Goal: Task Accomplishment & Management: Use online tool/utility

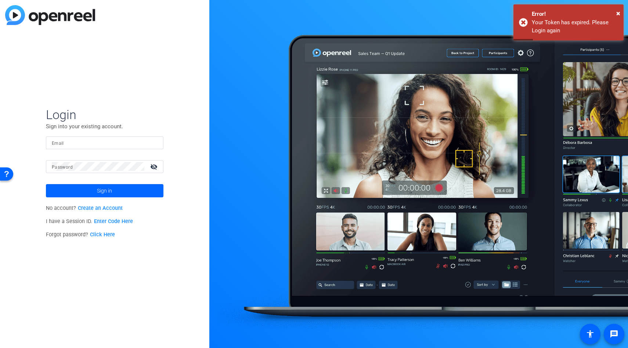
click at [106, 149] on mat-form-field "Email" at bounding box center [105, 148] width 118 height 24
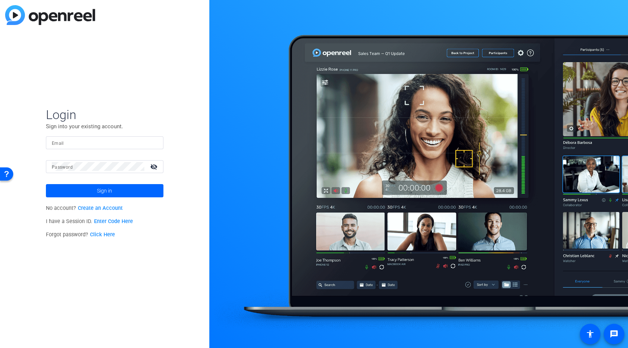
click at [103, 144] on input "Email" at bounding box center [105, 142] width 106 height 9
type input "[EMAIL_ADDRESS][DOMAIN_NAME]"
click at [121, 195] on span at bounding box center [105, 191] width 118 height 18
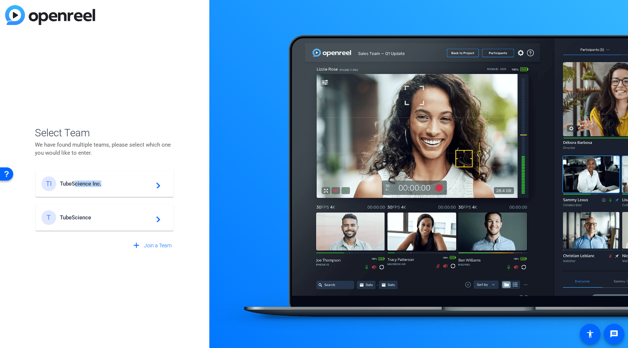
click at [76, 186] on div "TI TubeScience Inc. navigate_next" at bounding box center [105, 183] width 126 height 15
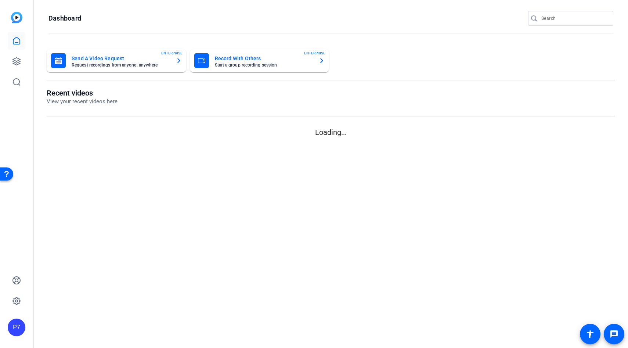
click at [102, 181] on mat-sidenav-content "Dashboard Send A Video Request Request recordings from anyone, anywhere ENTERPR…" at bounding box center [331, 174] width 594 height 348
click at [25, 66] on link at bounding box center [17, 62] width 18 height 18
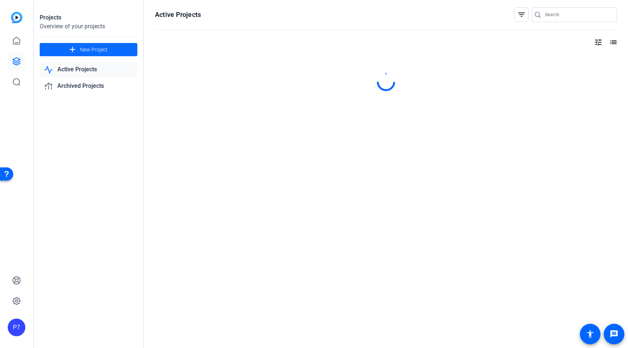
click at [65, 48] on span at bounding box center [89, 50] width 98 height 18
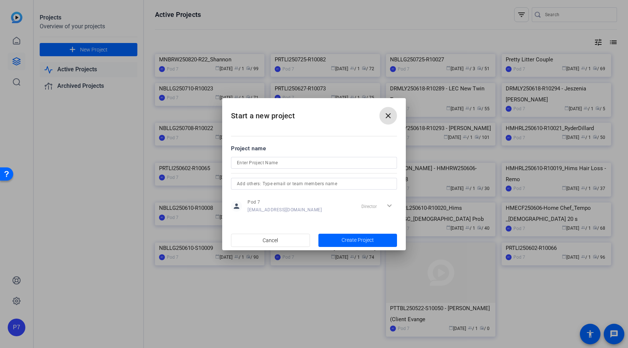
click at [263, 160] on input at bounding box center [314, 162] width 154 height 9
paste input "BLLDR250905-R86"
type input "BLLDR250905-R86_Kayah"
click at [353, 238] on span "Create Project" at bounding box center [358, 240] width 32 height 8
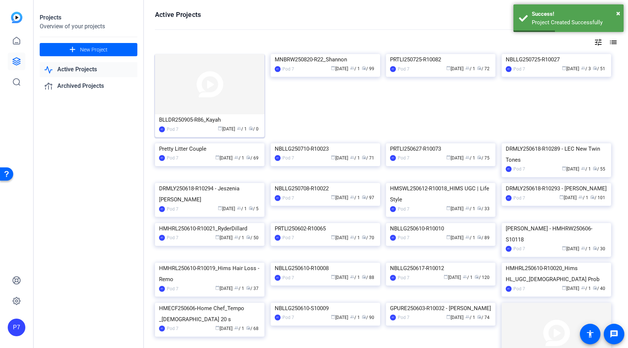
click at [244, 105] on img at bounding box center [209, 84] width 109 height 60
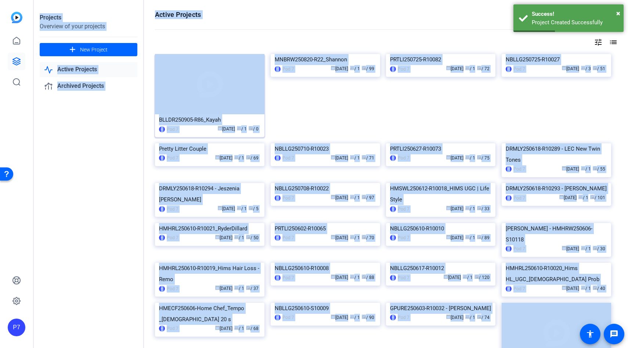
click at [244, 105] on div "Projects Overview of your projects add New Project Active Projects Archived Pro…" at bounding box center [331, 174] width 594 height 348
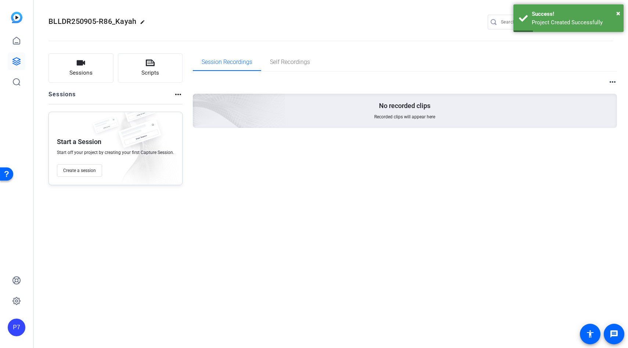
click at [198, 216] on div "BLLDR250905-R86_Kayah edit P7 settings Sessions Scripts Sessions more_horiz Sta…" at bounding box center [331, 174] width 594 height 348
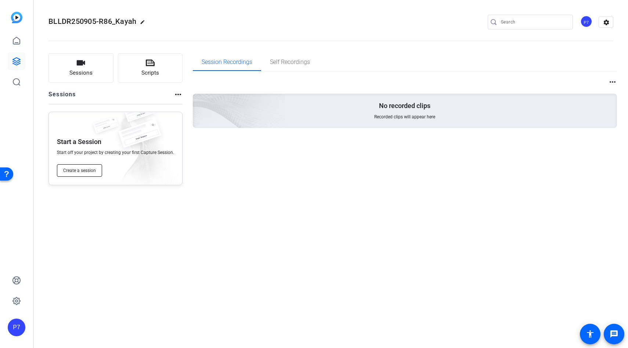
click at [76, 173] on span "Create a session" at bounding box center [79, 170] width 33 height 6
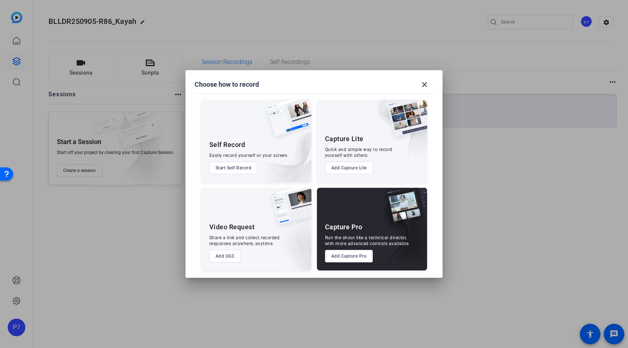
click at [343, 258] on button "Add Capture Pro" at bounding box center [349, 256] width 48 height 12
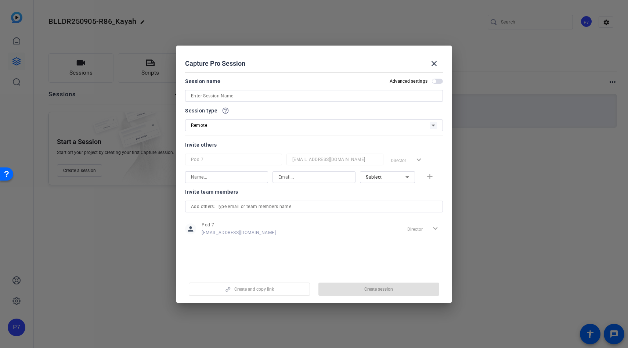
click at [197, 91] on input at bounding box center [314, 95] width 246 height 9
click at [204, 99] on input at bounding box center [314, 95] width 246 height 9
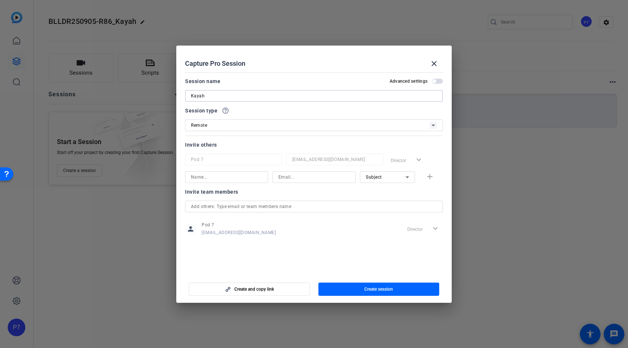
type input "Kayah"
click at [359, 286] on span "button" at bounding box center [378, 289] width 121 height 18
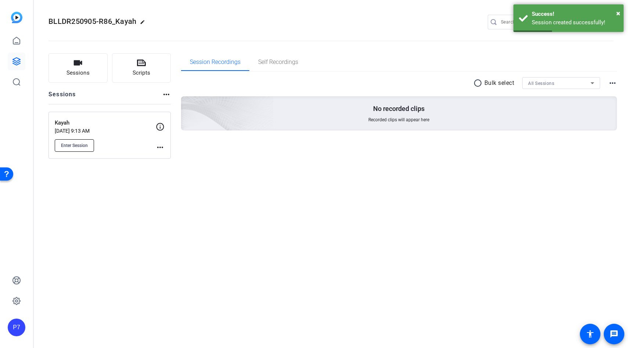
click at [73, 147] on span "Enter Session" at bounding box center [74, 146] width 27 height 6
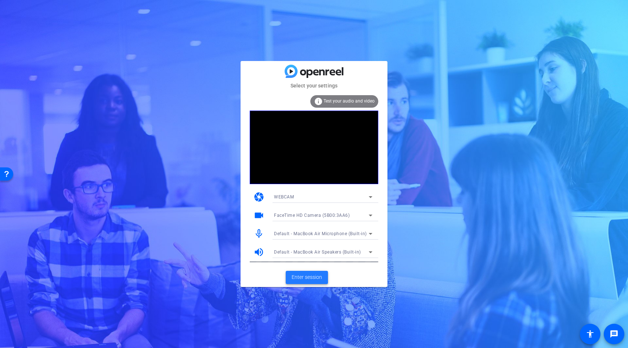
click at [306, 277] on span "Enter session" at bounding box center [307, 277] width 30 height 8
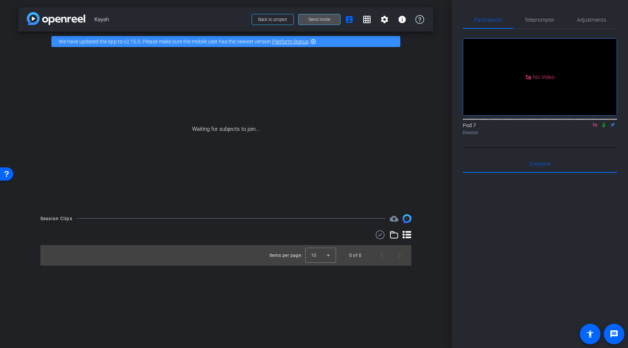
click at [318, 19] on span "Send invite" at bounding box center [320, 20] width 22 height 6
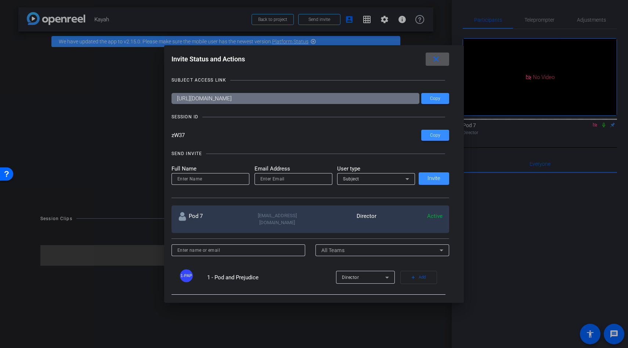
click at [180, 137] on input "zW37" at bounding box center [297, 135] width 250 height 11
click at [435, 57] on mat-icon "close" at bounding box center [436, 59] width 9 height 9
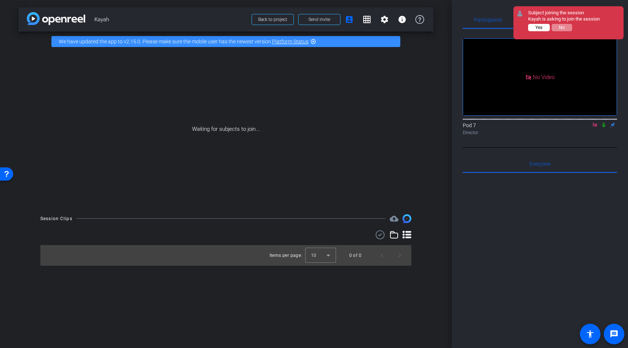
click at [540, 31] on div "Subject joining the session Kayah is asking to join the session Yes No" at bounding box center [564, 23] width 72 height 26
click at [537, 20] on div "Kayah is asking to join the session" at bounding box center [564, 19] width 72 height 6
click at [537, 23] on div "Subject joining the session Kayah is asking to join the session Yes No" at bounding box center [564, 23] width 72 height 26
click at [537, 28] on span "Yes" at bounding box center [539, 27] width 7 height 5
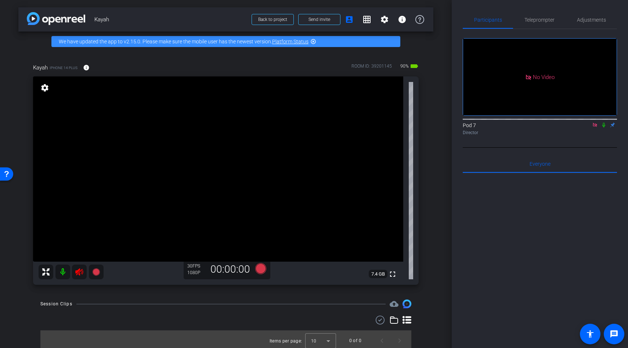
click at [77, 271] on icon at bounding box center [79, 271] width 8 height 7
click at [590, 24] on span "Adjustments" at bounding box center [591, 20] width 29 height 18
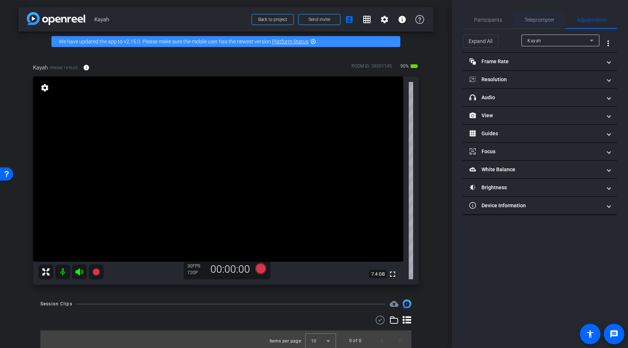
click at [544, 18] on span "Teleprompter" at bounding box center [539, 19] width 30 height 5
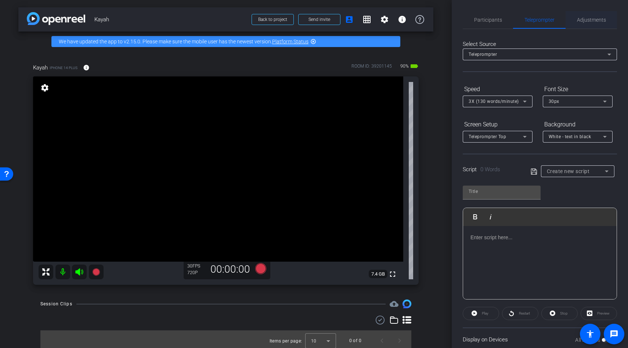
click at [587, 19] on span "Adjustments" at bounding box center [591, 19] width 29 height 5
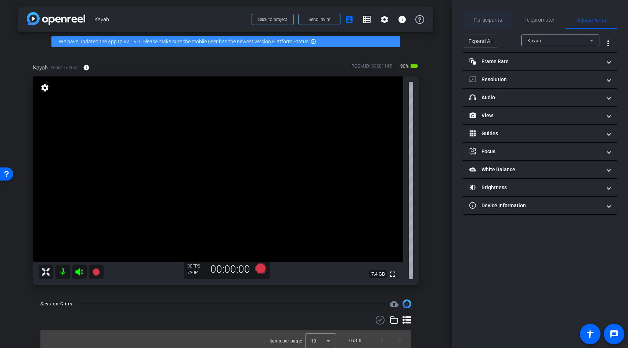
click at [470, 18] on div "Participants" at bounding box center [488, 20] width 50 height 18
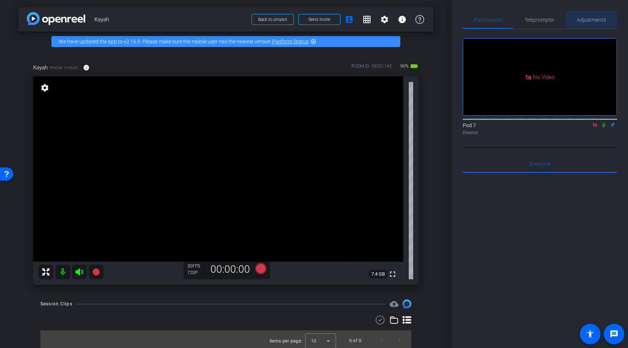
click at [588, 21] on span "Adjustments" at bounding box center [591, 19] width 29 height 5
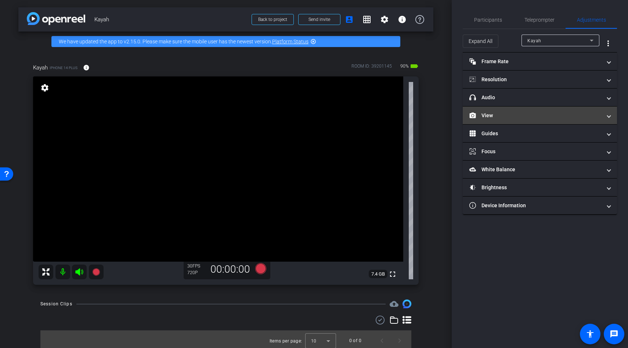
click at [506, 114] on mat-panel-title "View" at bounding box center [535, 116] width 132 height 8
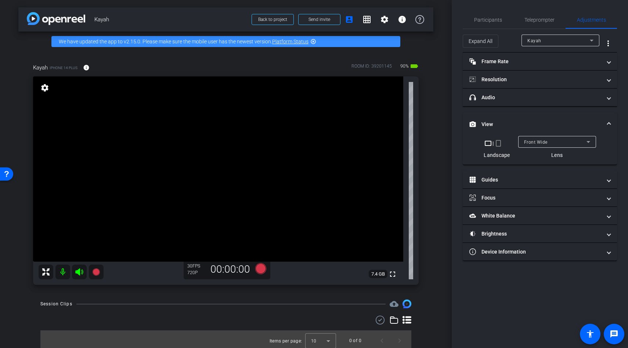
click at [497, 144] on mat-icon "crop_portrait" at bounding box center [498, 143] width 9 height 9
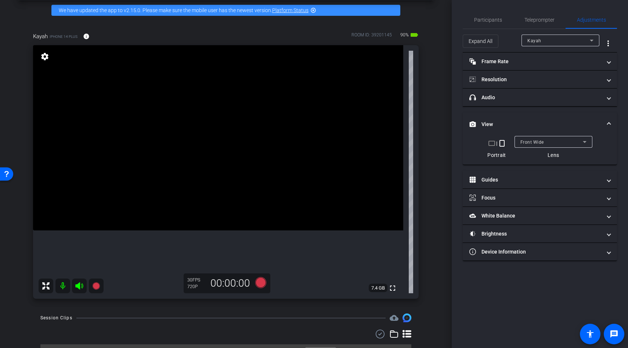
scroll to position [36, 0]
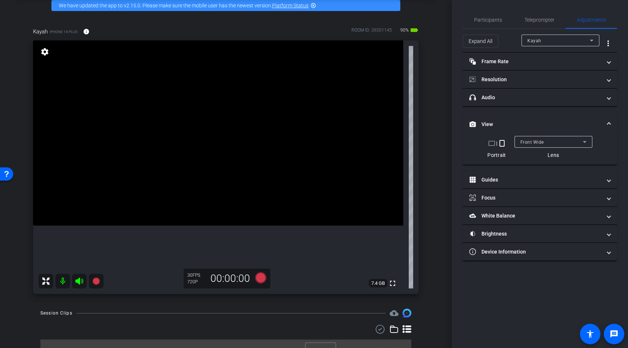
click at [152, 114] on video at bounding box center [218, 132] width 370 height 185
click at [116, 130] on video at bounding box center [218, 132] width 370 height 185
click at [533, 16] on span "Teleprompter" at bounding box center [539, 20] width 30 height 18
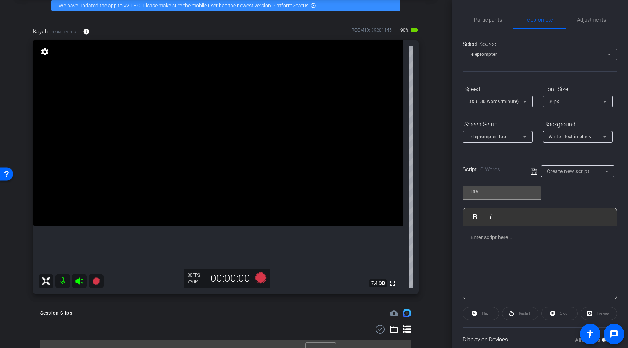
click at [493, 247] on div at bounding box center [540, 262] width 154 height 73
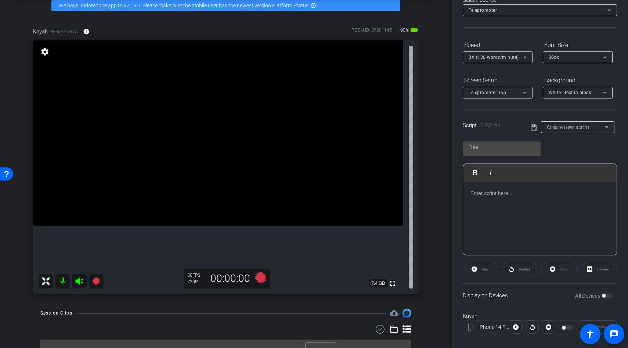
scroll to position [54, 0]
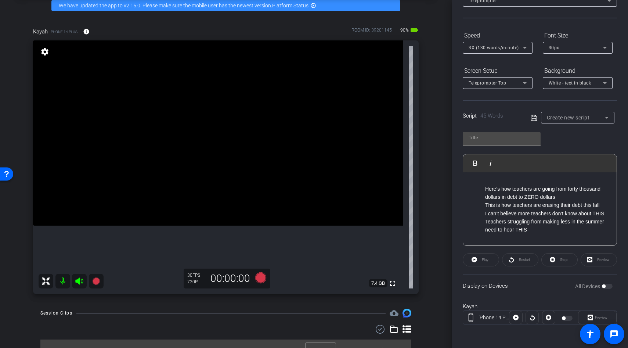
click at [485, 188] on p "Here’s how teachers are going from forty thousand dollars in debt to ZERO dolla…" at bounding box center [547, 193] width 124 height 17
click at [483, 208] on ul "This is how teachers are erasing their debt this fall I can’t believe more teac…" at bounding box center [540, 217] width 139 height 33
click at [484, 217] on ul "I can’t believe more teachers don’t know about THIS Teachers struggling from ma…" at bounding box center [540, 221] width 139 height 25
click at [484, 225] on ul "Teachers struggling from making less in the summer need to hear THIS" at bounding box center [540, 225] width 139 height 17
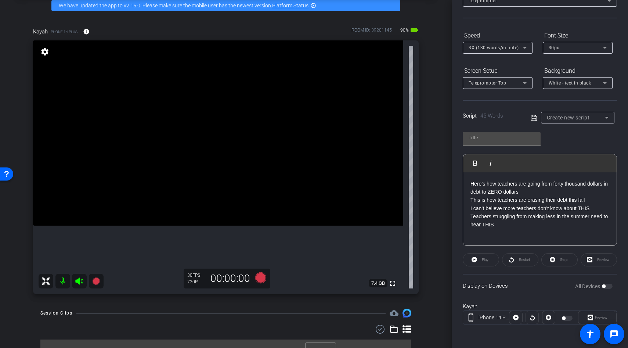
click at [560, 317] on div at bounding box center [566, 317] width 23 height 9
click at [545, 235] on div "Here’s how teachers are going from forty thousand dollars in debt to ZERO dolla…" at bounding box center [540, 208] width 154 height 73
click at [484, 258] on div "Play" at bounding box center [481, 259] width 36 height 13
click at [574, 115] on span "Create new script" at bounding box center [568, 118] width 43 height 6
click at [571, 141] on div "Create new script" at bounding box center [577, 132] width 73 height 18
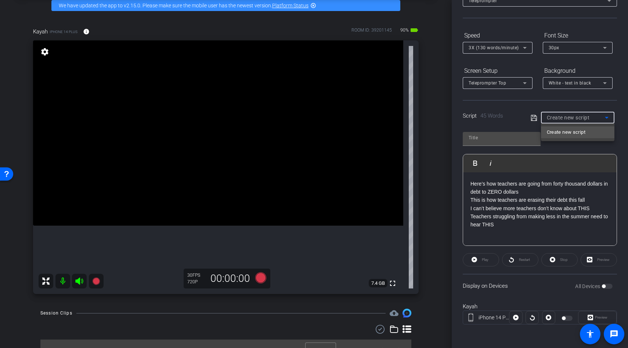
click at [534, 190] on div at bounding box center [314, 174] width 628 height 348
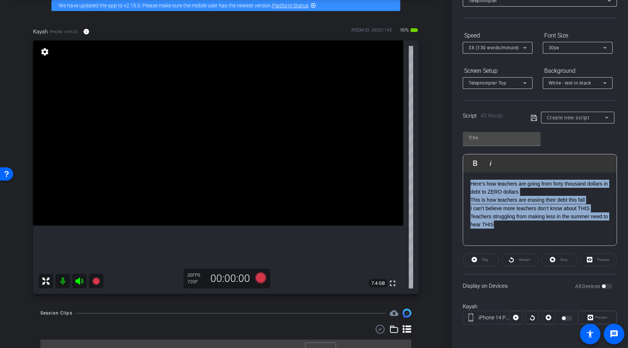
drag, startPoint x: 508, startPoint y: 235, endPoint x: 465, endPoint y: 167, distance: 80.8
click at [465, 167] on div "Play Play from this location Play Selected Play and display the selected text o…" at bounding box center [540, 200] width 154 height 92
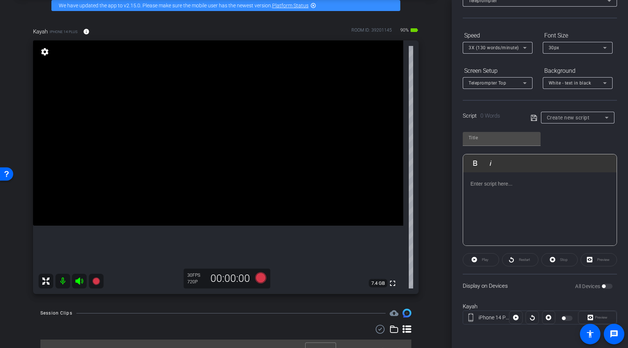
click at [437, 171] on div "arrow_back Kayah Back to project Send invite account_box grid_on settings info …" at bounding box center [226, 138] width 452 height 348
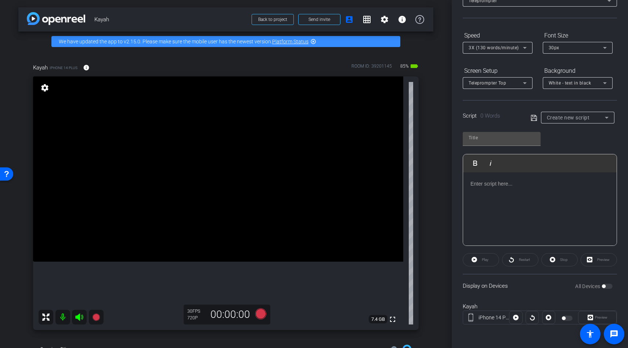
scroll to position [0, 0]
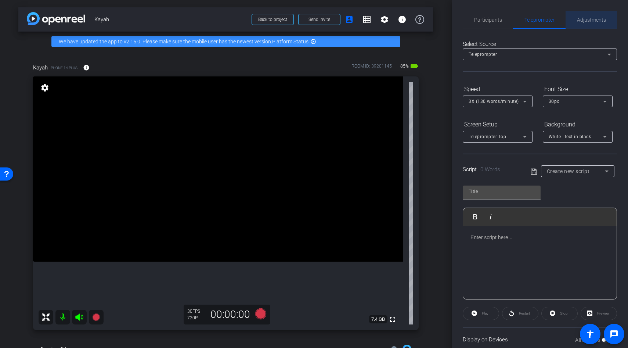
click at [589, 22] on span "Adjustments" at bounding box center [591, 19] width 29 height 5
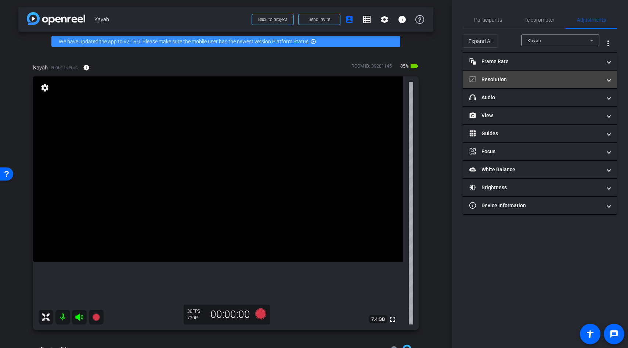
click at [502, 83] on mat-expansion-panel-header "Resolution" at bounding box center [540, 80] width 154 height 18
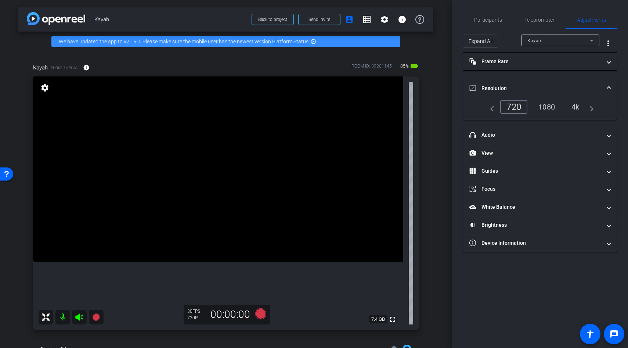
click at [547, 103] on div "1080" at bounding box center [547, 107] width 28 height 12
click at [259, 316] on icon at bounding box center [260, 313] width 11 height 11
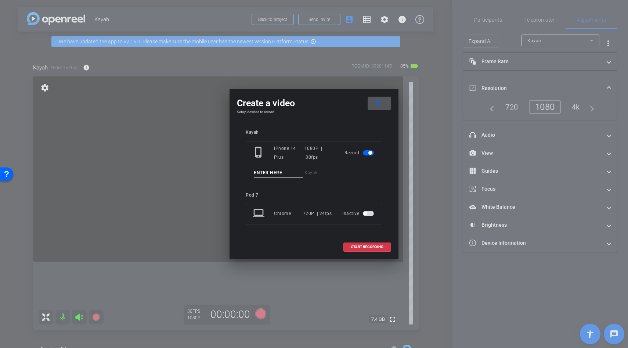
click at [269, 174] on input at bounding box center [278, 172] width 49 height 9
click at [270, 175] on input "teacher" at bounding box center [278, 172] width 49 height 9
type input "teacher"
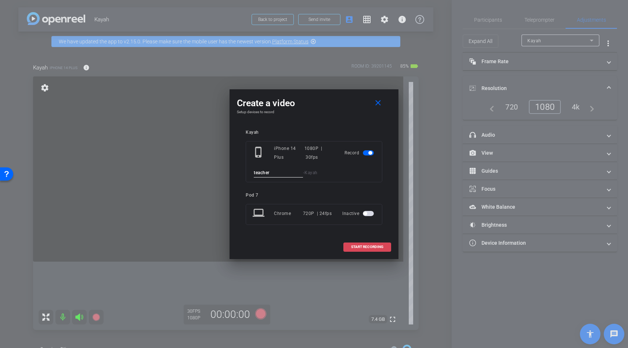
click at [359, 246] on span "START RECORDING" at bounding box center [367, 247] width 32 height 4
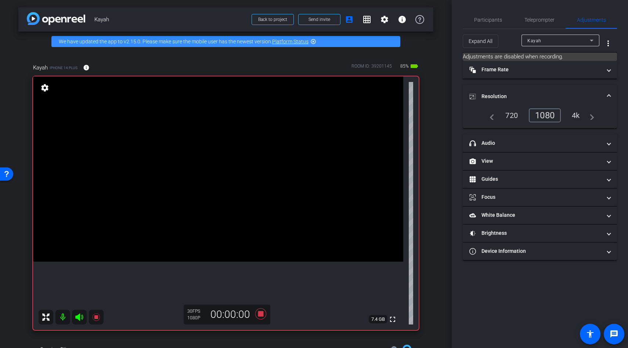
click at [79, 317] on icon at bounding box center [79, 316] width 8 height 7
click at [79, 317] on icon at bounding box center [79, 317] width 9 height 9
click at [96, 317] on icon at bounding box center [95, 316] width 7 height 7
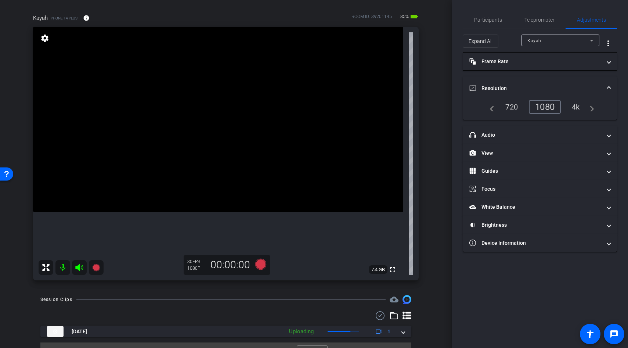
scroll to position [65, 0]
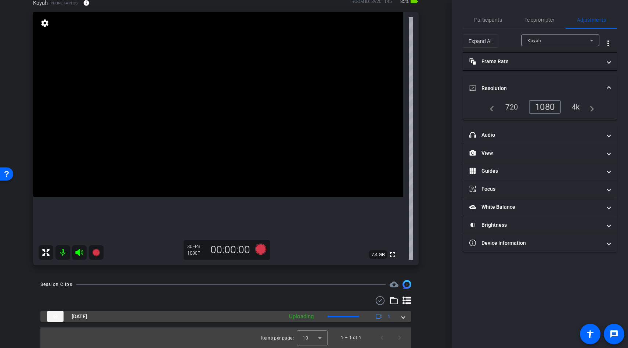
click at [402, 315] on span at bounding box center [403, 317] width 3 height 8
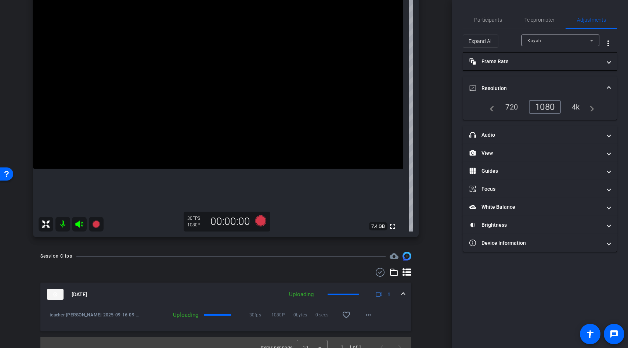
scroll to position [102, 0]
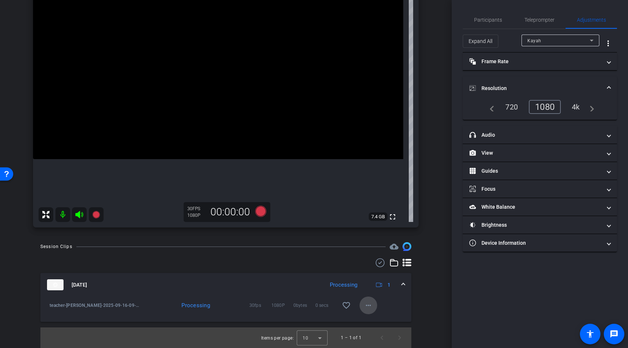
click at [371, 306] on mat-icon "more_horiz" at bounding box center [368, 305] width 9 height 9
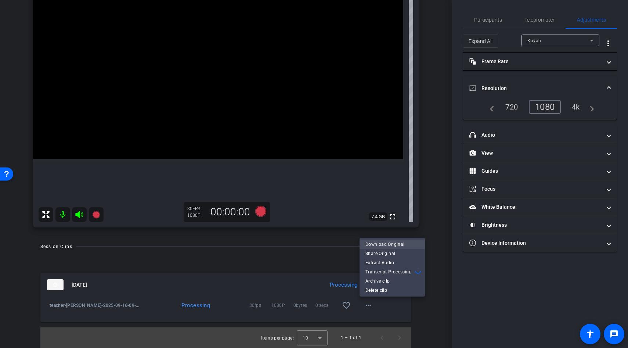
click at [381, 244] on span "Download Original" at bounding box center [392, 244] width 54 height 9
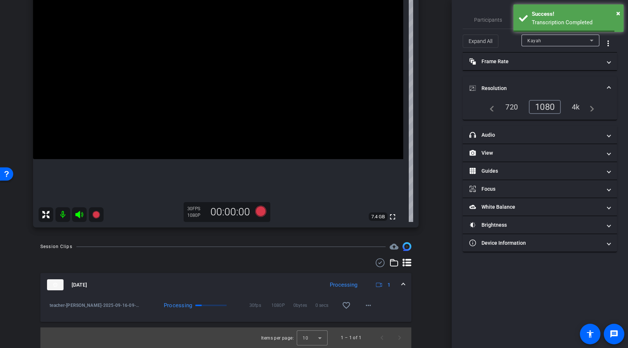
click at [64, 214] on mat-icon at bounding box center [62, 214] width 15 height 15
click at [80, 215] on icon at bounding box center [79, 214] width 9 height 9
click at [60, 215] on mat-icon at bounding box center [62, 214] width 15 height 15
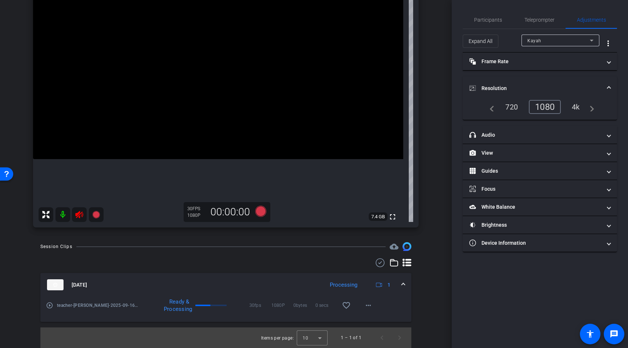
click at [85, 210] on mat-icon at bounding box center [79, 214] width 15 height 15
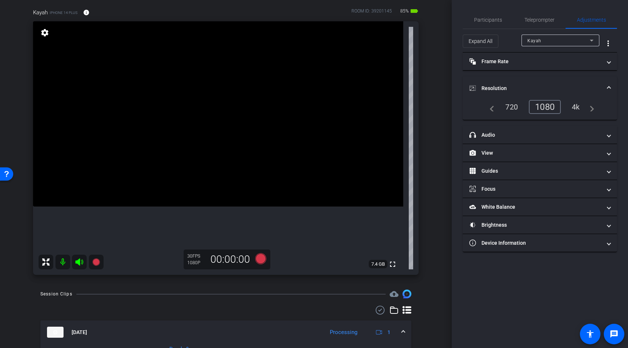
scroll to position [54, 0]
click at [259, 265] on icon at bounding box center [261, 259] width 18 height 13
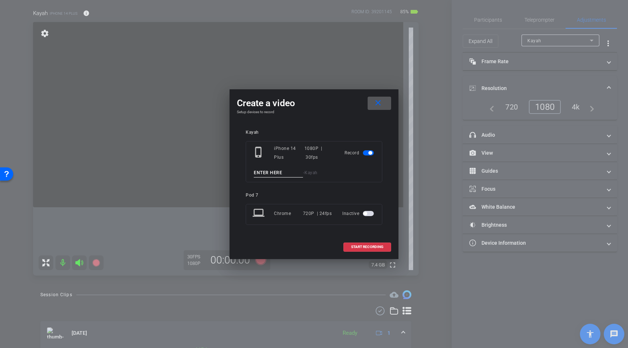
click at [264, 176] on input at bounding box center [278, 172] width 49 height 9
paste input "teacher"
type input "teacher"
click at [360, 246] on span "START RECORDING" at bounding box center [367, 247] width 32 height 4
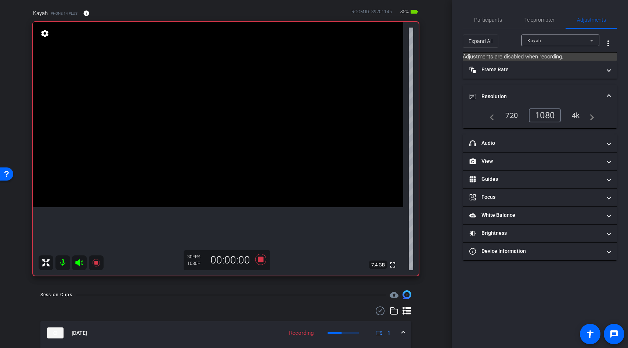
click at [80, 262] on icon at bounding box center [79, 262] width 9 height 9
click at [98, 262] on icon at bounding box center [95, 262] width 7 height 7
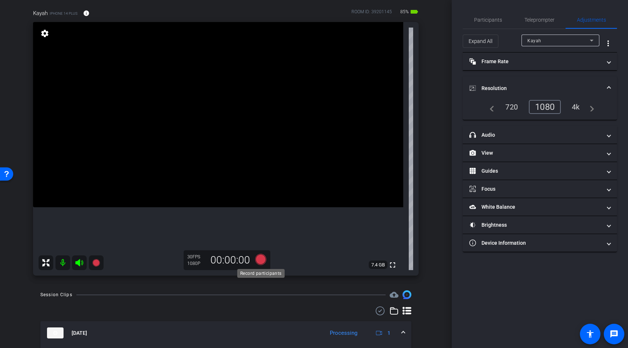
click at [256, 259] on icon at bounding box center [260, 259] width 11 height 11
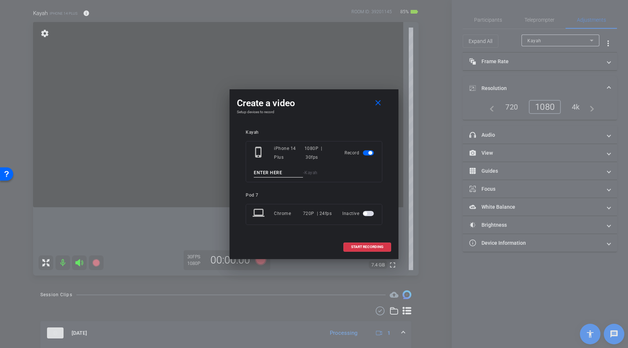
click at [264, 172] on input at bounding box center [278, 172] width 49 height 9
type input "teacher\"
click at [365, 239] on span at bounding box center [367, 247] width 47 height 18
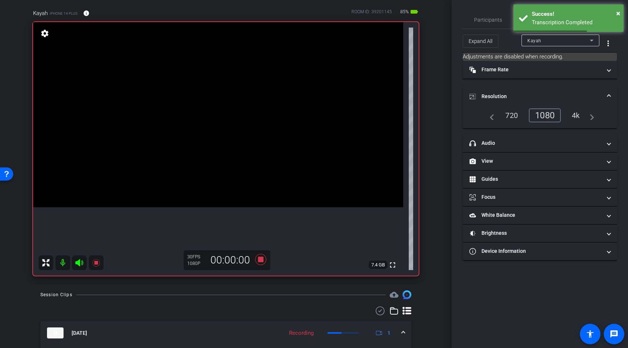
click at [79, 263] on icon at bounding box center [79, 262] width 8 height 7
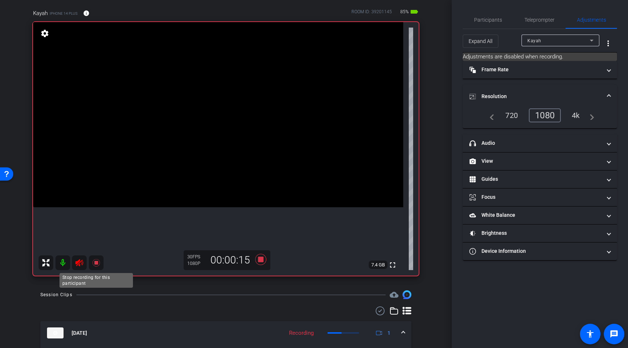
click at [97, 262] on icon at bounding box center [95, 262] width 7 height 7
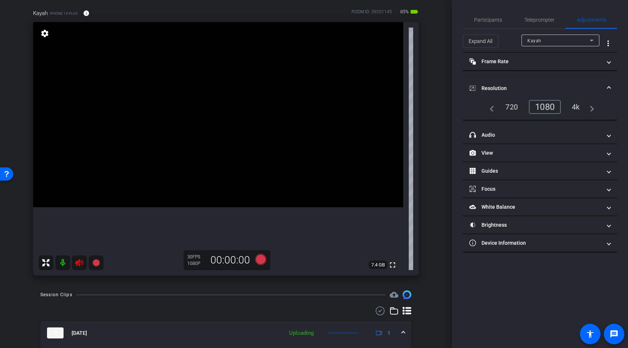
click at [77, 263] on icon at bounding box center [79, 262] width 8 height 7
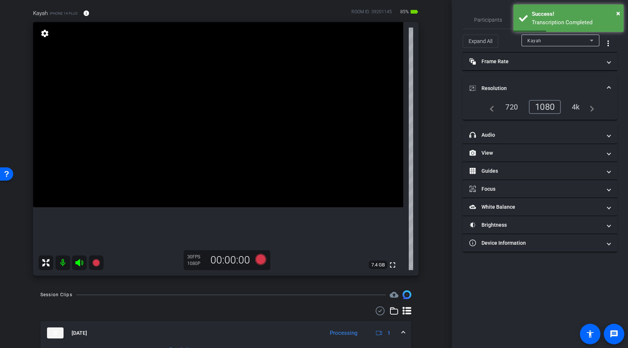
click at [259, 263] on icon at bounding box center [260, 259] width 11 height 11
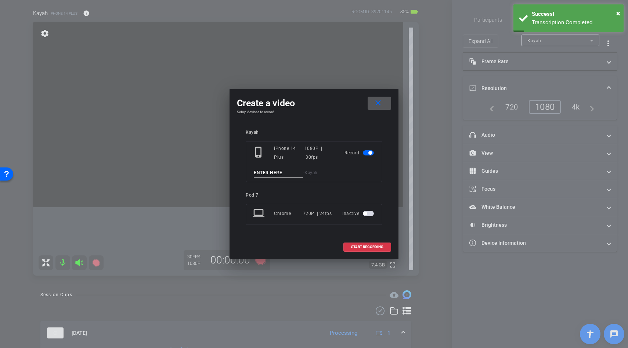
click at [266, 175] on input at bounding box center [278, 172] width 49 height 9
paste input "teacher"
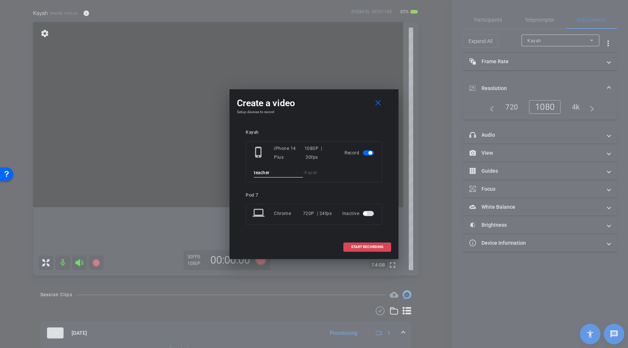
type input "teacher"
click at [369, 246] on span "START RECORDING" at bounding box center [367, 247] width 32 height 4
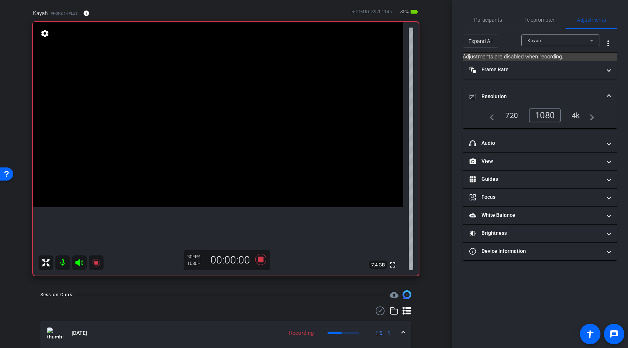
click at [77, 263] on icon at bounding box center [79, 262] width 8 height 7
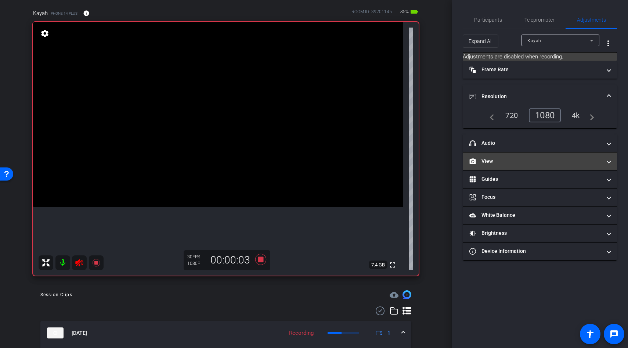
click at [494, 155] on mat-expansion-panel-header "View" at bounding box center [540, 161] width 154 height 18
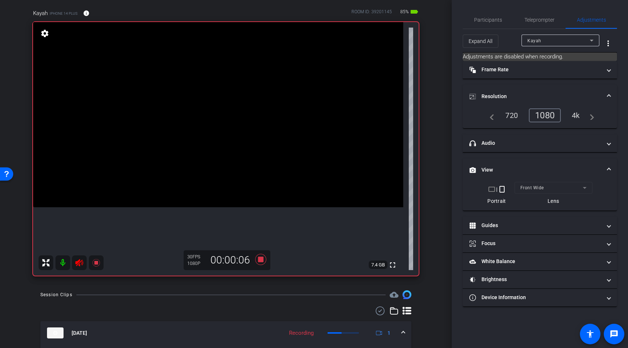
click at [516, 166] on mat-panel-title "View" at bounding box center [535, 170] width 132 height 8
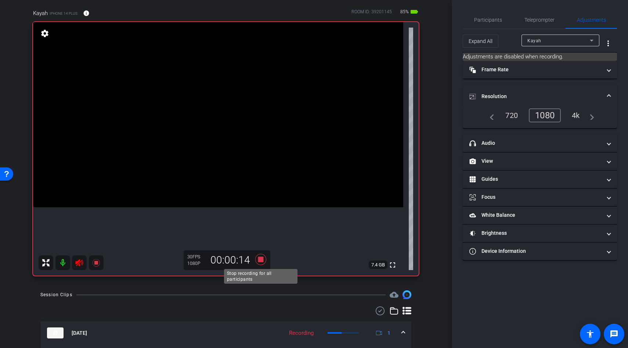
click at [263, 261] on icon at bounding box center [260, 259] width 11 height 11
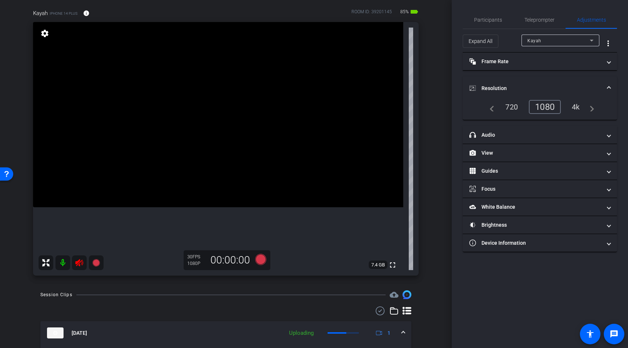
click at [82, 262] on icon at bounding box center [79, 262] width 9 height 9
click at [260, 257] on icon at bounding box center [260, 259] width 11 height 11
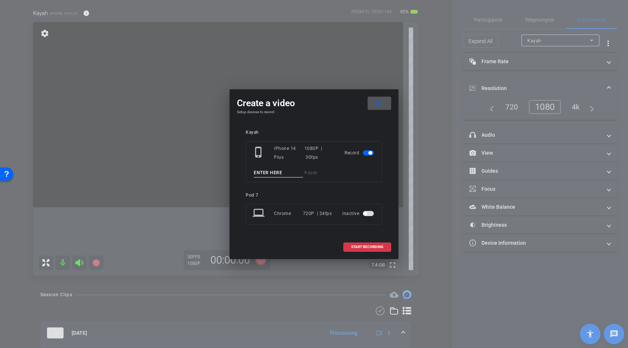
click at [264, 174] on input at bounding box center [278, 172] width 49 height 9
paste input "teacher"
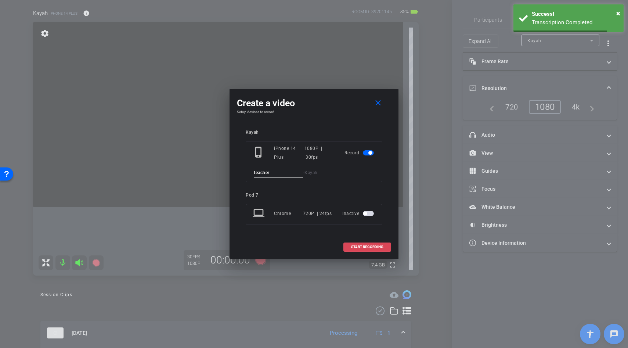
type input "teacher"
click at [360, 248] on span "START RECORDING" at bounding box center [367, 247] width 32 height 4
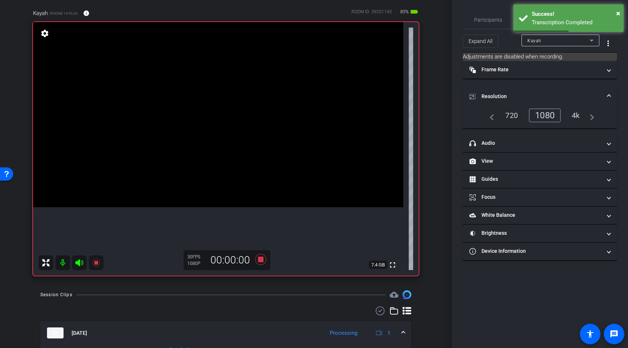
click at [79, 262] on icon at bounding box center [79, 262] width 8 height 7
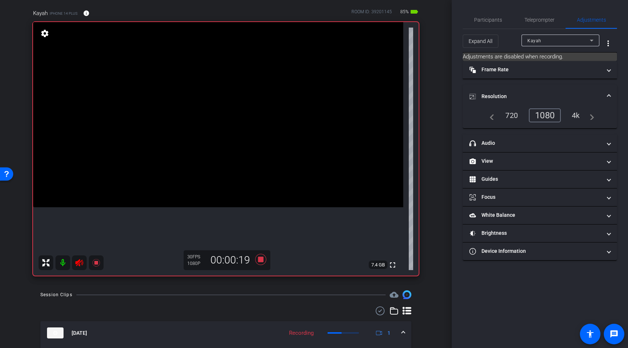
click at [80, 263] on icon at bounding box center [79, 262] width 9 height 9
click at [96, 263] on icon at bounding box center [95, 262] width 7 height 7
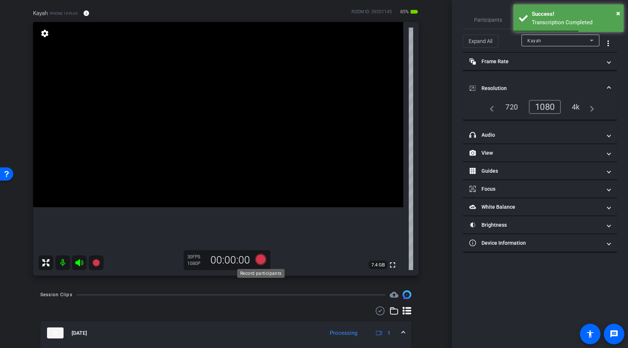
click at [262, 257] on icon at bounding box center [260, 259] width 11 height 11
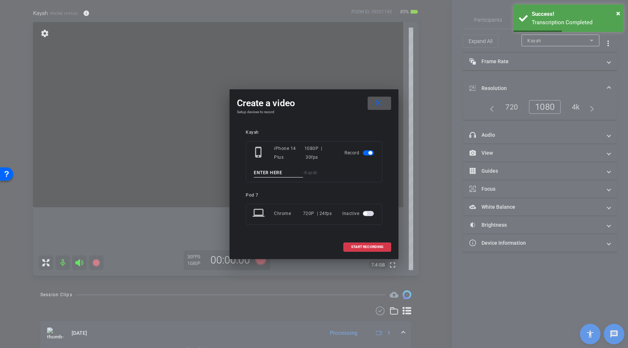
click at [269, 175] on input at bounding box center [278, 172] width 49 height 9
paste input "teacher"
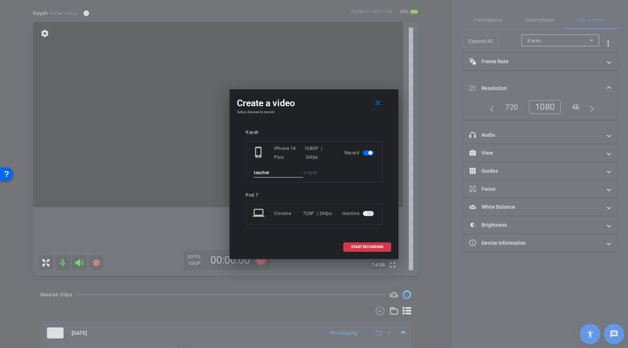
type input "teacher"
click at [380, 102] on mat-icon "close" at bounding box center [378, 102] width 9 height 9
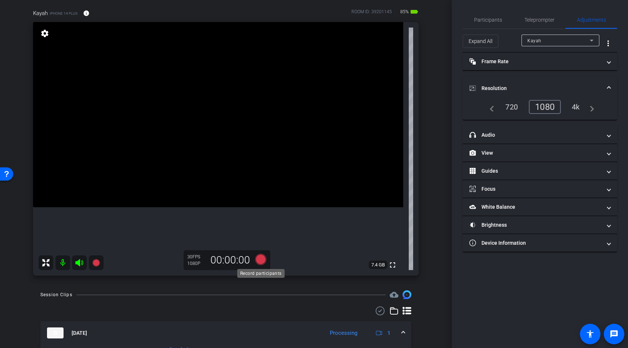
click at [265, 256] on icon at bounding box center [261, 259] width 18 height 13
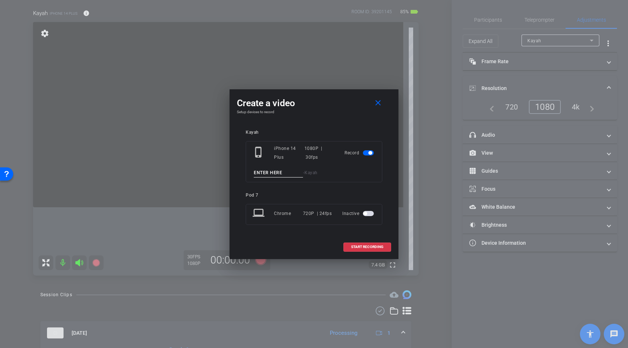
click at [263, 173] on input at bounding box center [278, 172] width 49 height 9
paste input "teacher"
type input "teacher"
click at [359, 245] on span "START RECORDING" at bounding box center [367, 247] width 32 height 4
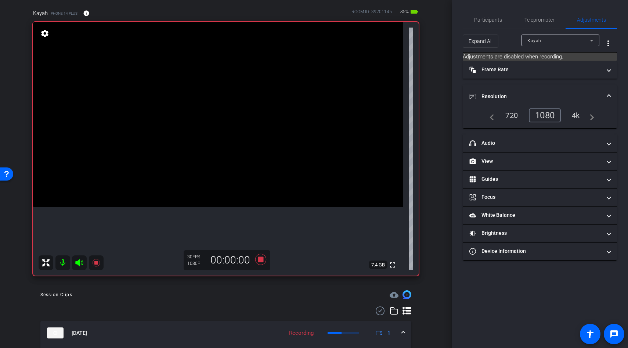
click at [79, 263] on icon at bounding box center [79, 262] width 8 height 7
click at [93, 263] on icon at bounding box center [96, 262] width 9 height 9
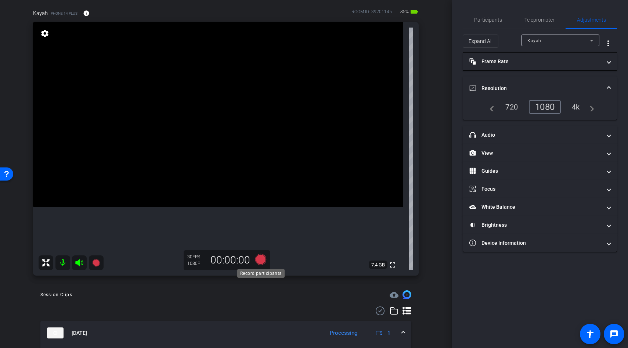
click at [264, 262] on icon at bounding box center [260, 259] width 11 height 11
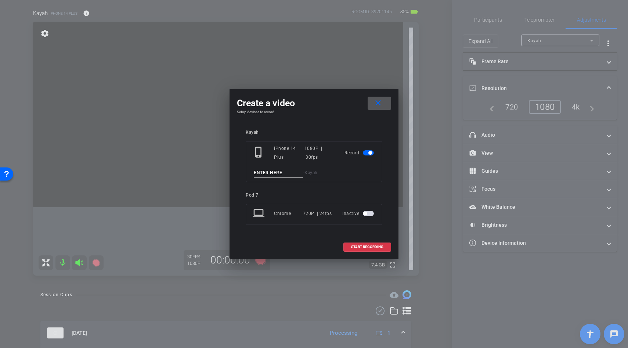
click at [266, 168] on div "phone_iphone iPhone 14 Plus 1080P | 30fps Record - Kayah" at bounding box center [314, 161] width 137 height 41
click at [266, 171] on input at bounding box center [278, 172] width 49 height 9
paste input "teacher"
type input "teacher"
click at [349, 250] on span at bounding box center [367, 247] width 47 height 18
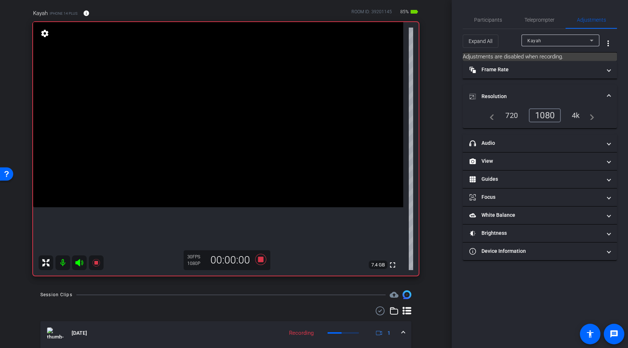
click at [80, 261] on icon at bounding box center [79, 262] width 8 height 7
click at [79, 261] on icon at bounding box center [79, 262] width 8 height 7
click at [97, 263] on icon at bounding box center [95, 262] width 7 height 7
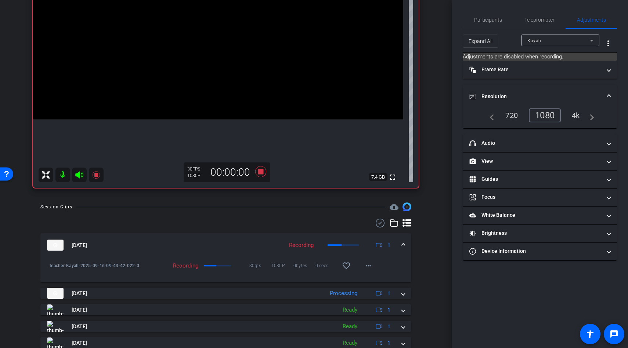
scroll to position [143, 0]
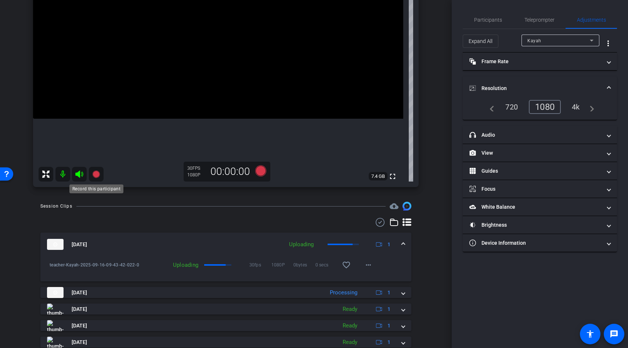
click at [97, 173] on icon at bounding box center [95, 173] width 7 height 7
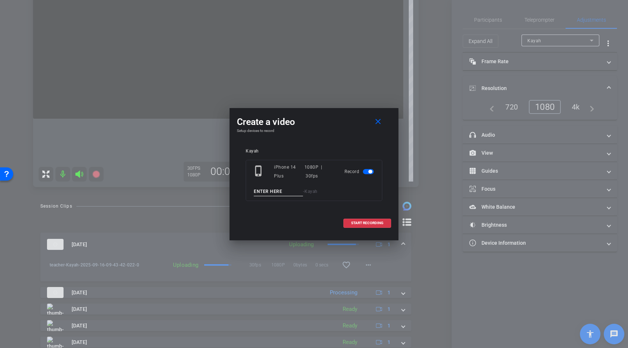
click at [268, 192] on input at bounding box center [278, 191] width 49 height 9
paste input "teacher"
type input "teacher"
click at [363, 221] on span "START RECORDING" at bounding box center [367, 223] width 32 height 4
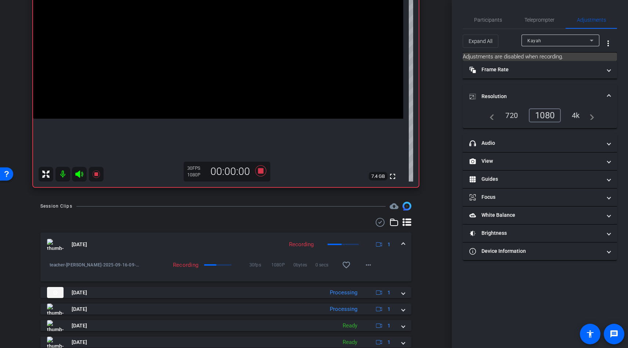
click at [81, 174] on icon at bounding box center [79, 174] width 9 height 9
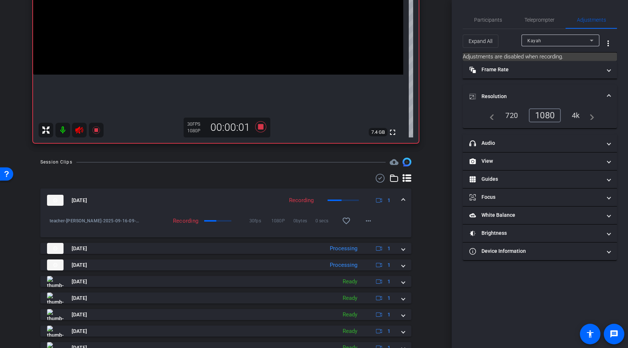
scroll to position [188, 0]
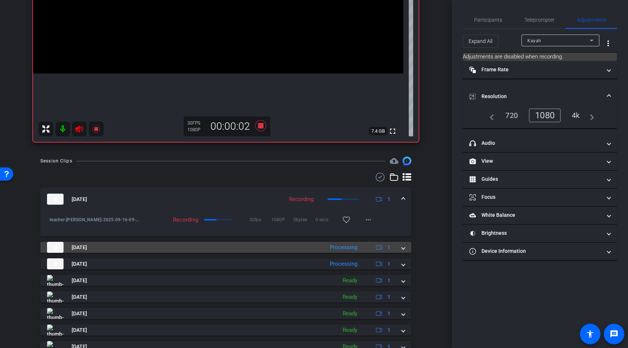
click at [306, 248] on mat-panel-title "[DATE]" at bounding box center [183, 247] width 273 height 11
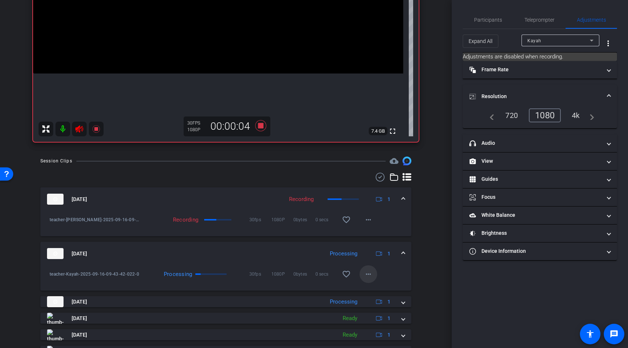
click at [366, 274] on mat-icon "more_horiz" at bounding box center [368, 274] width 9 height 9
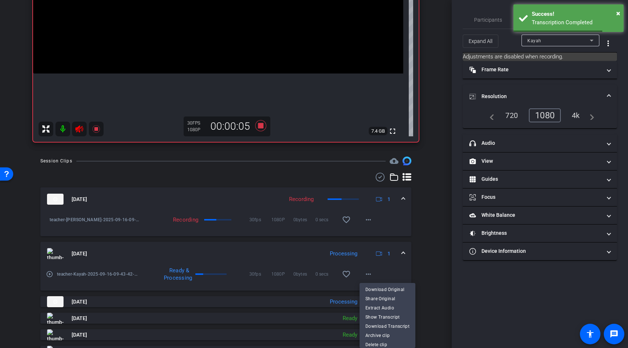
click at [413, 265] on div at bounding box center [314, 174] width 628 height 348
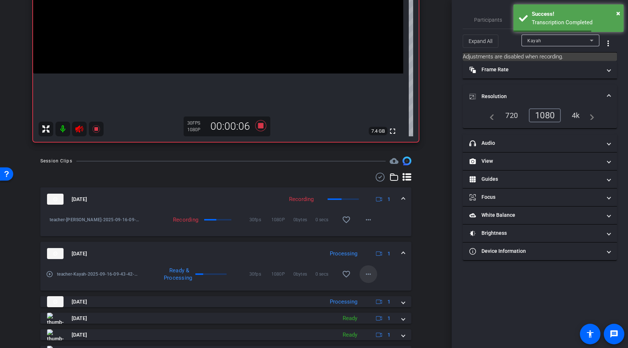
click at [364, 275] on mat-icon "more_horiz" at bounding box center [368, 274] width 9 height 9
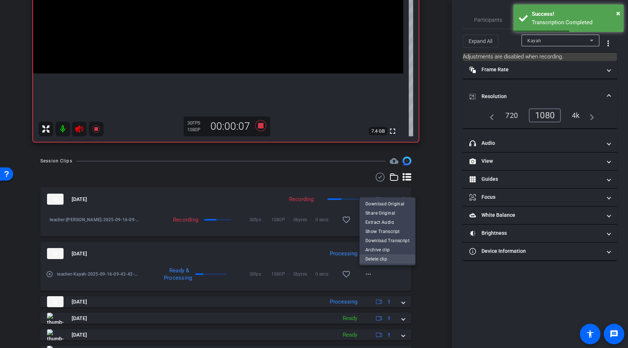
click at [371, 261] on span "Delete clip" at bounding box center [387, 259] width 44 height 9
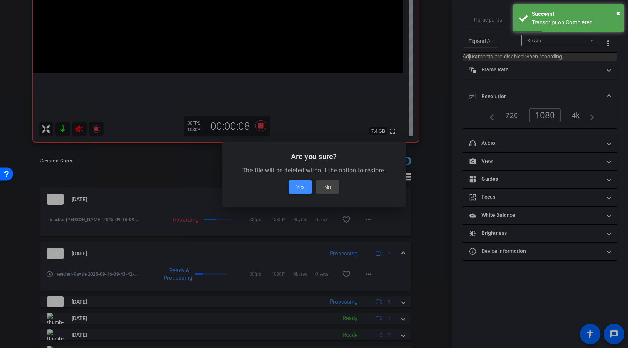
click at [303, 186] on span "Yes" at bounding box center [300, 187] width 8 height 9
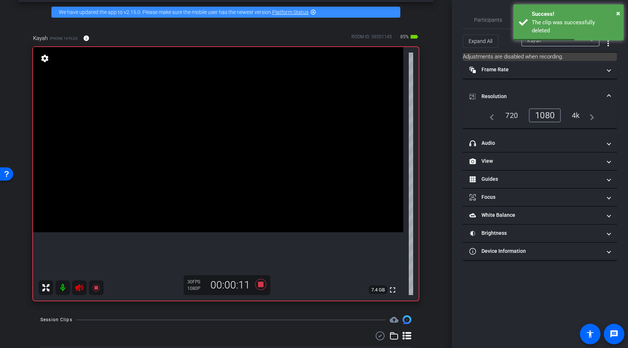
scroll to position [55, 0]
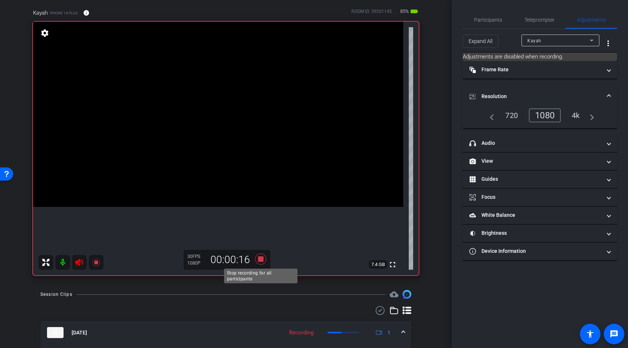
click at [258, 259] on icon at bounding box center [260, 258] width 11 height 11
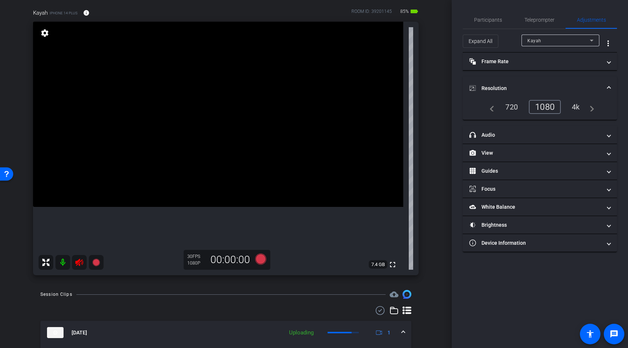
click at [76, 262] on icon at bounding box center [79, 262] width 8 height 7
click at [265, 260] on icon at bounding box center [261, 258] width 18 height 13
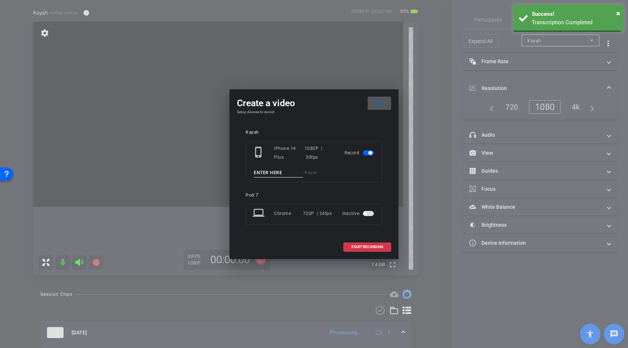
click at [284, 172] on input at bounding box center [278, 172] width 49 height 9
paste input "teacher"
type input "teacher"
click at [364, 240] on span at bounding box center [367, 247] width 47 height 18
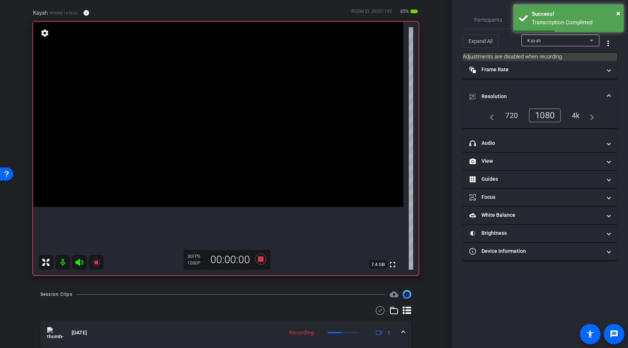
click at [78, 261] on icon at bounding box center [79, 262] width 8 height 7
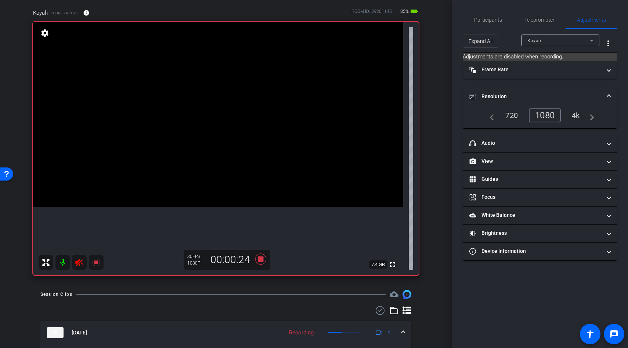
click at [79, 262] on icon at bounding box center [79, 262] width 9 height 9
click at [98, 262] on icon at bounding box center [96, 262] width 9 height 9
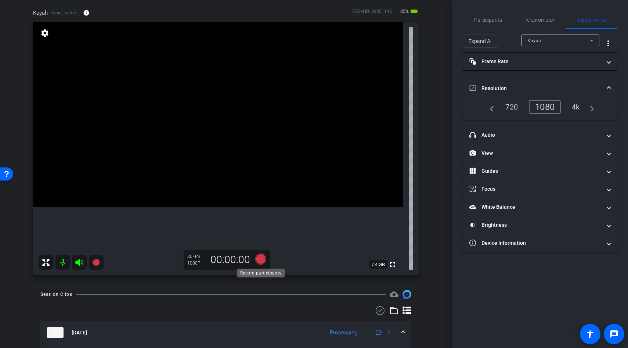
click at [259, 264] on icon at bounding box center [261, 258] width 18 height 13
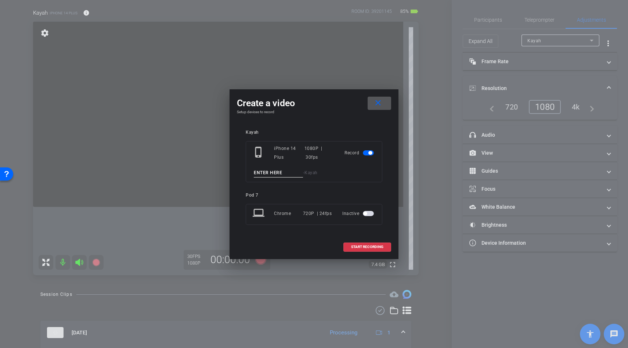
click at [261, 172] on input at bounding box center [278, 172] width 49 height 9
paste input "teacher"
type input "teacher"
click at [354, 246] on span "START RECORDING" at bounding box center [367, 247] width 32 height 4
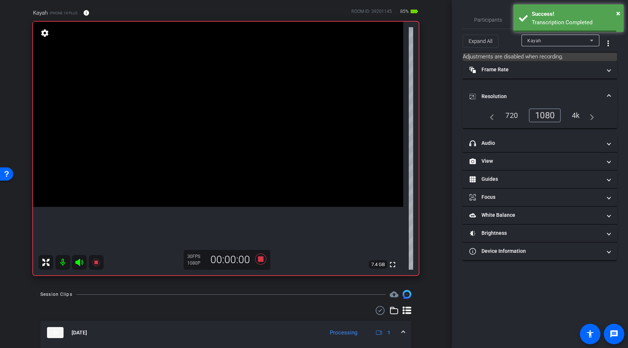
click at [80, 261] on icon at bounding box center [79, 262] width 8 height 7
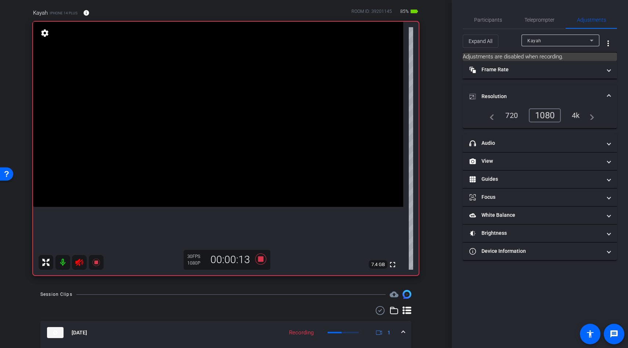
click at [80, 264] on icon at bounding box center [79, 262] width 9 height 9
click at [97, 263] on icon at bounding box center [95, 262] width 7 height 7
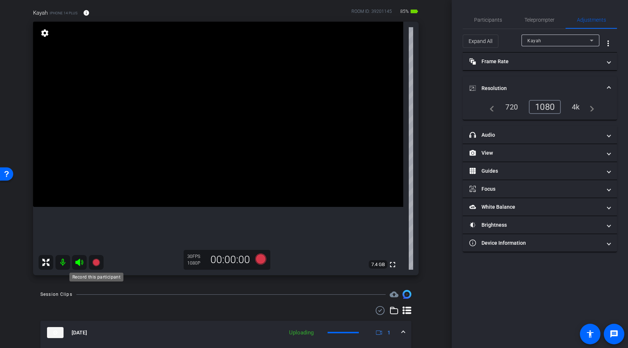
click at [97, 262] on icon at bounding box center [95, 262] width 7 height 7
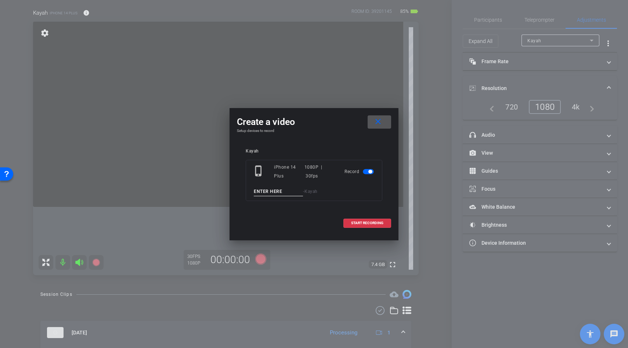
click at [264, 191] on input at bounding box center [278, 191] width 49 height 9
paste input "teacher"
type input "teacher"
click at [365, 223] on span "START RECORDING" at bounding box center [367, 223] width 32 height 4
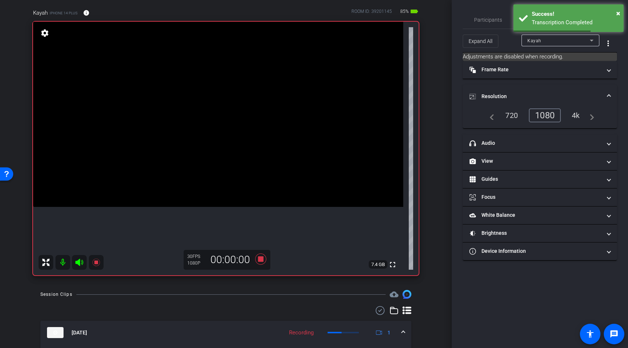
click at [77, 260] on icon at bounding box center [79, 262] width 9 height 9
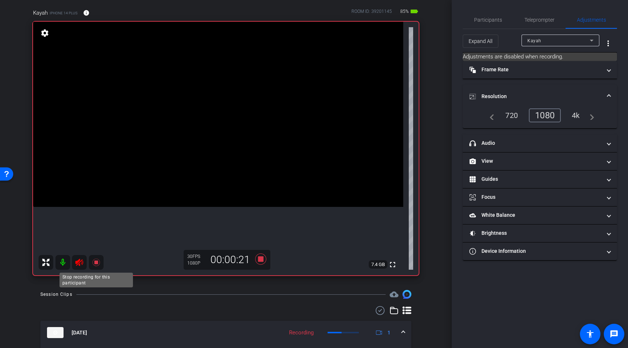
click at [97, 262] on icon at bounding box center [95, 262] width 7 height 7
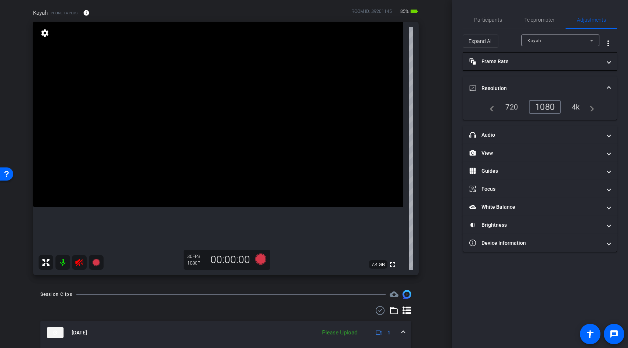
click at [79, 262] on icon at bounding box center [79, 262] width 9 height 9
click at [544, 24] on span "Teleprompter" at bounding box center [539, 20] width 30 height 18
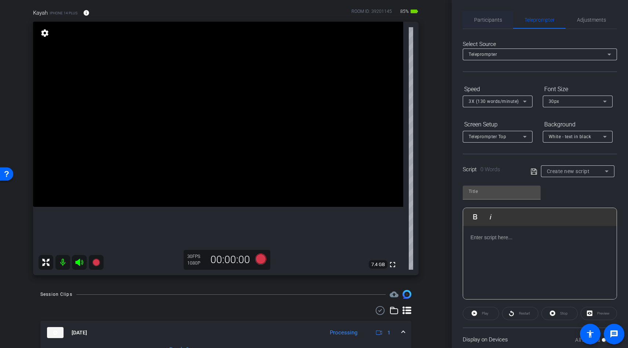
click at [495, 27] on span "Participants" at bounding box center [488, 20] width 28 height 18
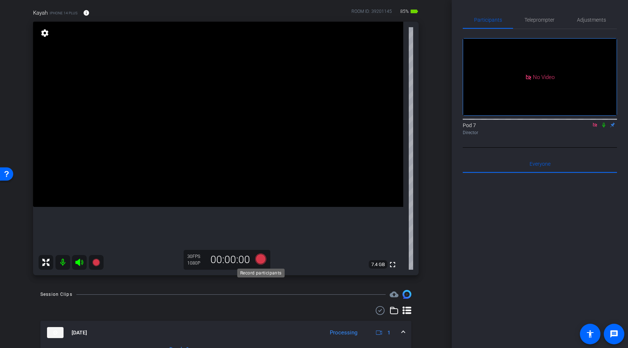
click at [263, 256] on icon at bounding box center [260, 258] width 11 height 11
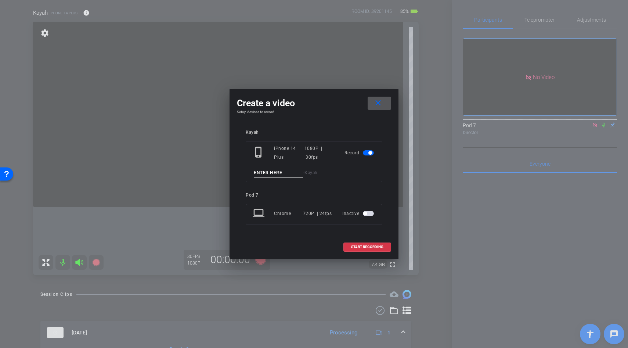
click at [265, 173] on input at bounding box center [278, 172] width 49 height 9
type input "teacher"
click at [363, 242] on span at bounding box center [367, 247] width 47 height 18
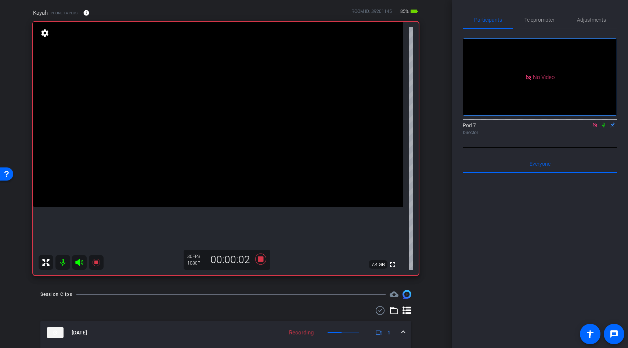
click at [79, 263] on icon at bounding box center [79, 262] width 8 height 7
click at [79, 262] on icon at bounding box center [79, 262] width 8 height 7
click at [78, 263] on icon at bounding box center [79, 262] width 8 height 7
click at [78, 262] on icon at bounding box center [79, 262] width 8 height 7
click at [96, 262] on icon at bounding box center [95, 262] width 7 height 7
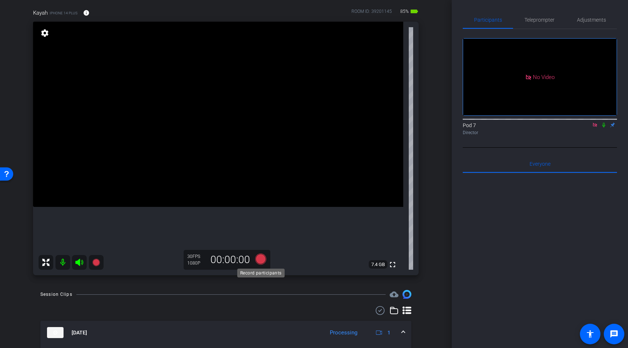
click at [260, 260] on icon at bounding box center [260, 258] width 11 height 11
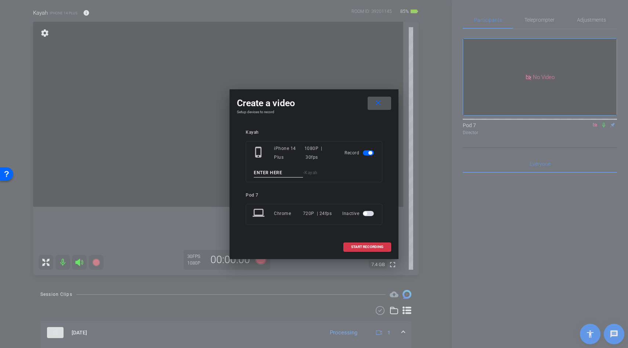
click at [264, 173] on input at bounding box center [278, 172] width 49 height 9
paste input "teacher"
type input "teacher"
click at [363, 246] on span "START RECORDING" at bounding box center [367, 247] width 32 height 4
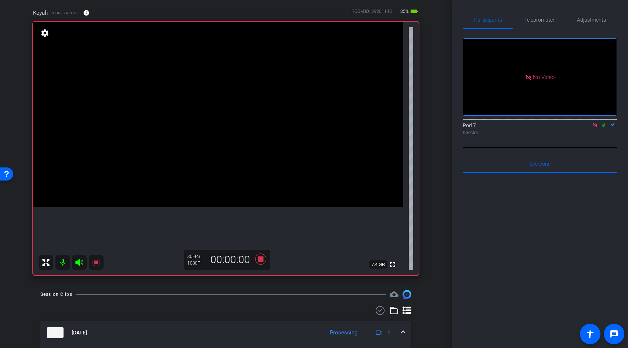
click at [80, 261] on icon at bounding box center [79, 262] width 9 height 9
click at [96, 262] on icon at bounding box center [95, 262] width 7 height 7
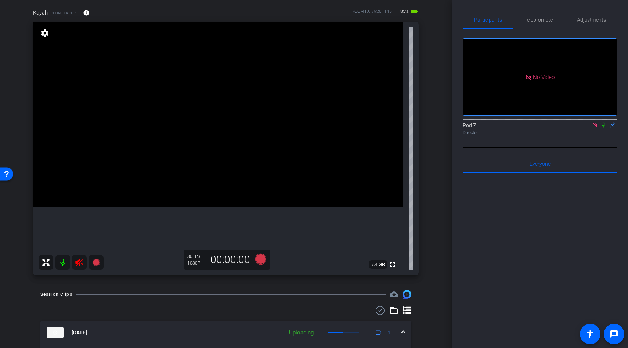
click at [72, 262] on mat-icon at bounding box center [79, 262] width 15 height 15
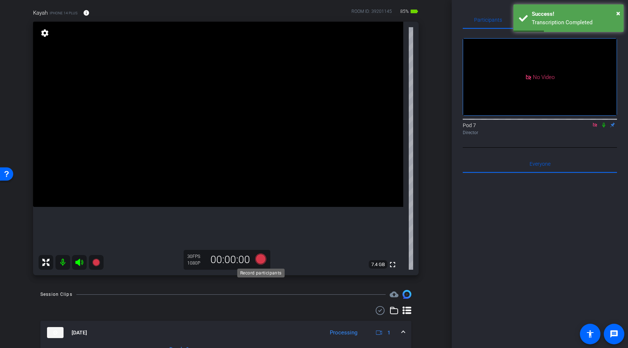
click at [262, 256] on icon at bounding box center [260, 258] width 11 height 11
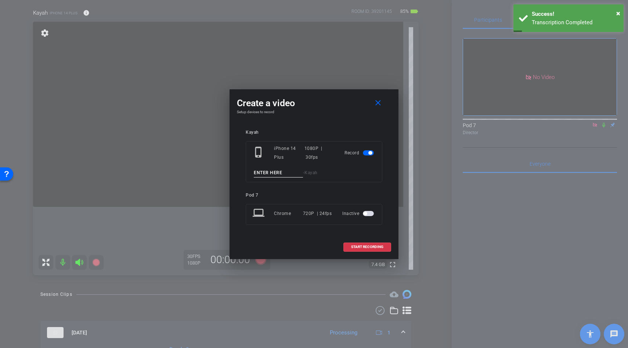
click at [263, 170] on input at bounding box center [278, 172] width 49 height 9
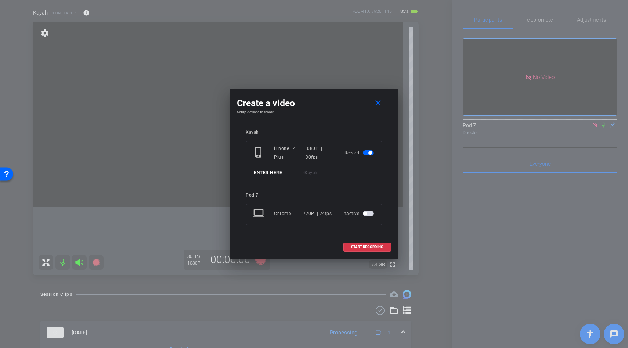
paste input "teacher"
type input "teacher"
click at [358, 247] on span "START RECORDING" at bounding box center [367, 247] width 32 height 4
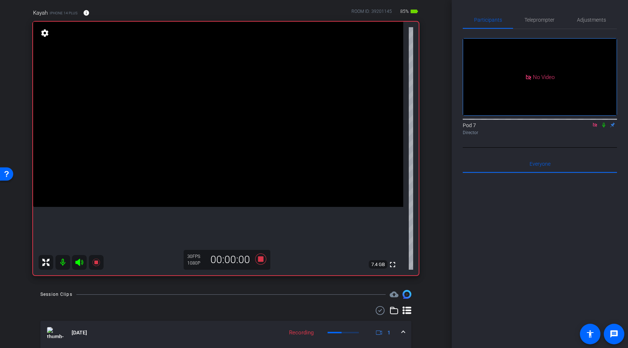
click at [77, 261] on icon at bounding box center [79, 262] width 8 height 7
click at [79, 262] on icon at bounding box center [79, 262] width 8 height 7
click at [95, 261] on icon at bounding box center [95, 262] width 7 height 7
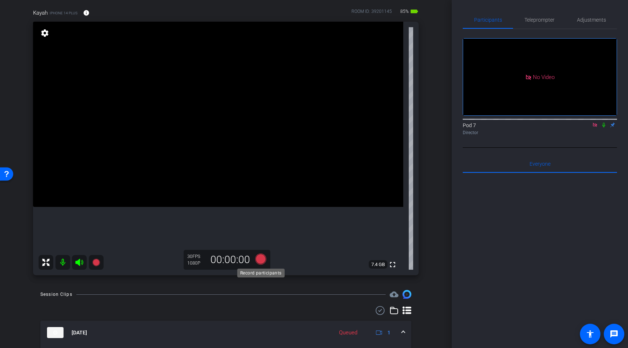
click at [261, 260] on icon at bounding box center [260, 258] width 11 height 11
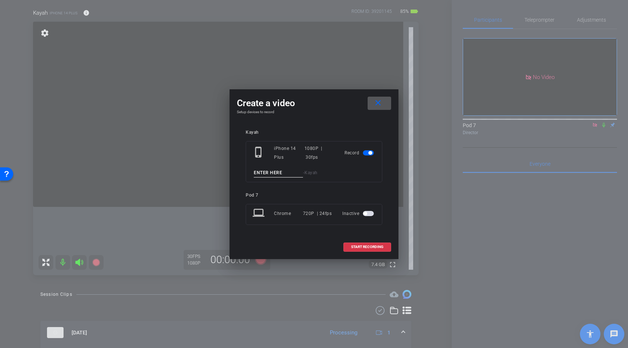
click at [272, 172] on input at bounding box center [278, 172] width 49 height 9
paste input "teacher"
type input "teacher"
click at [356, 245] on span "START RECORDING" at bounding box center [367, 247] width 32 height 4
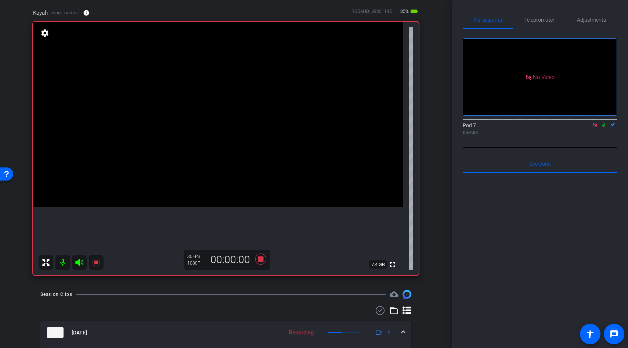
click at [80, 262] on icon at bounding box center [79, 262] width 8 height 7
click at [78, 262] on icon at bounding box center [79, 262] width 9 height 9
click at [97, 263] on icon at bounding box center [95, 262] width 7 height 7
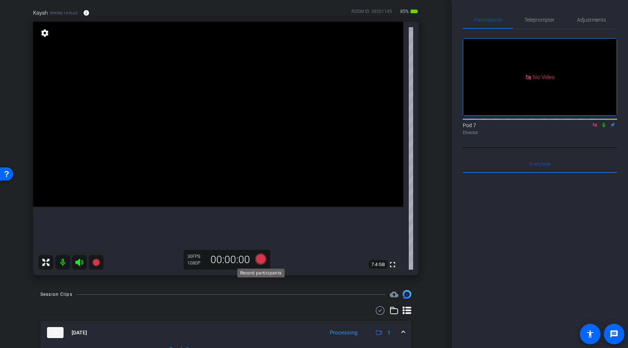
click at [255, 258] on icon at bounding box center [261, 258] width 18 height 13
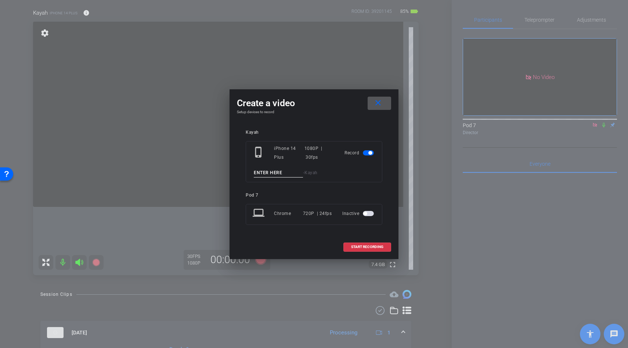
click at [261, 174] on input at bounding box center [278, 172] width 49 height 9
paste input "teacher"
type input "teacher"
click at [351, 243] on span at bounding box center [367, 247] width 47 height 18
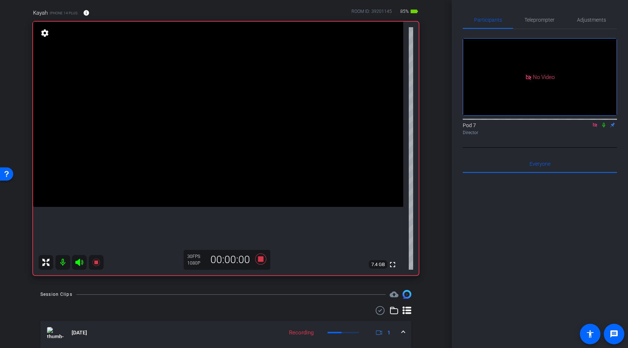
click at [80, 262] on icon at bounding box center [79, 262] width 9 height 9
click at [77, 262] on icon at bounding box center [79, 262] width 8 height 7
click at [95, 263] on icon at bounding box center [95, 262] width 7 height 7
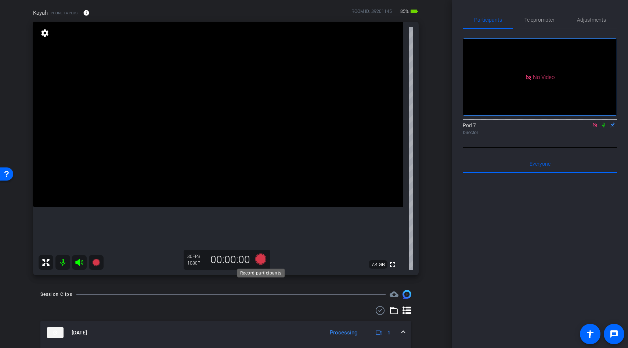
click at [262, 261] on icon at bounding box center [260, 258] width 11 height 11
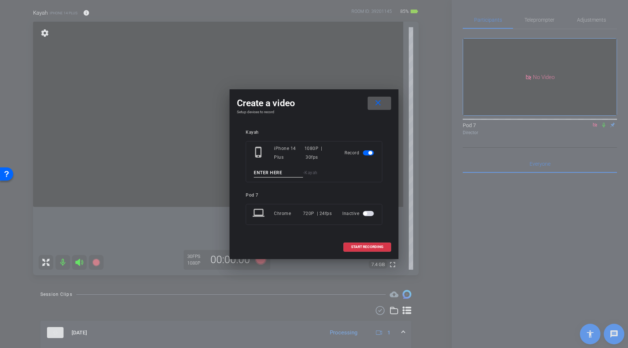
click at [265, 176] on input at bounding box center [278, 172] width 49 height 9
paste input "teacher"
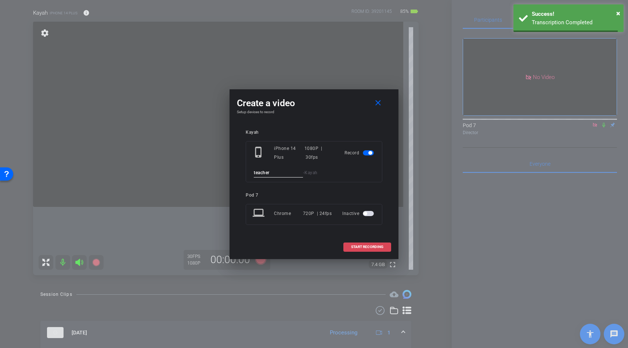
type input "teacher"
click at [363, 245] on span "START RECORDING" at bounding box center [367, 247] width 32 height 4
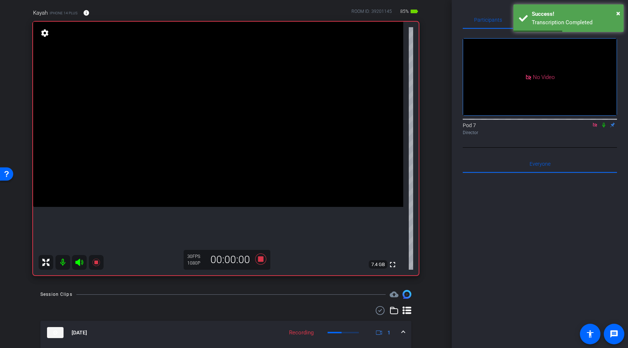
click at [79, 264] on icon at bounding box center [79, 262] width 8 height 7
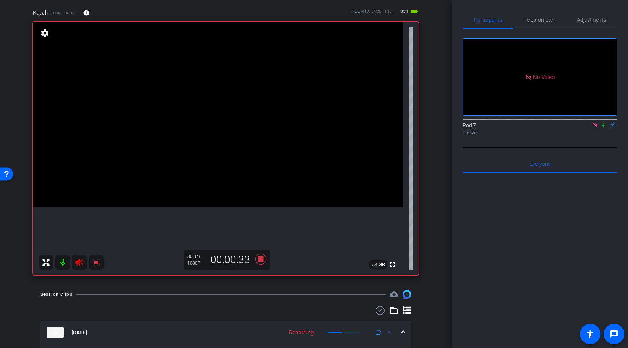
click at [78, 262] on icon at bounding box center [79, 262] width 9 height 9
click at [95, 262] on icon at bounding box center [95, 262] width 7 height 7
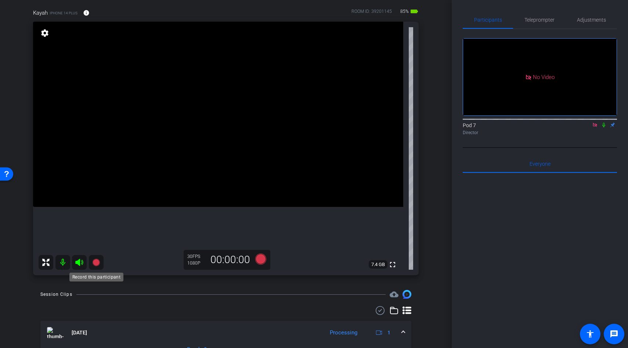
click at [96, 259] on icon at bounding box center [95, 262] width 7 height 7
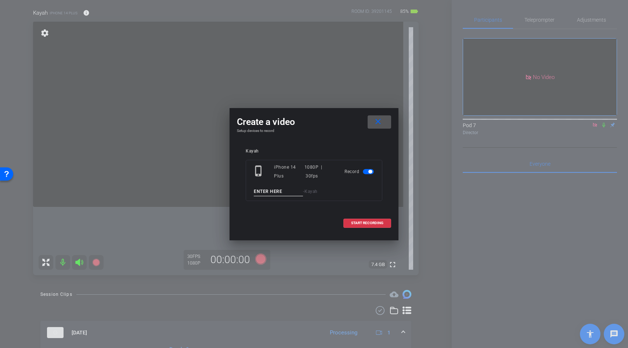
click at [267, 191] on input at bounding box center [278, 191] width 49 height 9
paste input "teacher"
type input "teacher"
click at [367, 225] on span at bounding box center [367, 223] width 47 height 18
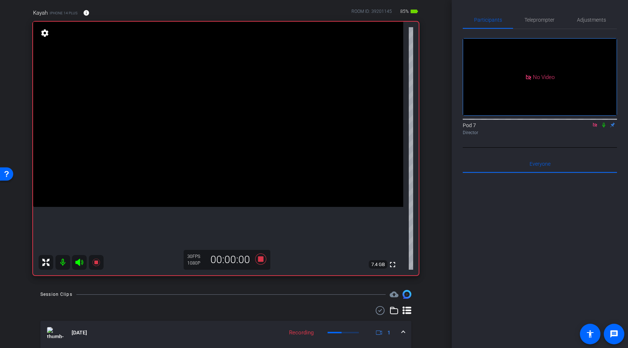
click at [77, 264] on icon at bounding box center [79, 262] width 8 height 7
click at [78, 262] on icon at bounding box center [79, 262] width 9 height 9
click at [78, 262] on icon at bounding box center [79, 262] width 8 height 7
click at [78, 262] on icon at bounding box center [79, 262] width 9 height 9
click at [97, 263] on icon at bounding box center [95, 262] width 7 height 7
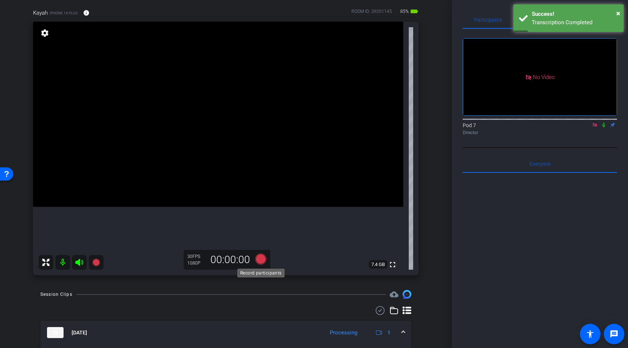
click at [259, 257] on icon at bounding box center [260, 258] width 11 height 11
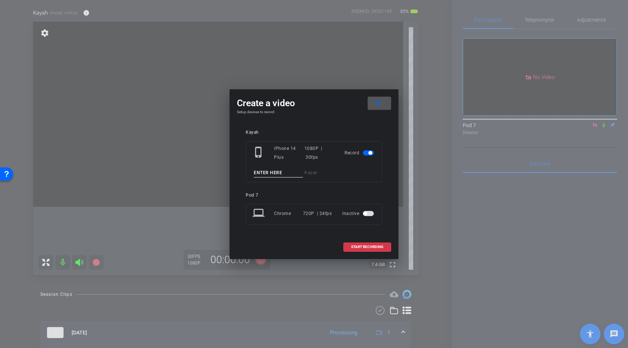
click at [266, 171] on input at bounding box center [278, 172] width 49 height 9
paste input "teacher"
type input "teacher"
click at [362, 245] on span "START RECORDING" at bounding box center [367, 247] width 32 height 4
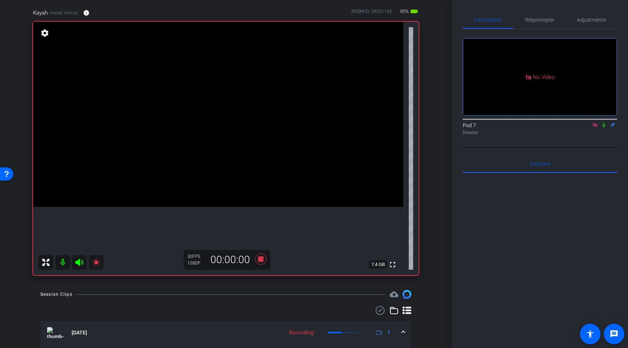
click at [79, 262] on icon at bounding box center [79, 262] width 8 height 7
click at [80, 261] on icon at bounding box center [79, 262] width 8 height 7
click at [94, 263] on icon at bounding box center [95, 262] width 7 height 7
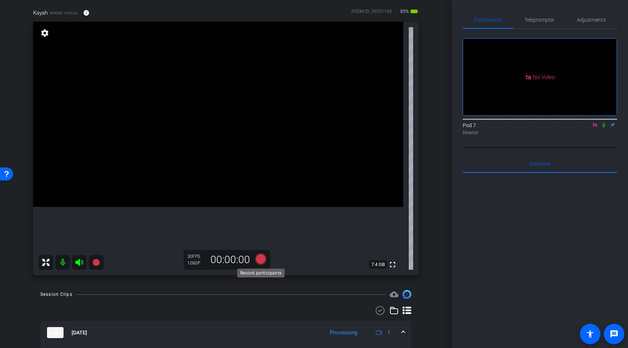
click at [262, 258] on icon at bounding box center [260, 258] width 11 height 11
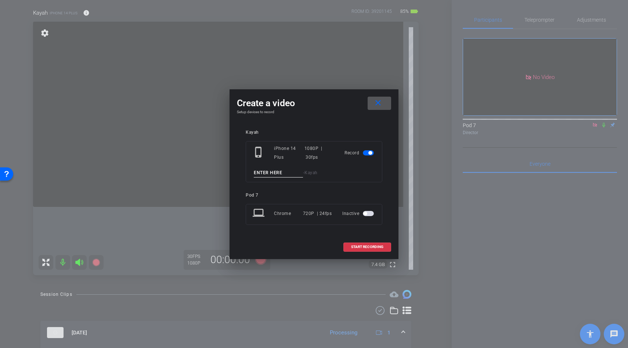
click at [265, 170] on input at bounding box center [278, 172] width 49 height 9
paste input "teacher"
type input "teacher"
click at [360, 247] on span "START RECORDING" at bounding box center [367, 247] width 32 height 4
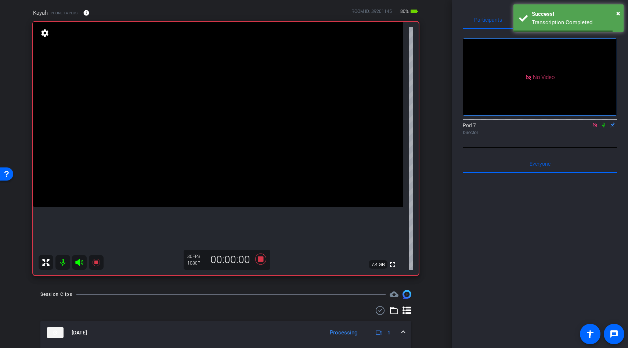
click at [77, 261] on icon at bounding box center [79, 262] width 8 height 7
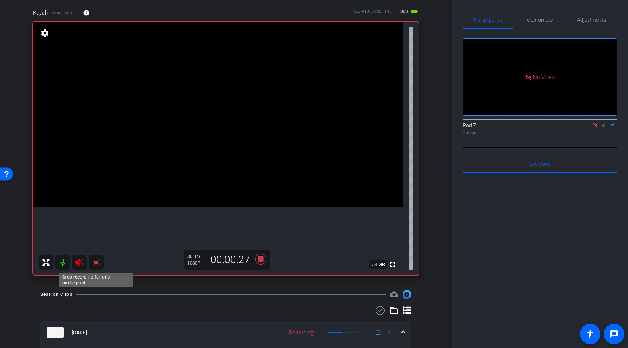
click at [96, 262] on icon at bounding box center [95, 262] width 7 height 7
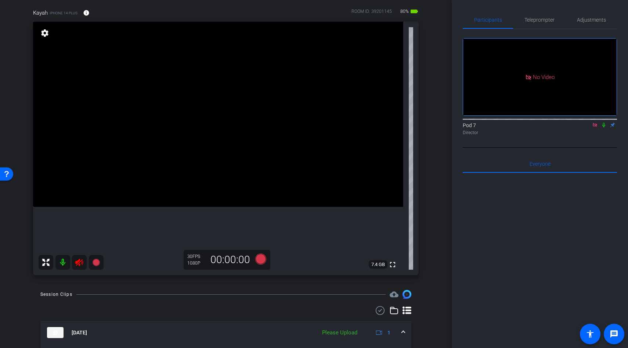
click at [80, 262] on icon at bounding box center [79, 262] width 9 height 9
click at [262, 254] on icon at bounding box center [261, 258] width 18 height 13
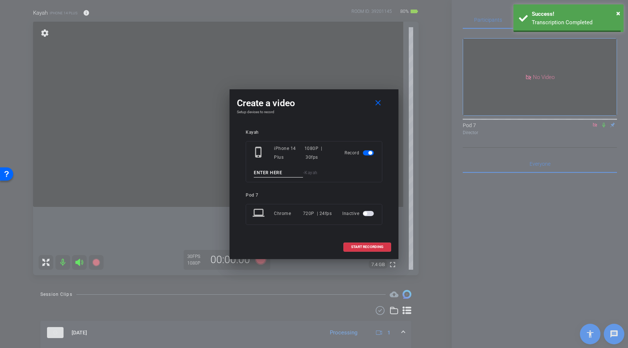
click at [264, 173] on input at bounding box center [278, 172] width 49 height 9
paste input "teacher"
type input "teacher"
click at [357, 243] on span at bounding box center [367, 247] width 47 height 18
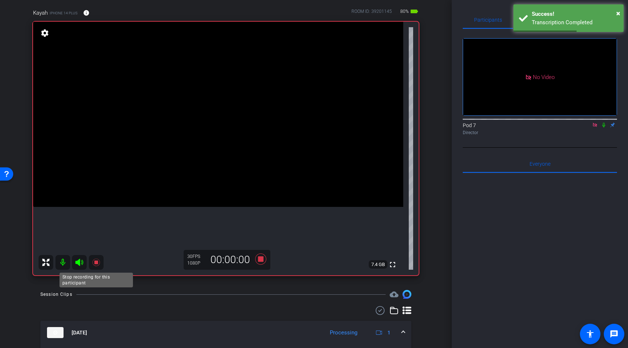
click at [96, 261] on icon at bounding box center [95, 262] width 7 height 7
click at [78, 260] on icon at bounding box center [79, 262] width 8 height 7
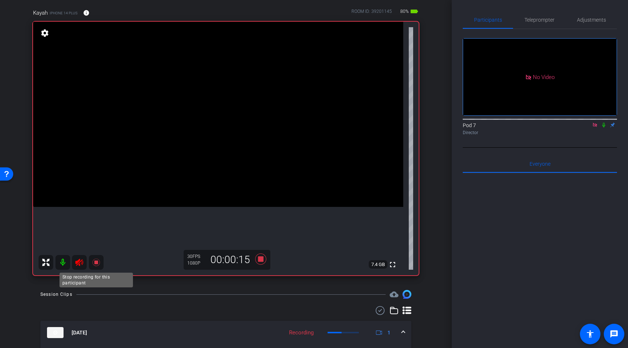
click at [96, 262] on icon at bounding box center [95, 262] width 7 height 7
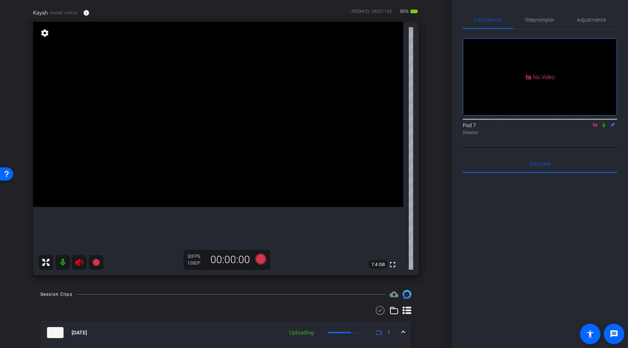
click at [79, 262] on icon at bounding box center [79, 262] width 8 height 7
click at [262, 260] on icon at bounding box center [260, 258] width 11 height 11
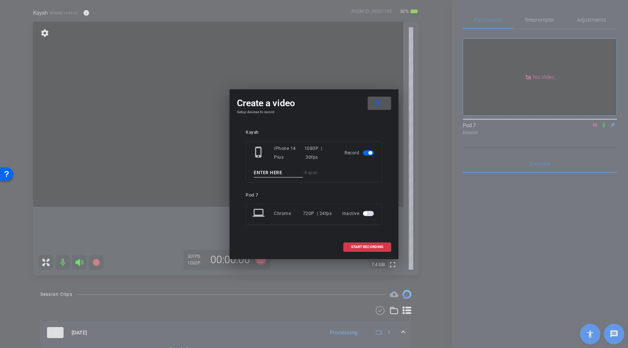
click at [262, 171] on input at bounding box center [278, 172] width 49 height 9
paste input "teacher"
type input "teacher"
click at [366, 246] on span "START RECORDING" at bounding box center [367, 247] width 32 height 4
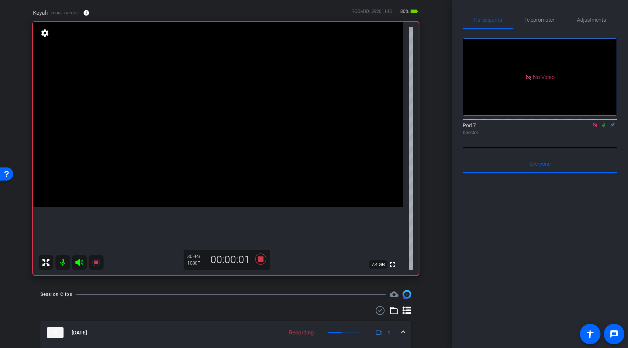
click at [79, 263] on icon at bounding box center [79, 262] width 8 height 7
click at [79, 262] on icon at bounding box center [79, 262] width 8 height 7
click at [80, 263] on icon at bounding box center [79, 262] width 9 height 9
click at [78, 262] on icon at bounding box center [79, 262] width 9 height 9
click at [97, 263] on icon at bounding box center [95, 262] width 7 height 7
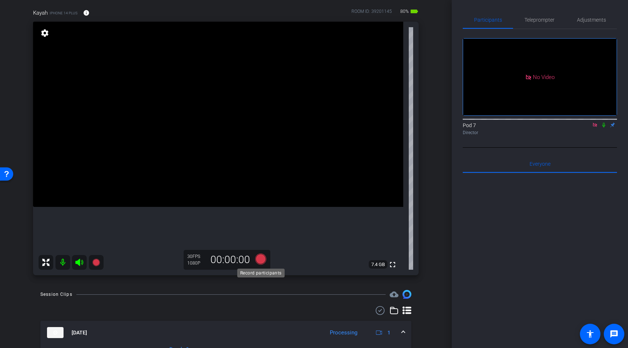
click at [262, 259] on icon at bounding box center [260, 258] width 11 height 11
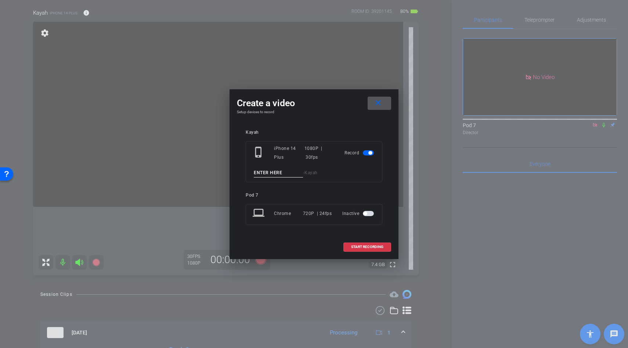
click at [263, 169] on input at bounding box center [278, 172] width 49 height 9
click at [266, 173] on input "nurses" at bounding box center [278, 172] width 49 height 9
type input "nurses"
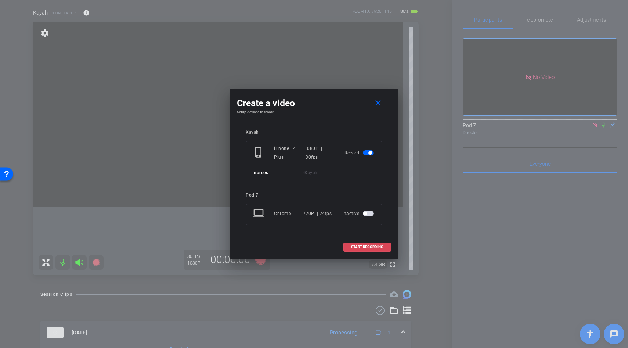
click at [347, 244] on span at bounding box center [367, 247] width 47 height 18
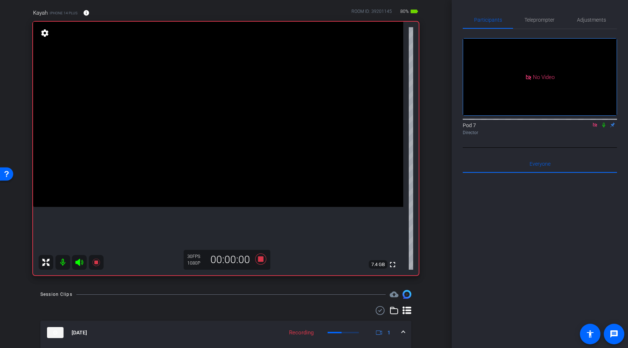
click at [81, 266] on icon at bounding box center [79, 262] width 9 height 9
click at [78, 263] on icon at bounding box center [79, 262] width 8 height 7
click at [97, 262] on icon at bounding box center [95, 262] width 7 height 7
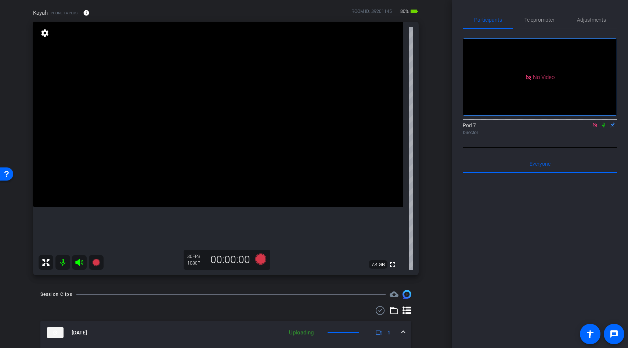
click at [260, 261] on icon at bounding box center [260, 258] width 11 height 11
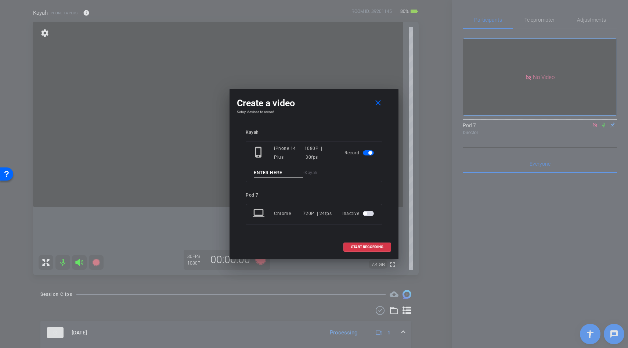
click at [268, 170] on input at bounding box center [278, 172] width 49 height 9
paste input "nurses"
type input "nurses"
click at [349, 244] on span at bounding box center [367, 247] width 47 height 18
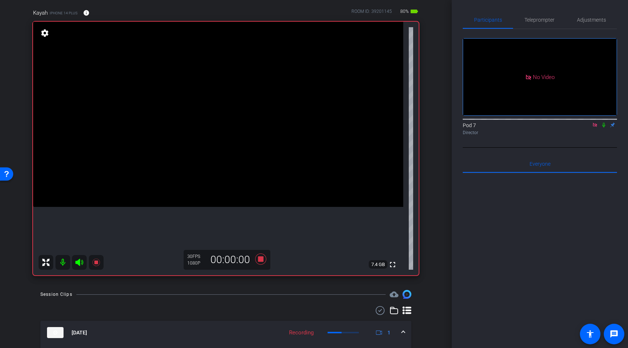
click at [78, 261] on icon at bounding box center [79, 262] width 8 height 7
click at [78, 262] on icon at bounding box center [79, 262] width 8 height 7
click at [97, 262] on icon at bounding box center [95, 262] width 7 height 7
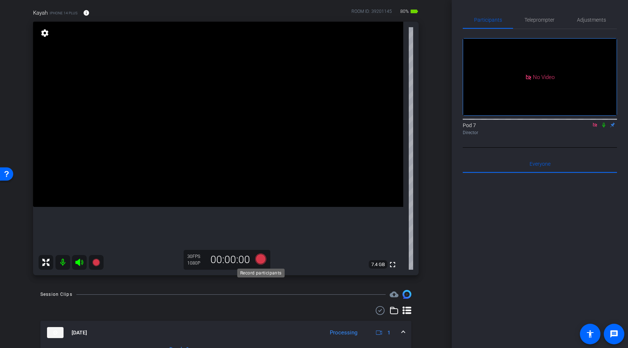
click at [264, 256] on icon at bounding box center [260, 258] width 11 height 11
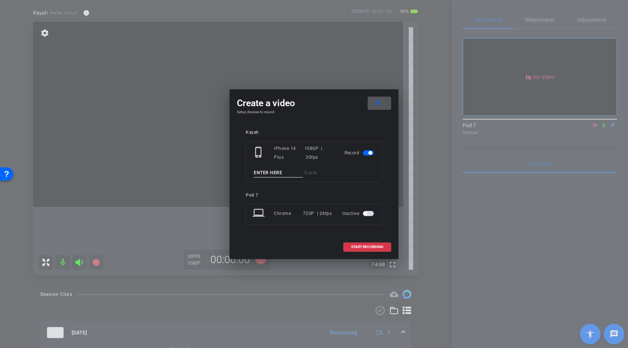
click at [259, 175] on input at bounding box center [278, 172] width 49 height 9
paste input "nurses"
type input "nurses"
click at [360, 245] on span "START RECORDING" at bounding box center [367, 247] width 32 height 4
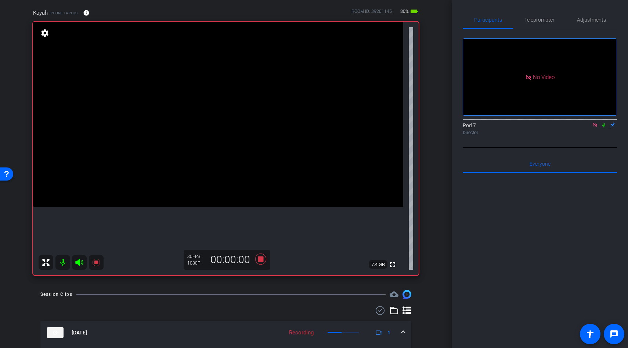
click at [79, 263] on icon at bounding box center [79, 262] width 8 height 7
click at [79, 261] on icon at bounding box center [79, 262] width 9 height 9
click at [97, 263] on icon at bounding box center [95, 262] width 7 height 7
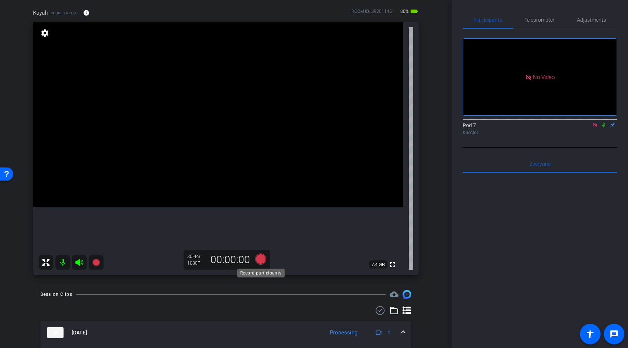
click at [257, 253] on icon at bounding box center [261, 258] width 18 height 13
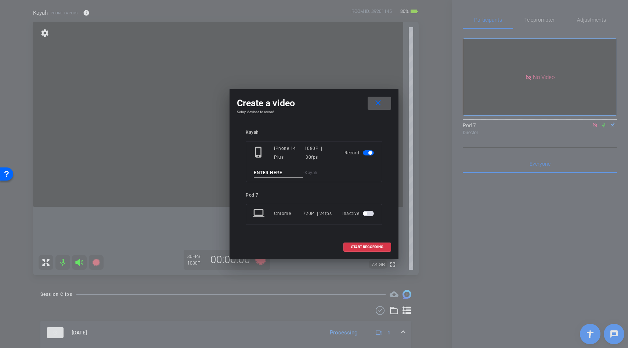
click at [263, 170] on input at bounding box center [278, 172] width 49 height 9
paste input "nurses"
type input "nurses"
click at [372, 244] on span at bounding box center [367, 247] width 47 height 18
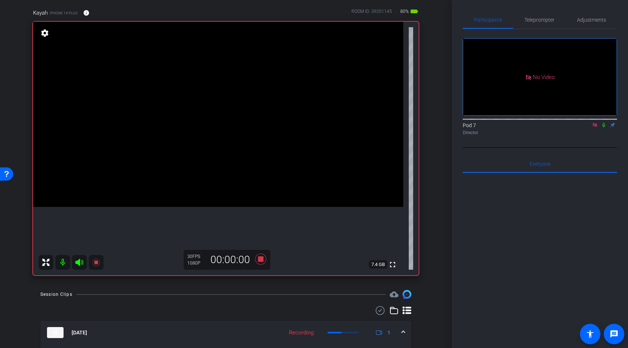
click at [78, 259] on icon at bounding box center [79, 262] width 9 height 9
click at [78, 263] on icon at bounding box center [79, 262] width 8 height 7
click at [79, 260] on icon at bounding box center [79, 262] width 8 height 7
click at [76, 262] on icon at bounding box center [79, 262] width 8 height 7
click at [96, 262] on icon at bounding box center [95, 262] width 7 height 7
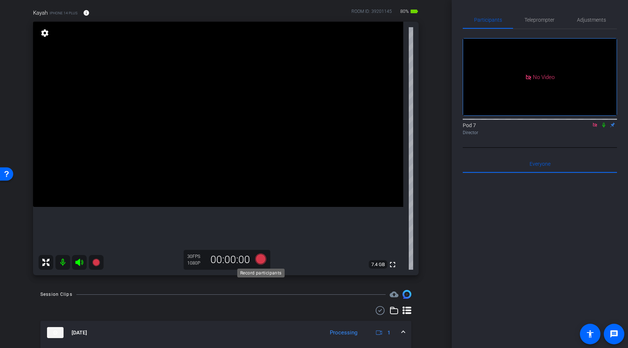
click at [264, 259] on icon at bounding box center [260, 258] width 11 height 11
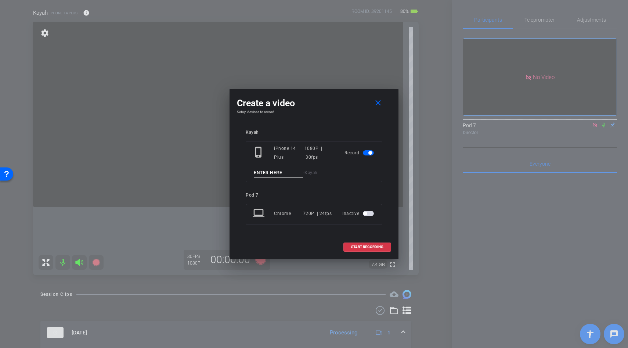
click at [263, 173] on input at bounding box center [278, 172] width 49 height 9
paste input "nurses"
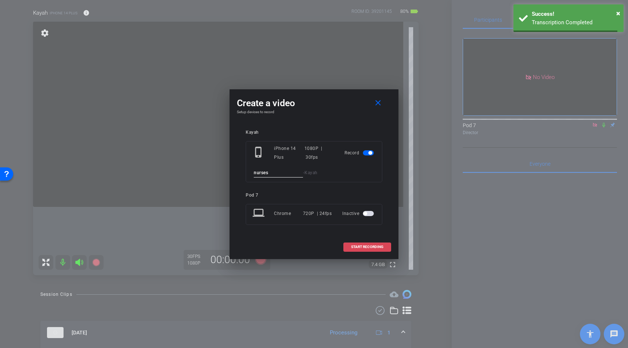
type input "nurses"
click at [349, 246] on span at bounding box center [367, 247] width 47 height 18
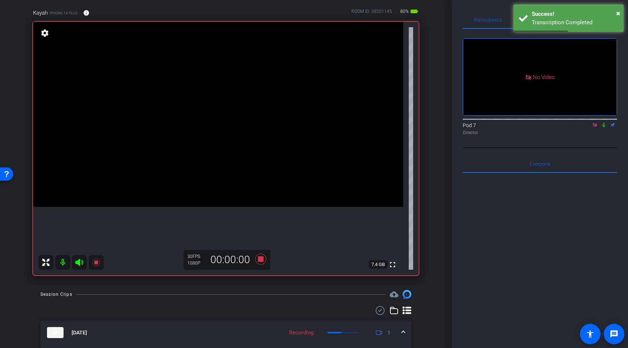
click at [80, 263] on icon at bounding box center [79, 262] width 8 height 7
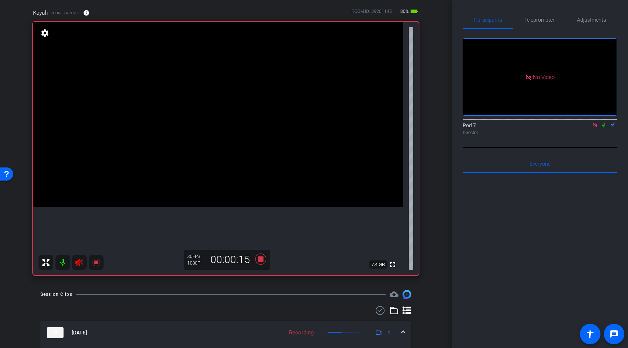
click at [81, 262] on icon at bounding box center [79, 262] width 9 height 9
click at [97, 263] on icon at bounding box center [95, 262] width 7 height 7
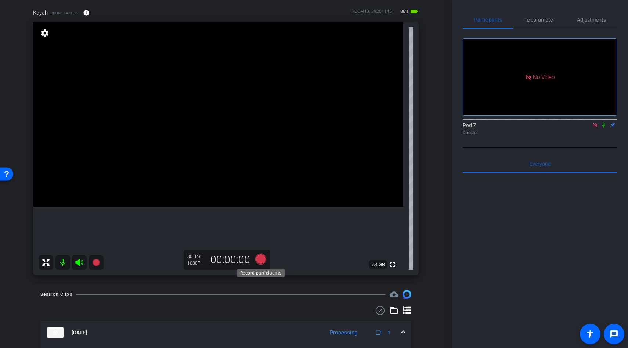
click at [260, 259] on icon at bounding box center [260, 258] width 11 height 11
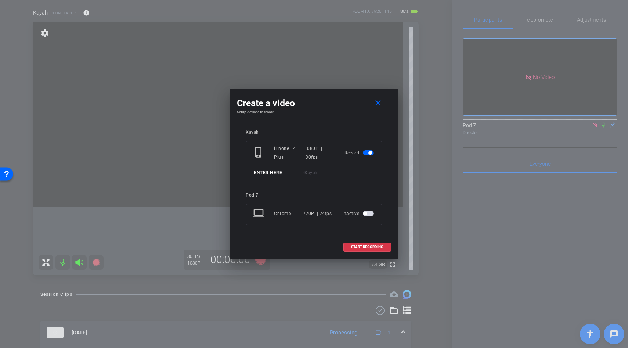
click at [269, 173] on input at bounding box center [278, 172] width 49 height 9
paste input "nurses"
type input "nurses"
click at [364, 244] on button "START RECORDING" at bounding box center [367, 246] width 48 height 9
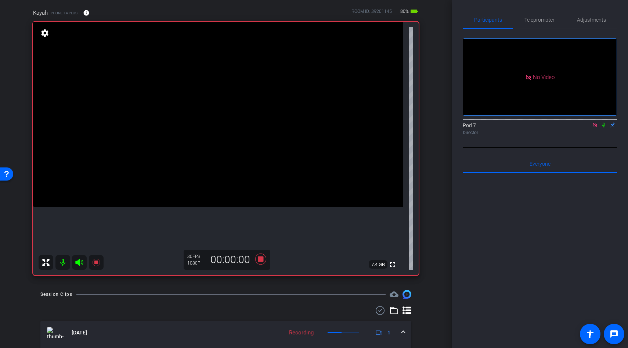
click at [79, 262] on icon at bounding box center [79, 262] width 8 height 7
click at [80, 262] on icon at bounding box center [79, 262] width 8 height 7
click at [94, 262] on icon at bounding box center [96, 262] width 9 height 9
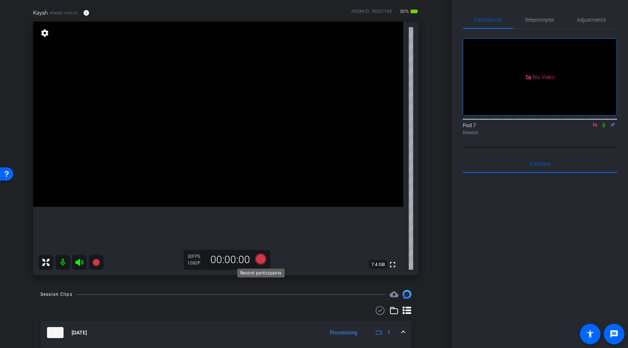
click at [265, 260] on icon at bounding box center [260, 258] width 11 height 11
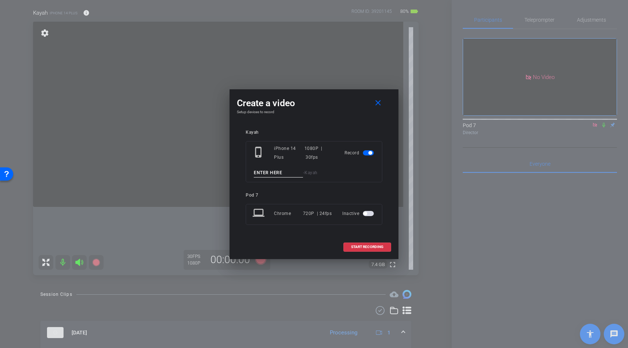
click at [265, 172] on input at bounding box center [278, 172] width 49 height 9
paste input "nurses"
type input "nurses"
click at [357, 247] on span "START RECORDING" at bounding box center [367, 247] width 32 height 4
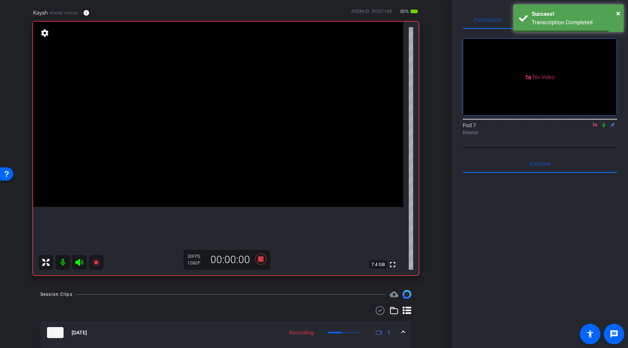
click at [79, 263] on icon at bounding box center [79, 262] width 8 height 7
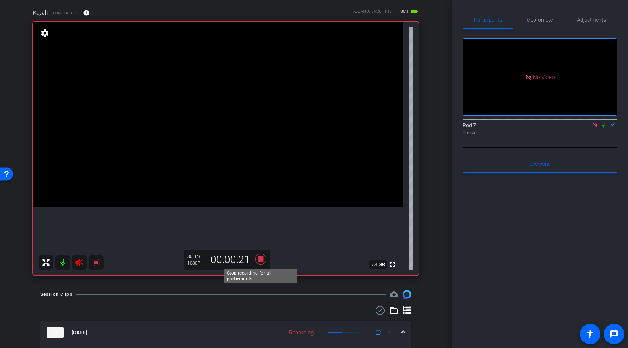
click at [259, 259] on icon at bounding box center [260, 258] width 11 height 11
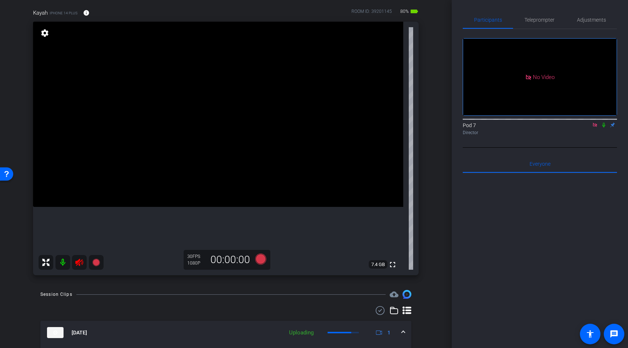
click at [79, 263] on icon at bounding box center [79, 262] width 9 height 9
click at [262, 262] on icon at bounding box center [260, 258] width 11 height 11
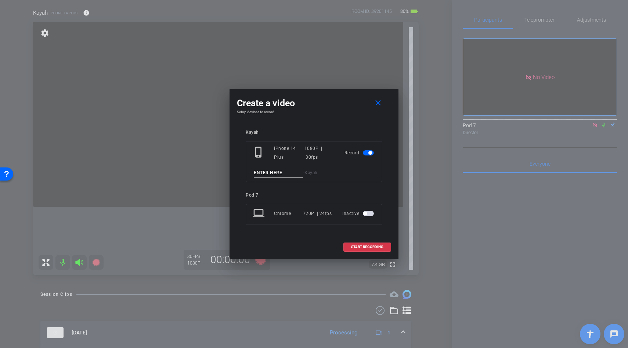
click at [268, 173] on input at bounding box center [278, 172] width 49 height 9
paste input "nurses"
type input "nurses"
click at [371, 247] on span "START RECORDING" at bounding box center [367, 247] width 32 height 4
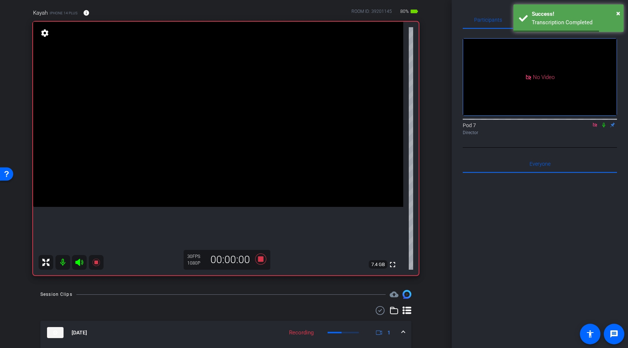
click at [79, 259] on icon at bounding box center [79, 262] width 8 height 7
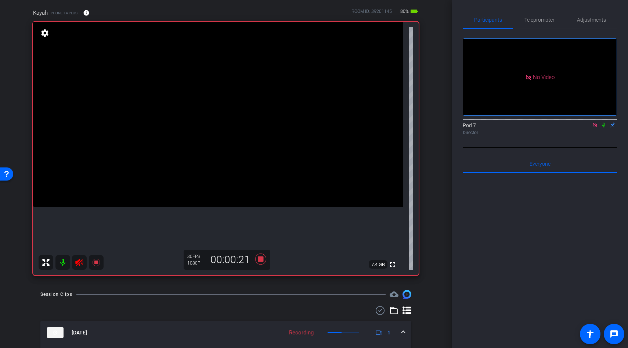
click at [78, 261] on icon at bounding box center [79, 262] width 8 height 7
click at [96, 262] on icon at bounding box center [95, 262] width 7 height 7
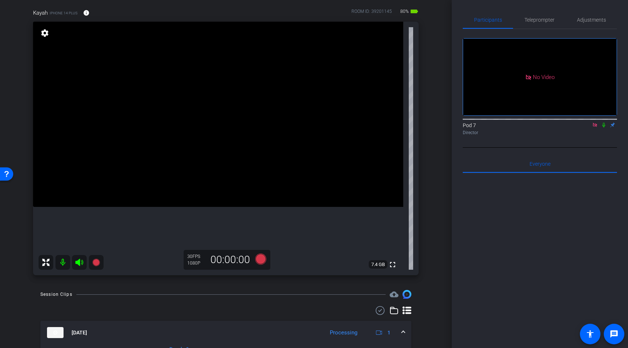
click at [264, 264] on icon at bounding box center [261, 258] width 18 height 13
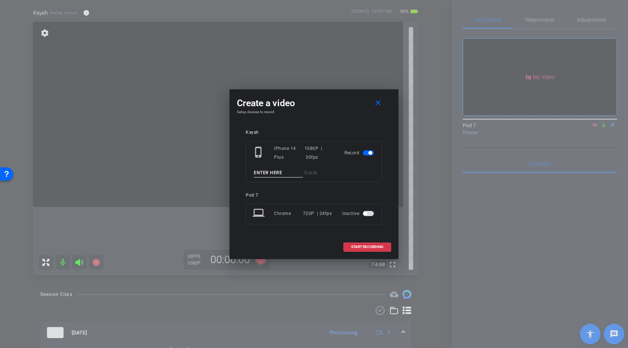
click at [271, 176] on input at bounding box center [278, 172] width 49 height 9
paste input "nurses"
type input "nurses"
click at [365, 246] on span "START RECORDING" at bounding box center [367, 247] width 32 height 4
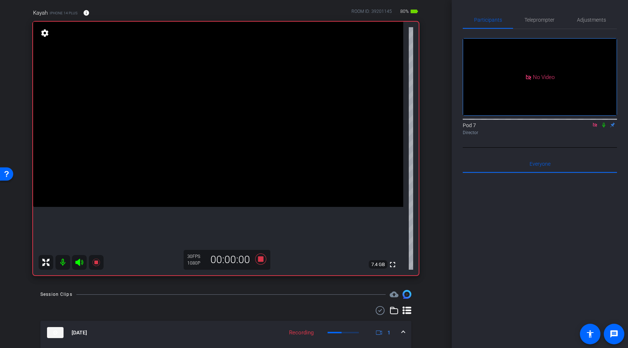
click at [77, 260] on icon at bounding box center [79, 262] width 9 height 9
click at [79, 263] on icon at bounding box center [79, 262] width 8 height 7
click at [97, 264] on icon at bounding box center [96, 262] width 9 height 9
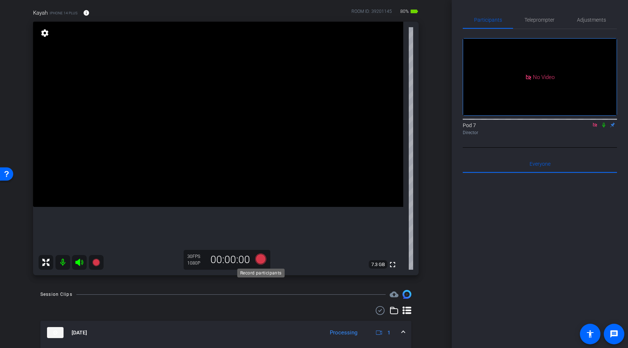
click at [261, 260] on icon at bounding box center [260, 258] width 11 height 11
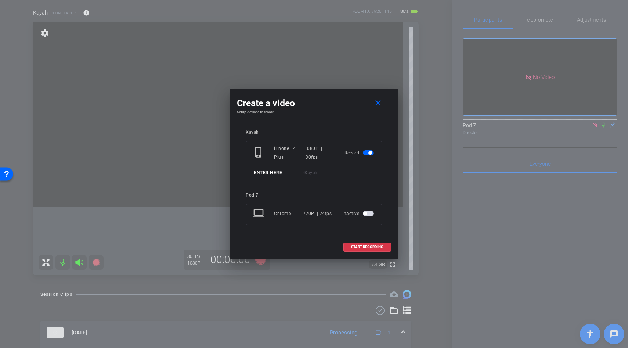
click at [273, 173] on input at bounding box center [278, 172] width 49 height 9
paste input "nurses"
type input "nurses"
click at [371, 248] on span "START RECORDING" at bounding box center [367, 247] width 32 height 4
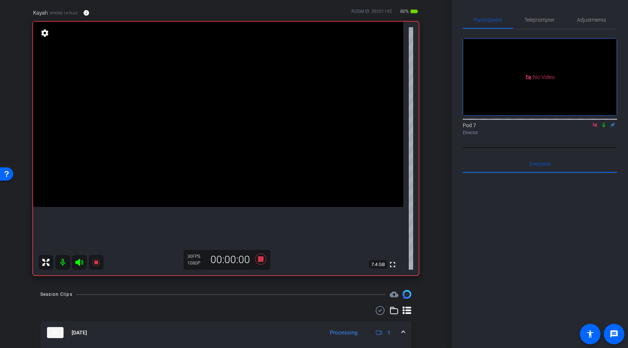
click at [89, 207] on video at bounding box center [218, 114] width 370 height 185
click at [79, 262] on icon at bounding box center [79, 262] width 8 height 7
click at [94, 265] on icon at bounding box center [96, 262] width 9 height 9
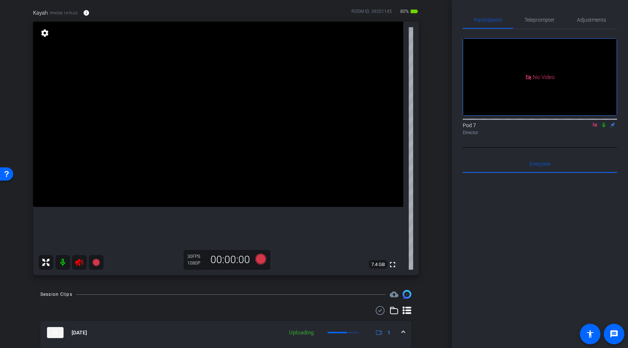
click at [81, 262] on icon at bounding box center [79, 262] width 9 height 9
click at [260, 255] on icon at bounding box center [260, 258] width 11 height 11
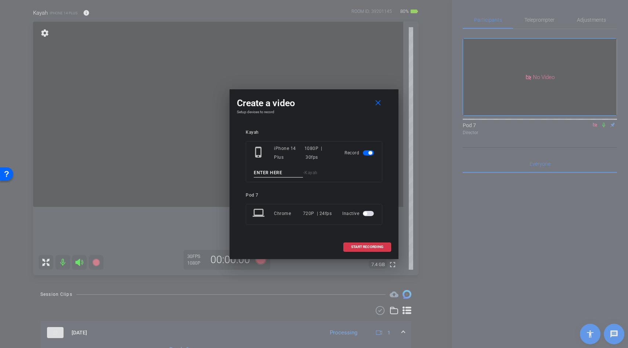
click at [268, 169] on input at bounding box center [278, 172] width 49 height 9
paste input "nurses"
type input "nurses"
click at [348, 244] on span at bounding box center [367, 247] width 47 height 18
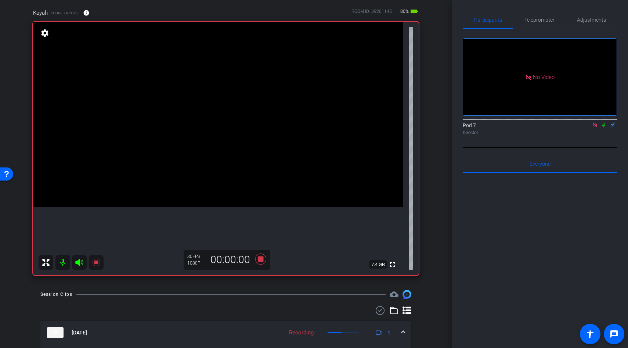
click at [77, 263] on icon at bounding box center [79, 262] width 8 height 7
click at [80, 262] on icon at bounding box center [79, 262] width 8 height 7
click at [95, 263] on icon at bounding box center [95, 262] width 7 height 7
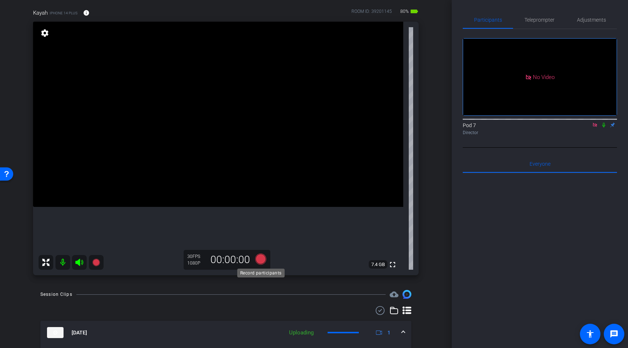
click at [259, 259] on icon at bounding box center [260, 258] width 11 height 11
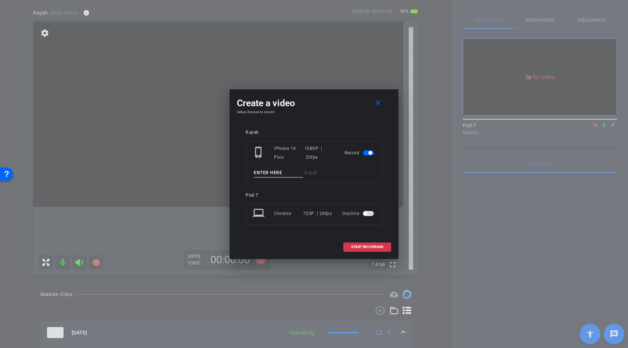
click at [270, 173] on input at bounding box center [278, 172] width 49 height 9
paste input "nurses"
type input "nurses"
click at [363, 245] on span "START RECORDING" at bounding box center [367, 247] width 32 height 4
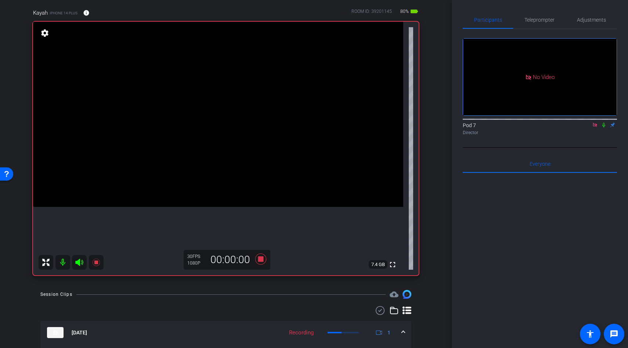
click at [78, 263] on icon at bounding box center [79, 262] width 8 height 7
click at [80, 262] on icon at bounding box center [79, 262] width 8 height 7
click at [95, 262] on icon at bounding box center [95, 262] width 7 height 7
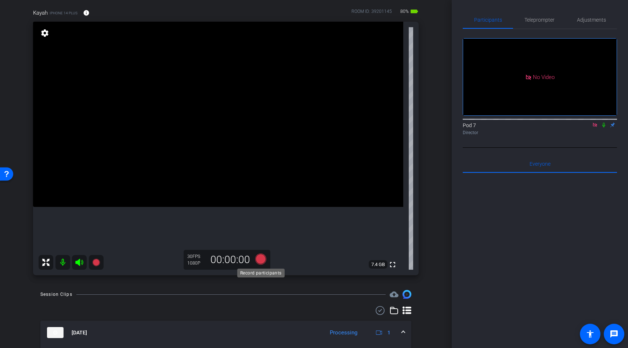
click at [261, 260] on icon at bounding box center [260, 258] width 11 height 11
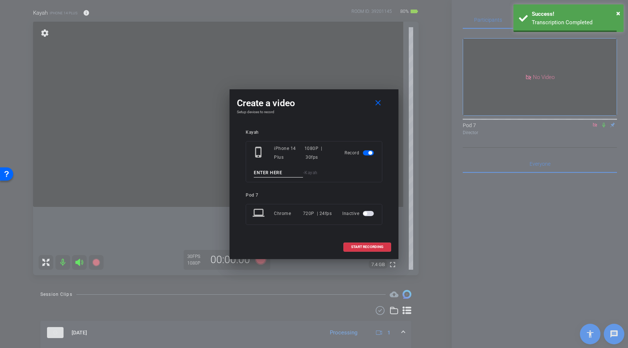
click at [262, 175] on input at bounding box center [278, 172] width 49 height 9
paste input "nurses"
type input "nurses"
click at [348, 244] on span at bounding box center [367, 247] width 47 height 18
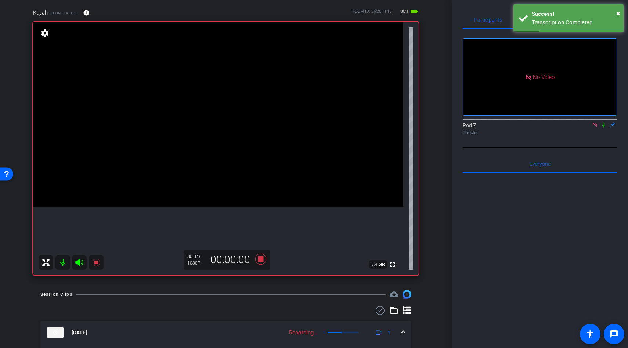
click at [77, 261] on icon at bounding box center [79, 262] width 8 height 7
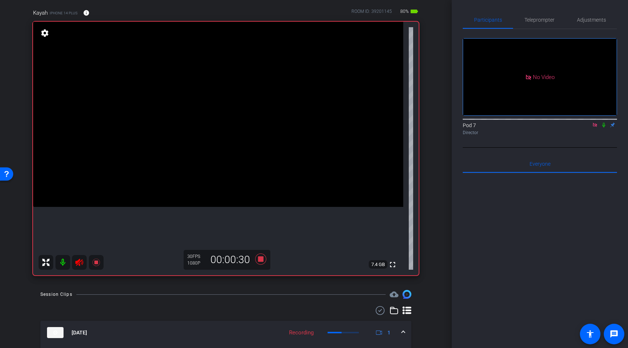
click at [79, 263] on icon at bounding box center [79, 262] width 8 height 7
click at [95, 263] on icon at bounding box center [95, 262] width 7 height 7
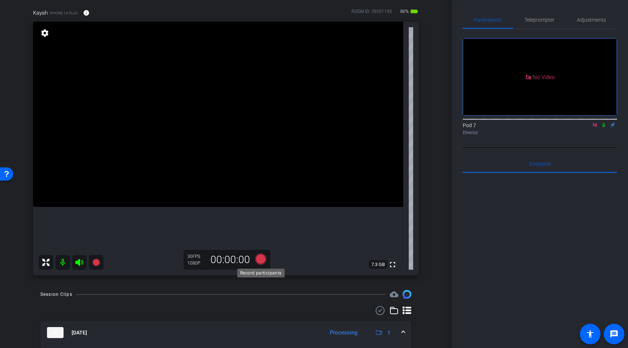
click at [259, 261] on icon at bounding box center [260, 258] width 11 height 11
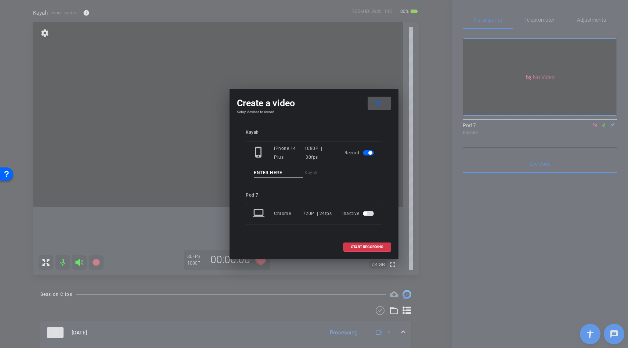
click at [260, 171] on input at bounding box center [278, 172] width 49 height 9
paste input "nurses"
type input "nurses"
click at [362, 250] on span at bounding box center [367, 247] width 47 height 18
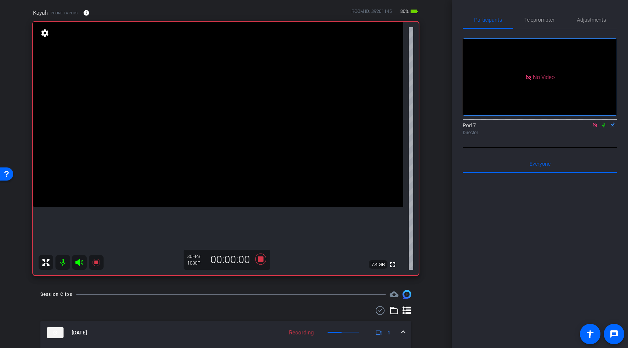
click at [80, 263] on icon at bounding box center [79, 262] width 9 height 9
click at [79, 261] on icon at bounding box center [79, 262] width 8 height 7
click at [97, 261] on icon at bounding box center [95, 262] width 7 height 7
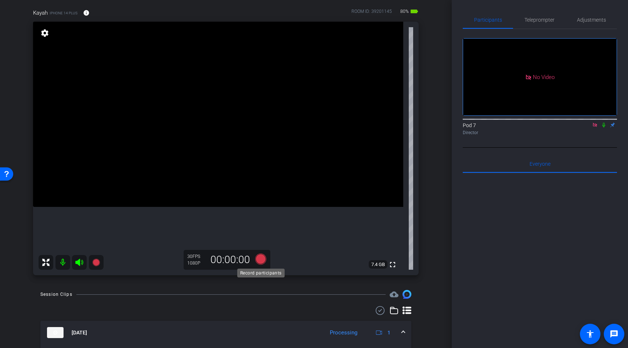
click at [257, 265] on icon at bounding box center [261, 258] width 18 height 13
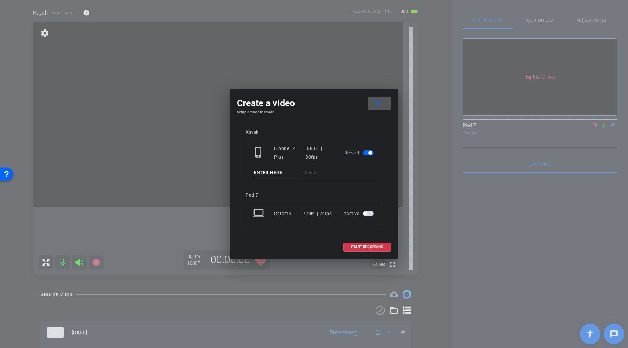
click at [259, 261] on div at bounding box center [314, 174] width 628 height 348
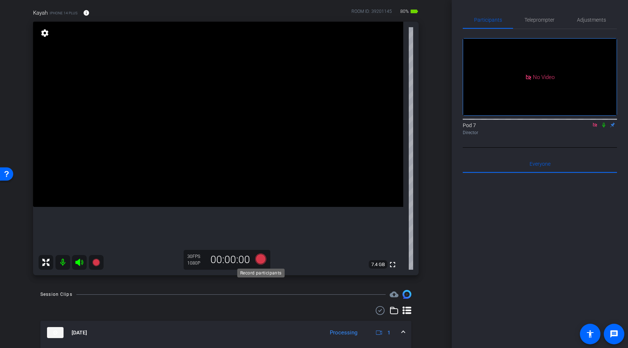
click at [263, 259] on icon at bounding box center [260, 258] width 11 height 11
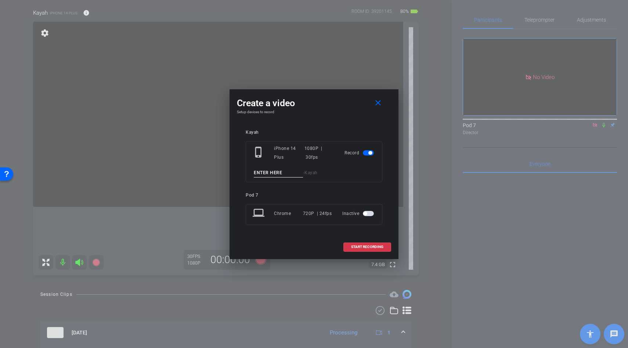
click at [267, 175] on input at bounding box center [278, 172] width 49 height 9
paste input "nurses"
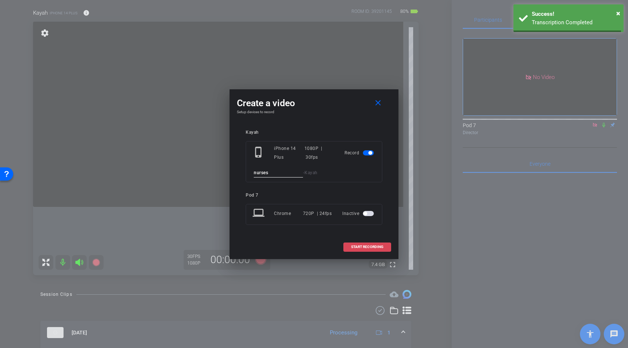
type input "nurses"
click at [356, 247] on span "START RECORDING" at bounding box center [367, 247] width 32 height 4
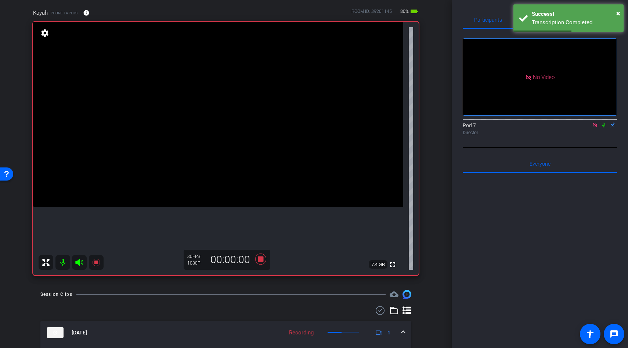
click at [80, 263] on icon at bounding box center [79, 262] width 9 height 9
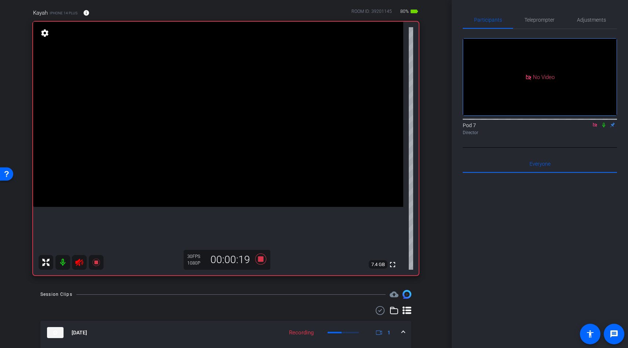
click at [78, 262] on icon at bounding box center [79, 262] width 9 height 9
click at [96, 262] on icon at bounding box center [95, 262] width 7 height 7
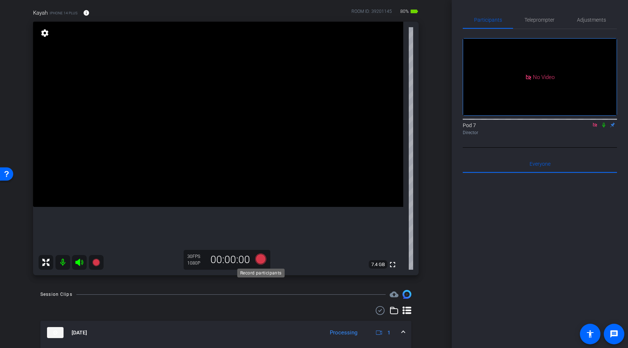
click at [260, 257] on icon at bounding box center [260, 258] width 11 height 11
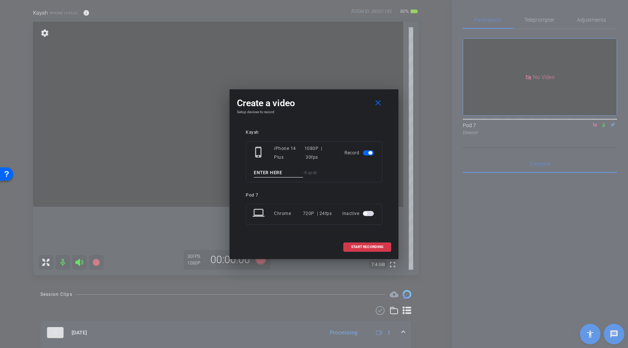
click at [264, 173] on input at bounding box center [278, 172] width 49 height 9
paste input "nurses"
type input "nurses"
click at [361, 246] on span "START RECORDING" at bounding box center [367, 247] width 32 height 4
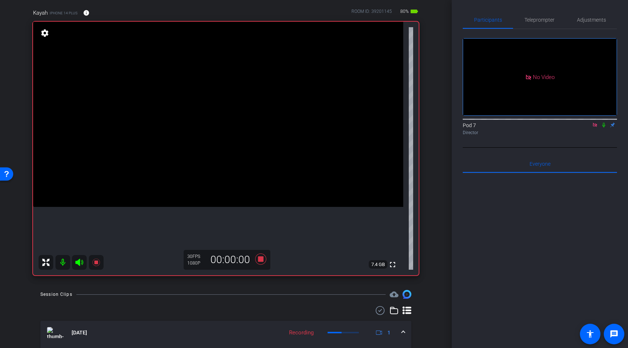
click at [77, 263] on icon at bounding box center [79, 262] width 8 height 7
click at [76, 267] on mat-icon at bounding box center [79, 262] width 15 height 15
click at [97, 263] on icon at bounding box center [95, 262] width 7 height 7
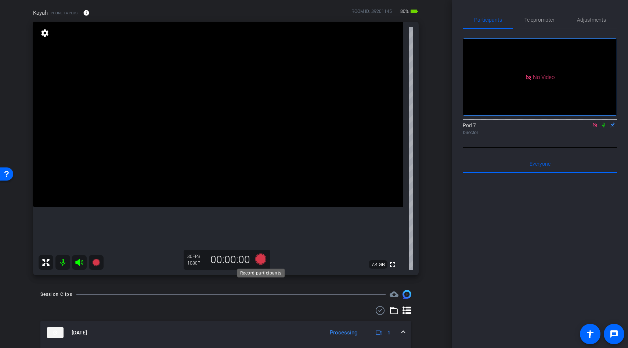
click at [267, 260] on icon at bounding box center [261, 258] width 18 height 13
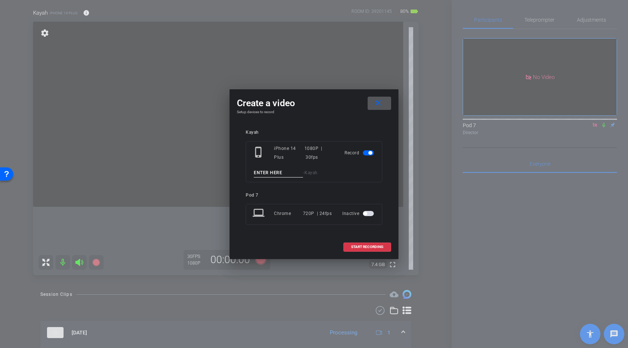
click at [270, 172] on input at bounding box center [278, 172] width 49 height 9
paste input "nurses"
type input "nurses"
click at [370, 249] on span at bounding box center [367, 247] width 47 height 18
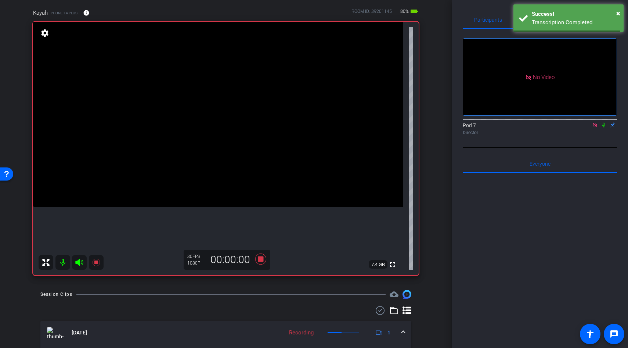
click at [77, 261] on icon at bounding box center [79, 262] width 8 height 7
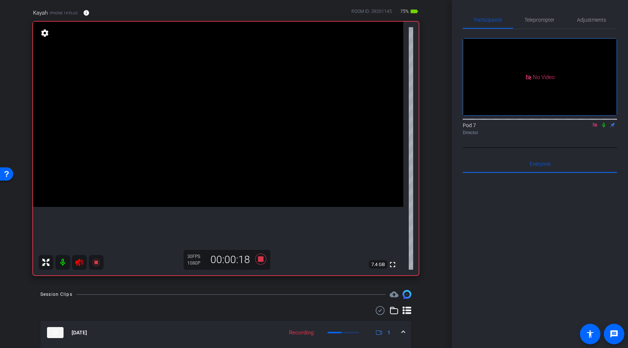
click at [79, 262] on icon at bounding box center [79, 262] width 9 height 9
click at [95, 262] on icon at bounding box center [95, 262] width 7 height 7
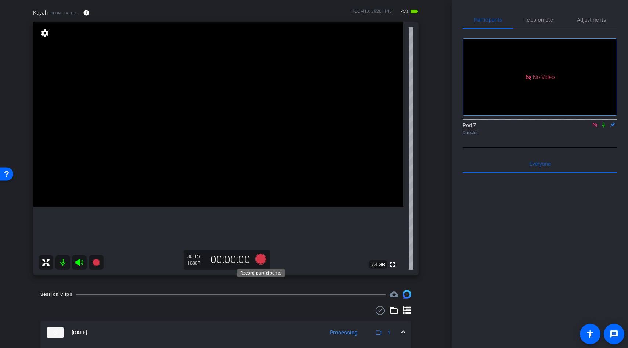
click at [260, 260] on icon at bounding box center [260, 258] width 11 height 11
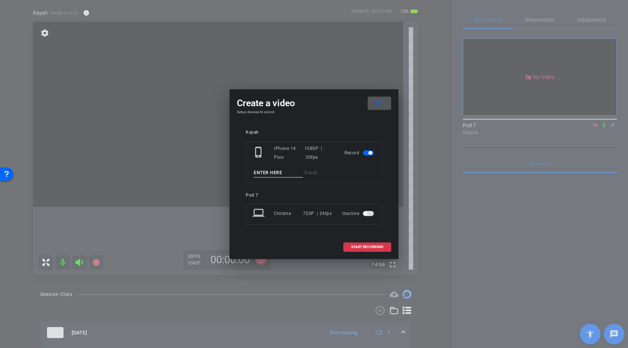
click at [262, 176] on input at bounding box center [278, 172] width 49 height 9
paste input "nurses"
type input "nurses"
click at [359, 243] on span at bounding box center [367, 247] width 47 height 18
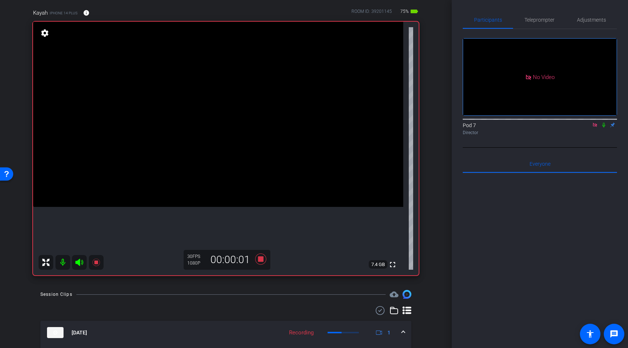
click at [76, 262] on icon at bounding box center [79, 262] width 8 height 7
click at [80, 263] on icon at bounding box center [79, 262] width 8 height 7
click at [97, 264] on icon at bounding box center [96, 262] width 9 height 9
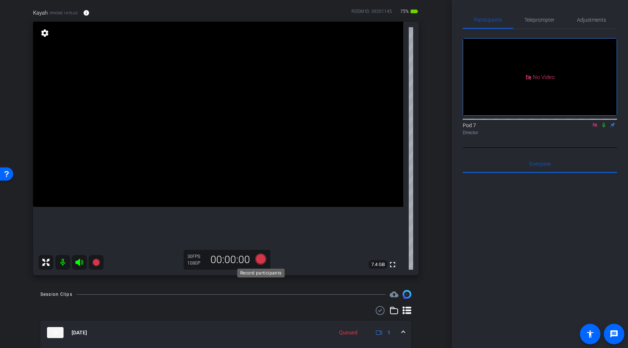
click at [258, 264] on icon at bounding box center [261, 258] width 18 height 13
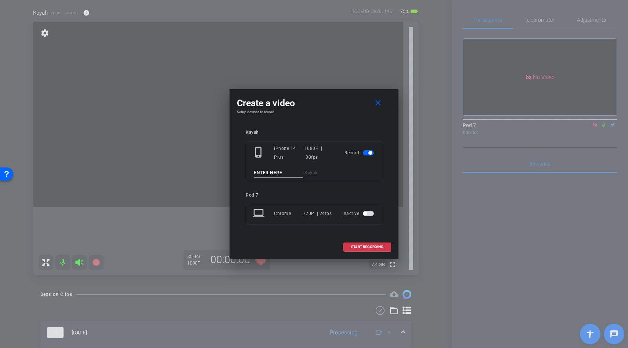
click at [277, 172] on input at bounding box center [278, 172] width 49 height 9
paste input "nurses"
type input "nurses"
click at [349, 243] on span at bounding box center [367, 247] width 47 height 18
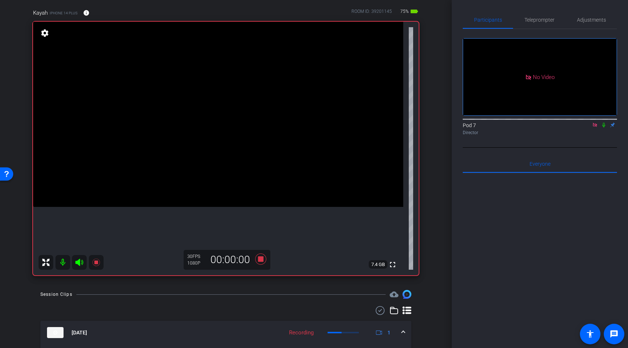
click at [77, 262] on icon at bounding box center [79, 262] width 8 height 7
click at [80, 262] on icon at bounding box center [79, 262] width 8 height 7
click at [97, 262] on icon at bounding box center [95, 262] width 7 height 7
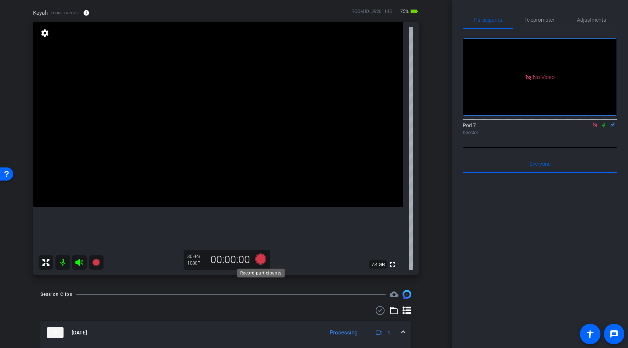
click at [259, 258] on icon at bounding box center [260, 258] width 11 height 11
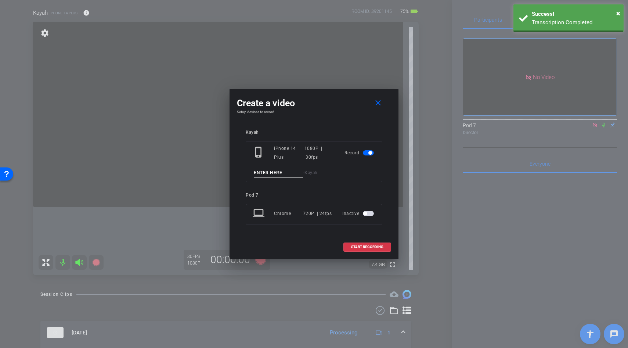
click at [270, 172] on input at bounding box center [278, 172] width 49 height 9
paste input "nurses"
type input "nurses"
click at [369, 241] on span at bounding box center [367, 247] width 47 height 18
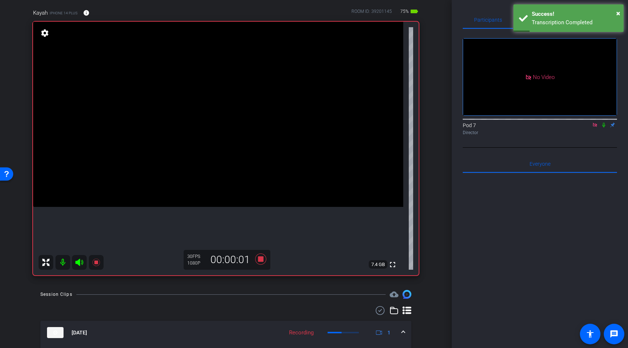
click at [79, 262] on icon at bounding box center [79, 262] width 8 height 7
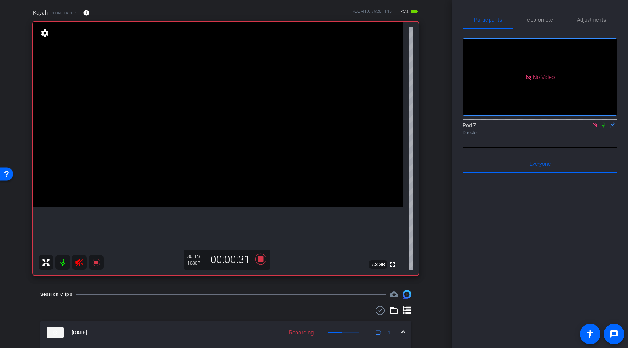
click at [78, 263] on icon at bounding box center [79, 262] width 9 height 9
click at [96, 261] on icon at bounding box center [95, 262] width 7 height 7
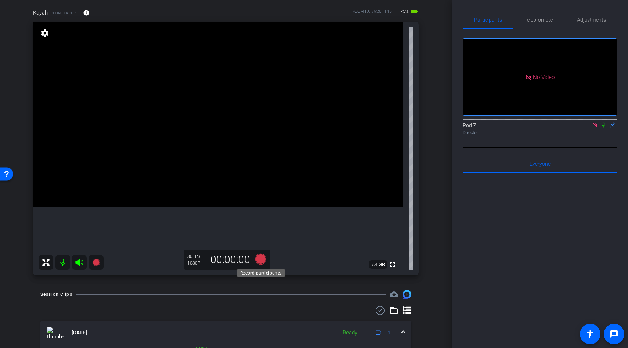
click at [260, 255] on icon at bounding box center [260, 258] width 11 height 11
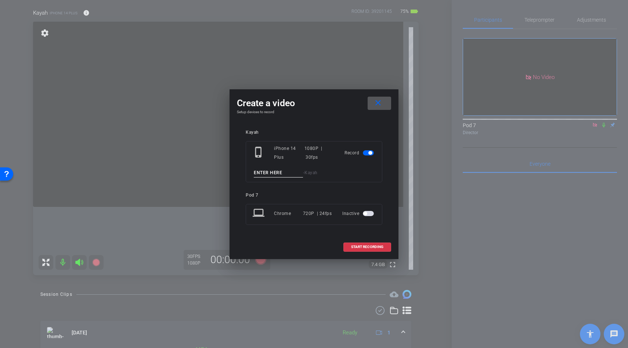
click at [268, 169] on input at bounding box center [278, 172] width 49 height 9
type input "treache"
click at [282, 176] on input "teachers food" at bounding box center [278, 172] width 49 height 9
click at [279, 169] on input "teachers cooking" at bounding box center [278, 172] width 49 height 9
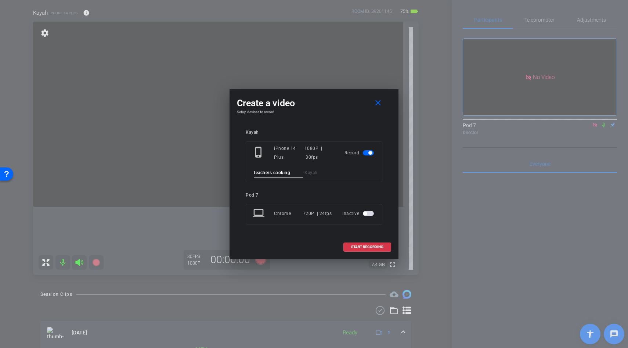
click at [279, 169] on input "teachers cooking" at bounding box center [278, 172] width 49 height 9
type input "teachers cooking"
click at [367, 243] on span at bounding box center [367, 247] width 47 height 18
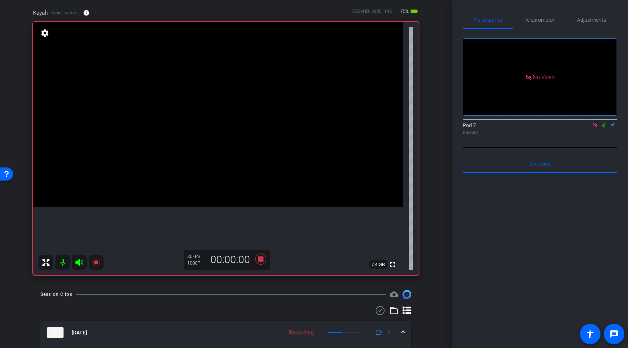
click at [79, 261] on icon at bounding box center [79, 262] width 8 height 7
click at [78, 262] on icon at bounding box center [79, 262] width 8 height 7
click at [97, 262] on icon at bounding box center [95, 262] width 7 height 7
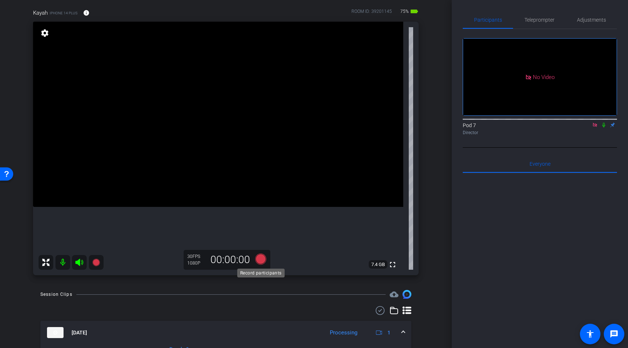
click at [260, 261] on icon at bounding box center [260, 258] width 11 height 11
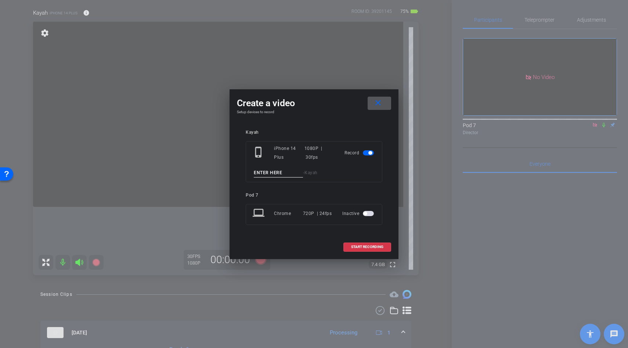
click at [264, 170] on input at bounding box center [278, 172] width 49 height 9
paste input "teachers cooking"
type input "teachers cooking"
click at [349, 246] on span at bounding box center [367, 247] width 47 height 18
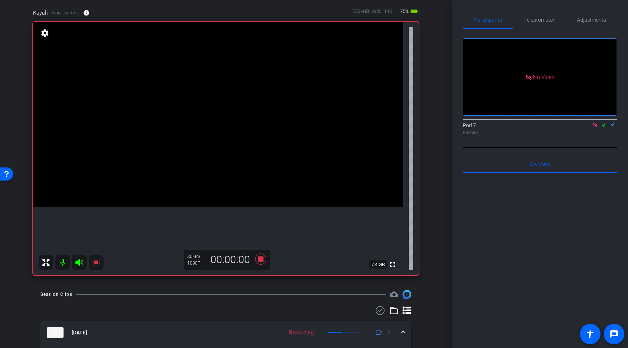
click at [76, 260] on icon at bounding box center [79, 262] width 9 height 9
click at [75, 264] on icon at bounding box center [79, 262] width 9 height 9
click at [96, 264] on icon at bounding box center [95, 262] width 7 height 7
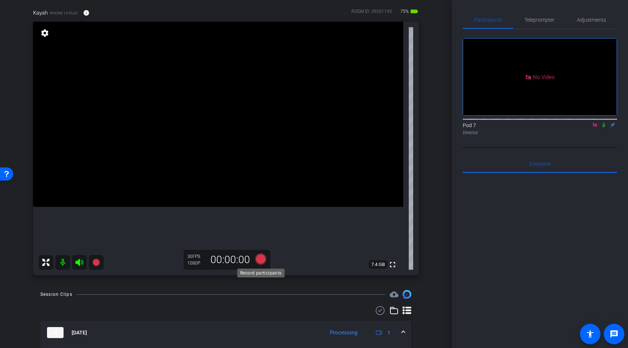
click at [264, 255] on icon at bounding box center [260, 258] width 11 height 11
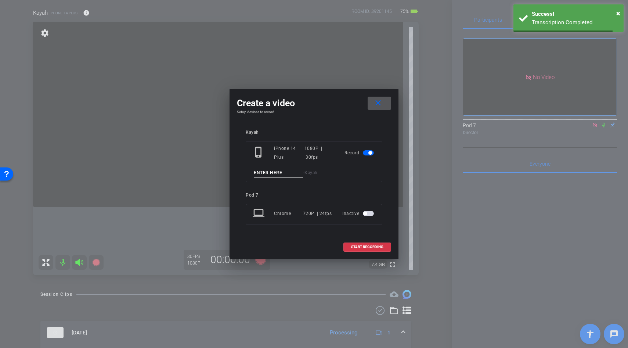
click at [262, 173] on input at bounding box center [278, 172] width 49 height 9
paste input "teachers cooking"
type input "teachers cooking"
click at [363, 246] on span "START RECORDING" at bounding box center [367, 247] width 32 height 4
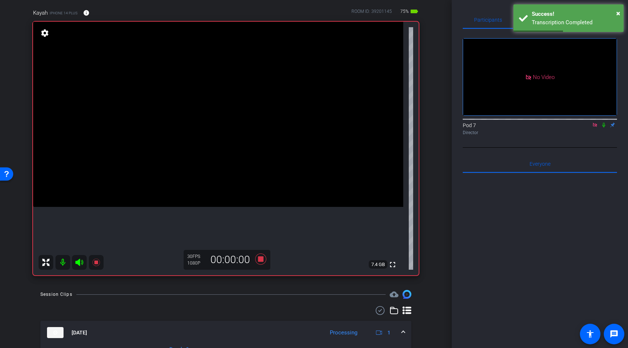
click at [80, 263] on icon at bounding box center [79, 262] width 9 height 9
click at [79, 262] on icon at bounding box center [79, 262] width 9 height 9
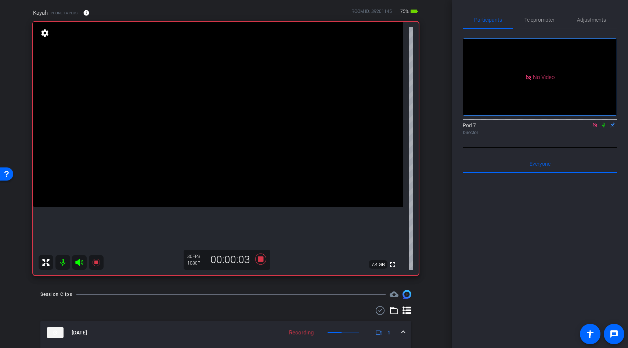
click at [75, 260] on mat-icon at bounding box center [79, 262] width 15 height 15
click at [78, 262] on icon at bounding box center [79, 262] width 8 height 7
click at [97, 263] on icon at bounding box center [95, 262] width 7 height 7
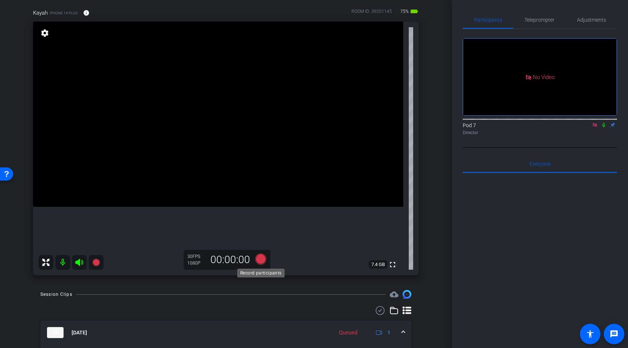
click at [262, 260] on icon at bounding box center [260, 258] width 11 height 11
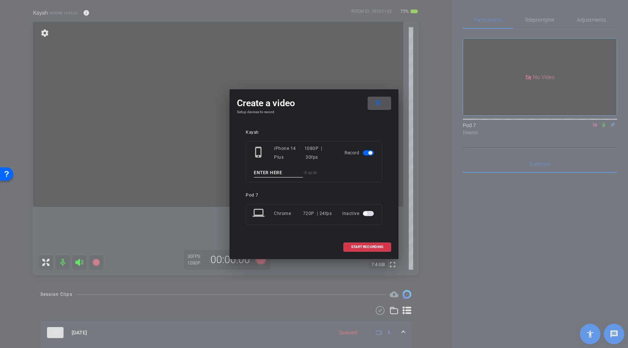
click at [273, 172] on input at bounding box center [278, 172] width 49 height 9
paste input "teachers cooking"
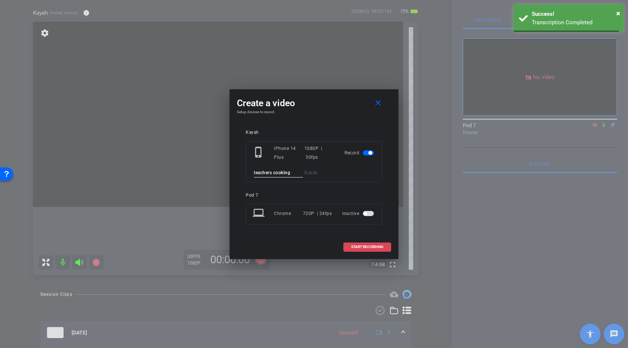
type input "teachers cooking"
click at [363, 246] on span "START RECORDING" at bounding box center [367, 247] width 32 height 4
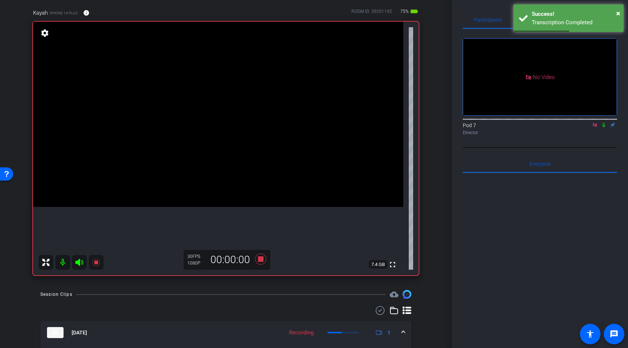
click at [78, 261] on icon at bounding box center [79, 262] width 8 height 7
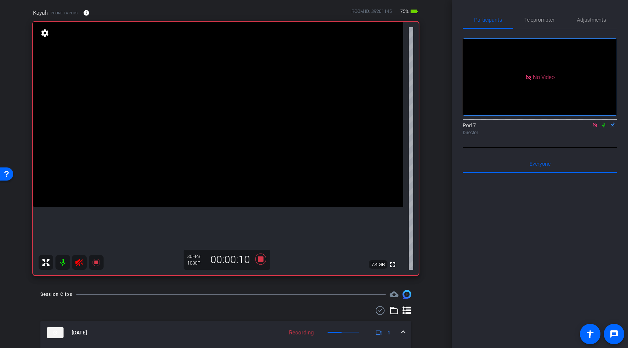
click at [79, 263] on icon at bounding box center [79, 262] width 8 height 7
click at [95, 263] on icon at bounding box center [95, 262] width 7 height 7
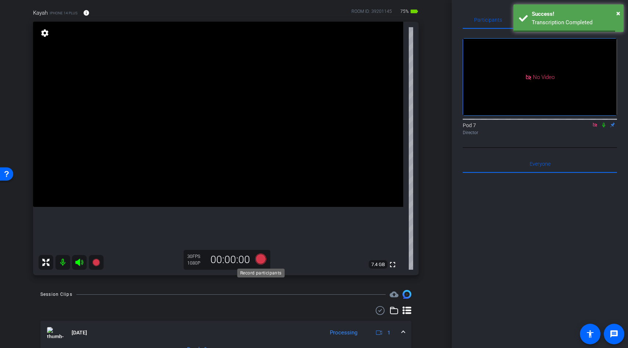
click at [261, 262] on icon at bounding box center [260, 258] width 11 height 11
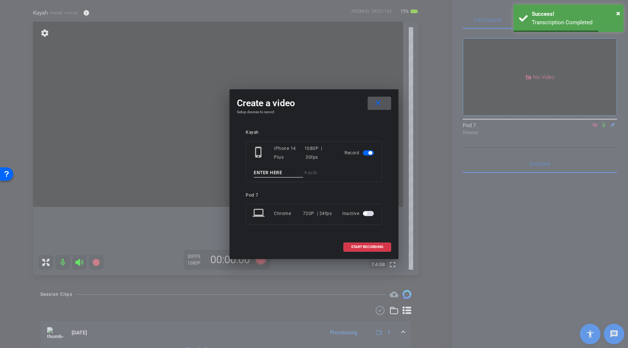
click at [272, 174] on input at bounding box center [278, 172] width 49 height 9
paste input "teachers cooking"
type input "teachers cooking"
click at [367, 252] on span at bounding box center [367, 247] width 47 height 18
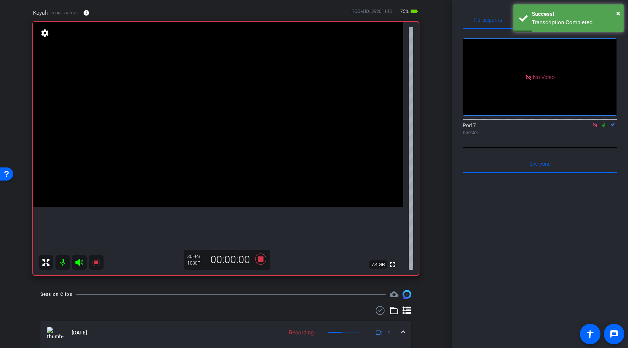
click at [77, 263] on icon at bounding box center [79, 262] width 8 height 7
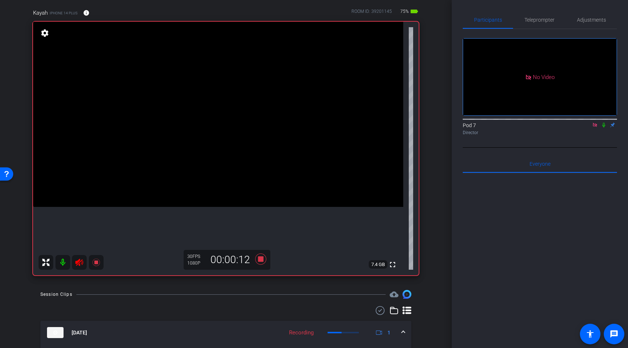
click at [80, 264] on icon at bounding box center [79, 262] width 9 height 9
click at [97, 261] on icon at bounding box center [95, 262] width 7 height 7
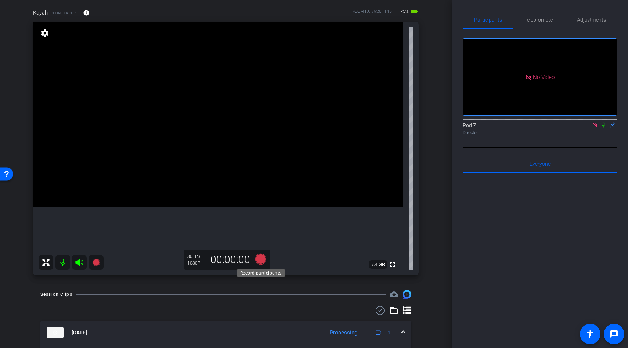
click at [262, 257] on icon at bounding box center [260, 258] width 11 height 11
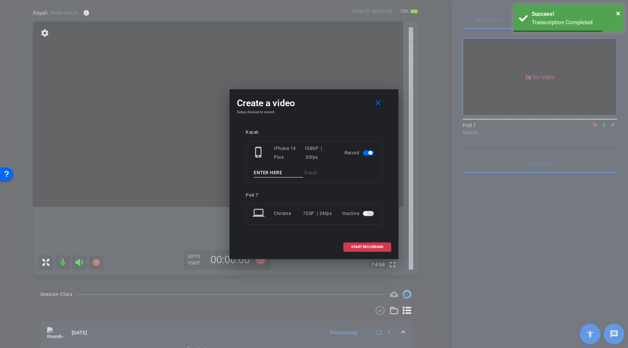
click at [271, 176] on input at bounding box center [278, 172] width 49 height 9
paste input "teachers cooking"
type input "teachers cooking"
click at [353, 246] on span "START RECORDING" at bounding box center [367, 247] width 32 height 4
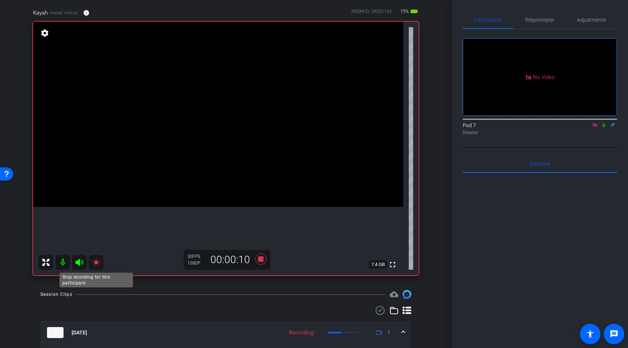
click at [97, 261] on icon at bounding box center [95, 262] width 7 height 7
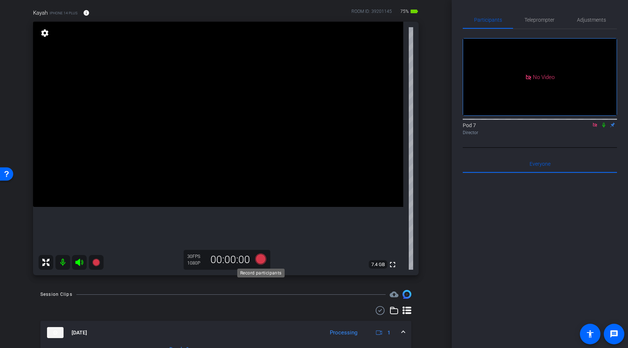
click at [261, 261] on icon at bounding box center [260, 258] width 11 height 11
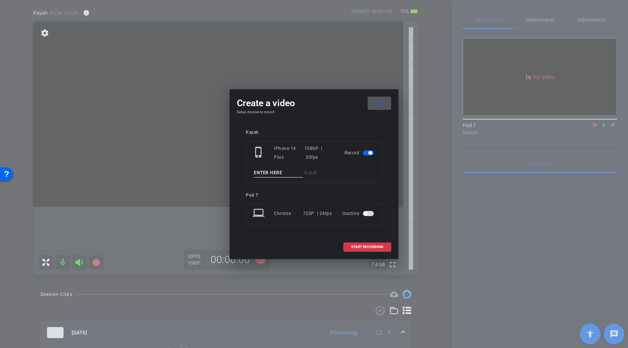
click at [266, 175] on input at bounding box center [278, 172] width 49 height 9
paste input "teachers cooking"
type input "teachers cooking"
click at [365, 243] on span at bounding box center [367, 247] width 47 height 18
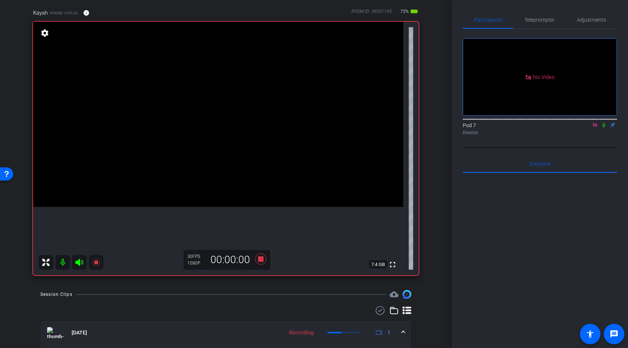
click at [76, 262] on icon at bounding box center [79, 262] width 8 height 7
click at [80, 264] on icon at bounding box center [79, 262] width 8 height 7
click at [79, 263] on icon at bounding box center [79, 262] width 8 height 7
click at [79, 262] on icon at bounding box center [79, 262] width 8 height 7
click at [97, 262] on icon at bounding box center [95, 262] width 7 height 7
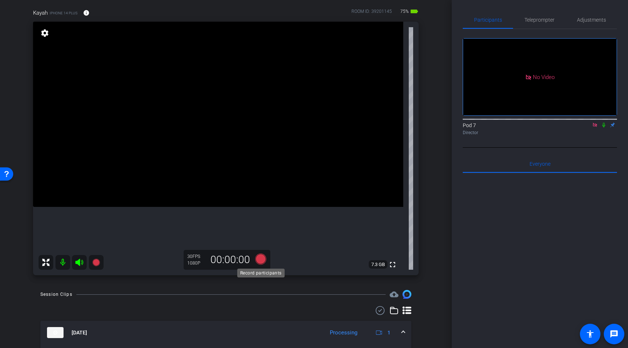
click at [261, 259] on icon at bounding box center [260, 258] width 11 height 11
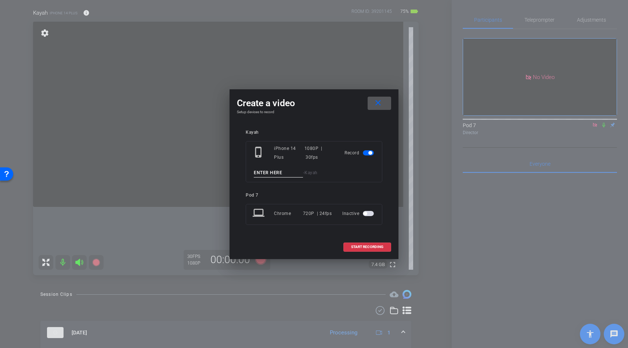
click at [269, 172] on input at bounding box center [278, 172] width 49 height 9
paste input "teachers cooking"
type input "teachers cooking"
click at [354, 245] on span "START RECORDING" at bounding box center [367, 247] width 32 height 4
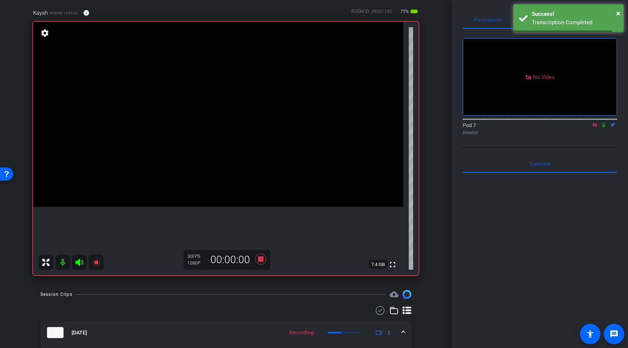
click at [79, 262] on icon at bounding box center [79, 262] width 8 height 7
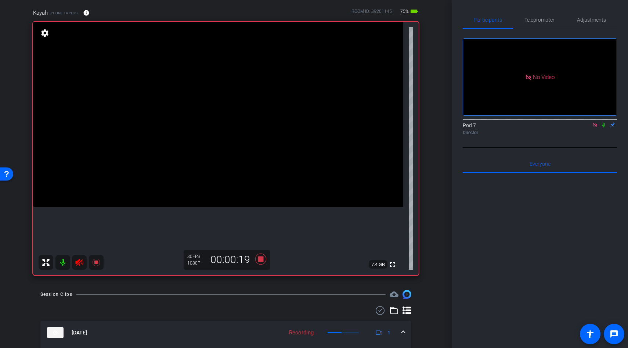
click at [78, 262] on icon at bounding box center [79, 262] width 8 height 7
click at [95, 263] on icon at bounding box center [95, 262] width 7 height 7
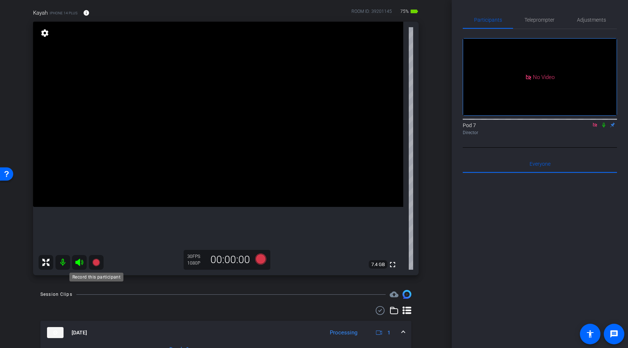
click at [94, 264] on icon at bounding box center [95, 262] width 7 height 7
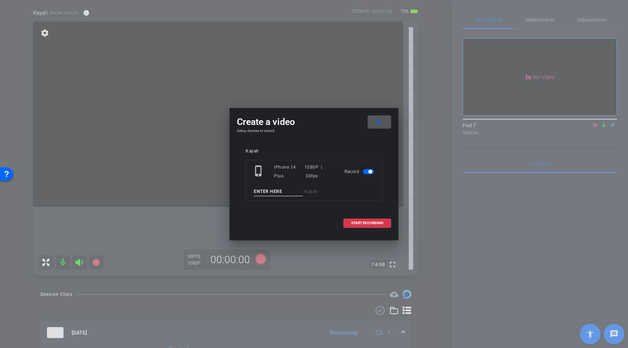
click at [271, 189] on input at bounding box center [278, 191] width 49 height 9
paste input "teachers cooking"
type input "teachers cooking"
click at [371, 217] on span at bounding box center [367, 223] width 47 height 18
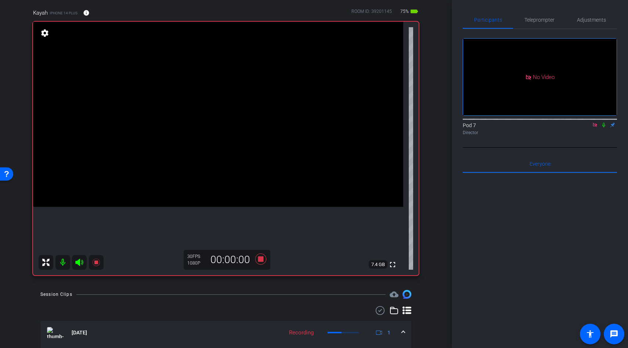
click at [80, 263] on icon at bounding box center [79, 262] width 9 height 9
click at [79, 262] on icon at bounding box center [79, 262] width 9 height 9
click at [97, 260] on icon at bounding box center [95, 262] width 7 height 7
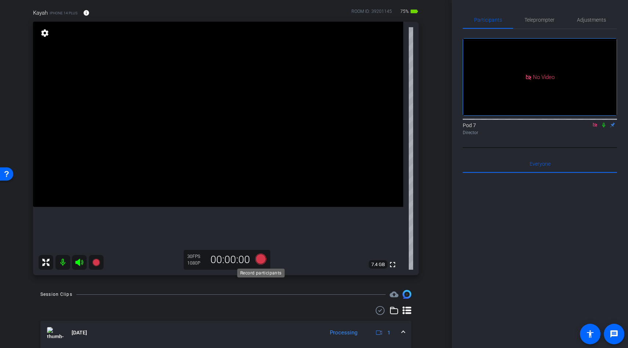
click at [262, 259] on icon at bounding box center [260, 258] width 11 height 11
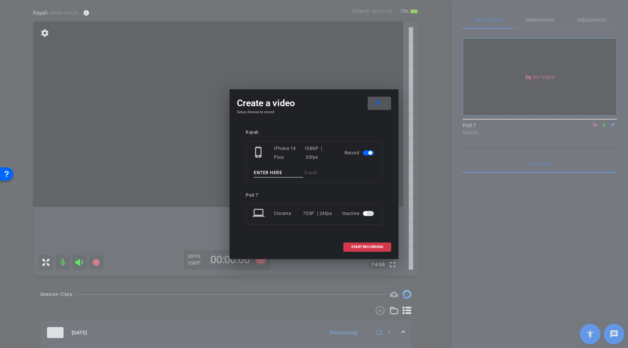
click at [266, 174] on input at bounding box center [278, 172] width 49 height 9
paste input "teachers cooking"
type input "teachers cooking"
click at [346, 242] on span at bounding box center [367, 247] width 47 height 18
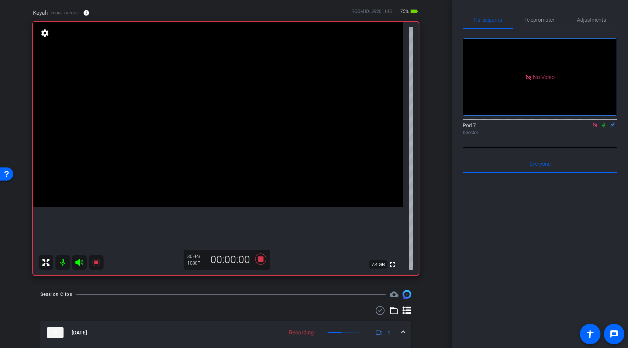
click at [79, 263] on icon at bounding box center [79, 262] width 8 height 7
click at [95, 262] on icon at bounding box center [95, 262] width 7 height 7
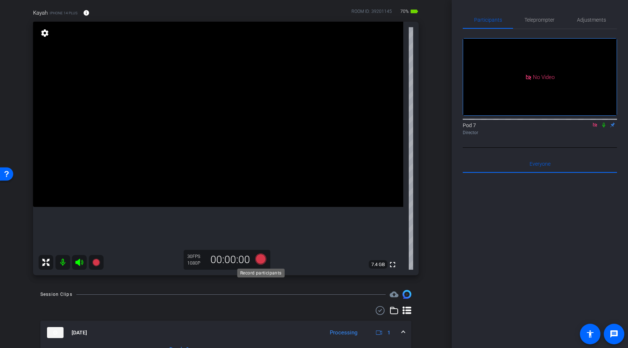
click at [258, 257] on icon at bounding box center [260, 258] width 11 height 11
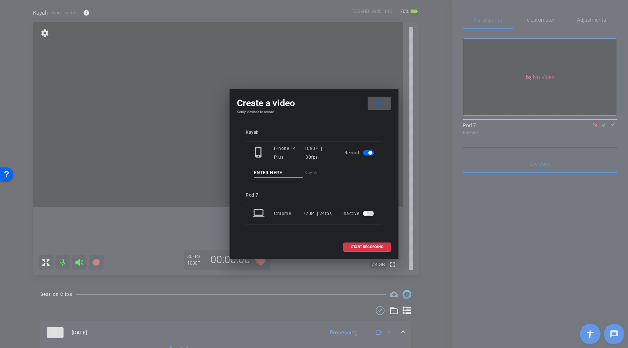
click at [270, 174] on input at bounding box center [278, 172] width 49 height 9
paste input "teachers cooking"
type input "xteachers cooking"
click at [365, 247] on span "START RECORDING" at bounding box center [367, 247] width 32 height 4
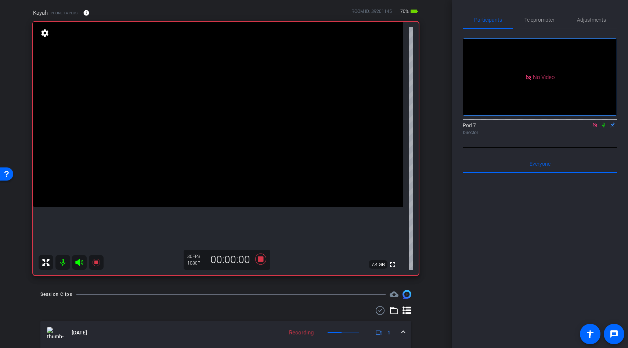
click at [78, 264] on icon at bounding box center [79, 262] width 8 height 7
click at [79, 263] on icon at bounding box center [79, 262] width 9 height 9
click at [99, 263] on icon at bounding box center [96, 262] width 9 height 9
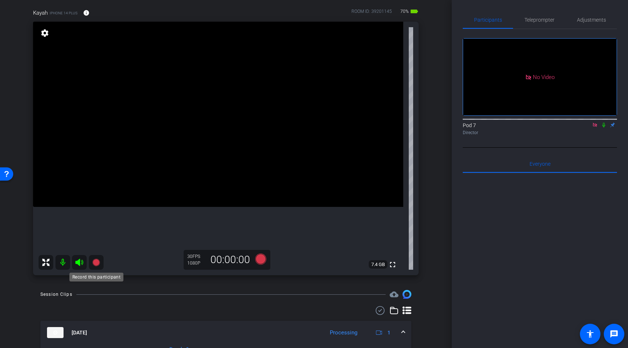
click at [95, 262] on icon at bounding box center [95, 262] width 7 height 7
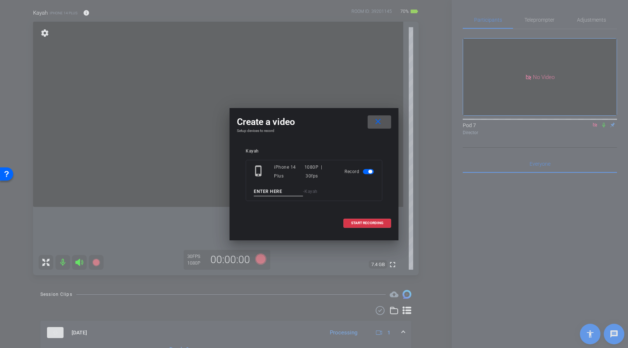
click at [270, 188] on input at bounding box center [278, 191] width 49 height 9
paste input "teachers cooking"
type input "teachers cooking"
click at [360, 220] on span at bounding box center [367, 223] width 47 height 18
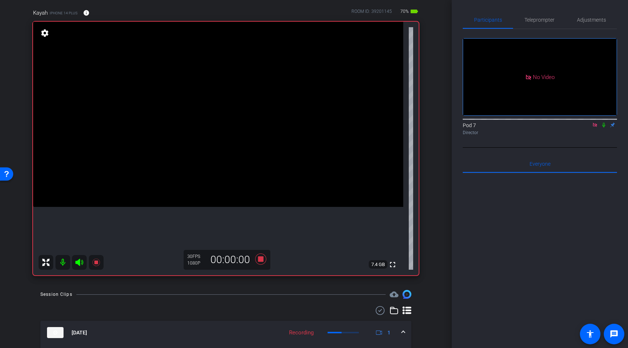
click at [79, 262] on icon at bounding box center [79, 262] width 8 height 7
click at [96, 261] on icon at bounding box center [95, 262] width 7 height 7
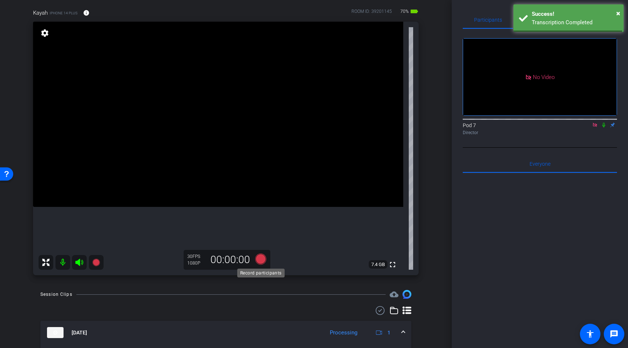
click at [256, 260] on icon at bounding box center [260, 258] width 11 height 11
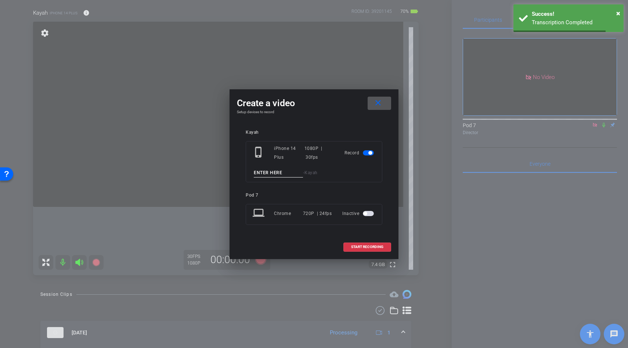
click at [270, 176] on input at bounding box center [278, 172] width 49 height 9
paste input "teachers cooking"
type input "teachers cooking"
click at [365, 244] on span at bounding box center [367, 247] width 47 height 18
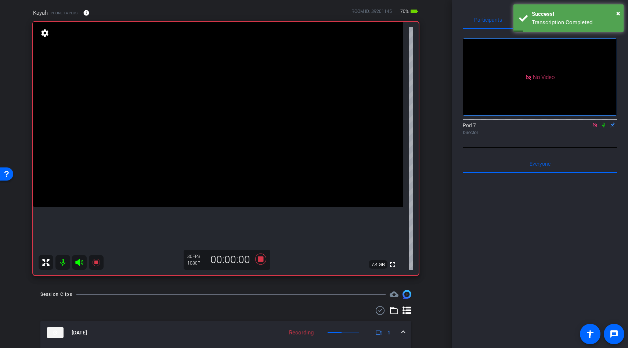
click at [80, 262] on icon at bounding box center [79, 262] width 9 height 9
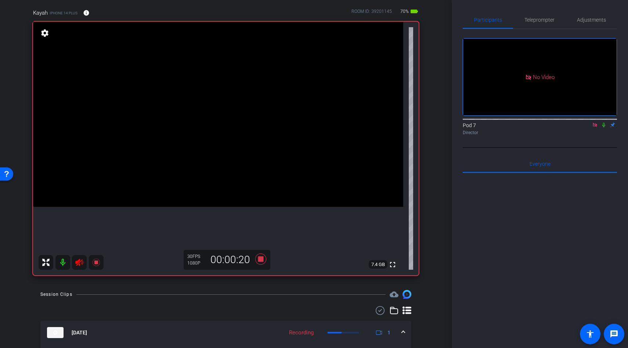
click at [78, 260] on icon at bounding box center [79, 262] width 8 height 7
click at [95, 262] on icon at bounding box center [95, 262] width 7 height 7
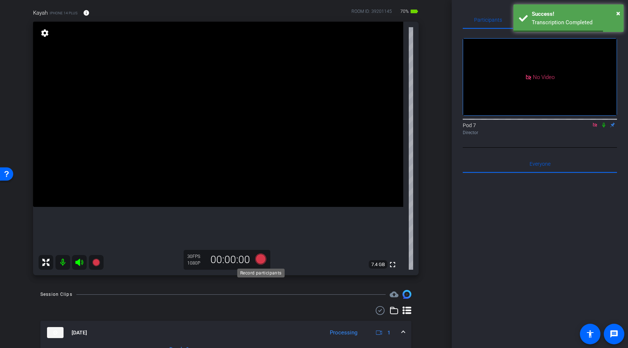
click at [263, 256] on icon at bounding box center [260, 258] width 11 height 11
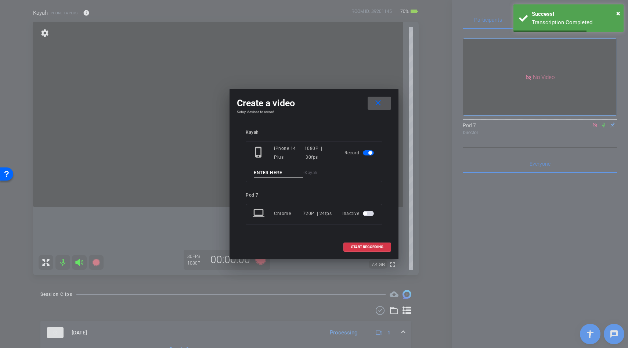
click at [268, 171] on input at bounding box center [278, 172] width 49 height 9
paste input "teachers cooking"
type input "teachers cooking"
click at [346, 252] on span at bounding box center [367, 247] width 47 height 18
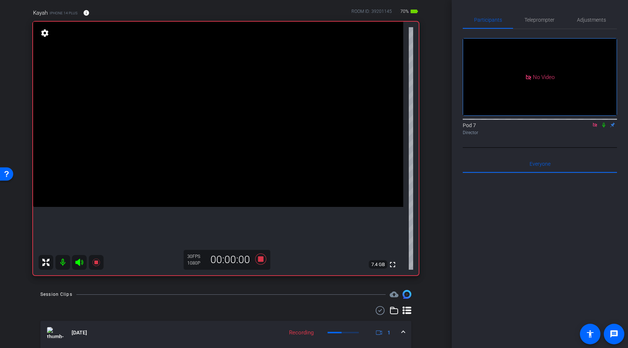
click at [80, 260] on icon at bounding box center [79, 262] width 8 height 7
click at [78, 262] on icon at bounding box center [79, 262] width 8 height 7
click at [96, 261] on icon at bounding box center [95, 262] width 7 height 7
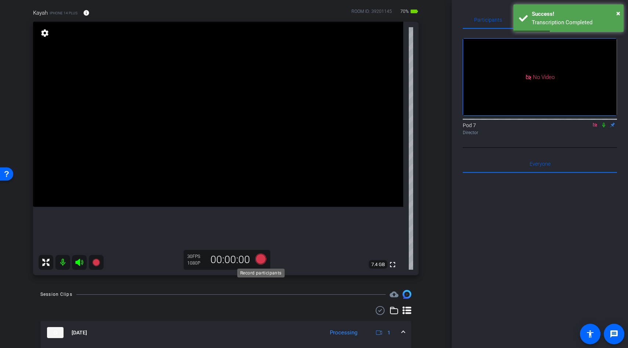
click at [260, 259] on icon at bounding box center [260, 258] width 11 height 11
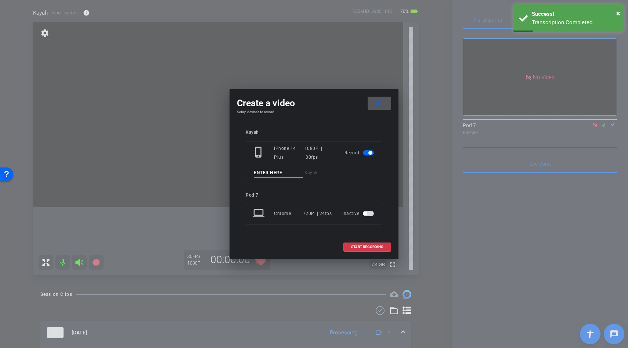
click at [263, 173] on input at bounding box center [278, 172] width 49 height 9
paste input "teachers cooking"
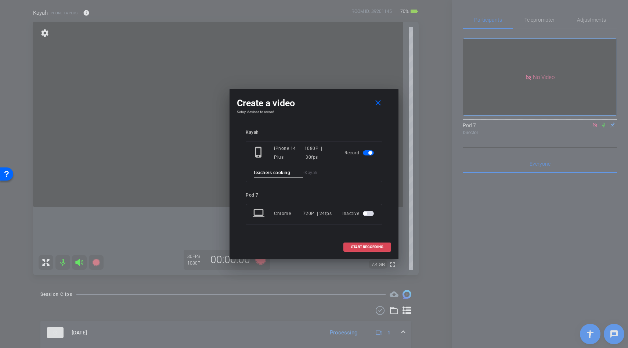
type input "teachers cooking"
click at [369, 248] on span "START RECORDING" at bounding box center [367, 247] width 32 height 4
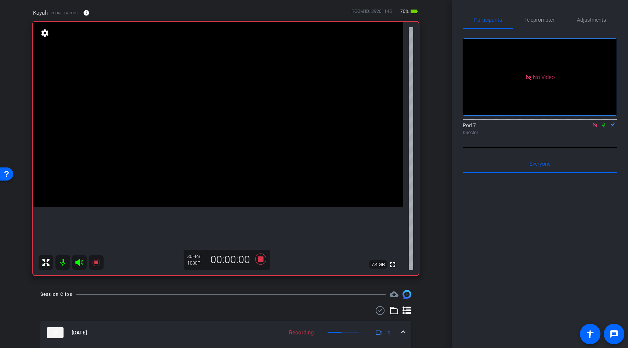
click at [77, 260] on icon at bounding box center [79, 262] width 9 height 9
click at [78, 263] on icon at bounding box center [79, 262] width 8 height 7
click at [96, 264] on icon at bounding box center [95, 262] width 7 height 7
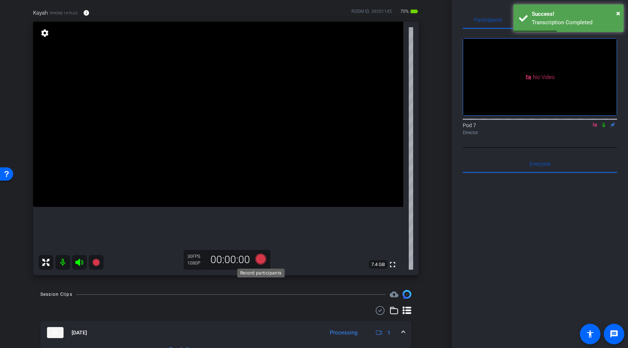
click at [259, 257] on icon at bounding box center [260, 258] width 11 height 11
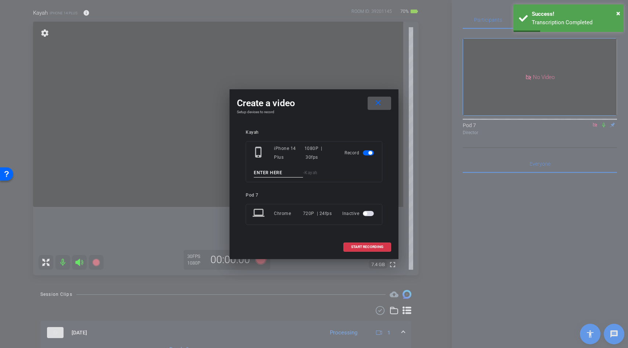
click at [269, 170] on input at bounding box center [278, 172] width 49 height 9
paste input "teachers cooking"
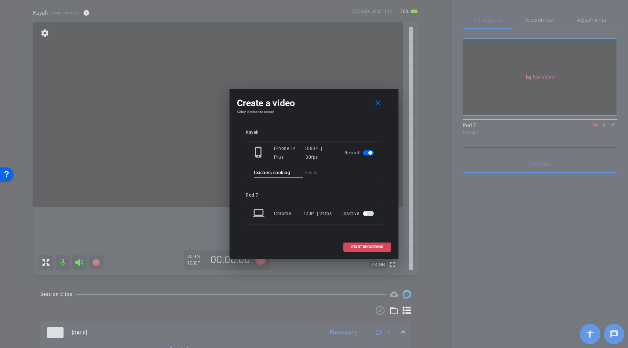
type input "teachers cooking"
click at [351, 246] on span "START RECORDING" at bounding box center [367, 247] width 32 height 4
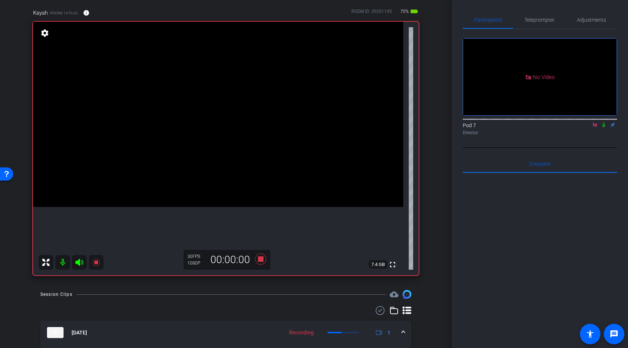
click at [78, 263] on icon at bounding box center [79, 262] width 8 height 7
click at [77, 260] on icon at bounding box center [79, 262] width 8 height 7
click at [94, 262] on icon at bounding box center [95, 262] width 7 height 7
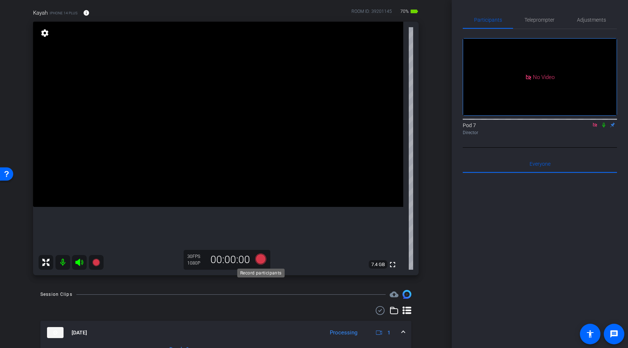
click at [258, 254] on icon at bounding box center [260, 258] width 11 height 11
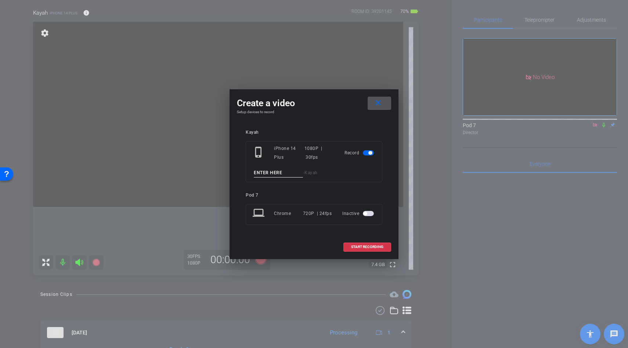
click at [269, 171] on input at bounding box center [278, 172] width 49 height 9
paste input "teachers cooking"
type input "teachers cooking"
click at [354, 245] on span "START RECORDING" at bounding box center [367, 247] width 32 height 4
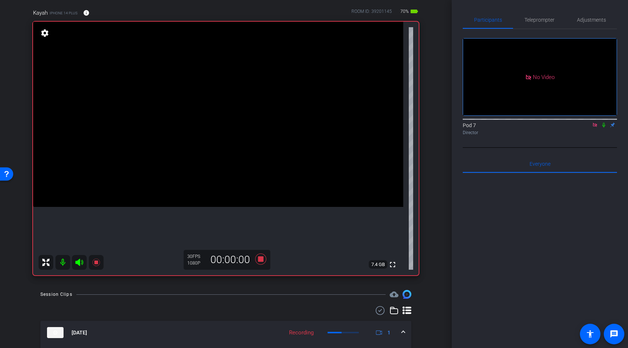
click at [76, 262] on icon at bounding box center [79, 262] width 8 height 7
click at [78, 263] on icon at bounding box center [79, 262] width 8 height 7
click at [95, 260] on icon at bounding box center [95, 262] width 7 height 7
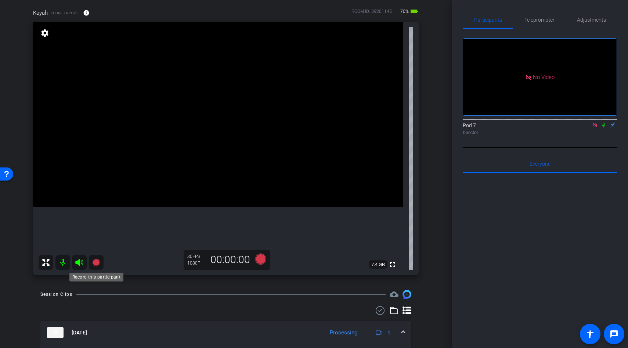
click at [97, 262] on icon at bounding box center [95, 262] width 7 height 7
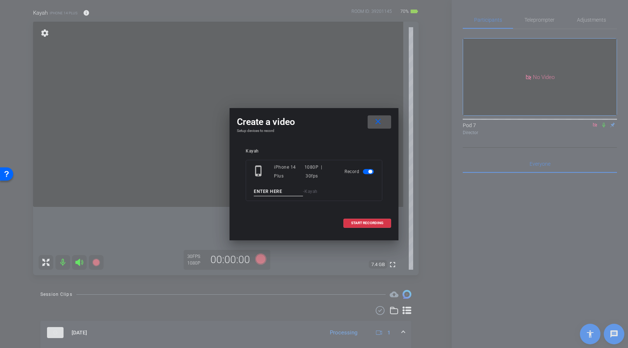
click at [267, 194] on input at bounding box center [278, 191] width 49 height 9
paste input "teachers cooking"
type input "teachers cooking"
click at [370, 223] on span "START RECORDING" at bounding box center [367, 223] width 32 height 4
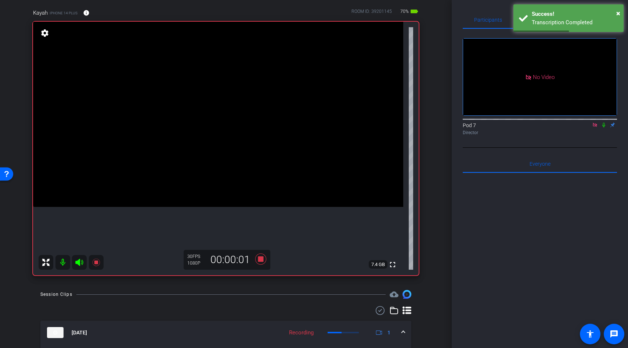
click at [75, 261] on mat-icon at bounding box center [79, 262] width 15 height 15
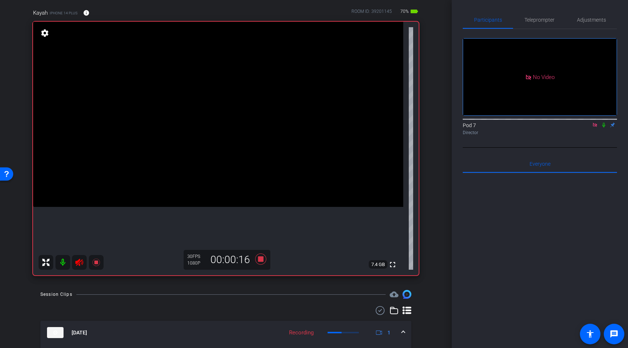
click at [78, 263] on icon at bounding box center [79, 262] width 9 height 9
click at [95, 262] on icon at bounding box center [95, 262] width 7 height 7
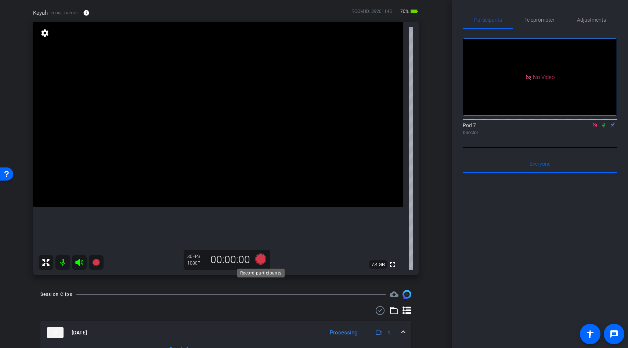
click at [263, 259] on icon at bounding box center [260, 258] width 11 height 11
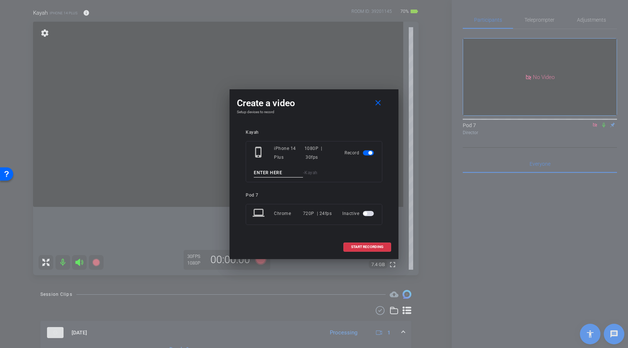
click at [264, 172] on input at bounding box center [278, 172] width 49 height 9
paste input "teachers cooking"
type input "teachers cooking"
click at [357, 245] on span "START RECORDING" at bounding box center [367, 247] width 32 height 4
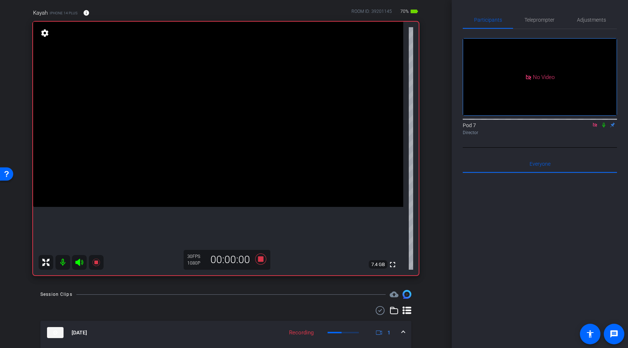
click at [78, 263] on icon at bounding box center [79, 262] width 8 height 7
click at [77, 262] on icon at bounding box center [79, 262] width 8 height 7
click at [96, 261] on icon at bounding box center [95, 262] width 7 height 7
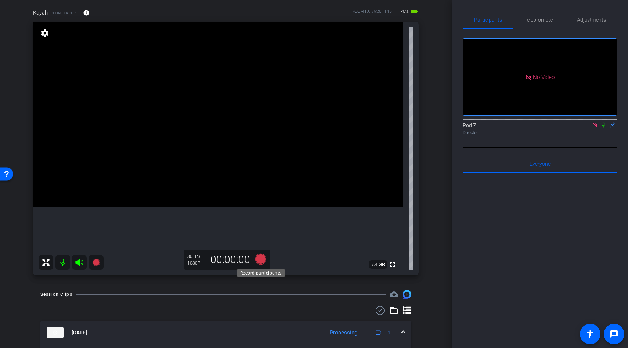
click at [259, 260] on icon at bounding box center [260, 258] width 11 height 11
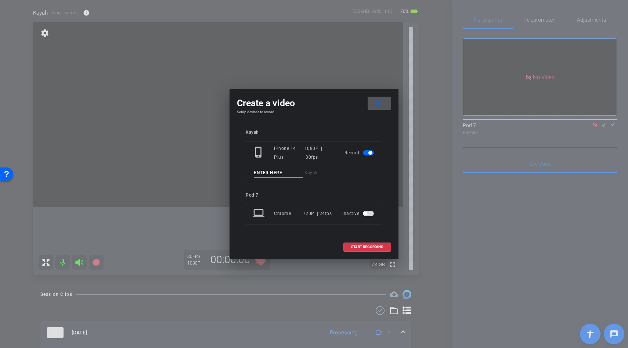
click at [263, 172] on input at bounding box center [278, 172] width 49 height 9
paste input "teachers cooking"
type input "teachers cooking"
click at [346, 238] on span at bounding box center [367, 247] width 47 height 18
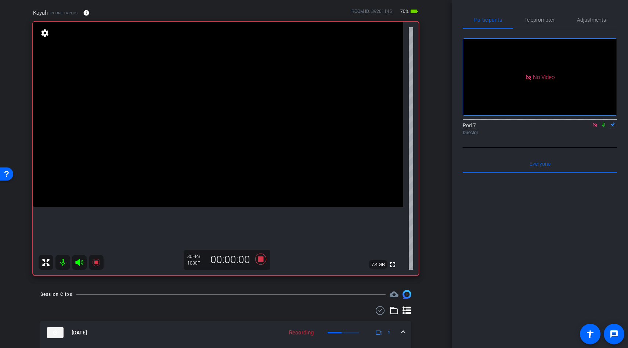
click at [81, 264] on icon at bounding box center [79, 262] width 9 height 9
click at [76, 264] on icon at bounding box center [79, 262] width 9 height 9
click at [96, 262] on icon at bounding box center [95, 262] width 7 height 7
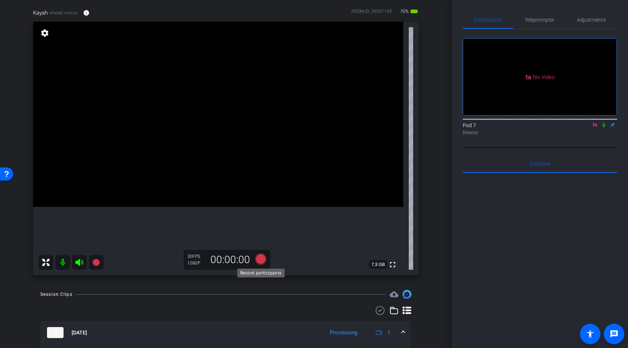
click at [263, 259] on icon at bounding box center [260, 258] width 11 height 11
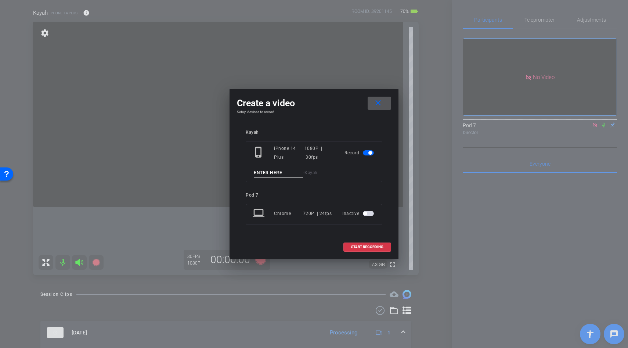
click at [269, 169] on input at bounding box center [278, 172] width 49 height 9
paste input "teachers cooking"
type input "teachers cooking"
click at [357, 243] on span at bounding box center [367, 247] width 47 height 18
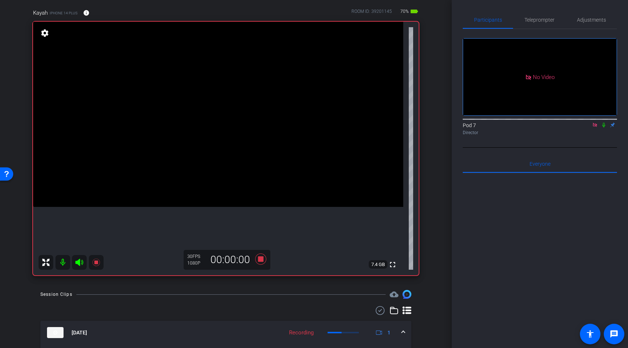
click at [79, 261] on icon at bounding box center [79, 262] width 8 height 7
click at [77, 263] on icon at bounding box center [79, 262] width 9 height 9
click at [95, 262] on icon at bounding box center [95, 262] width 7 height 7
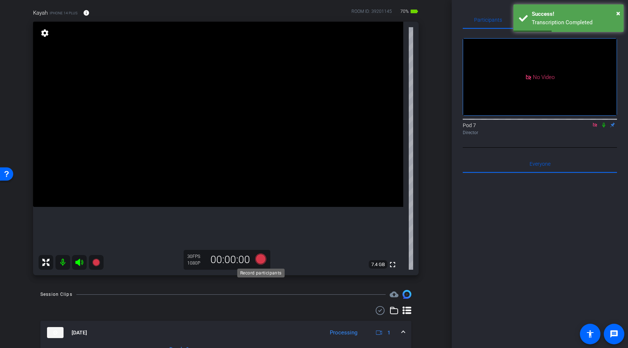
click at [260, 260] on icon at bounding box center [260, 258] width 11 height 11
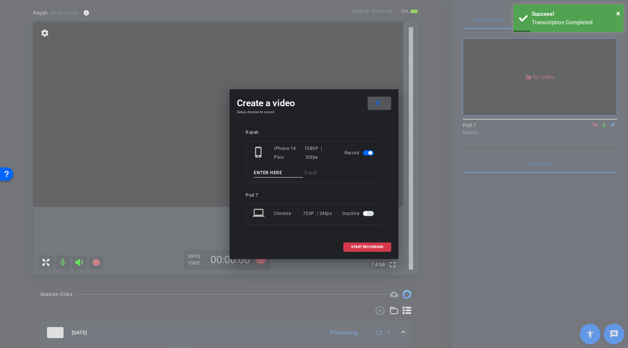
click at [266, 175] on input at bounding box center [278, 172] width 49 height 9
paste input "teachers cooking"
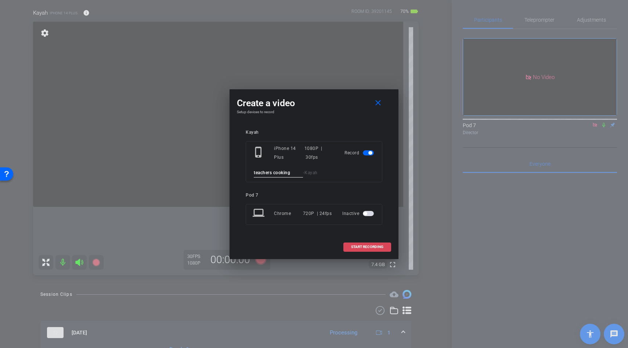
type input "teachers cooking"
click at [350, 246] on span at bounding box center [367, 247] width 47 height 18
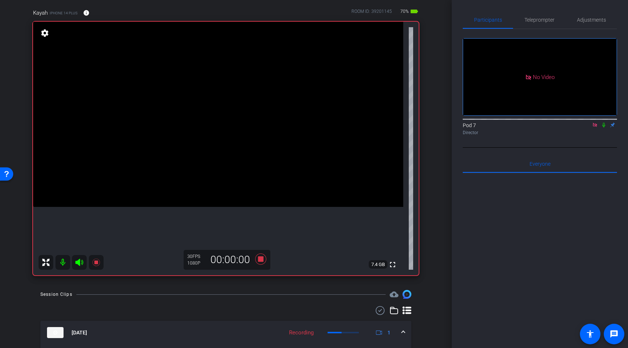
click at [78, 258] on icon at bounding box center [79, 262] width 9 height 9
click at [78, 261] on icon at bounding box center [79, 262] width 8 height 7
click at [95, 263] on icon at bounding box center [95, 262] width 7 height 7
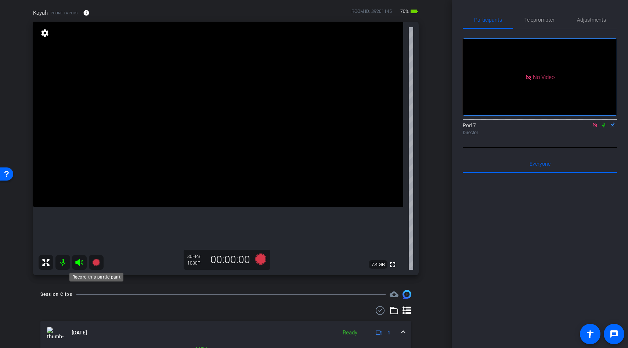
click at [97, 263] on icon at bounding box center [95, 262] width 7 height 7
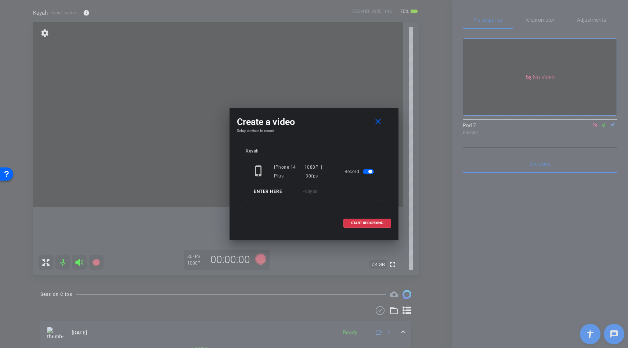
click at [280, 190] on input at bounding box center [278, 191] width 49 height 9
type input "b roll cooking"
click at [379, 227] on span at bounding box center [367, 223] width 47 height 18
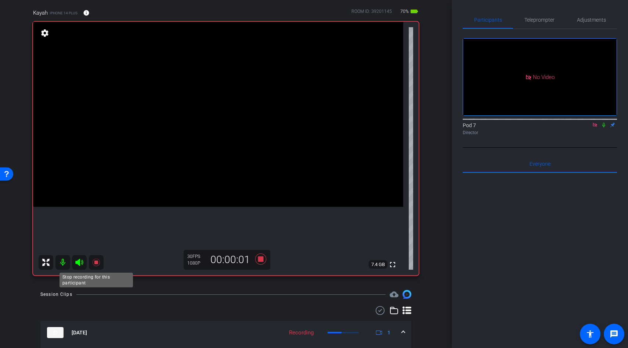
click at [97, 263] on icon at bounding box center [95, 262] width 7 height 7
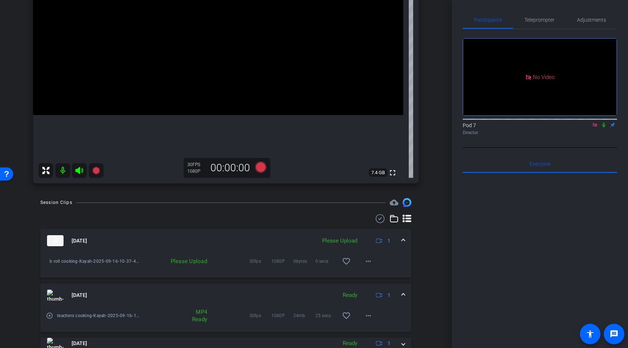
scroll to position [148, 0]
click at [369, 259] on mat-icon "more_horiz" at bounding box center [368, 260] width 9 height 9
click at [377, 295] on span "Delete clip" at bounding box center [379, 293] width 29 height 9
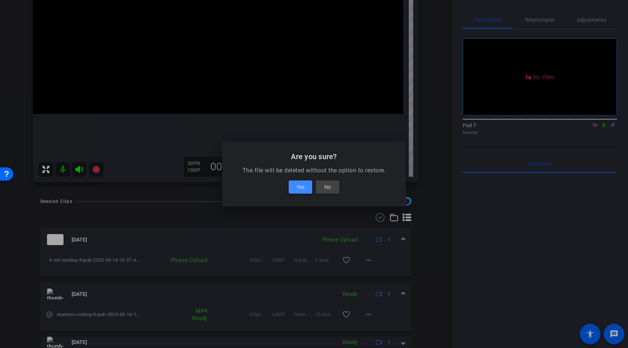
click at [303, 189] on span "Yes" at bounding box center [300, 187] width 8 height 9
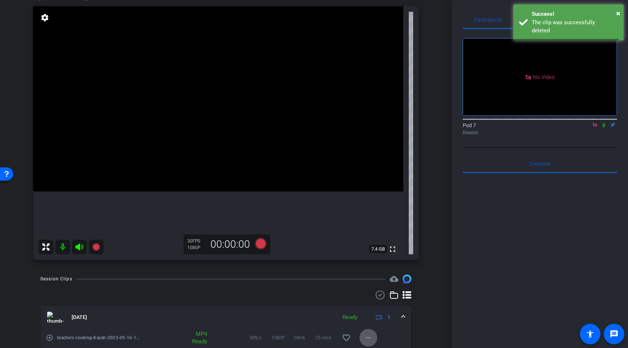
scroll to position [58, 0]
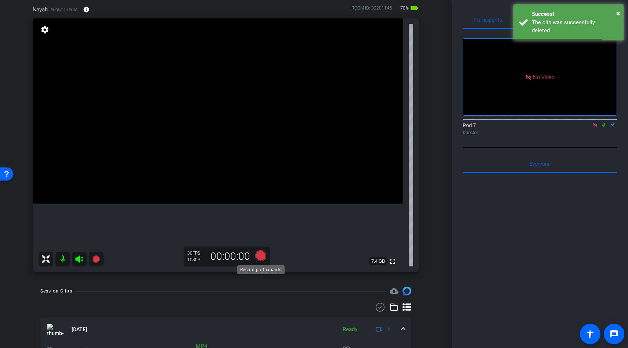
click at [262, 254] on icon at bounding box center [260, 255] width 11 height 11
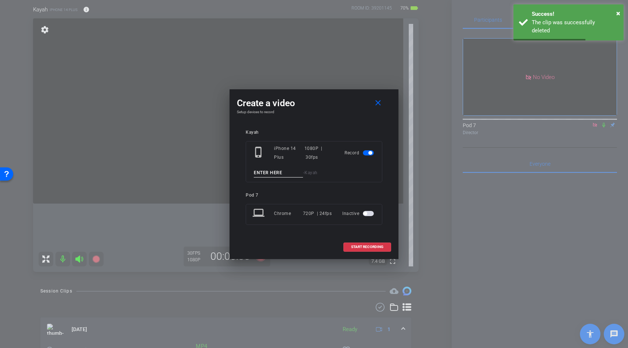
click at [268, 176] on input at bounding box center [278, 172] width 49 height 9
type input "cooking b roll"
click at [365, 247] on span "START RECORDING" at bounding box center [367, 247] width 32 height 4
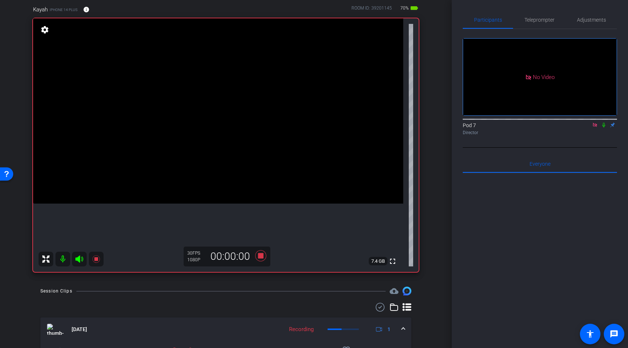
scroll to position [36, 0]
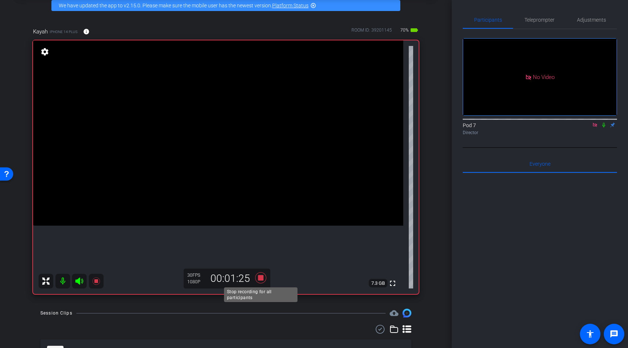
click at [259, 275] on icon at bounding box center [260, 277] width 11 height 11
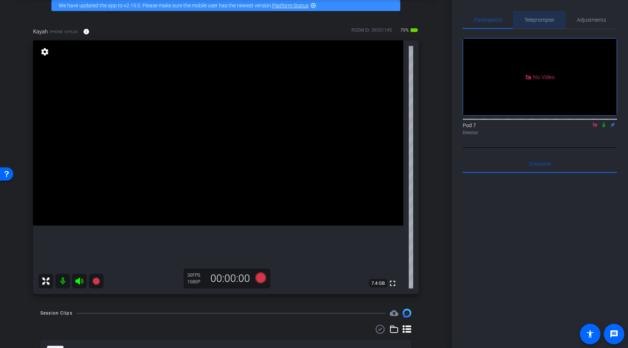
click at [538, 18] on span "Teleprompter" at bounding box center [539, 19] width 30 height 5
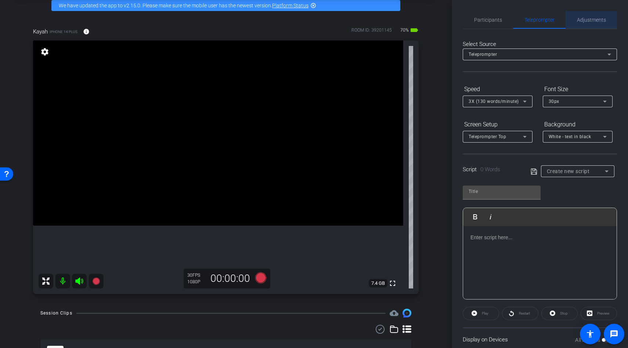
click at [581, 22] on span "Adjustments" at bounding box center [591, 19] width 29 height 5
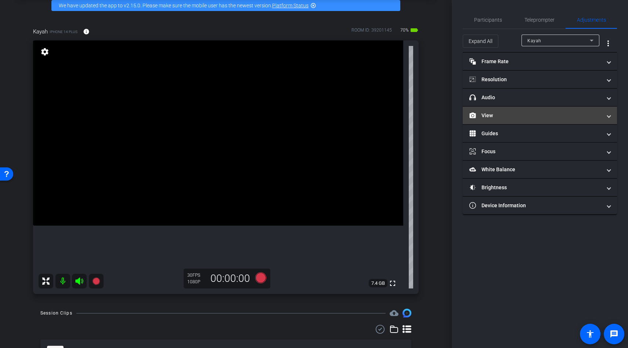
click at [494, 113] on mat-panel-title "View" at bounding box center [535, 116] width 132 height 8
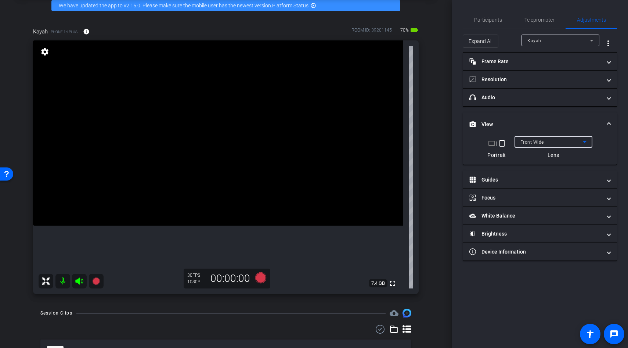
click at [534, 142] on span "Front Wide" at bounding box center [532, 142] width 24 height 5
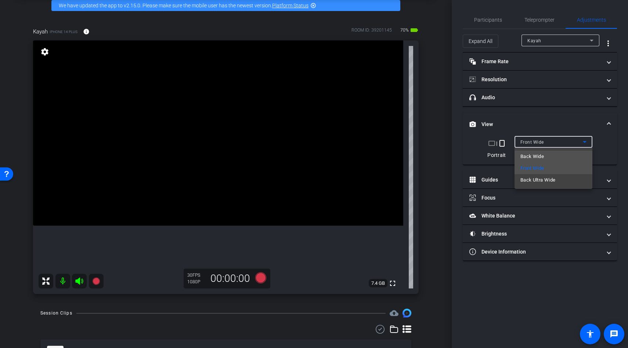
click at [534, 154] on span "Back Wide" at bounding box center [532, 156] width 24 height 9
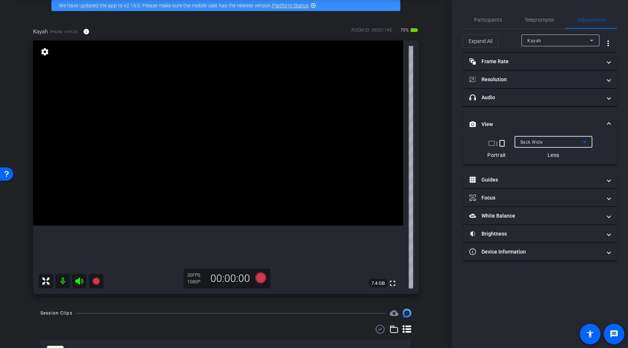
click at [238, 162] on video at bounding box center [218, 132] width 370 height 185
click at [232, 156] on div at bounding box center [238, 163] width 18 height 18
click at [232, 156] on video at bounding box center [218, 132] width 370 height 185
click at [232, 159] on div at bounding box center [232, 156] width 18 height 18
click at [239, 152] on div at bounding box center [232, 156] width 18 height 18
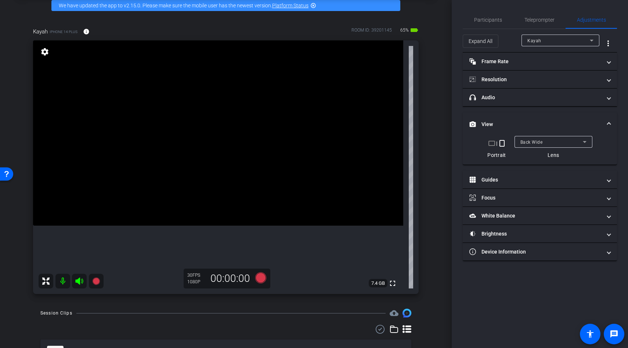
click at [227, 154] on video at bounding box center [218, 132] width 370 height 185
click at [233, 156] on video at bounding box center [218, 132] width 370 height 185
click at [263, 277] on icon at bounding box center [260, 277] width 11 height 11
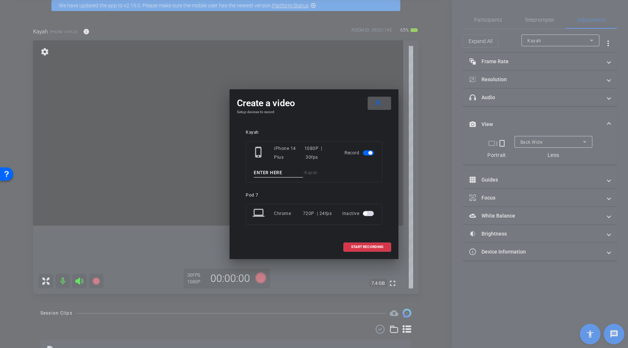
click at [264, 174] on input at bounding box center [278, 172] width 49 height 9
type input "b roll cooking"
click at [371, 248] on span "START RECORDING" at bounding box center [367, 247] width 32 height 4
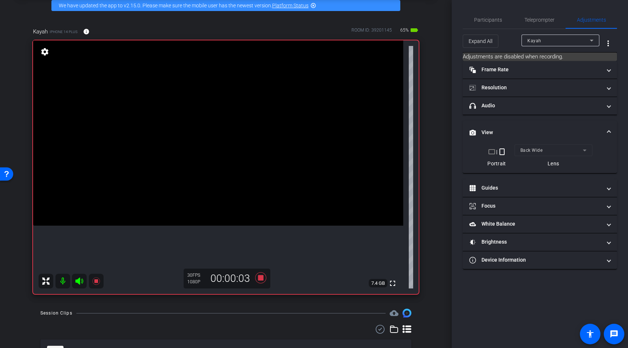
click at [237, 171] on video at bounding box center [218, 132] width 370 height 185
click at [237, 171] on div at bounding box center [236, 171] width 18 height 18
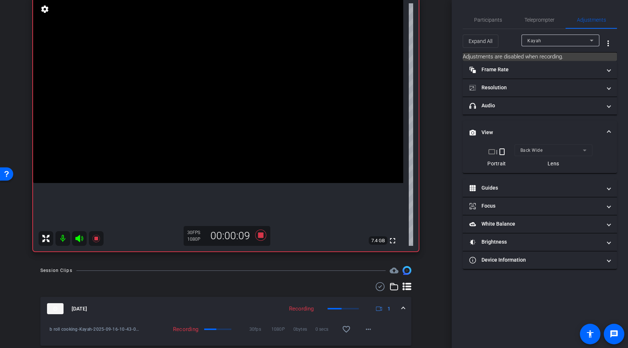
scroll to position [78, 0]
click at [241, 146] on video at bounding box center [218, 91] width 370 height 185
click at [239, 135] on video at bounding box center [218, 91] width 370 height 185
click at [263, 237] on icon at bounding box center [260, 235] width 11 height 11
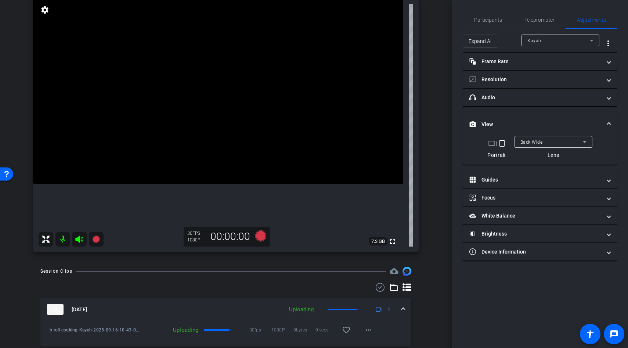
click at [242, 142] on video at bounding box center [218, 91] width 370 height 185
click at [242, 142] on div at bounding box center [241, 142] width 18 height 18
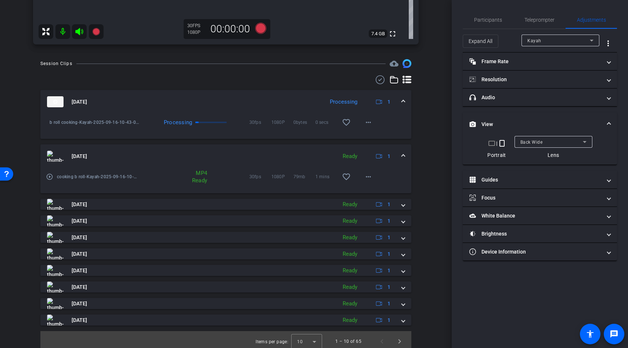
scroll to position [289, 0]
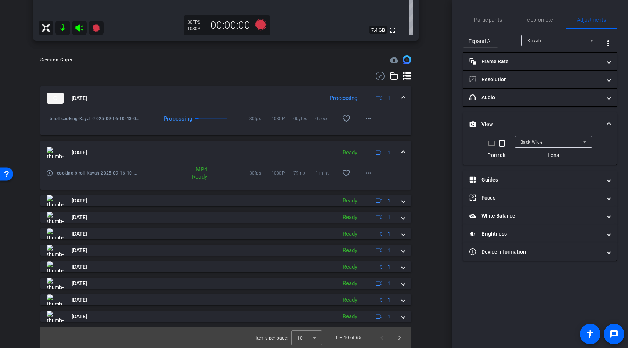
click at [175, 208] on div "Sep 16, 2025 Processing 1 b roll cooking-Kayah-2025-09-16-10-43-08-787-0 Proces…" at bounding box center [225, 203] width 371 height 235
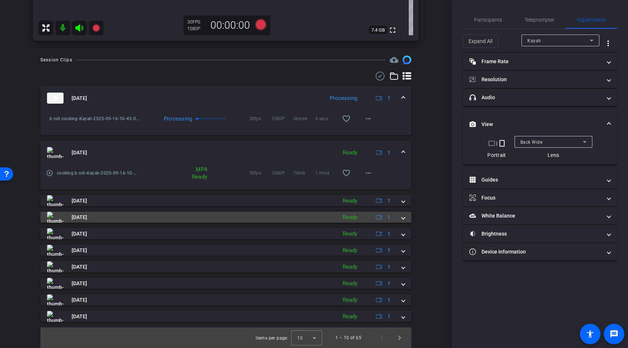
click at [176, 215] on mat-panel-title "[DATE]" at bounding box center [190, 217] width 286 height 11
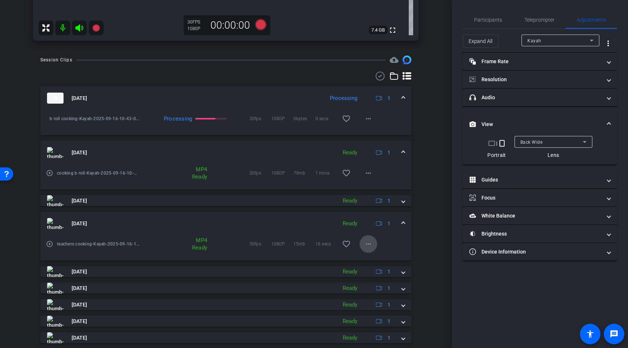
click at [364, 245] on mat-icon "more_horiz" at bounding box center [368, 243] width 9 height 9
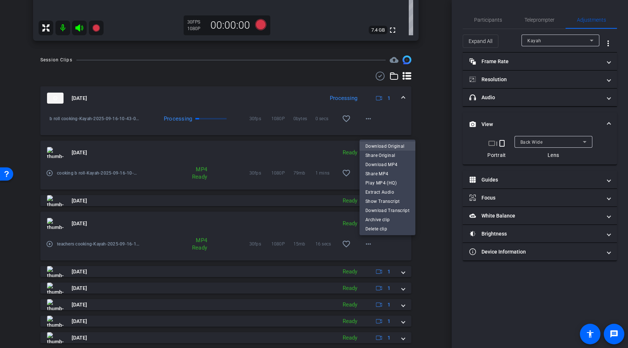
click at [379, 148] on span "Download Original" at bounding box center [387, 146] width 44 height 9
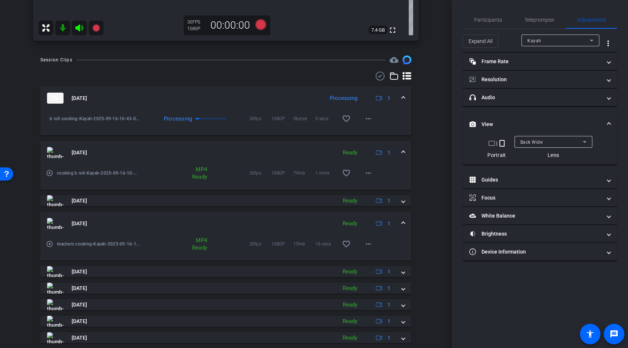
click at [80, 29] on icon at bounding box center [79, 28] width 9 height 9
click at [372, 123] on mat-icon "more_horiz" at bounding box center [368, 118] width 9 height 9
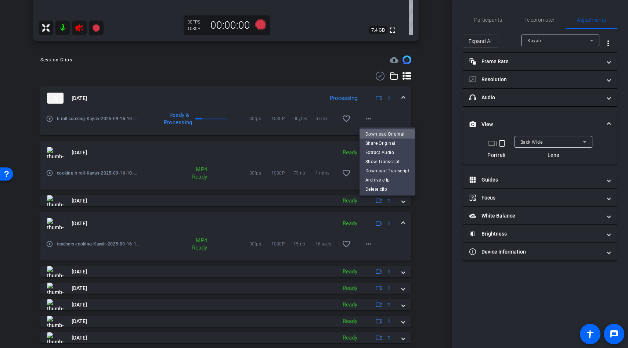
click at [378, 135] on span "Download Original" at bounding box center [387, 134] width 44 height 9
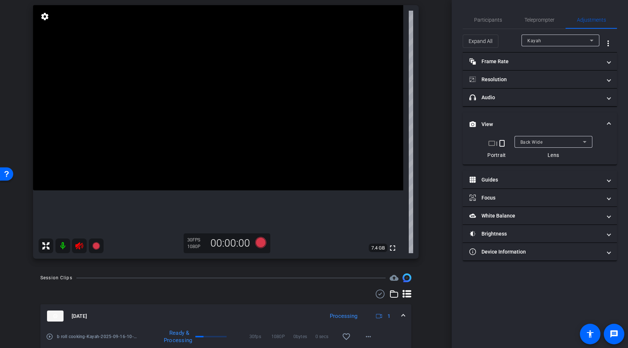
scroll to position [83, 0]
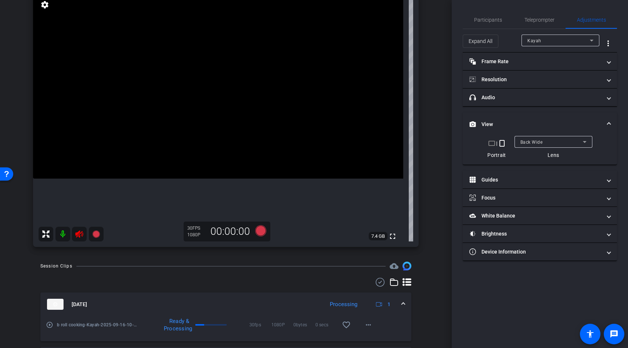
click at [80, 235] on icon at bounding box center [79, 234] width 9 height 9
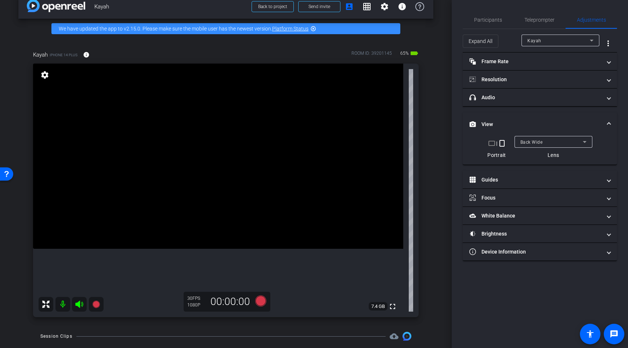
scroll to position [15, 0]
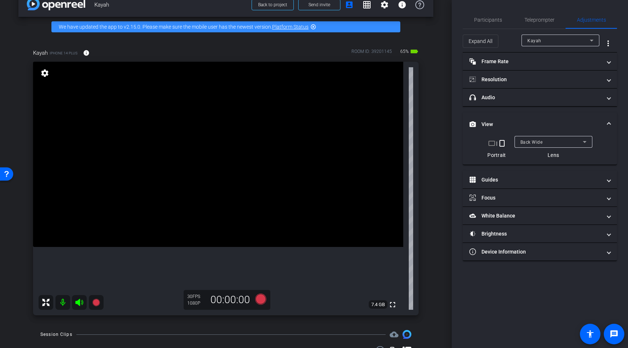
click at [230, 191] on video at bounding box center [218, 154] width 370 height 185
click at [232, 196] on div at bounding box center [241, 205] width 18 height 18
click at [230, 191] on div at bounding box center [230, 191] width 18 height 18
click at [253, 169] on video at bounding box center [218, 154] width 370 height 185
click at [253, 169] on div at bounding box center [253, 169] width 18 height 18
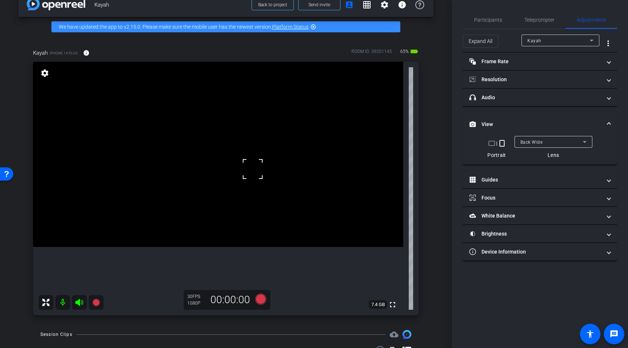
click at [253, 169] on div at bounding box center [253, 169] width 18 height 18
click at [260, 121] on video at bounding box center [218, 154] width 370 height 185
click at [260, 121] on div at bounding box center [260, 121] width 18 height 18
click at [211, 195] on video at bounding box center [218, 154] width 370 height 185
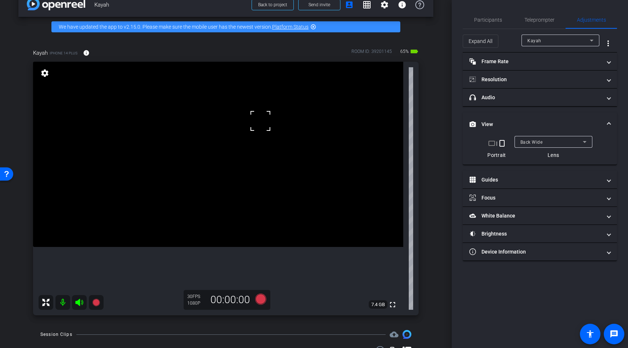
click at [251, 130] on div at bounding box center [260, 121] width 18 height 18
click at [211, 195] on div at bounding box center [211, 194] width 18 height 18
click at [204, 172] on video at bounding box center [218, 154] width 370 height 185
click at [204, 172] on div at bounding box center [204, 172] width 18 height 18
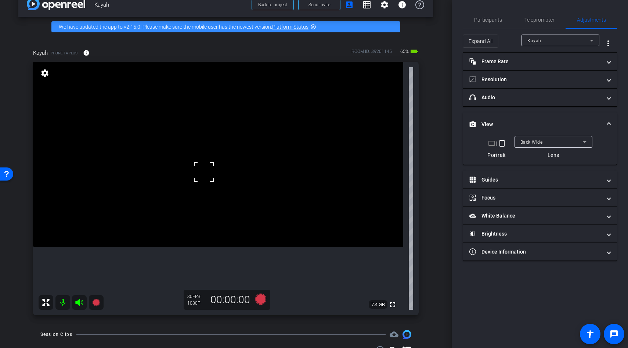
click at [199, 158] on video at bounding box center [218, 154] width 370 height 185
click at [199, 158] on div at bounding box center [199, 158] width 18 height 18
click at [203, 189] on video at bounding box center [218, 154] width 370 height 185
click at [203, 189] on div at bounding box center [203, 189] width 18 height 18
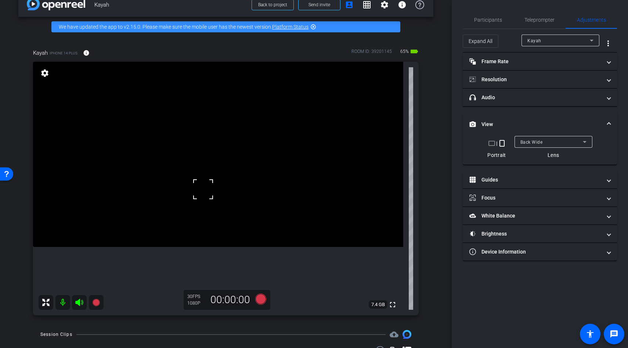
click at [208, 203] on video at bounding box center [218, 154] width 370 height 185
click at [208, 203] on div at bounding box center [208, 203] width 18 height 18
click at [209, 215] on video at bounding box center [218, 154] width 370 height 185
click at [209, 212] on div at bounding box center [208, 203] width 18 height 18
click at [255, 160] on video at bounding box center [218, 154] width 370 height 185
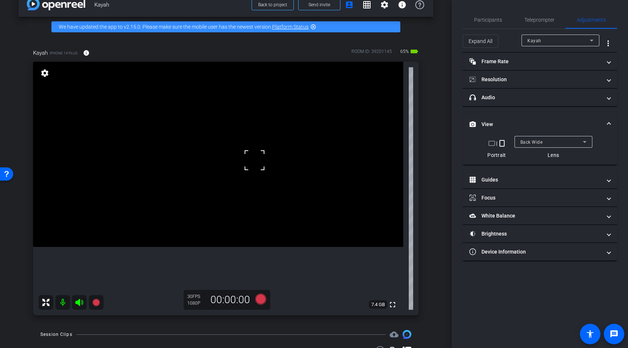
click at [255, 160] on div at bounding box center [254, 160] width 18 height 18
click at [271, 155] on video at bounding box center [218, 154] width 370 height 185
click at [264, 155] on div at bounding box center [254, 160] width 18 height 18
click at [231, 159] on video at bounding box center [218, 154] width 370 height 185
click at [231, 159] on div at bounding box center [231, 159] width 18 height 18
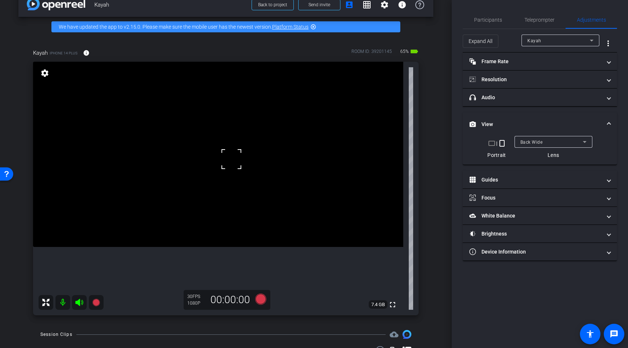
click at [250, 171] on video at bounding box center [218, 154] width 370 height 185
click at [250, 171] on div at bounding box center [250, 171] width 18 height 18
click at [263, 160] on video at bounding box center [218, 154] width 370 height 185
click at [263, 160] on div at bounding box center [262, 160] width 18 height 18
click at [240, 152] on video at bounding box center [218, 154] width 370 height 185
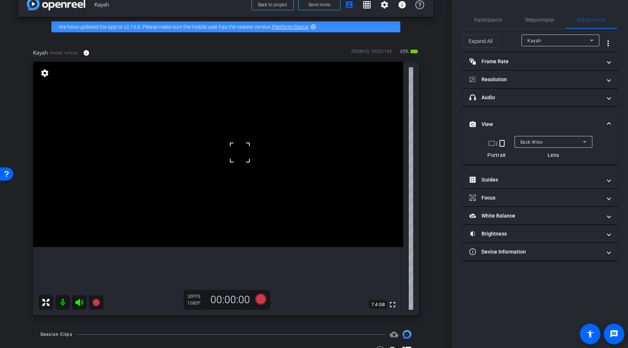
click at [240, 152] on div at bounding box center [240, 152] width 18 height 18
click at [225, 163] on video at bounding box center [218, 154] width 370 height 185
click at [225, 163] on div at bounding box center [225, 163] width 18 height 18
click at [197, 165] on video at bounding box center [218, 154] width 370 height 185
click at [197, 165] on div at bounding box center [197, 164] width 18 height 18
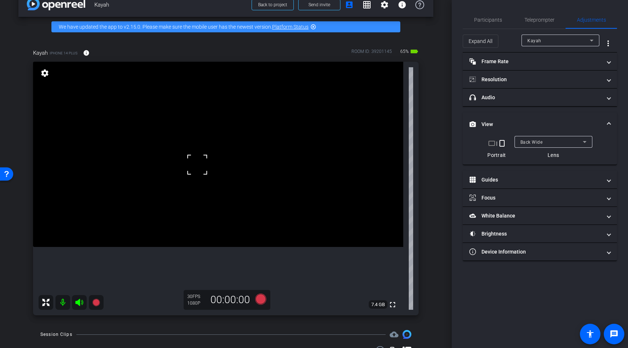
click at [197, 165] on div at bounding box center [197, 164] width 18 height 18
click at [226, 171] on video at bounding box center [218, 154] width 370 height 185
click at [226, 171] on div at bounding box center [225, 171] width 18 height 18
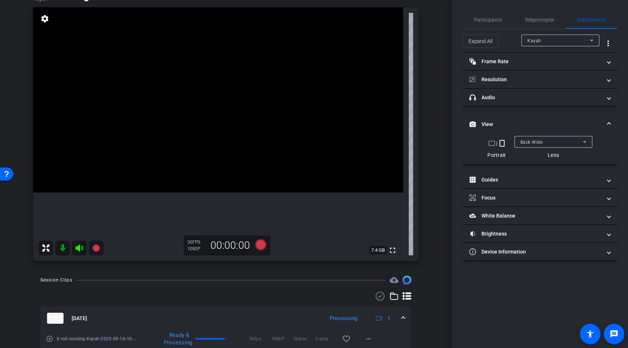
scroll to position [0, 0]
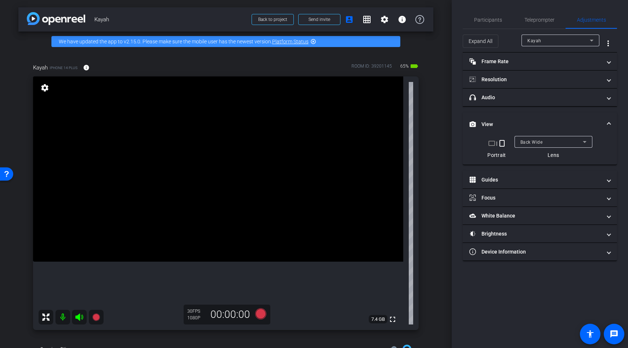
click at [546, 139] on div "Back Wide" at bounding box center [551, 141] width 62 height 9
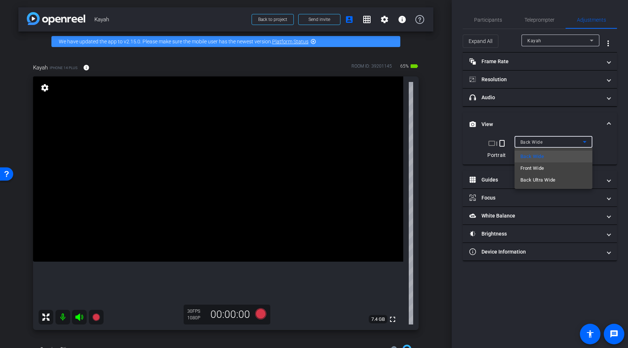
click at [535, 165] on span "Front Wide" at bounding box center [532, 168] width 24 height 9
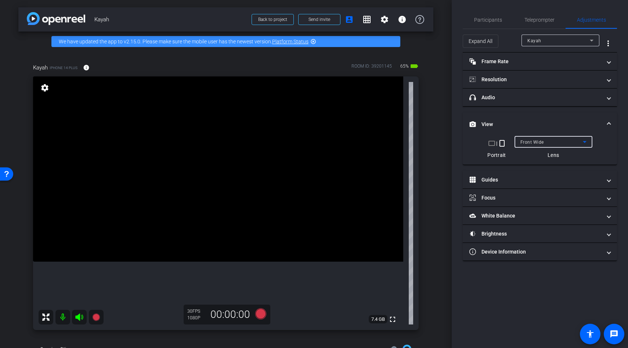
click at [243, 243] on video at bounding box center [218, 168] width 370 height 185
click at [219, 255] on video at bounding box center [218, 168] width 370 height 185
click at [224, 253] on div at bounding box center [219, 254] width 18 height 18
click at [232, 256] on video at bounding box center [218, 168] width 370 height 185
click at [225, 208] on video at bounding box center [218, 168] width 370 height 185
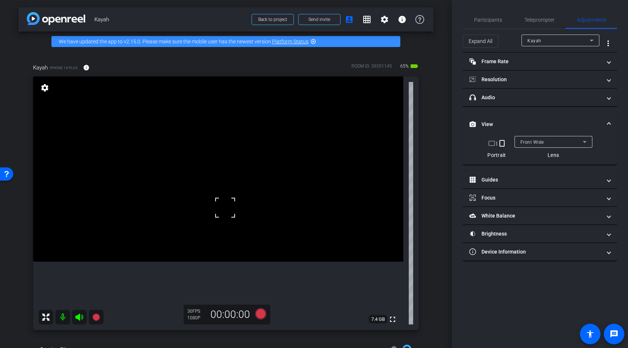
click at [223, 250] on video at bounding box center [218, 168] width 370 height 185
click at [263, 310] on icon at bounding box center [260, 313] width 11 height 11
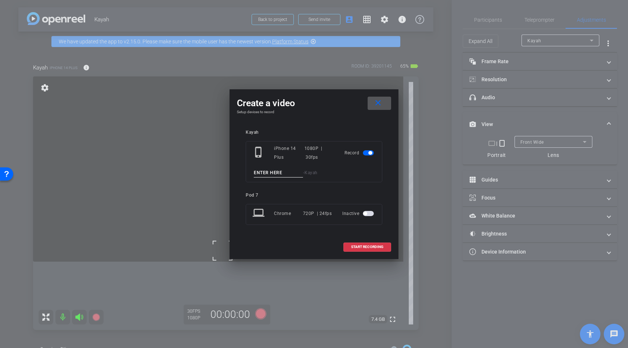
click at [272, 173] on input at bounding box center [278, 172] width 49 height 9
type input "test"
click at [354, 248] on span "START RECORDING" at bounding box center [367, 247] width 32 height 4
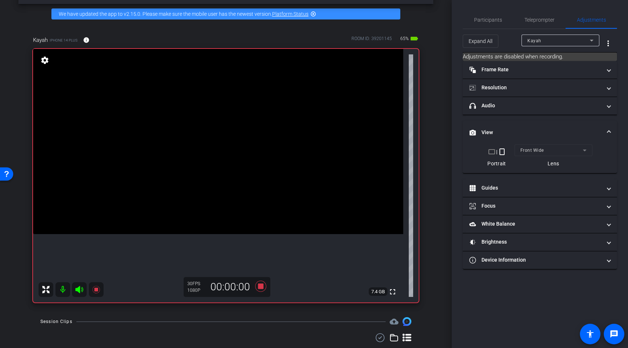
scroll to position [30, 0]
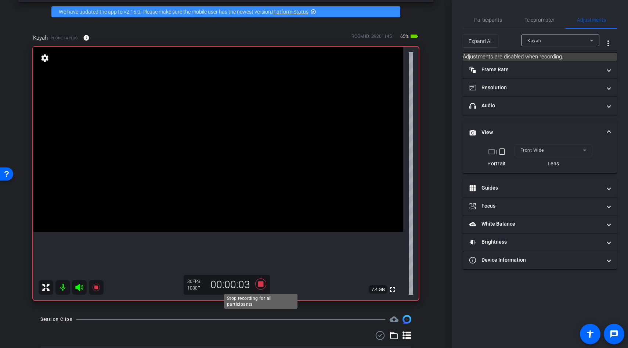
click at [259, 284] on icon at bounding box center [260, 283] width 11 height 11
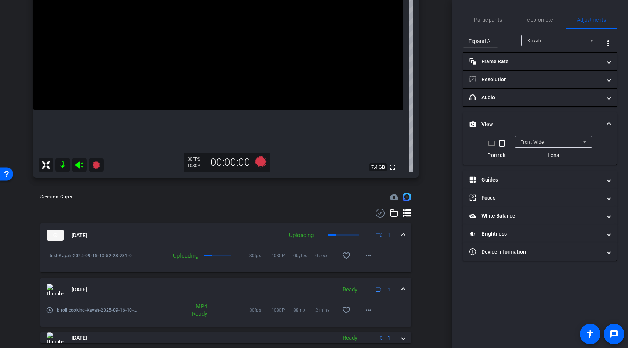
scroll to position [176, 0]
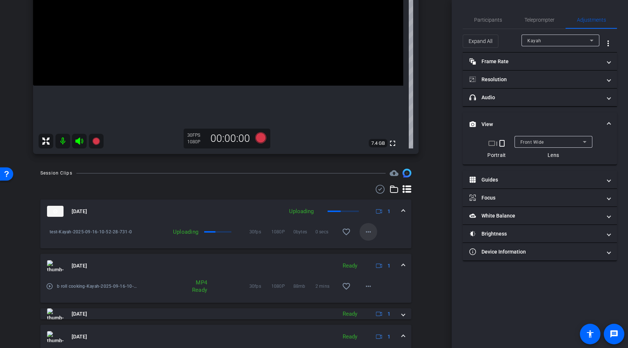
click at [371, 230] on mat-icon "more_horiz" at bounding box center [368, 231] width 9 height 9
click at [404, 230] on div at bounding box center [314, 174] width 628 height 348
click at [372, 231] on mat-icon "more_horiz" at bounding box center [368, 231] width 9 height 9
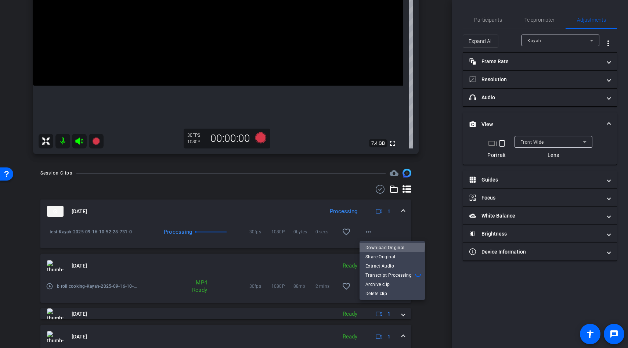
click at [381, 244] on span "Download Original" at bounding box center [392, 247] width 54 height 9
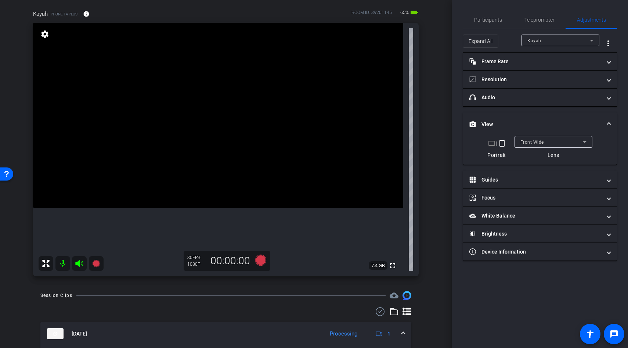
scroll to position [52, 0]
click at [262, 262] on icon at bounding box center [260, 261] width 11 height 11
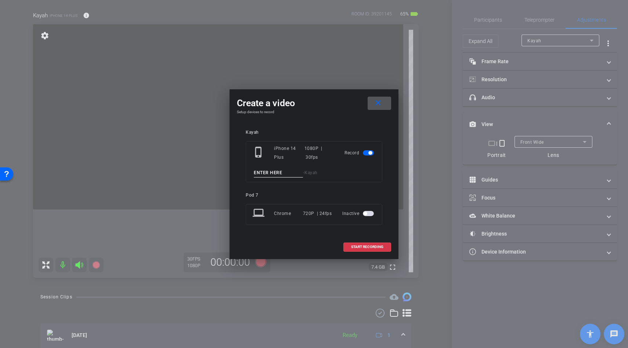
click at [270, 174] on input at bounding box center [278, 172] width 49 height 9
click at [378, 102] on mat-icon "close" at bounding box center [378, 102] width 9 height 9
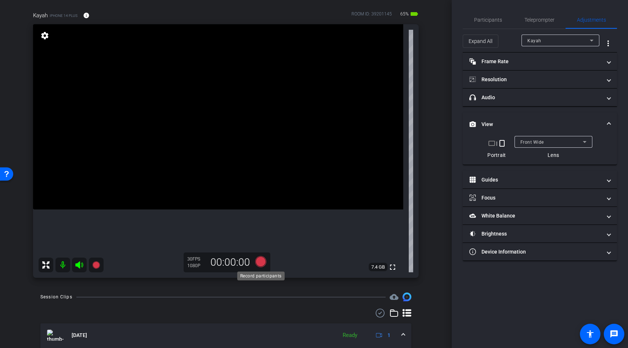
click at [259, 260] on icon at bounding box center [260, 261] width 11 height 11
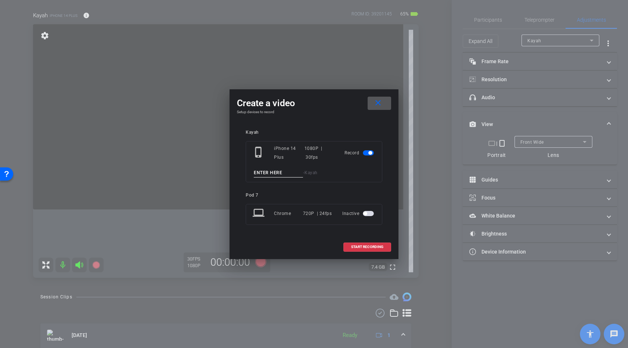
click at [272, 173] on input at bounding box center [278, 172] width 49 height 9
type input "b roll nurse yoga"
click at [354, 246] on span "START RECORDING" at bounding box center [367, 247] width 32 height 4
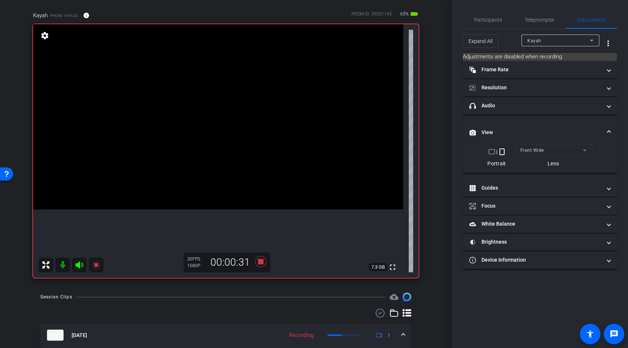
click at [209, 167] on video at bounding box center [218, 116] width 370 height 185
click at [216, 162] on div at bounding box center [209, 167] width 18 height 18
click at [262, 257] on icon at bounding box center [261, 261] width 18 height 13
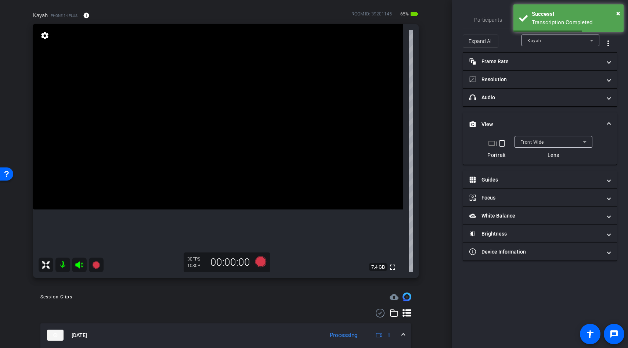
click at [530, 143] on span "Front Wide" at bounding box center [532, 142] width 24 height 5
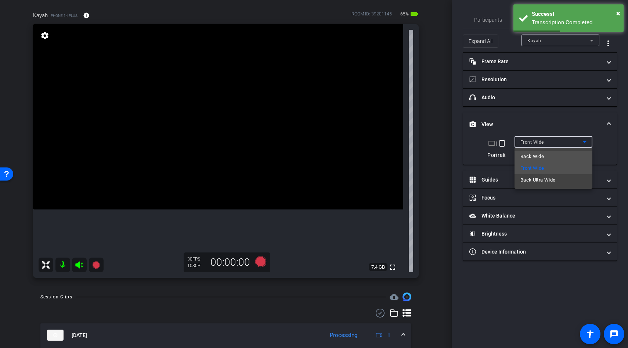
click at [534, 156] on span "Back Wide" at bounding box center [532, 156] width 24 height 9
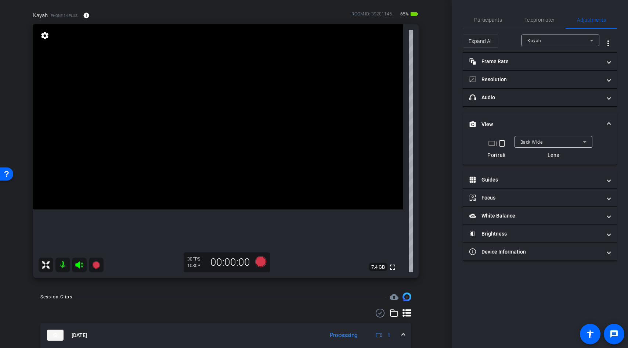
click at [248, 95] on video at bounding box center [218, 116] width 370 height 185
click at [236, 124] on video at bounding box center [218, 116] width 370 height 185
click at [264, 260] on icon at bounding box center [260, 261] width 11 height 11
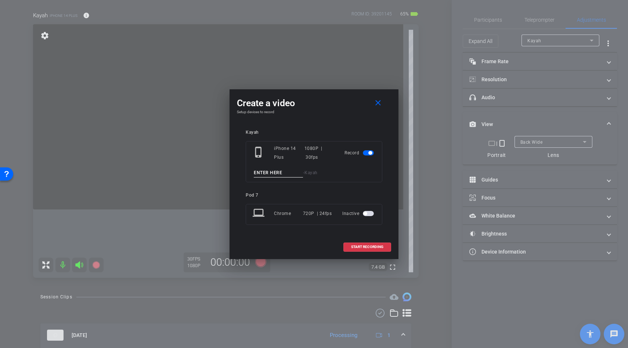
click at [262, 175] on input at bounding box center [278, 172] width 49 height 9
type input "pov yoga"
click at [360, 246] on span "START RECORDING" at bounding box center [367, 247] width 32 height 4
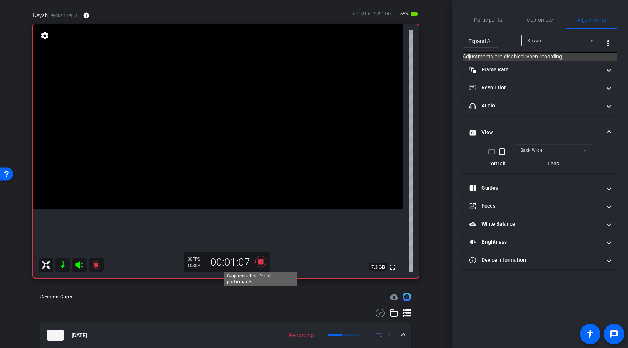
click at [262, 262] on icon at bounding box center [260, 261] width 11 height 11
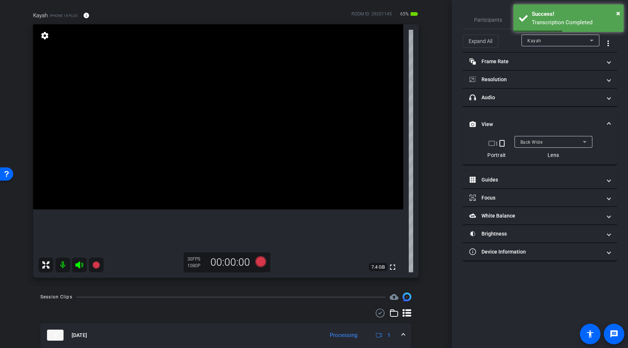
click at [546, 154] on div at bounding box center [554, 152] width 78 height 8
click at [546, 142] on div "Back Wide" at bounding box center [551, 141] width 62 height 9
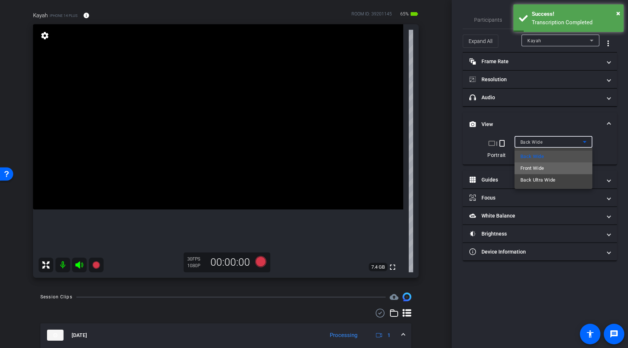
click at [537, 167] on span "Front Wide" at bounding box center [532, 168] width 24 height 9
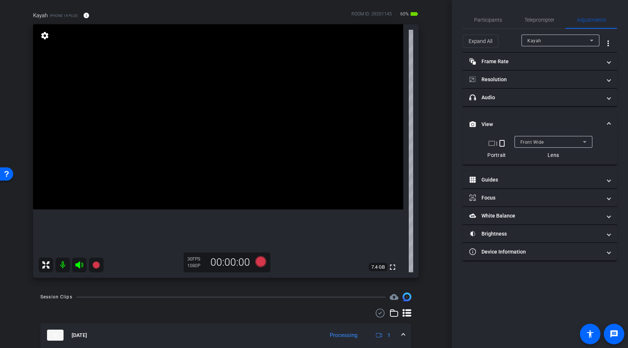
click at [190, 187] on video at bounding box center [218, 116] width 370 height 185
click at [208, 190] on video at bounding box center [218, 116] width 370 height 185
click at [227, 196] on video at bounding box center [218, 116] width 370 height 185
click at [242, 201] on video at bounding box center [218, 116] width 370 height 185
click at [228, 157] on video at bounding box center [218, 116] width 370 height 185
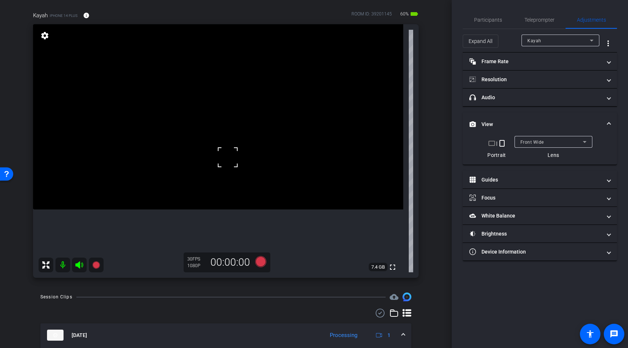
click at [228, 157] on div at bounding box center [228, 157] width 18 height 18
click at [263, 257] on icon at bounding box center [260, 261] width 11 height 11
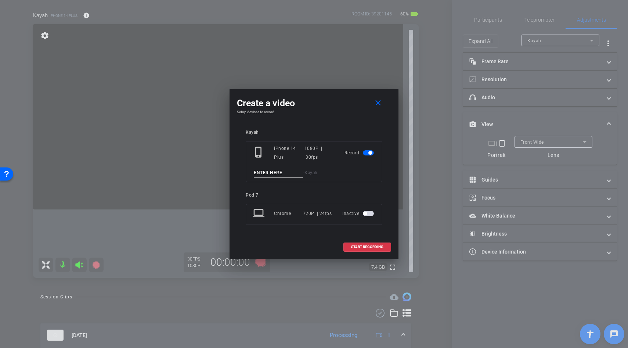
click at [272, 174] on input at bounding box center [278, 172] width 49 height 9
type input "nurses hobby lines"
click at [347, 243] on span at bounding box center [367, 247] width 47 height 18
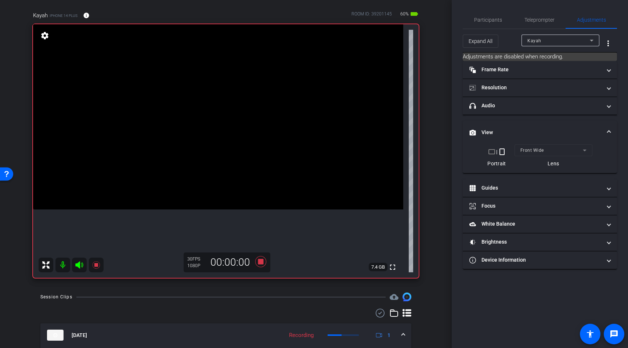
click at [79, 265] on icon at bounding box center [79, 264] width 8 height 7
click at [260, 263] on icon at bounding box center [260, 261] width 11 height 11
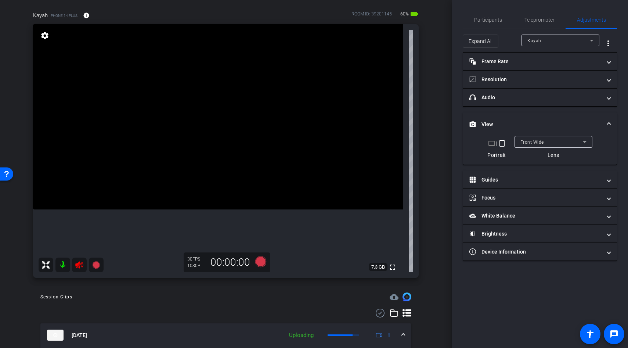
click at [79, 264] on icon at bounding box center [79, 264] width 9 height 9
click at [257, 260] on icon at bounding box center [260, 261] width 11 height 11
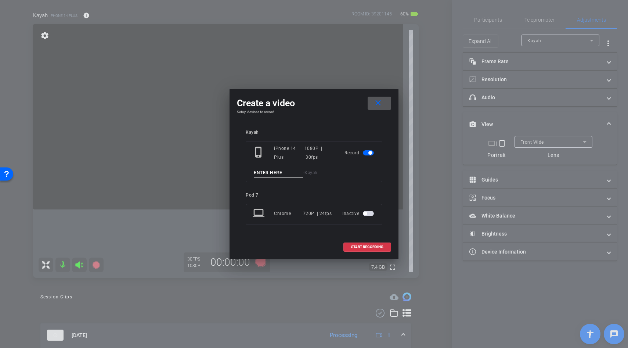
click at [263, 175] on input at bounding box center [278, 172] width 49 height 9
paste input "teachers cooking"
click at [267, 170] on input "teachers cooking" at bounding box center [278, 172] width 49 height 9
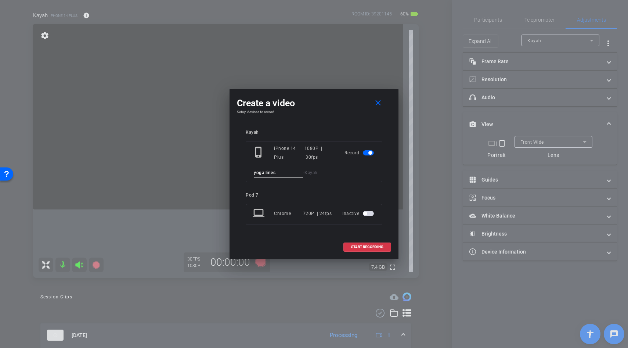
click at [274, 172] on input "yoga lines" at bounding box center [278, 172] width 49 height 9
type input "yoga lines"
click at [359, 248] on span "START RECORDING" at bounding box center [367, 247] width 32 height 4
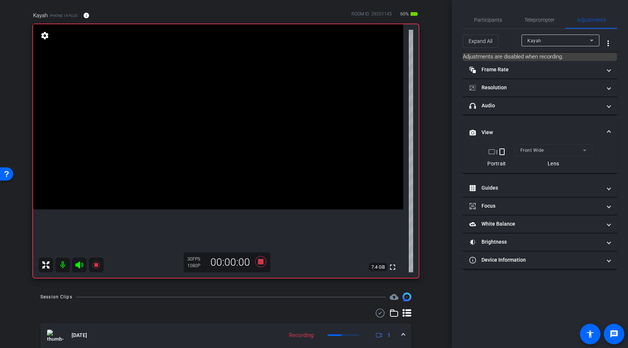
click at [80, 263] on icon at bounding box center [79, 264] width 9 height 9
click at [80, 263] on icon at bounding box center [79, 264] width 8 height 7
click at [97, 266] on icon at bounding box center [95, 264] width 7 height 7
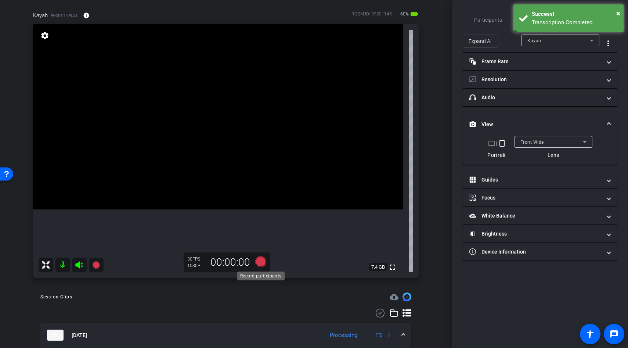
click at [261, 262] on icon at bounding box center [260, 261] width 11 height 11
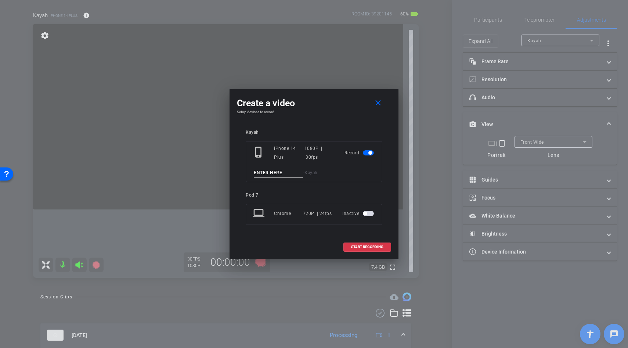
click at [274, 172] on input at bounding box center [278, 172] width 49 height 9
paste input "yoga lines"
type input "yoga lines"
click at [366, 247] on span "START RECORDING" at bounding box center [367, 247] width 32 height 4
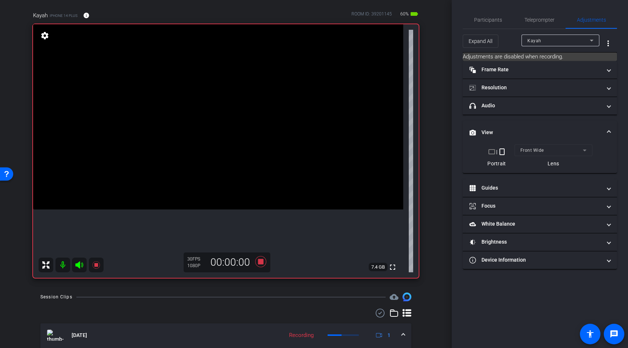
click at [80, 264] on icon at bounding box center [79, 264] width 8 height 7
click at [78, 265] on icon at bounding box center [79, 264] width 8 height 7
click at [95, 267] on icon at bounding box center [96, 264] width 9 height 9
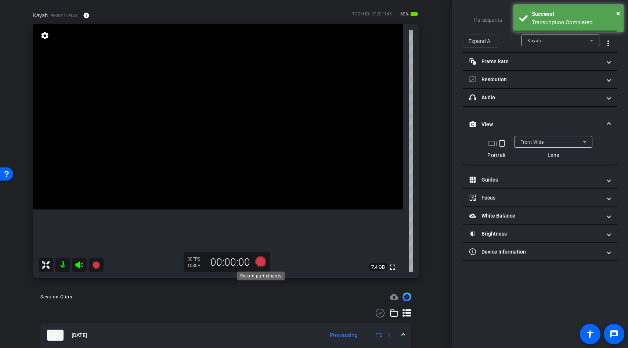
click at [257, 262] on icon at bounding box center [260, 261] width 11 height 11
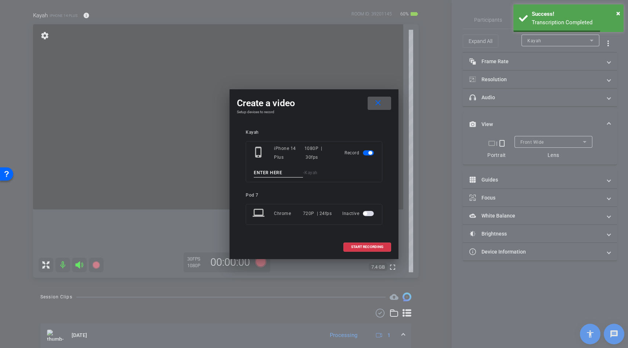
click at [275, 175] on input at bounding box center [278, 172] width 49 height 9
paste input "yoga lines"
type input "yoga lines"
click at [371, 249] on span at bounding box center [367, 247] width 47 height 18
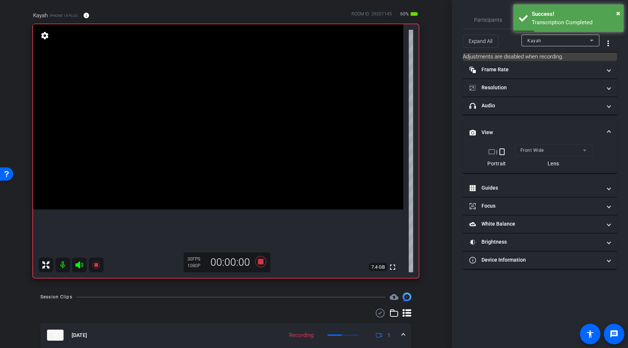
click at [75, 266] on mat-icon at bounding box center [79, 264] width 15 height 15
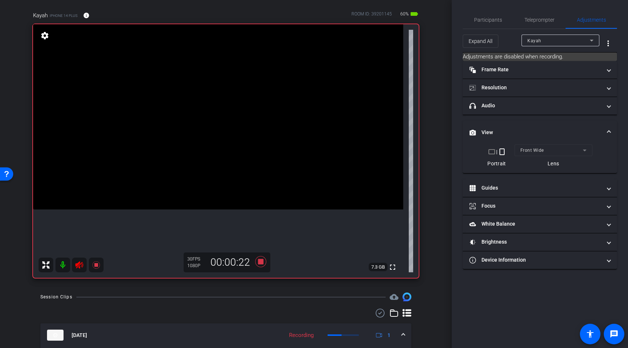
click at [80, 264] on icon at bounding box center [79, 264] width 9 height 9
click at [97, 266] on icon at bounding box center [95, 264] width 7 height 7
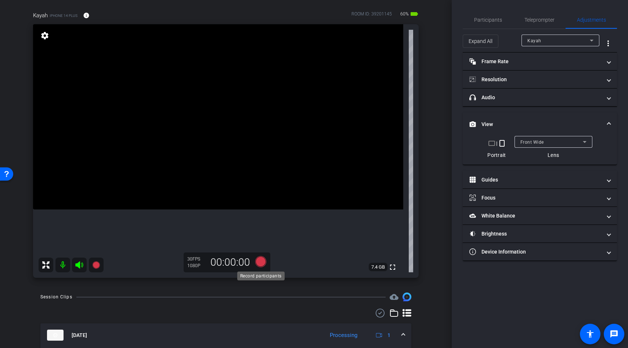
click at [260, 263] on icon at bounding box center [260, 261] width 11 height 11
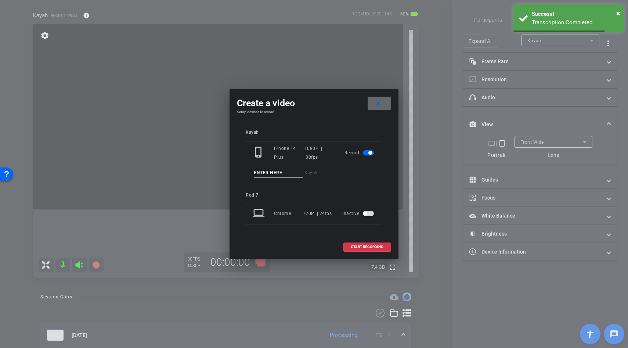
click at [374, 107] on mat-icon "close" at bounding box center [378, 102] width 9 height 9
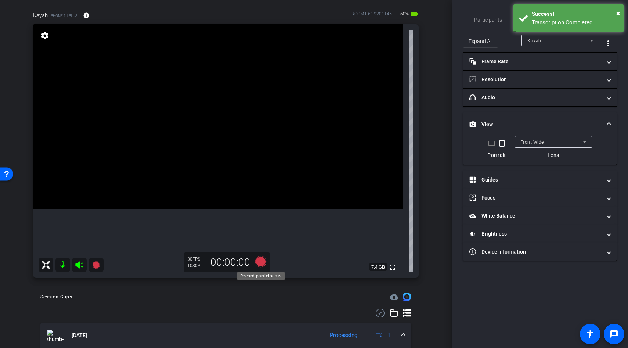
click at [258, 265] on icon at bounding box center [260, 261] width 11 height 11
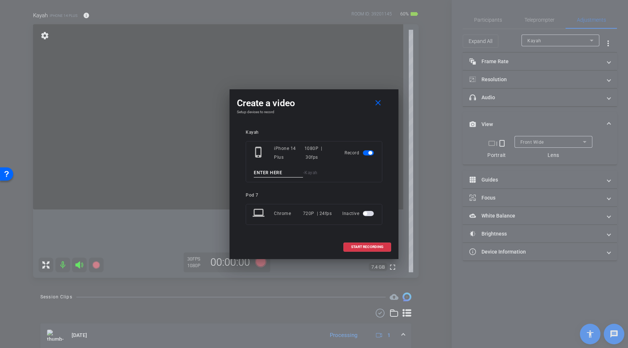
click at [275, 176] on input at bounding box center [278, 172] width 49 height 9
paste input "yoga lines"
type input "yoga lines"
click at [368, 246] on span "START RECORDING" at bounding box center [367, 247] width 32 height 4
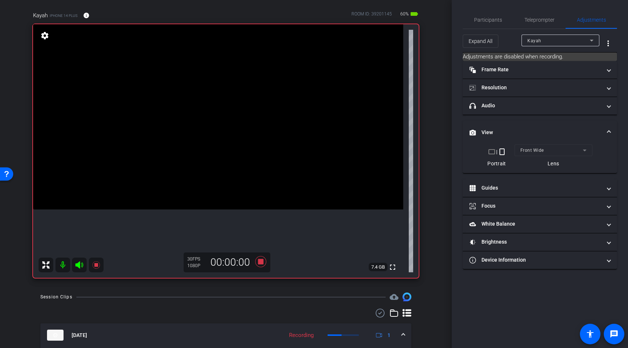
click at [80, 264] on icon at bounding box center [79, 264] width 9 height 9
click at [80, 265] on icon at bounding box center [79, 264] width 9 height 9
click at [79, 263] on icon at bounding box center [79, 264] width 8 height 7
click at [78, 264] on icon at bounding box center [79, 264] width 8 height 7
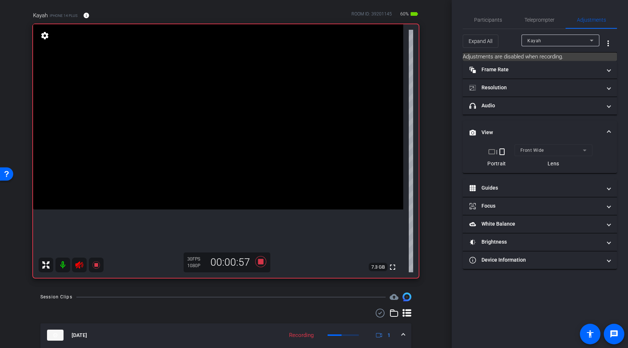
click at [78, 264] on icon at bounding box center [79, 264] width 8 height 7
click at [95, 267] on icon at bounding box center [96, 264] width 9 height 9
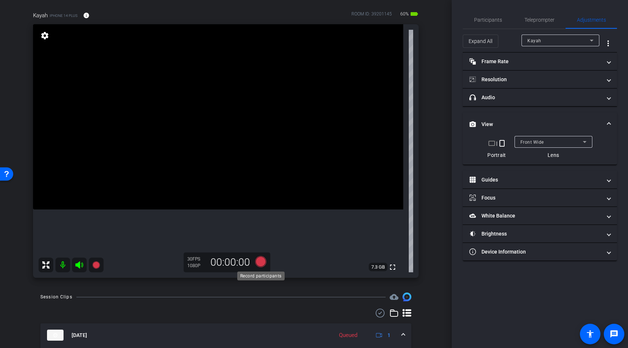
click at [262, 262] on icon at bounding box center [260, 261] width 11 height 11
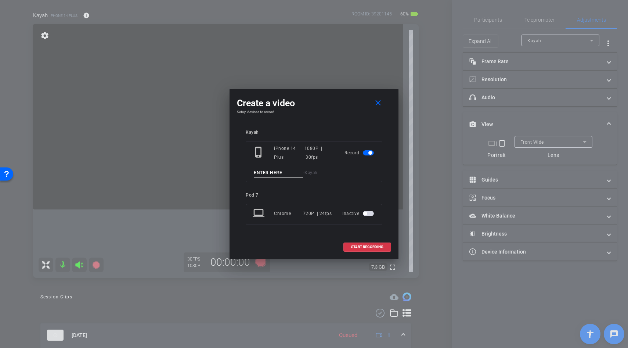
click at [271, 174] on input at bounding box center [278, 172] width 49 height 9
paste input "yoga lines"
type input "yoga lines"
click at [358, 246] on span "START RECORDING" at bounding box center [367, 247] width 32 height 4
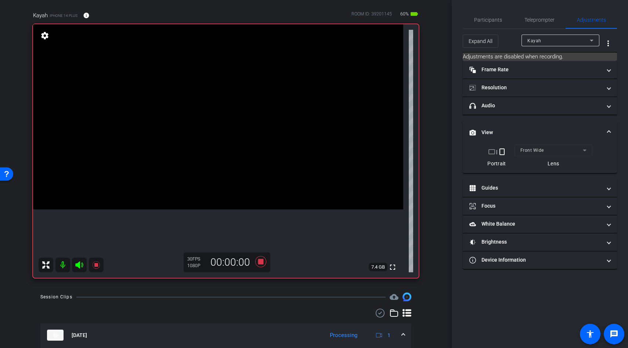
click at [77, 266] on icon at bounding box center [79, 264] width 8 height 7
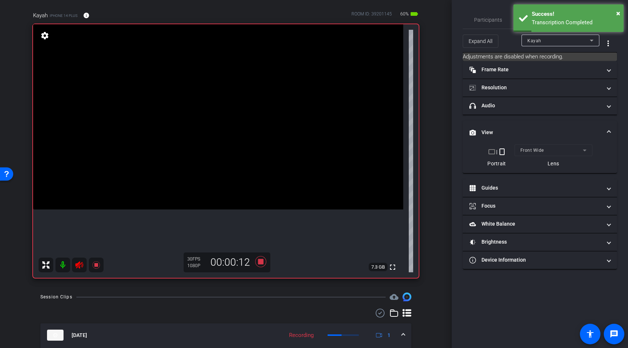
click at [81, 267] on icon at bounding box center [79, 264] width 9 height 9
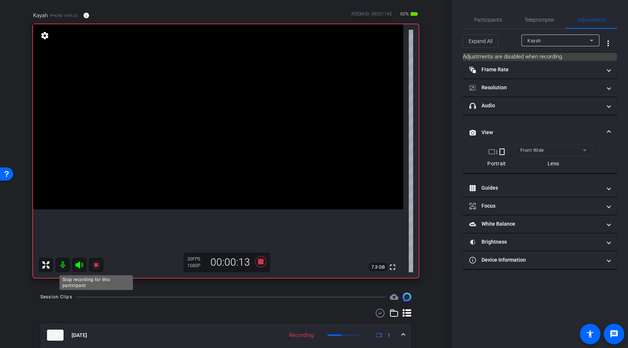
click at [96, 266] on icon at bounding box center [95, 264] width 7 height 7
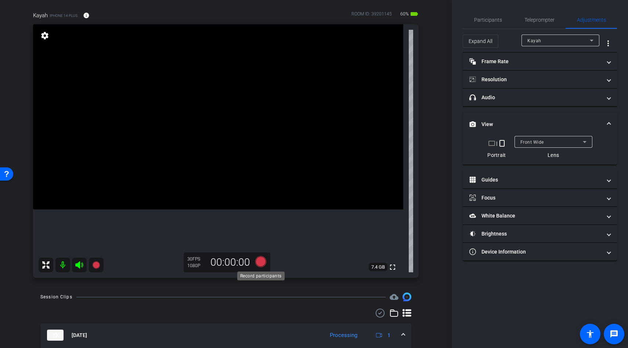
click at [261, 262] on icon at bounding box center [260, 261] width 11 height 11
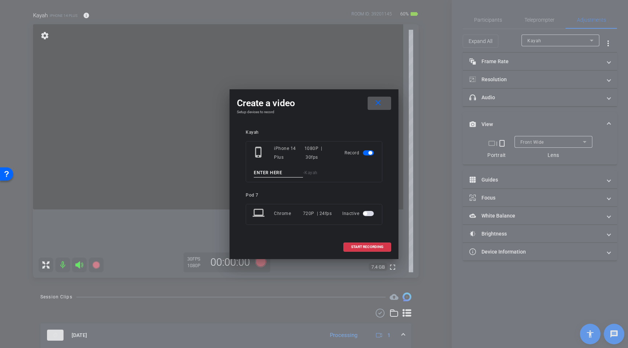
click at [264, 176] on input at bounding box center [278, 172] width 49 height 9
paste input "yoga lines"
type input "yoga lines"
click at [350, 242] on span at bounding box center [367, 247] width 47 height 18
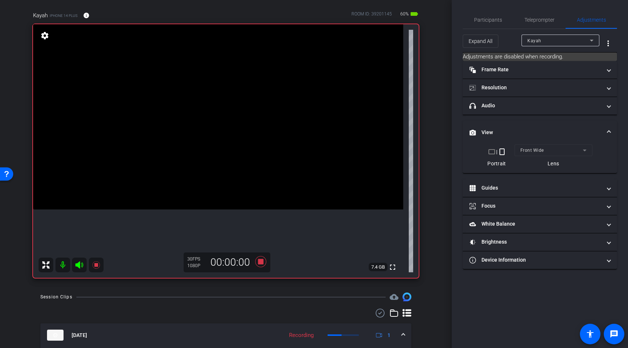
click at [79, 265] on icon at bounding box center [79, 264] width 8 height 7
click at [79, 267] on icon at bounding box center [79, 264] width 8 height 7
click at [98, 264] on icon at bounding box center [95, 264] width 7 height 7
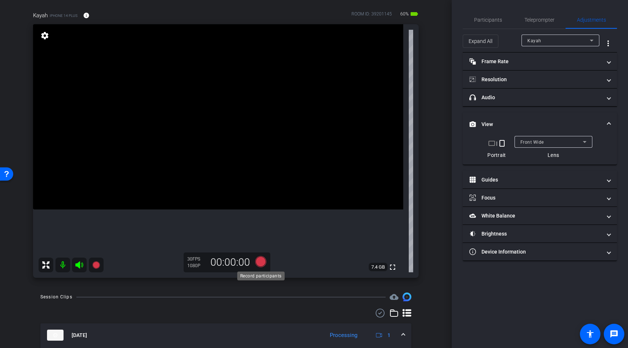
click at [258, 266] on icon at bounding box center [261, 261] width 18 height 13
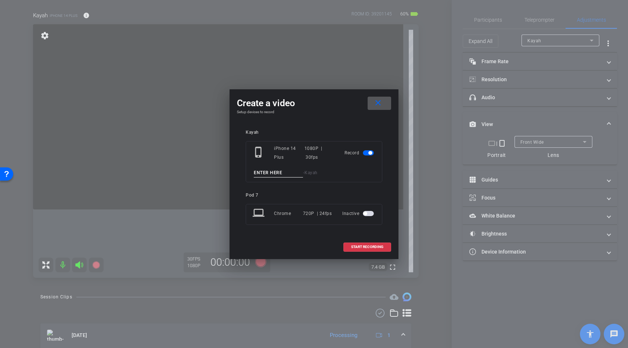
click at [269, 175] on input at bounding box center [278, 172] width 49 height 9
paste input "yoga lines"
type input "yoga lines"
click at [362, 245] on span "START RECORDING" at bounding box center [367, 247] width 32 height 4
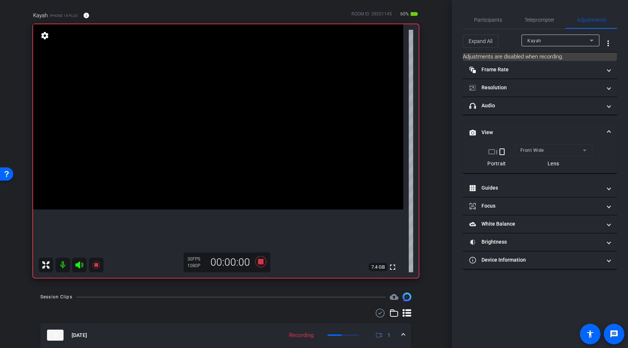
click at [80, 266] on icon at bounding box center [79, 264] width 8 height 7
click at [78, 265] on icon at bounding box center [79, 264] width 8 height 7
click at [97, 265] on icon at bounding box center [95, 264] width 7 height 7
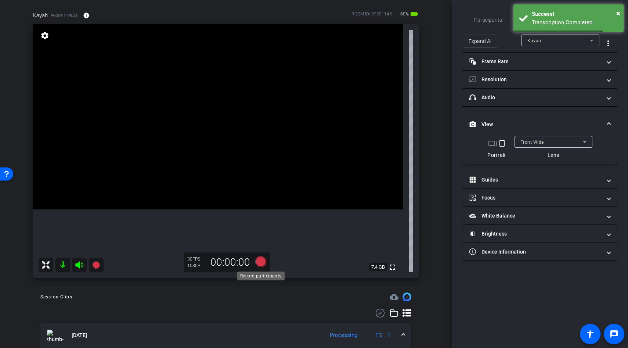
click at [263, 263] on icon at bounding box center [260, 261] width 11 height 11
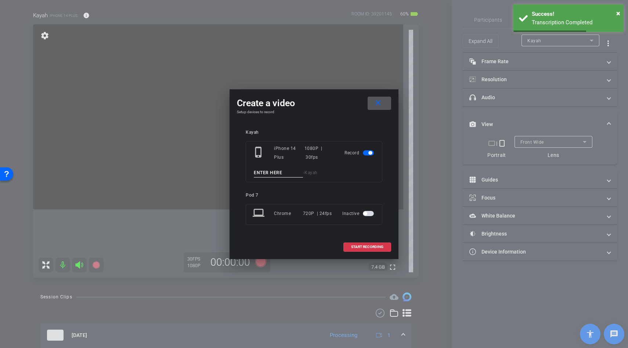
click at [274, 171] on input at bounding box center [278, 172] width 49 height 9
paste input "yoga lines"
type input "yoga lines"
click at [358, 249] on span "START RECORDING" at bounding box center [367, 247] width 32 height 4
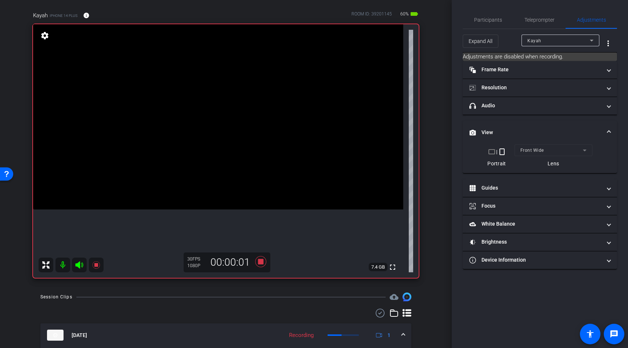
click at [77, 266] on icon at bounding box center [79, 264] width 8 height 7
click at [77, 265] on icon at bounding box center [79, 264] width 9 height 9
click at [94, 264] on icon at bounding box center [96, 264] width 9 height 9
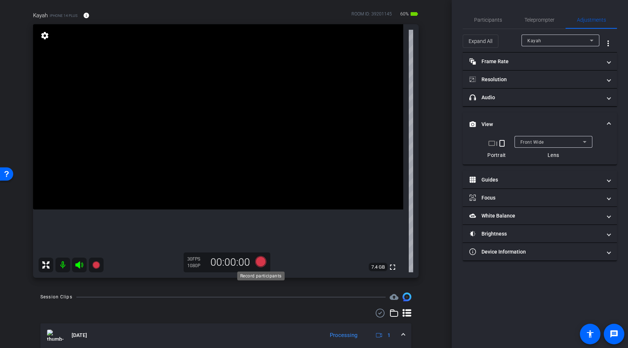
click at [261, 262] on icon at bounding box center [260, 261] width 11 height 11
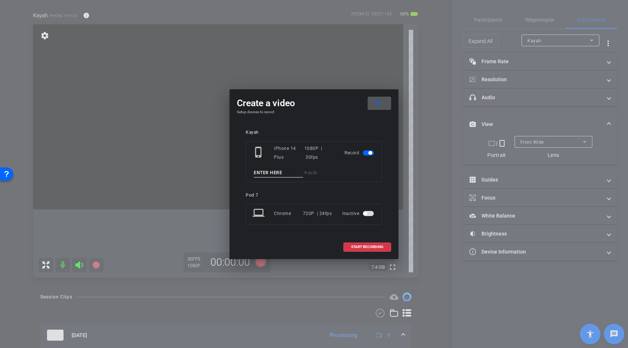
click at [273, 169] on input at bounding box center [278, 172] width 49 height 9
paste input "yoga lines"
type input "yoga lines"
click at [347, 247] on span at bounding box center [367, 247] width 47 height 18
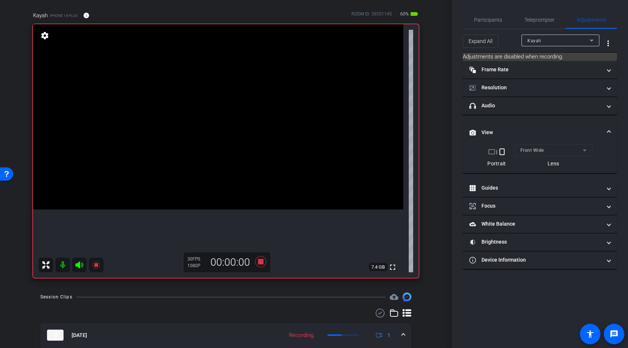
click at [80, 268] on icon at bounding box center [79, 264] width 9 height 9
click at [80, 267] on icon at bounding box center [79, 264] width 9 height 9
click at [97, 265] on icon at bounding box center [95, 264] width 7 height 7
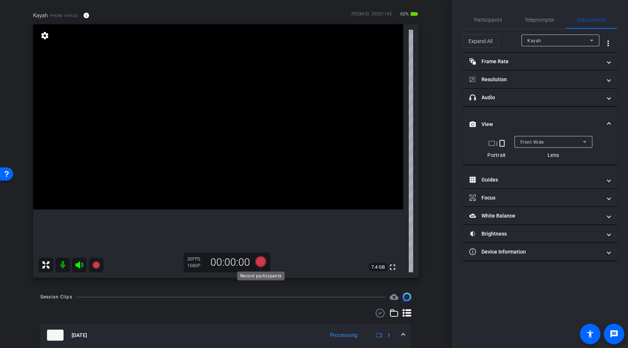
click at [260, 271] on div "Record participants" at bounding box center [260, 275] width 47 height 9
click at [261, 261] on icon at bounding box center [260, 261] width 11 height 11
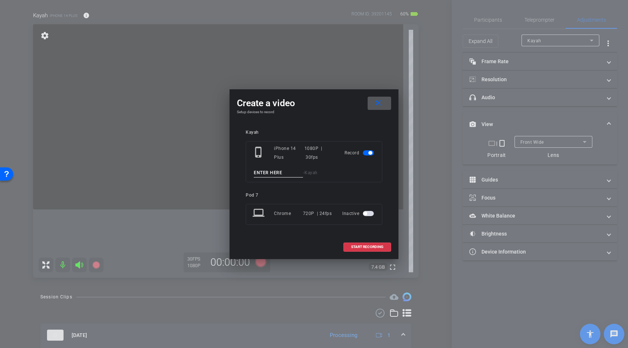
click at [272, 174] on input at bounding box center [278, 172] width 49 height 9
paste input "yoga lines"
type input "yoga lines"
click at [355, 248] on span "START RECORDING" at bounding box center [367, 247] width 32 height 4
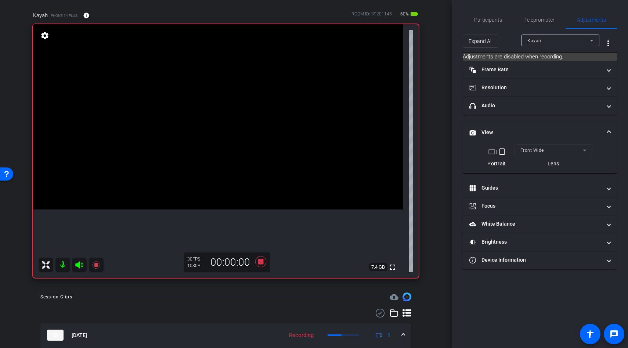
click at [77, 265] on icon at bounding box center [79, 264] width 8 height 7
click at [98, 267] on icon at bounding box center [96, 264] width 9 height 9
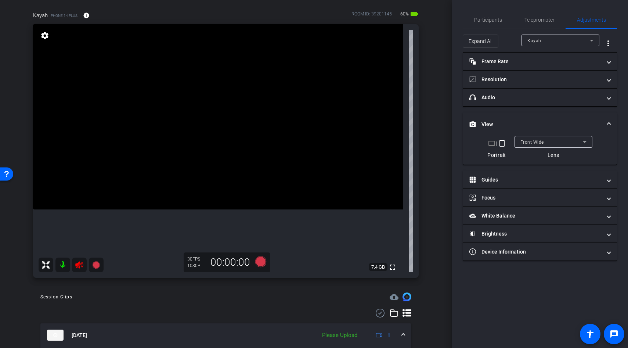
click at [81, 267] on icon at bounding box center [79, 264] width 9 height 9
click at [262, 261] on icon at bounding box center [260, 261] width 11 height 11
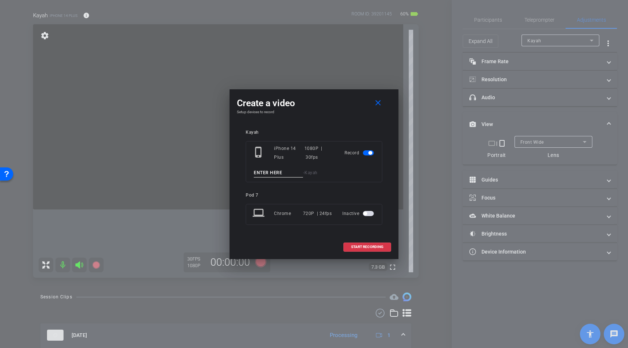
click at [268, 177] on input at bounding box center [278, 172] width 49 height 9
paste input "yoga lines"
type input "yoga lines"
click at [352, 242] on span at bounding box center [367, 247] width 47 height 18
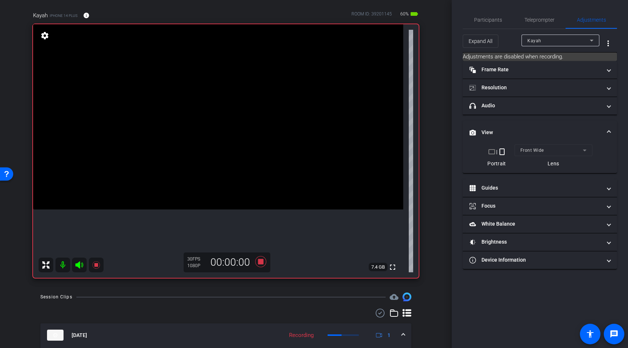
click at [77, 264] on icon at bounding box center [79, 264] width 8 height 7
click at [79, 266] on icon at bounding box center [79, 264] width 8 height 7
click at [95, 266] on icon at bounding box center [95, 264] width 7 height 7
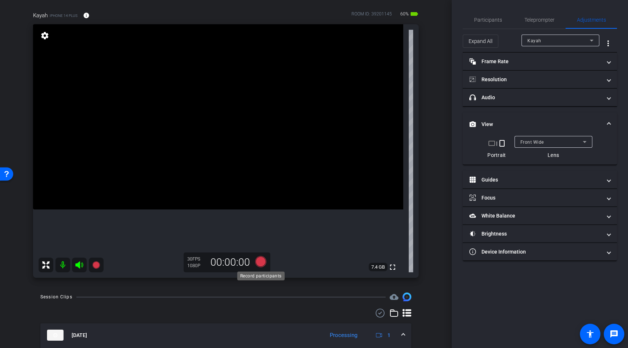
click at [262, 263] on icon at bounding box center [260, 261] width 11 height 11
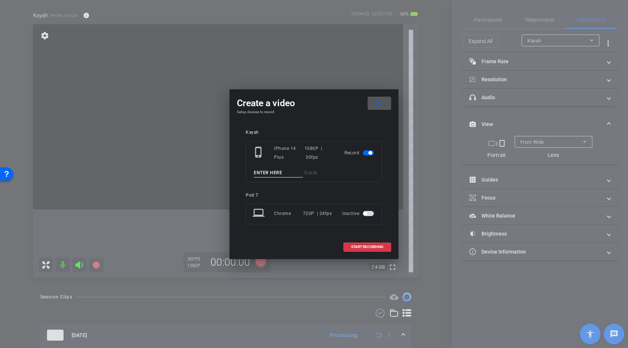
click at [270, 171] on input at bounding box center [278, 172] width 49 height 9
paste input "yoga lines"
type input "yoga lines"
click at [352, 243] on span at bounding box center [367, 247] width 47 height 18
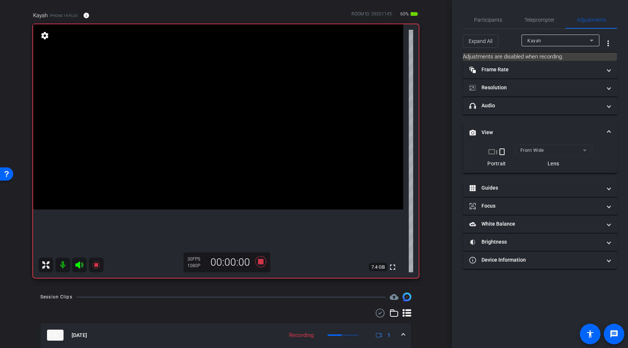
click at [78, 267] on icon at bounding box center [79, 264] width 8 height 7
click at [77, 266] on icon at bounding box center [79, 264] width 8 height 7
click at [96, 266] on icon at bounding box center [95, 264] width 7 height 7
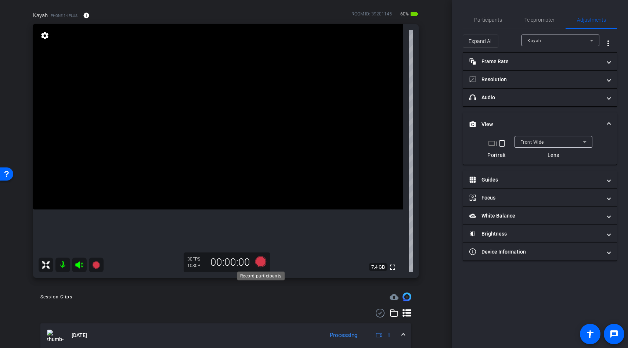
click at [261, 263] on icon at bounding box center [260, 261] width 11 height 11
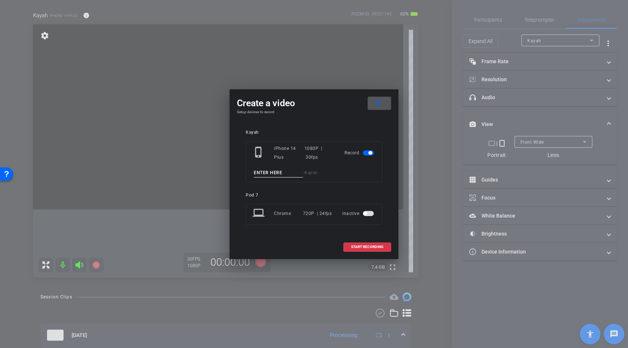
click at [276, 172] on input at bounding box center [278, 172] width 49 height 9
paste input "yoga lines"
type input "yoga lines"
click at [362, 242] on span at bounding box center [367, 247] width 47 height 18
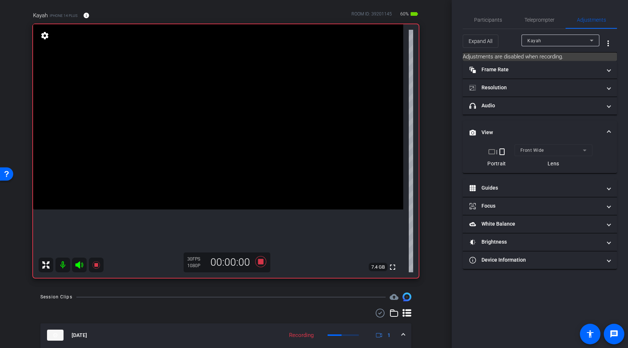
click at [82, 266] on icon at bounding box center [79, 264] width 8 height 7
click at [79, 267] on icon at bounding box center [79, 264] width 8 height 7
click at [96, 264] on icon at bounding box center [95, 264] width 7 height 7
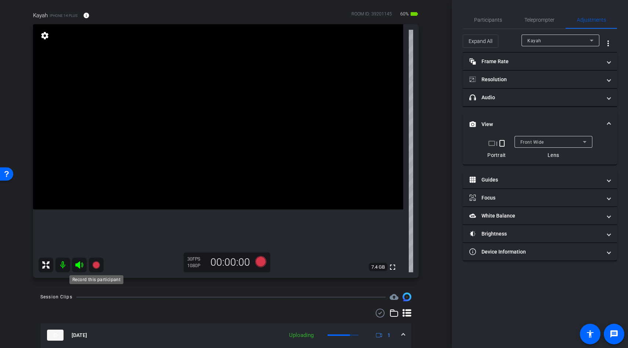
click at [92, 267] on icon at bounding box center [96, 264] width 9 height 9
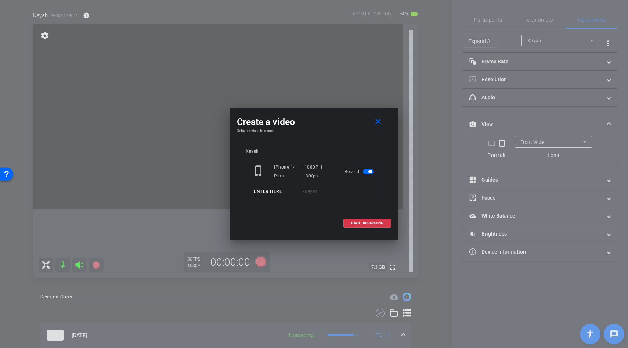
click at [261, 187] on input at bounding box center [278, 191] width 49 height 9
paste input "yoga lines"
type input "yoga lines"
click at [375, 223] on span "START RECORDING" at bounding box center [367, 223] width 32 height 4
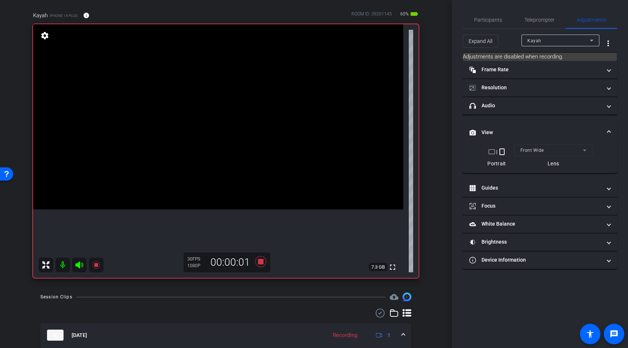
click at [79, 264] on icon at bounding box center [79, 264] width 8 height 7
click at [80, 264] on icon at bounding box center [79, 264] width 8 height 7
click at [95, 264] on icon at bounding box center [95, 264] width 7 height 7
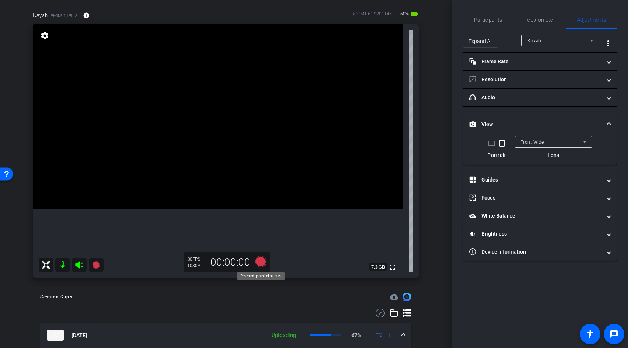
click at [265, 265] on icon at bounding box center [261, 261] width 18 height 13
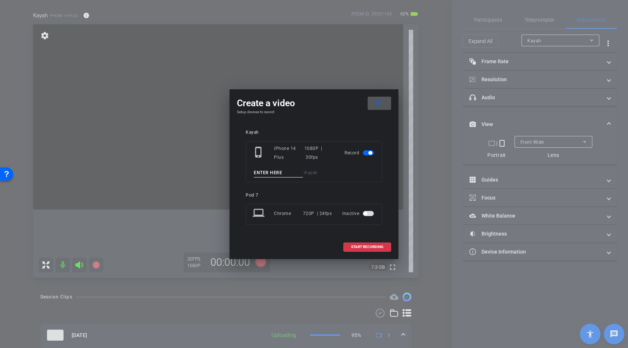
click at [273, 169] on input at bounding box center [278, 172] width 49 height 9
paste input "yoga lines"
type input "yoga lines"
click at [355, 242] on span at bounding box center [367, 247] width 47 height 18
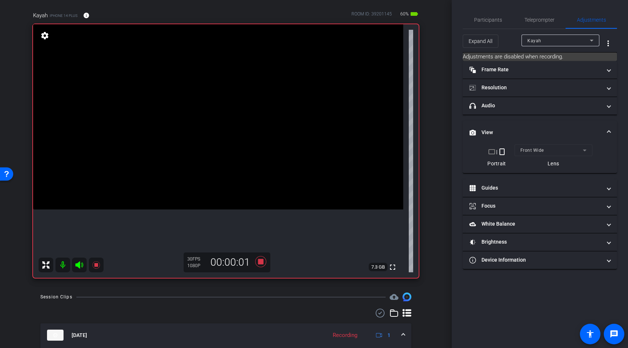
click at [80, 265] on icon at bounding box center [79, 264] width 9 height 9
click at [97, 264] on icon at bounding box center [95, 264] width 7 height 7
click at [76, 264] on icon at bounding box center [79, 264] width 8 height 7
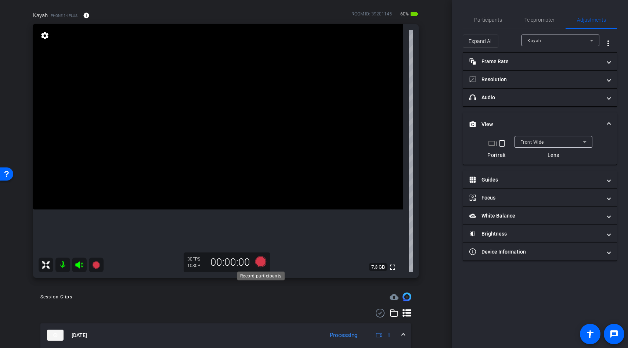
click at [263, 260] on icon at bounding box center [260, 261] width 11 height 11
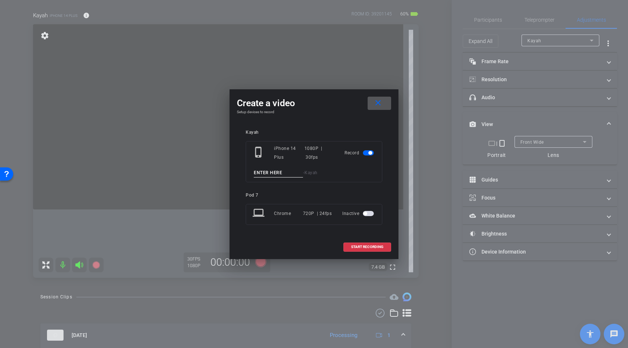
click at [277, 173] on input at bounding box center [278, 172] width 49 height 9
paste input "yoga lines"
type input "yoga lines"
click at [360, 246] on span "START RECORDING" at bounding box center [367, 247] width 32 height 4
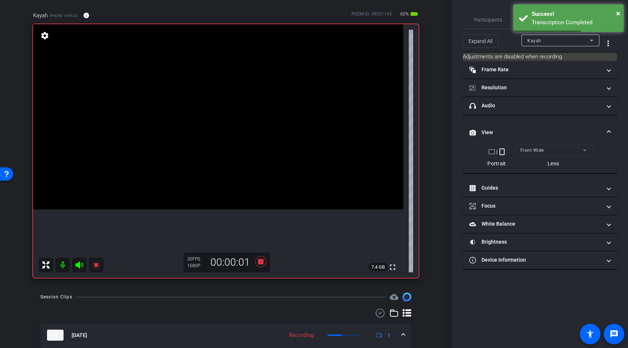
click at [77, 263] on icon at bounding box center [79, 264] width 8 height 7
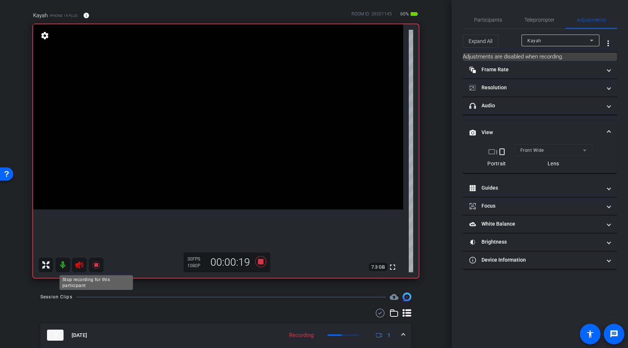
click at [97, 267] on icon at bounding box center [96, 264] width 9 height 9
click at [77, 265] on icon at bounding box center [79, 264] width 8 height 7
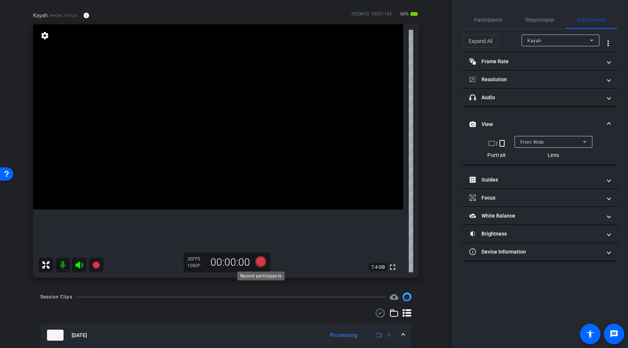
click at [262, 264] on icon at bounding box center [260, 261] width 11 height 11
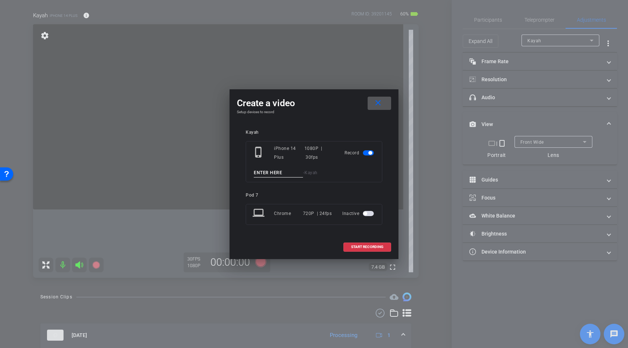
click at [263, 173] on input at bounding box center [278, 172] width 49 height 9
paste input "yoga lines"
type input "yoga lines"
click at [368, 244] on span at bounding box center [367, 247] width 47 height 18
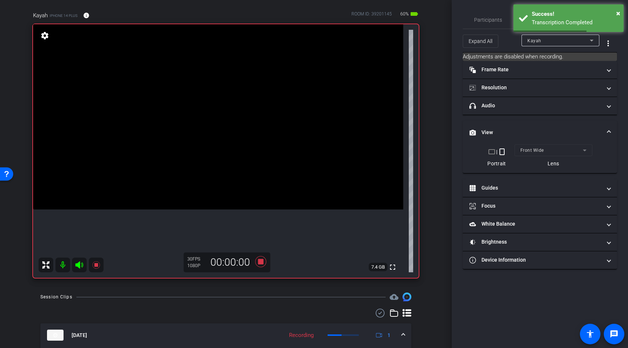
click at [78, 266] on icon at bounding box center [79, 264] width 8 height 7
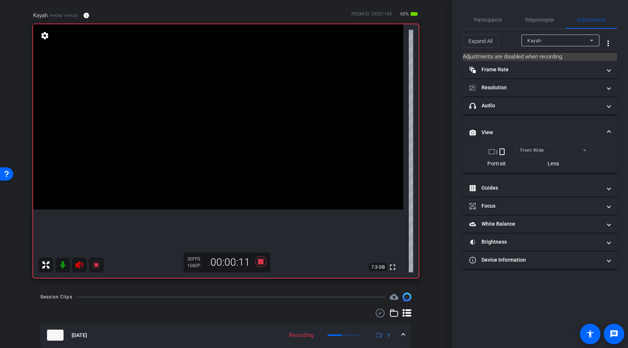
click at [79, 265] on icon at bounding box center [79, 264] width 8 height 7
click at [96, 264] on icon at bounding box center [95, 264] width 7 height 7
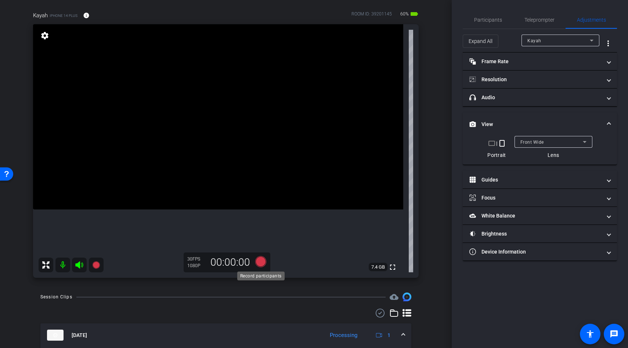
click at [262, 263] on icon at bounding box center [260, 261] width 11 height 11
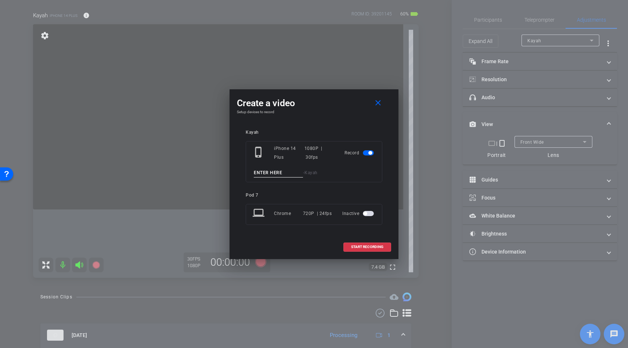
click at [267, 174] on input at bounding box center [278, 172] width 49 height 9
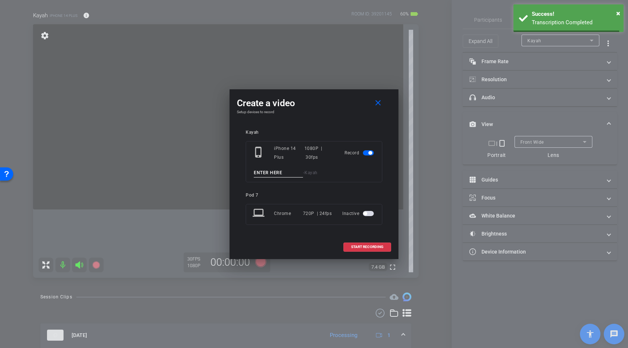
paste input "yoga lines"
type input "yoga lines"
click at [374, 248] on span "START RECORDING" at bounding box center [367, 247] width 32 height 4
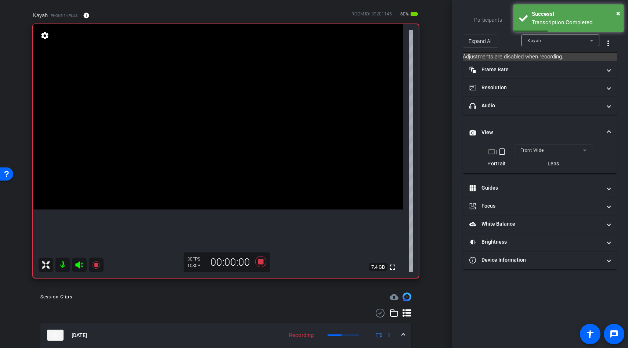
click at [79, 266] on icon at bounding box center [79, 264] width 8 height 7
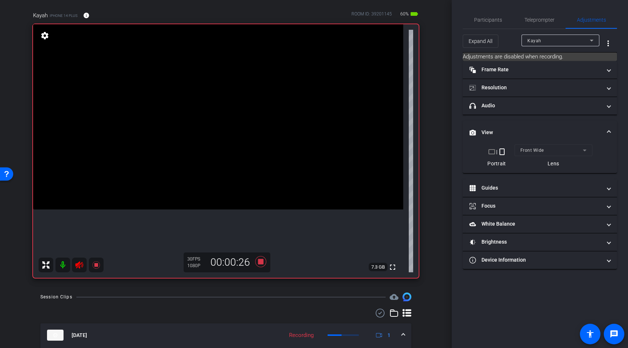
click at [77, 266] on icon at bounding box center [79, 264] width 9 height 9
click at [97, 263] on icon at bounding box center [96, 264] width 9 height 9
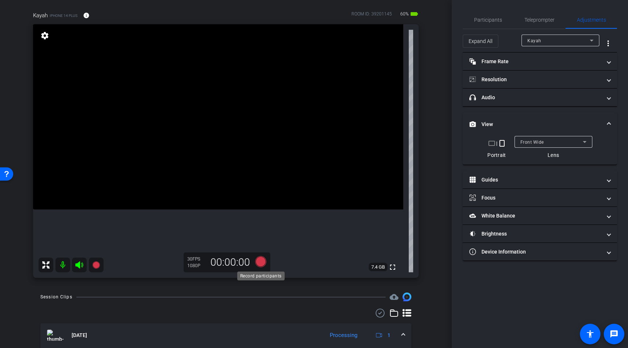
click at [261, 259] on icon at bounding box center [260, 261] width 11 height 11
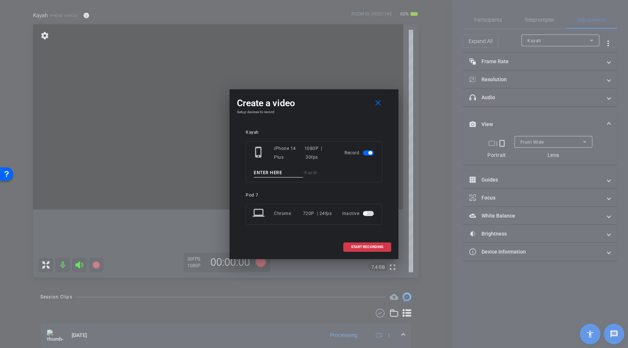
click at [272, 174] on input at bounding box center [278, 172] width 49 height 9
paste input "yoga lines"
type input "yoga lines"
click at [348, 244] on span at bounding box center [367, 247] width 47 height 18
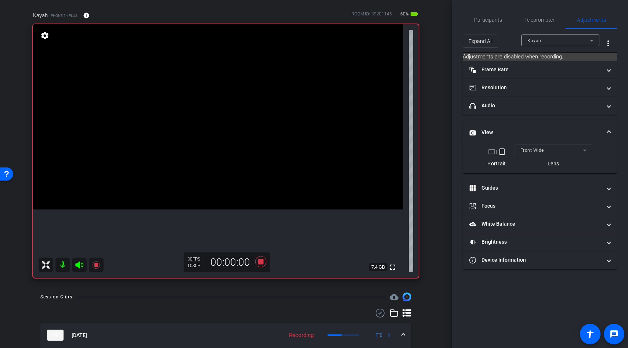
click at [80, 264] on icon at bounding box center [79, 264] width 8 height 7
click at [98, 267] on icon at bounding box center [96, 264] width 9 height 9
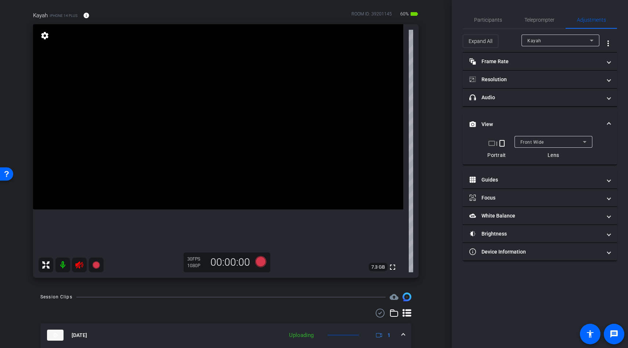
click at [82, 266] on icon at bounding box center [79, 264] width 9 height 9
click at [260, 261] on icon at bounding box center [260, 261] width 11 height 11
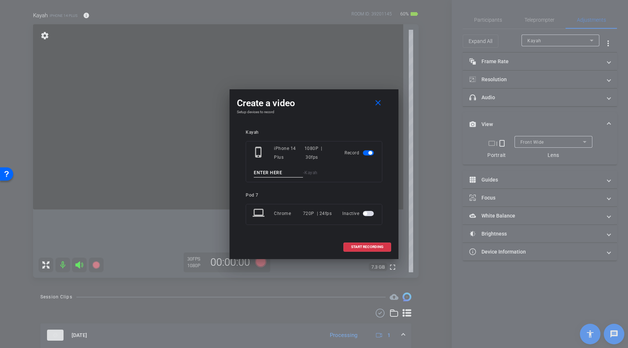
click at [273, 173] on input at bounding box center [278, 172] width 49 height 9
paste input "yoga lines"
type input "yoga lines"
click at [361, 245] on span "START RECORDING" at bounding box center [367, 247] width 32 height 4
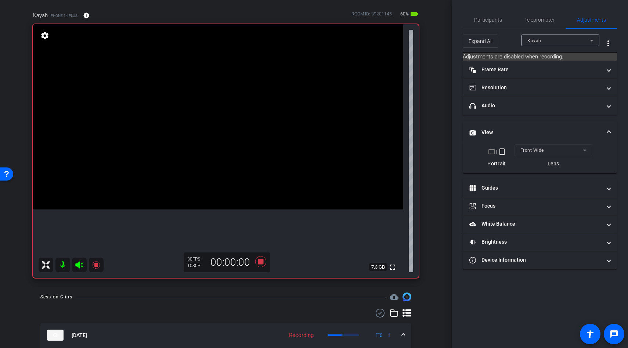
click at [80, 266] on icon at bounding box center [79, 264] width 8 height 7
click at [80, 267] on icon at bounding box center [79, 264] width 9 height 9
click at [93, 266] on icon at bounding box center [96, 264] width 9 height 9
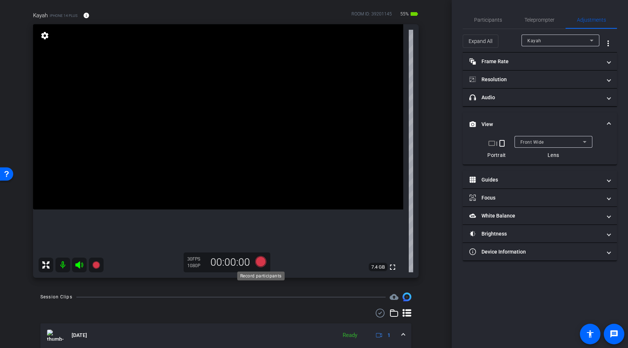
click at [262, 262] on icon at bounding box center [260, 261] width 11 height 11
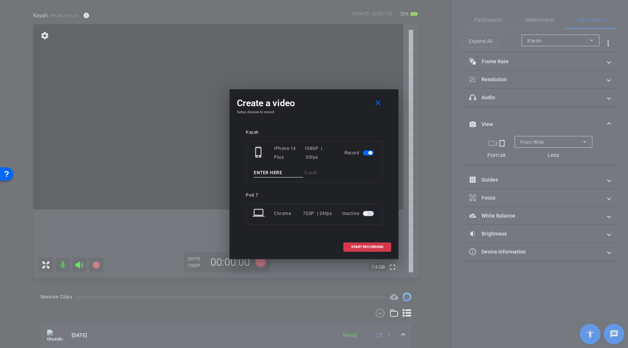
click at [270, 174] on input at bounding box center [278, 172] width 49 height 9
type input "bills broll"
click at [365, 253] on span at bounding box center [367, 247] width 47 height 18
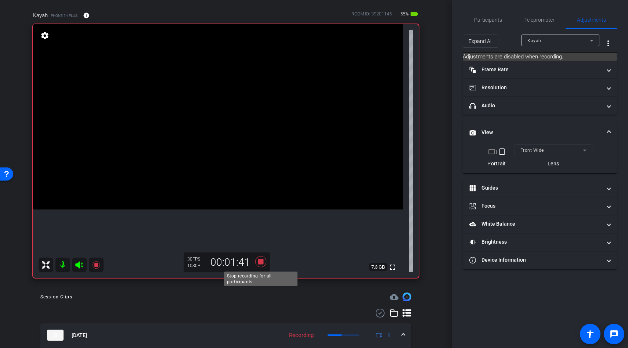
click at [261, 264] on icon at bounding box center [260, 261] width 11 height 11
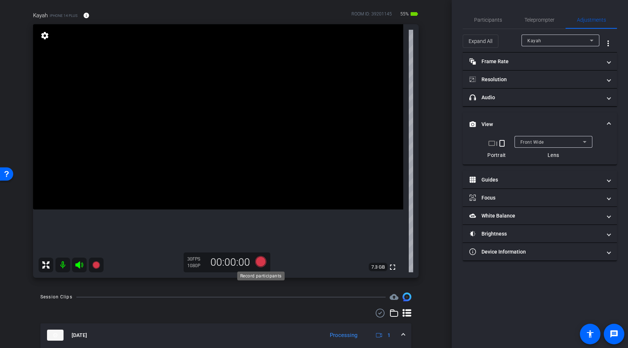
click at [259, 265] on icon at bounding box center [260, 261] width 11 height 11
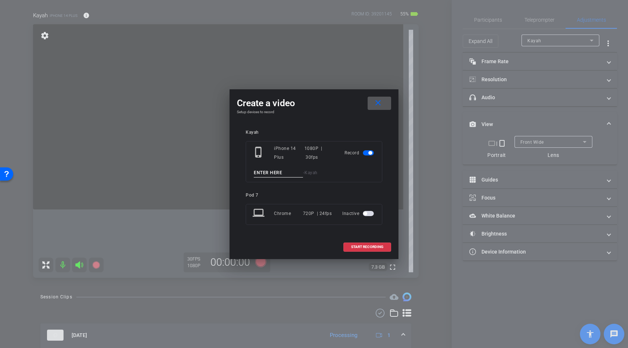
click at [266, 176] on input at bounding box center [278, 172] width 49 height 9
type input "phone"
click at [371, 244] on button "START RECORDING" at bounding box center [367, 246] width 48 height 9
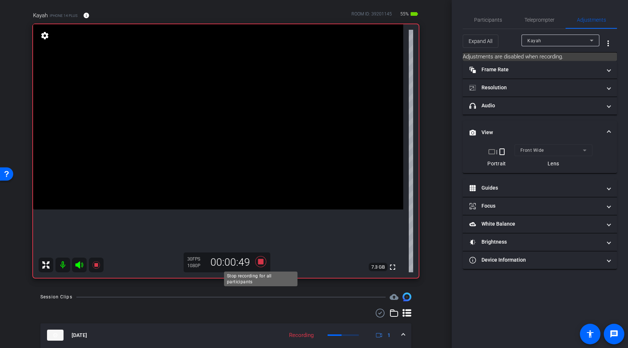
click at [262, 261] on icon at bounding box center [260, 261] width 11 height 11
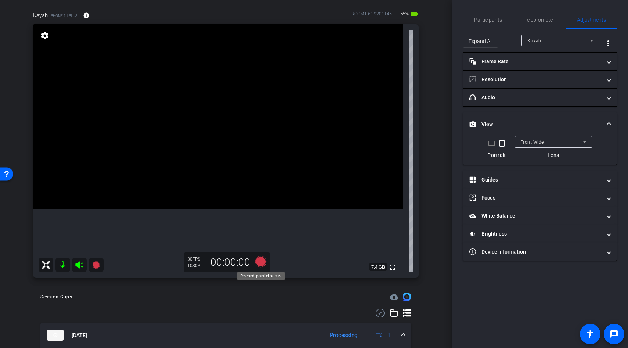
click at [260, 259] on icon at bounding box center [260, 261] width 11 height 11
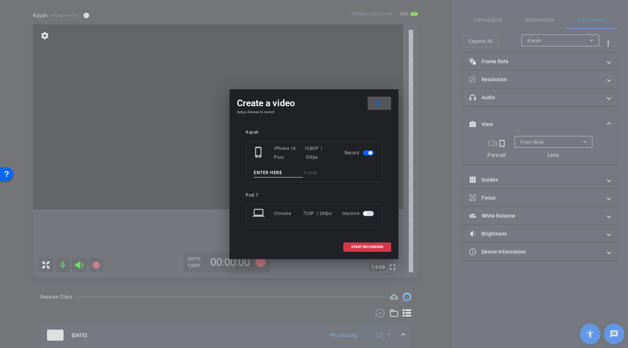
click at [266, 175] on input at bounding box center [278, 172] width 49 height 9
type input "b"
type input "laptop"
click at [357, 248] on span "START RECORDING" at bounding box center [367, 247] width 32 height 4
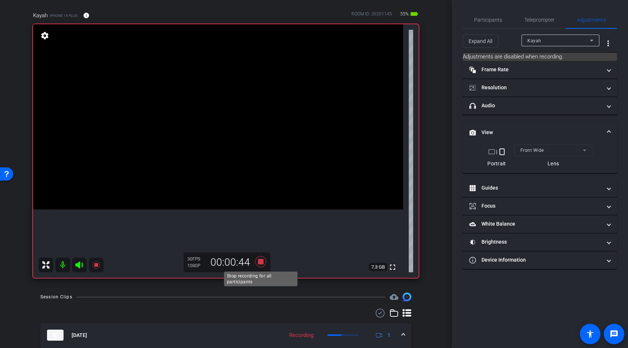
click at [262, 263] on icon at bounding box center [260, 261] width 11 height 11
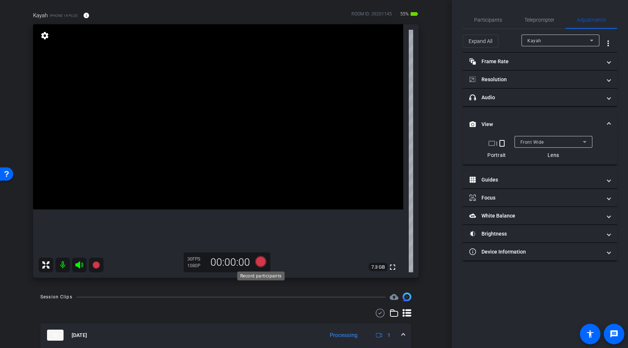
click at [260, 263] on icon at bounding box center [260, 261] width 11 height 11
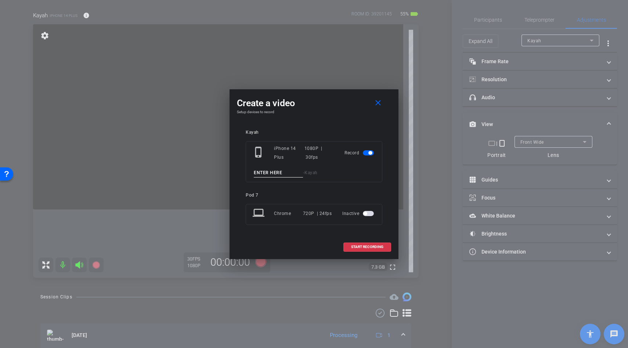
click at [278, 174] on input at bounding box center [278, 172] width 49 height 9
type input "celebration"
click at [363, 245] on span "START RECORDING" at bounding box center [367, 247] width 32 height 4
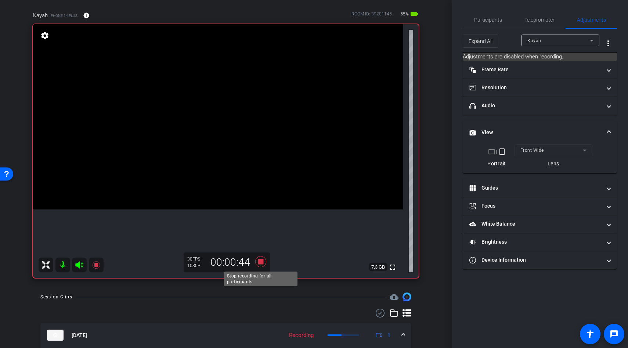
click at [262, 261] on icon at bounding box center [260, 261] width 11 height 11
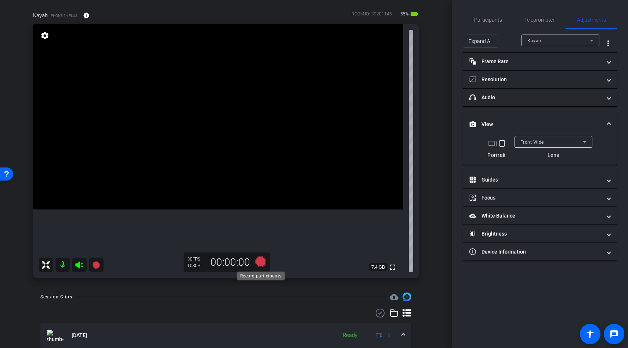
click at [257, 261] on icon at bounding box center [260, 261] width 11 height 11
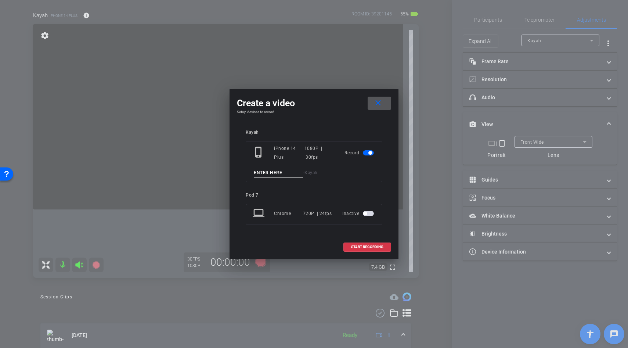
click at [266, 173] on input at bounding box center [278, 172] width 49 height 9
type input "ouch"
type input "couch bills"
click at [368, 248] on span "START RECORDING" at bounding box center [367, 247] width 32 height 4
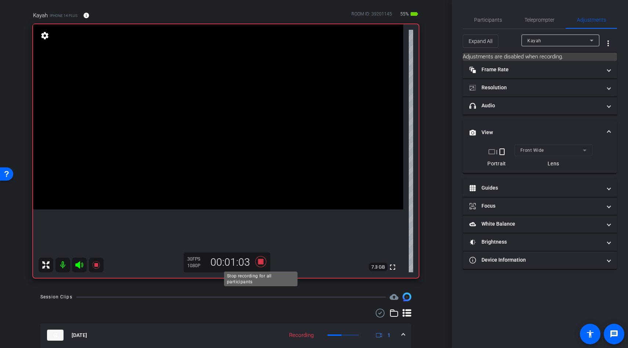
click at [260, 259] on icon at bounding box center [260, 261] width 11 height 11
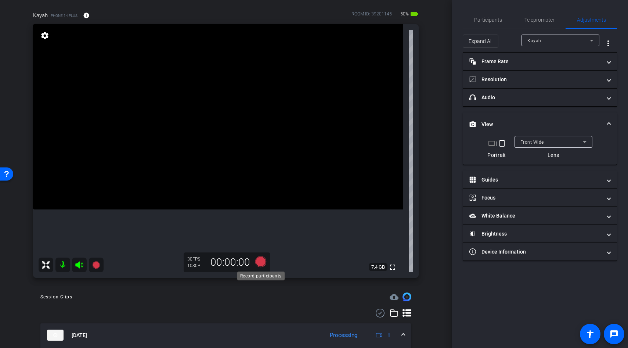
click at [263, 263] on icon at bounding box center [260, 261] width 11 height 11
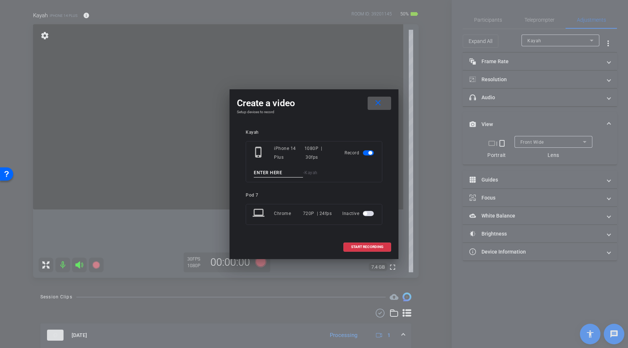
click at [267, 174] on input at bounding box center [278, 172] width 49 height 9
type input "on phone happy"
click at [356, 246] on span "START RECORDING" at bounding box center [367, 247] width 32 height 4
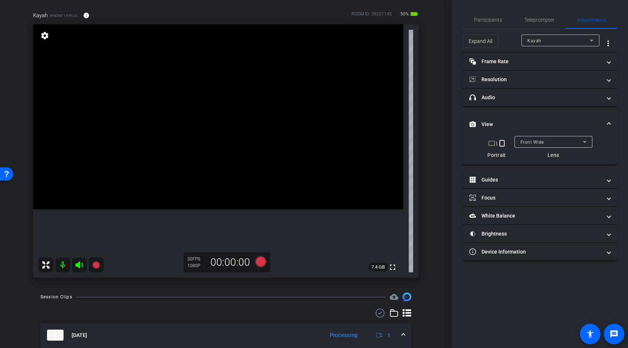
click at [217, 139] on video at bounding box center [218, 116] width 370 height 185
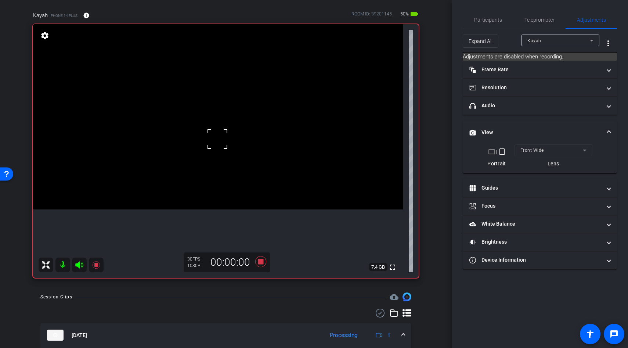
click at [217, 139] on div at bounding box center [217, 139] width 18 height 18
click at [263, 263] on icon at bounding box center [260, 261] width 11 height 11
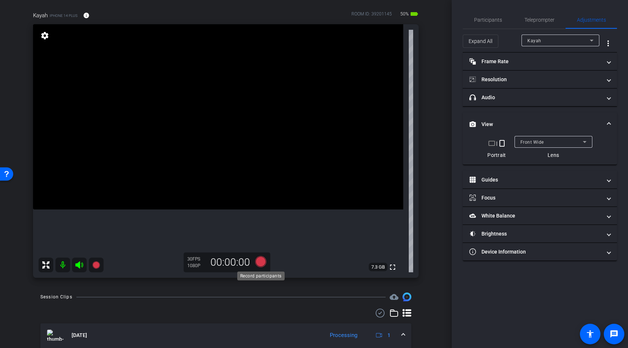
click at [263, 263] on icon at bounding box center [260, 261] width 11 height 11
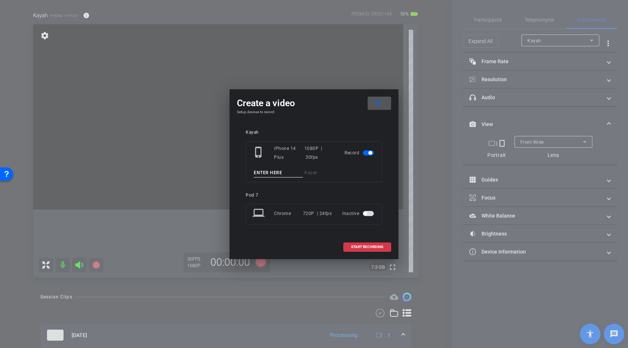
click at [275, 174] on input at bounding box center [278, 172] width 49 height 9
type input "ohone call"
click at [359, 249] on span at bounding box center [367, 247] width 47 height 18
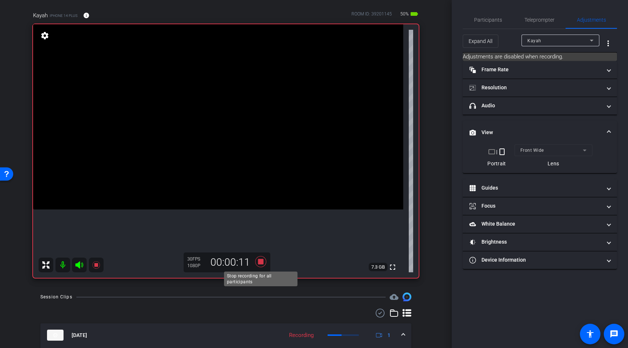
click at [260, 261] on icon at bounding box center [260, 261] width 11 height 11
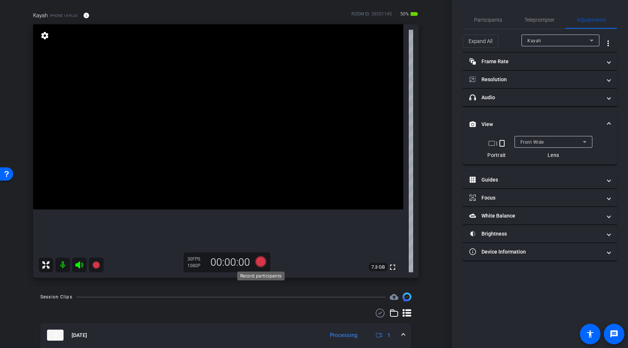
click at [263, 262] on icon at bounding box center [260, 261] width 11 height 11
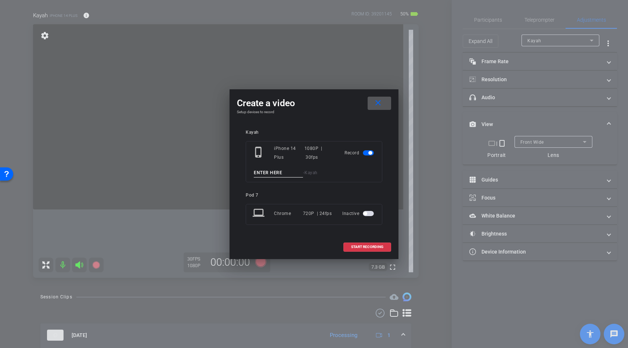
click at [273, 175] on input at bounding box center [278, 172] width 49 height 9
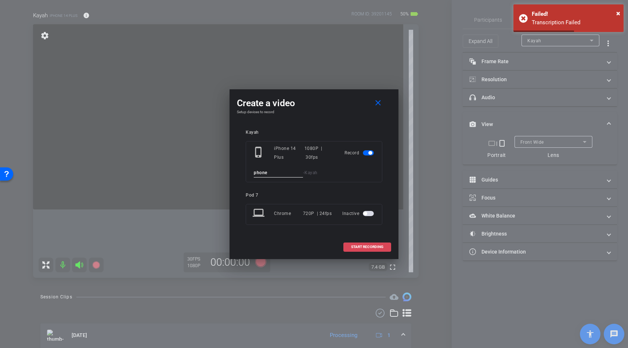
type input "phone"
click at [372, 246] on span "START RECORDING" at bounding box center [367, 247] width 32 height 4
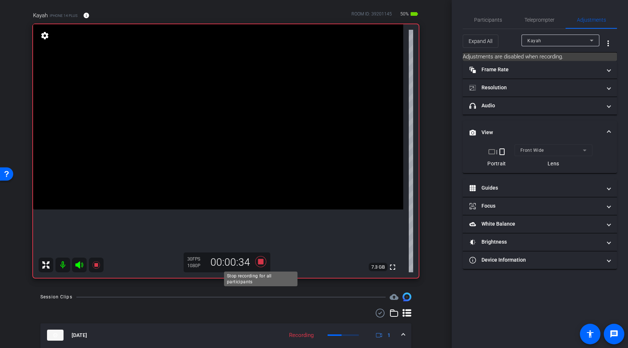
click at [262, 263] on icon at bounding box center [260, 261] width 11 height 11
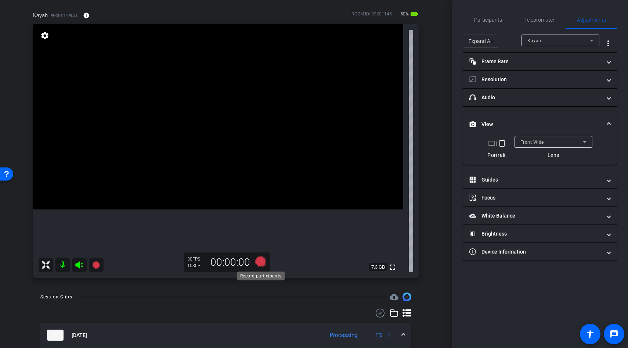
click at [262, 259] on icon at bounding box center [260, 261] width 11 height 11
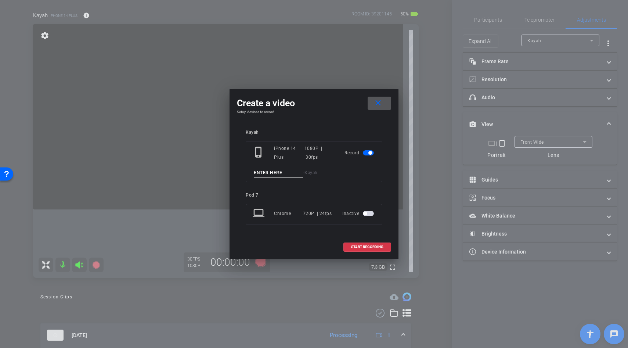
click at [259, 176] on input at bounding box center [278, 172] width 49 height 9
type input "celebration"
click at [354, 244] on span at bounding box center [367, 247] width 47 height 18
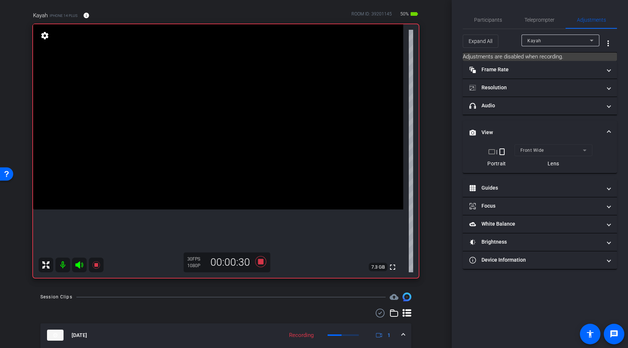
click at [217, 137] on video at bounding box center [218, 116] width 370 height 185
click at [217, 137] on div at bounding box center [217, 137] width 18 height 18
click at [220, 147] on video at bounding box center [218, 116] width 370 height 185
click at [220, 147] on div at bounding box center [220, 147] width 18 height 18
click at [217, 144] on div at bounding box center [220, 147] width 18 height 18
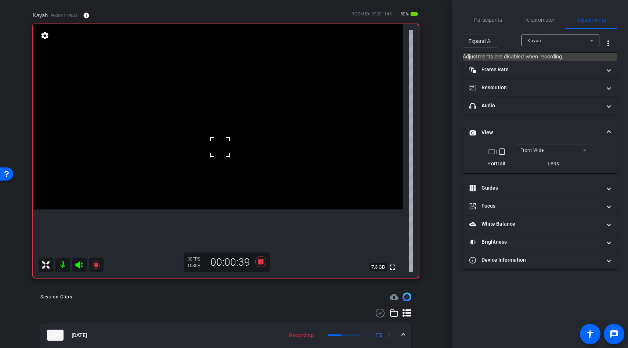
click at [217, 144] on div at bounding box center [220, 147] width 18 height 18
click at [262, 263] on icon at bounding box center [260, 261] width 11 height 11
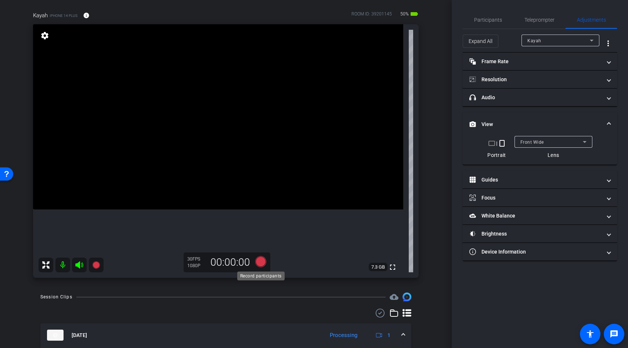
click at [257, 260] on icon at bounding box center [260, 261] width 11 height 11
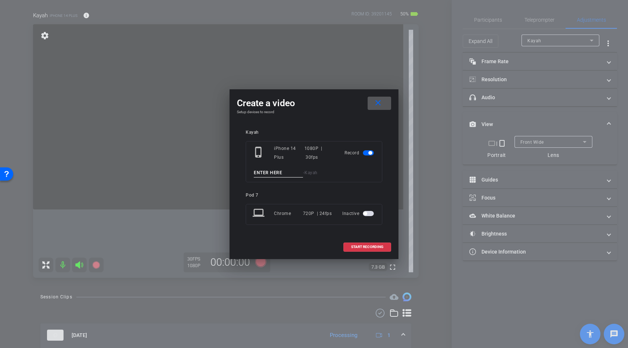
click at [271, 173] on input at bounding box center [278, 172] width 49 height 9
paste input "yoga lines"
type input "yoga lines"
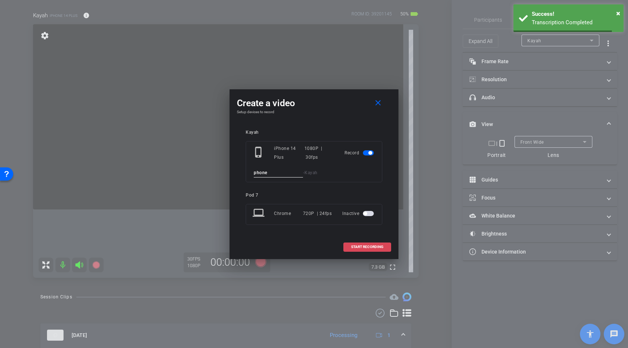
type input "phone"
click at [352, 246] on span "START RECORDING" at bounding box center [367, 247] width 32 height 4
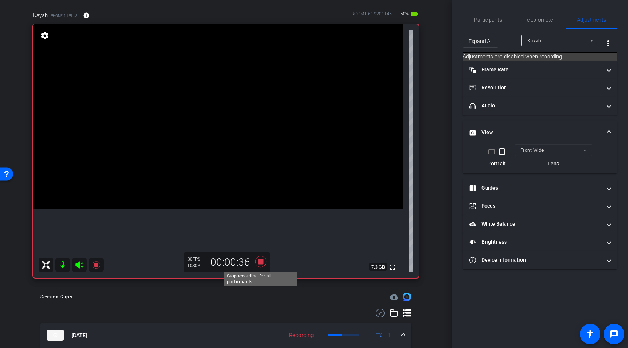
click at [257, 262] on icon at bounding box center [261, 261] width 18 height 13
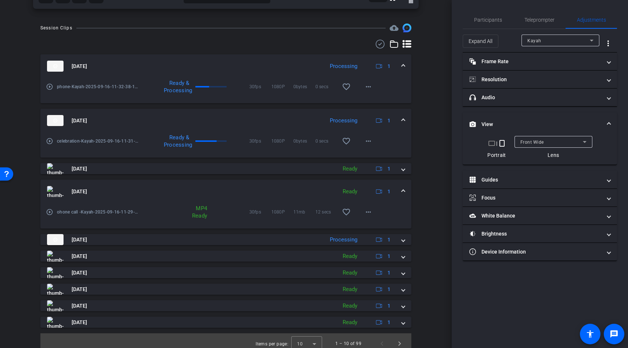
scroll to position [327, 0]
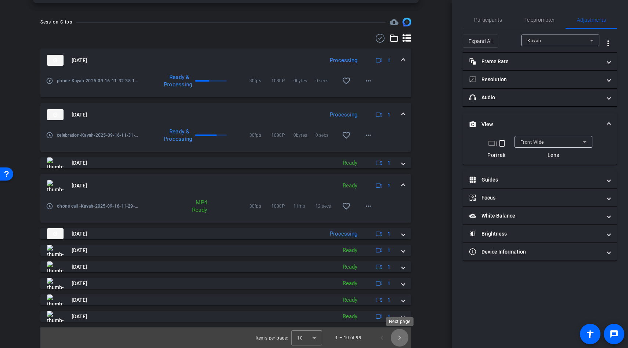
click at [397, 335] on span "Next page" at bounding box center [400, 338] width 18 height 18
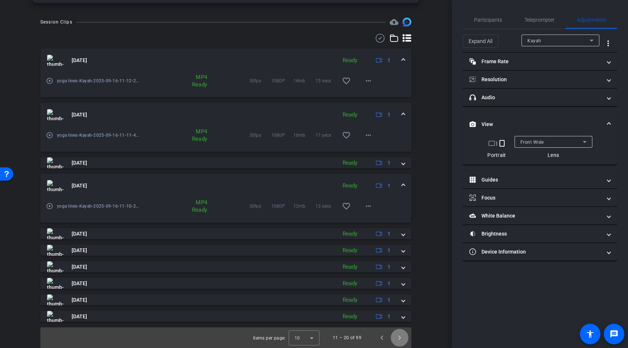
click at [397, 335] on span "Next page" at bounding box center [400, 338] width 18 height 18
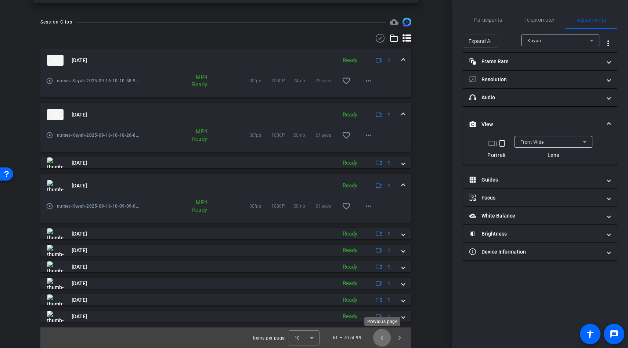
click at [384, 336] on span "Previous page" at bounding box center [382, 338] width 18 height 18
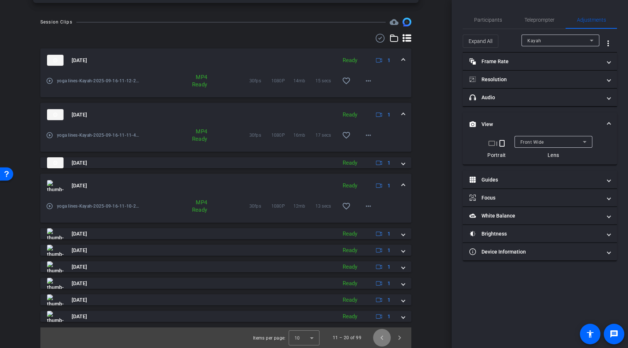
click at [384, 336] on span "Previous page" at bounding box center [382, 338] width 18 height 18
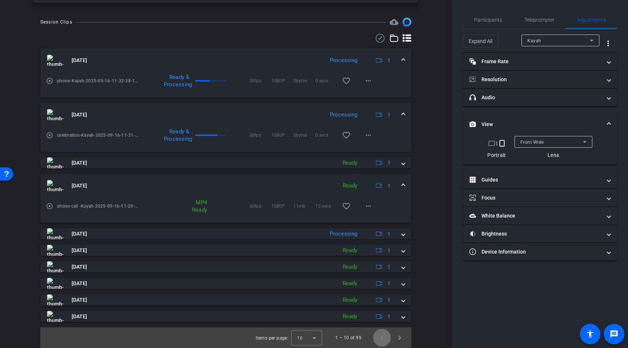
click at [384, 336] on span "Previous page" at bounding box center [382, 338] width 18 height 18
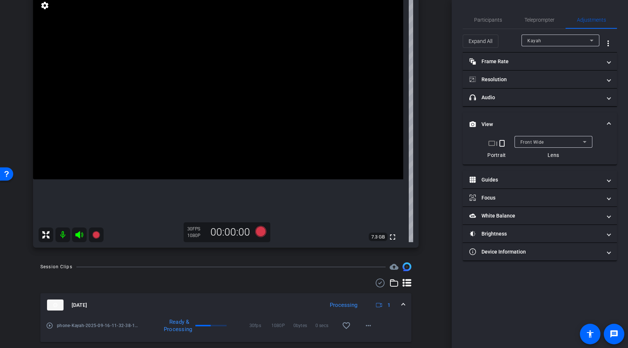
scroll to position [80, 0]
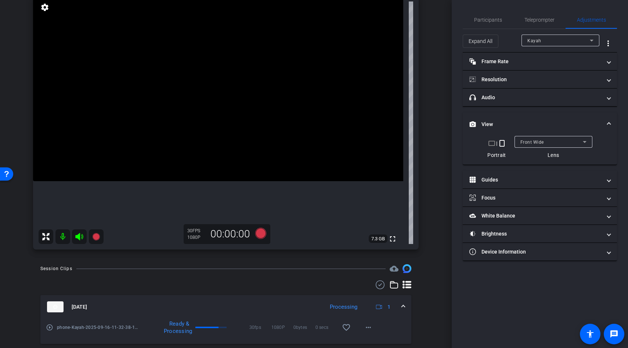
click at [256, 108] on video at bounding box center [218, 88] width 370 height 185
click at [264, 232] on icon at bounding box center [260, 233] width 11 height 11
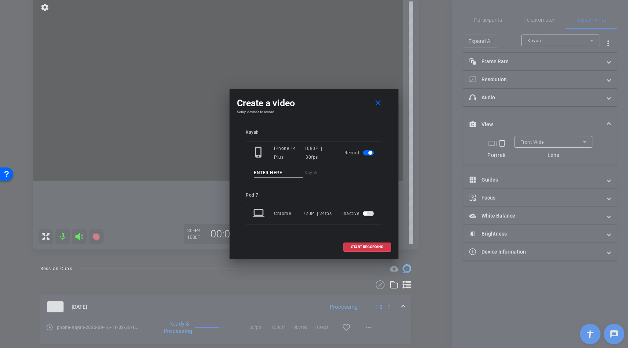
click at [264, 172] on input at bounding box center [278, 172] width 49 height 9
type input "test"
click at [353, 248] on span "START RECORDING" at bounding box center [367, 247] width 32 height 4
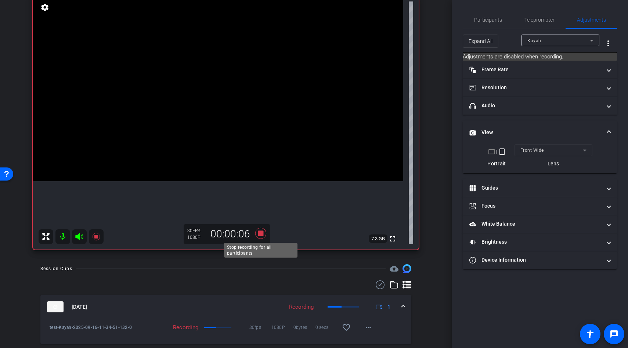
click at [260, 232] on icon at bounding box center [260, 233] width 11 height 11
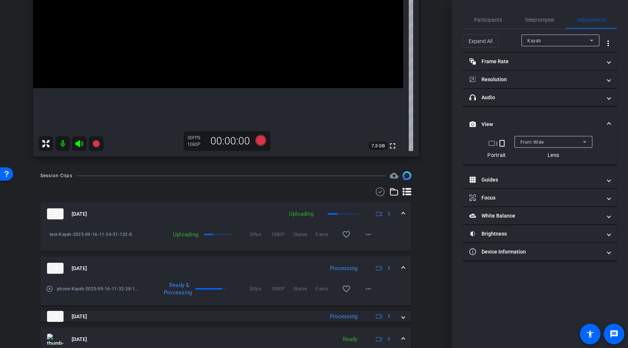
scroll to position [196, 0]
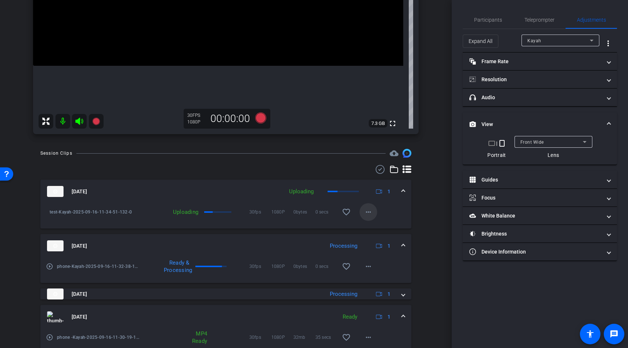
click at [364, 211] on mat-icon "more_horiz" at bounding box center [368, 212] width 9 height 9
click at [378, 212] on div at bounding box center [314, 174] width 628 height 348
click at [368, 213] on mat-icon "more_horiz" at bounding box center [368, 212] width 9 height 9
click at [398, 213] on div at bounding box center [314, 174] width 628 height 348
click at [368, 213] on mat-icon "more_horiz" at bounding box center [368, 212] width 9 height 9
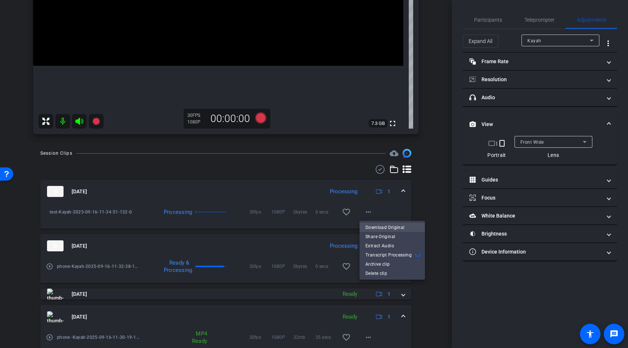
click at [375, 227] on span "Download Original" at bounding box center [392, 227] width 54 height 9
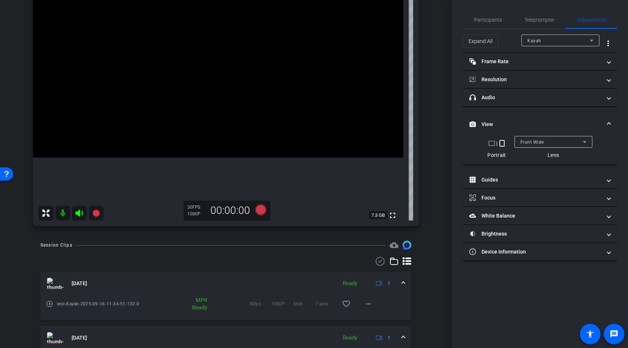
scroll to position [52, 0]
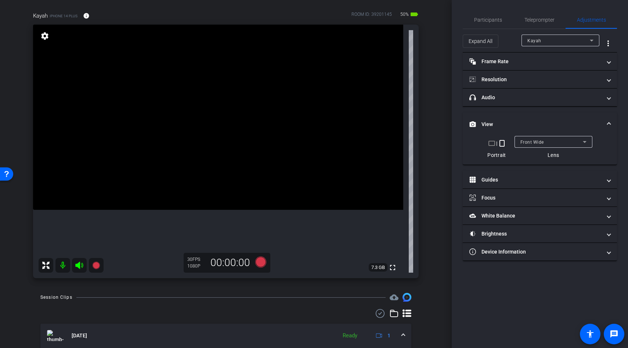
click at [269, 115] on video at bounding box center [218, 117] width 370 height 185
click at [264, 117] on div at bounding box center [269, 116] width 18 height 18
click at [262, 264] on icon at bounding box center [260, 261] width 11 height 11
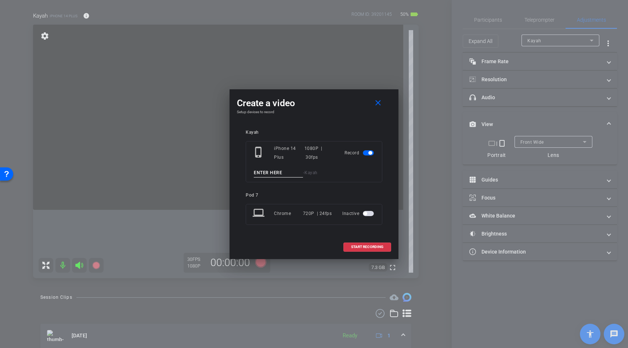
click at [272, 173] on input at bounding box center [278, 172] width 49 height 9
type input "happy"
click at [359, 245] on span "START RECORDING" at bounding box center [367, 247] width 32 height 4
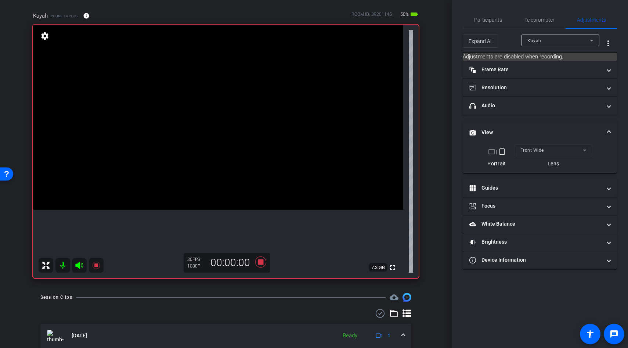
click at [206, 111] on video at bounding box center [218, 117] width 370 height 185
click at [206, 111] on div at bounding box center [206, 111] width 18 height 18
click at [261, 259] on icon at bounding box center [260, 261] width 11 height 11
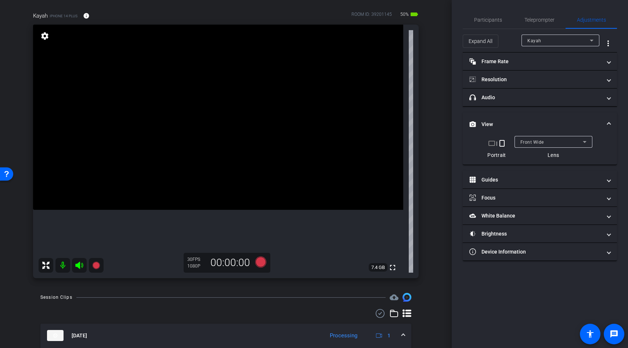
click at [275, 202] on video at bounding box center [218, 117] width 370 height 185
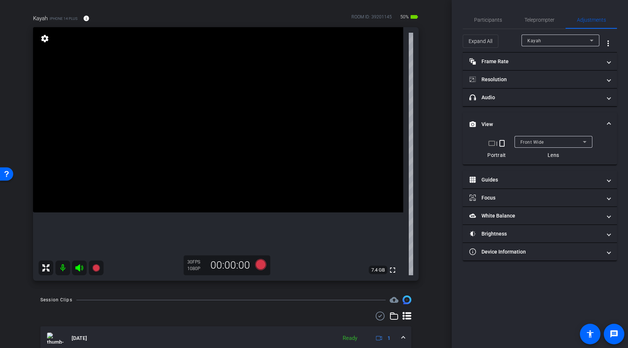
scroll to position [6, 0]
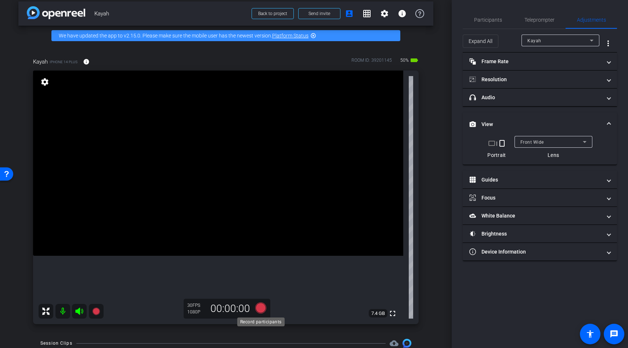
click at [262, 307] on icon at bounding box center [260, 307] width 11 height 11
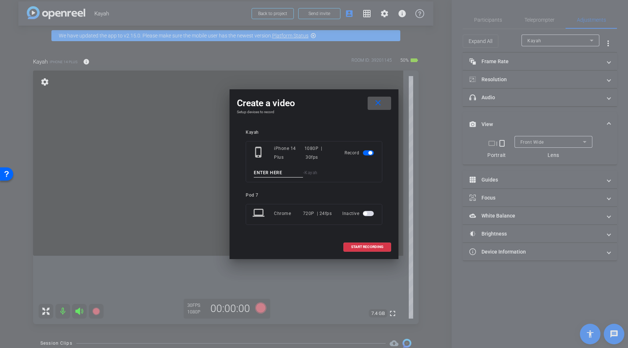
click at [275, 173] on input at bounding box center [278, 172] width 49 height 9
type input "happy"
click at [355, 242] on span at bounding box center [367, 247] width 47 height 18
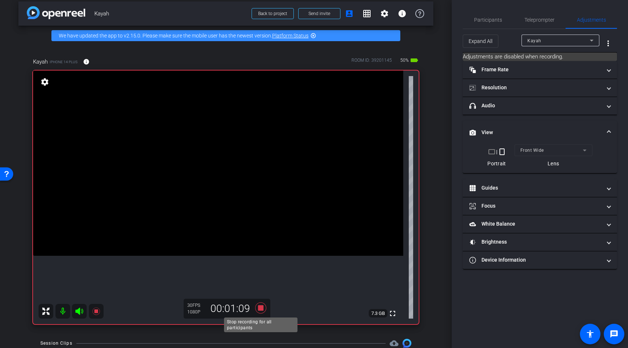
click at [260, 307] on icon at bounding box center [260, 307] width 11 height 11
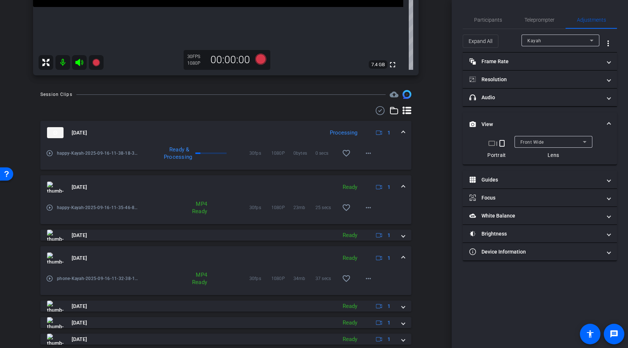
scroll to position [327, 0]
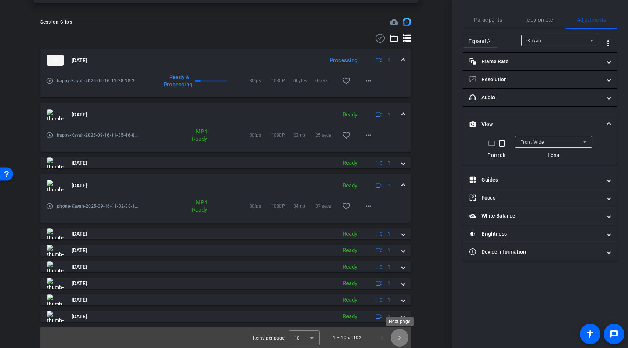
click at [400, 336] on span "Next page" at bounding box center [400, 338] width 18 height 18
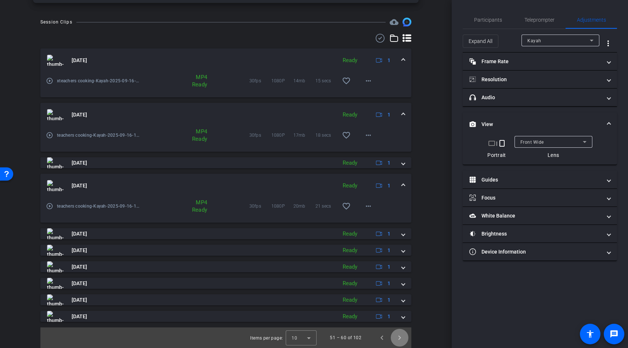
click at [400, 336] on span "Next page" at bounding box center [400, 338] width 18 height 18
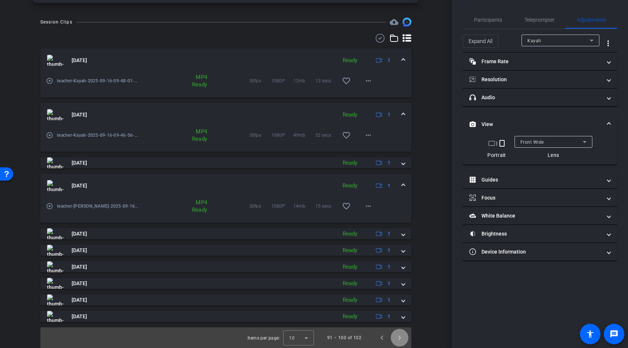
scroll to position [157, 0]
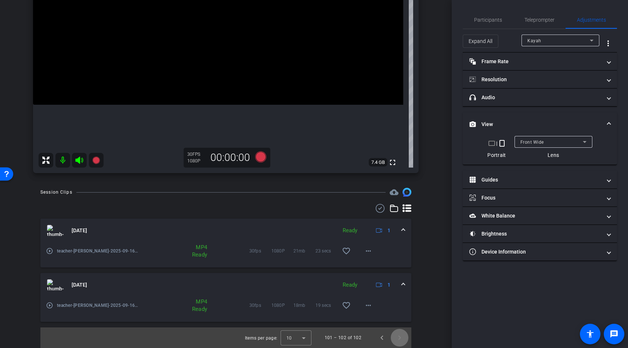
click at [400, 336] on span "Next page" at bounding box center [400, 338] width 18 height 18
click at [386, 339] on span "Previous page" at bounding box center [382, 338] width 18 height 18
click at [386, 322] on div "Sep 16, 2025 Ready 1 play_circle_outline teacher-Kayah-2025-09-16-09-40-17-106-…" at bounding box center [225, 270] width 371 height 103
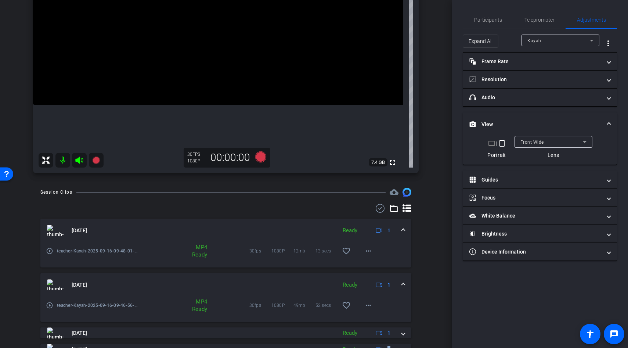
click at [386, 339] on div "Sep 16, 2025 Ready 1 play_circle_outline teacher-Kayah-2025-09-16-09-48-01-433-…" at bounding box center [225, 336] width 371 height 235
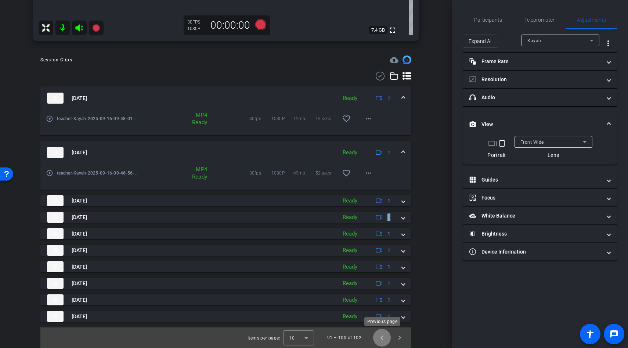
click at [385, 342] on span "Previous page" at bounding box center [382, 338] width 18 height 18
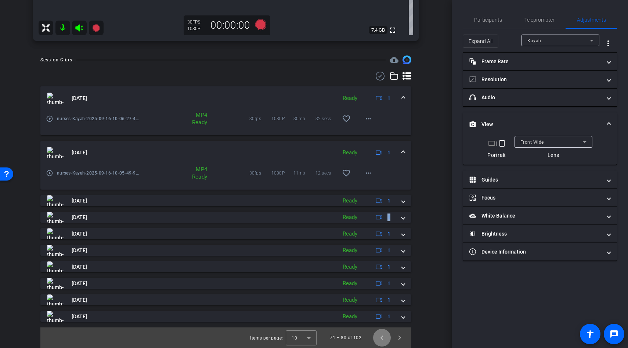
click at [385, 342] on span "Previous page" at bounding box center [382, 338] width 18 height 18
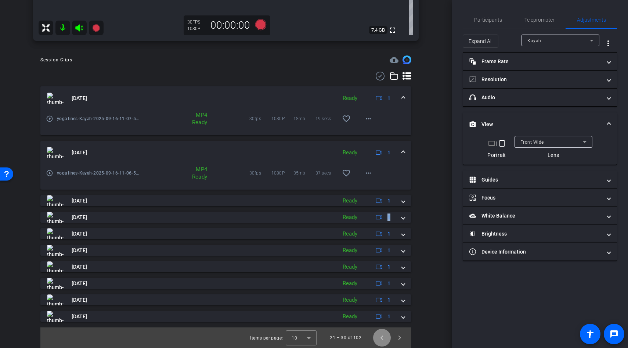
click at [385, 342] on span "Previous page" at bounding box center [382, 338] width 18 height 18
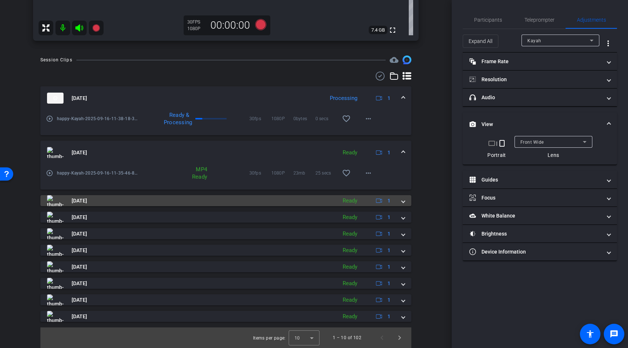
click at [290, 202] on mat-panel-title "[DATE]" at bounding box center [190, 200] width 286 height 11
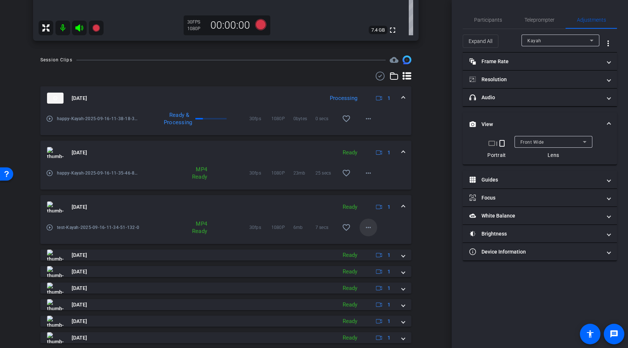
click at [365, 227] on mat-icon "more_horiz" at bounding box center [368, 227] width 9 height 9
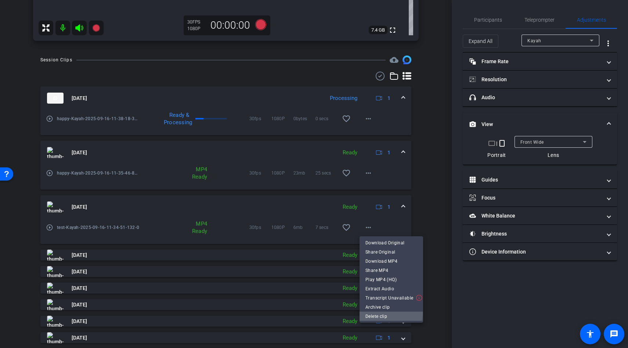
click at [377, 312] on span "Delete clip" at bounding box center [391, 316] width 52 height 9
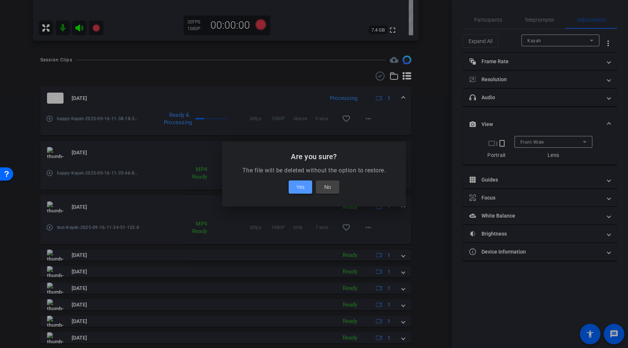
click at [309, 191] on span at bounding box center [301, 187] width 24 height 18
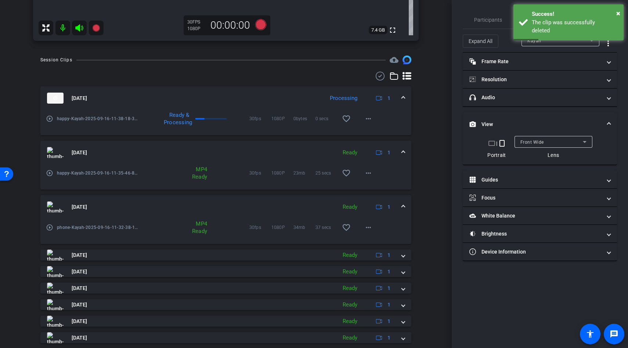
click at [47, 174] on mat-icon "play_circle_outline" at bounding box center [49, 172] width 7 height 7
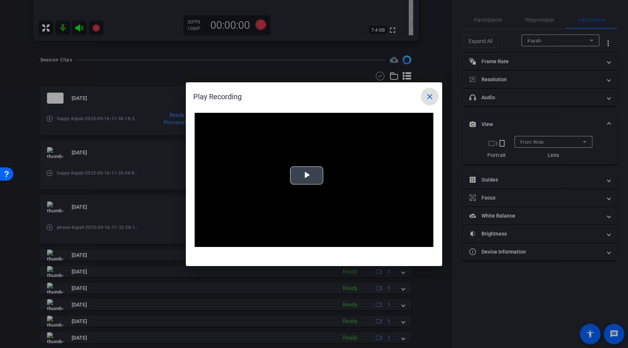
click at [307, 175] on span "Video Player" at bounding box center [307, 175] width 0 height 0
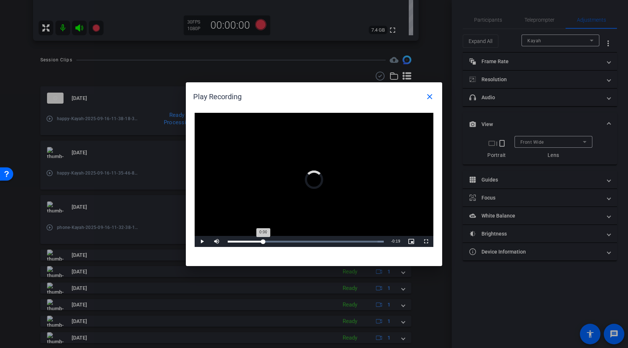
click at [263, 243] on div "Loaded : 100.00% 0:05 0:00" at bounding box center [305, 241] width 163 height 11
click at [296, 241] on div "Loaded : 100.00% 0:10 0:05" at bounding box center [306, 242] width 156 height 2
click at [320, 238] on div "Loaded : 100.00% 0:14 0:11" at bounding box center [305, 241] width 163 height 11
click at [202, 241] on span "Video Player" at bounding box center [202, 241] width 15 height 0
click at [433, 99] on mat-icon "close" at bounding box center [429, 96] width 9 height 9
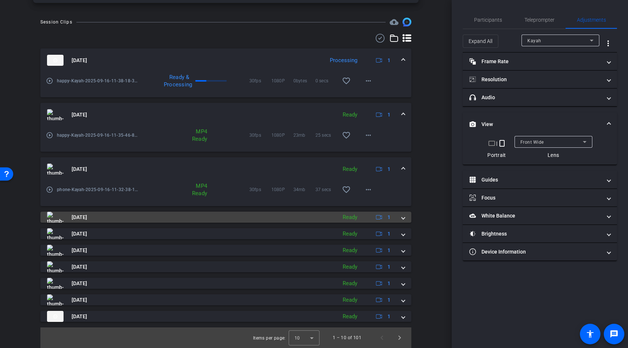
scroll to position [0, 0]
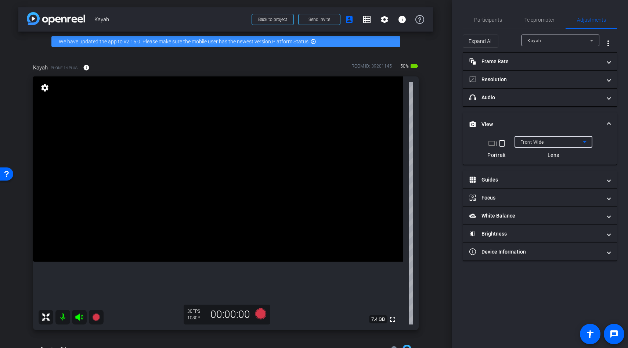
click at [534, 142] on span "Front Wide" at bounding box center [532, 142] width 24 height 5
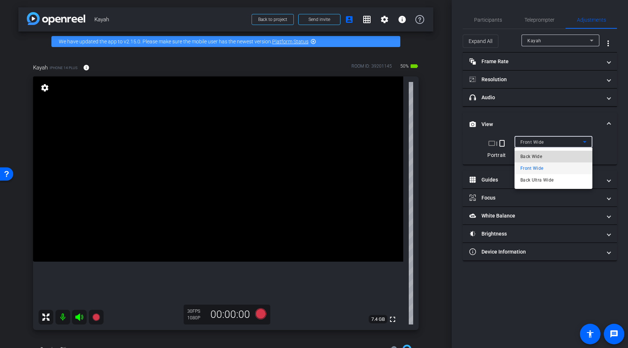
click at [531, 156] on span "Back Wide" at bounding box center [531, 156] width 22 height 9
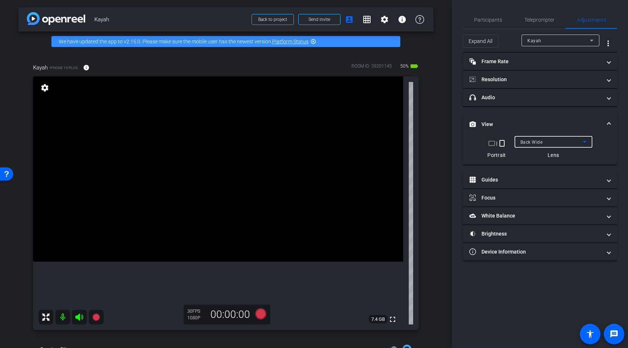
click at [261, 314] on icon at bounding box center [260, 313] width 11 height 11
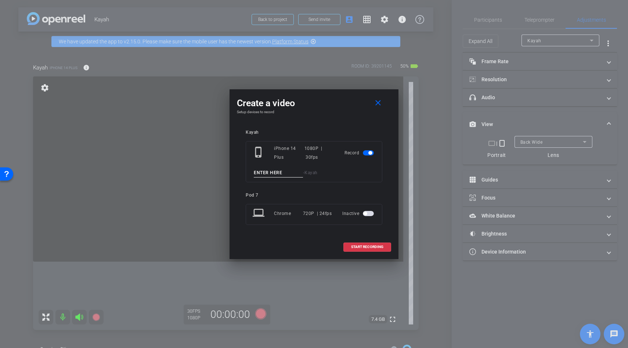
click at [273, 173] on input at bounding box center [278, 172] width 49 height 9
type input "mail"
click at [354, 244] on span at bounding box center [367, 247] width 47 height 18
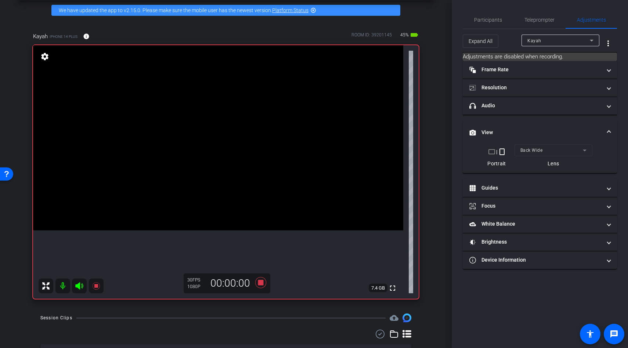
scroll to position [32, 0]
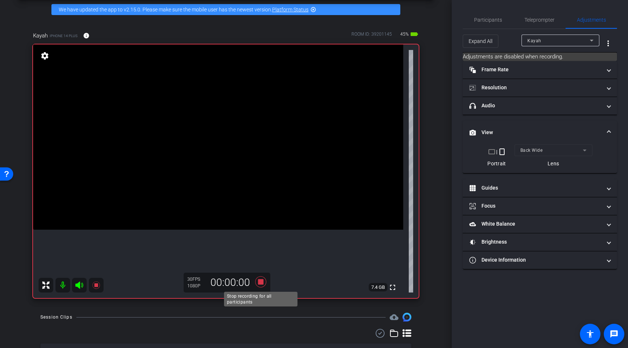
click at [260, 280] on icon at bounding box center [260, 281] width 11 height 11
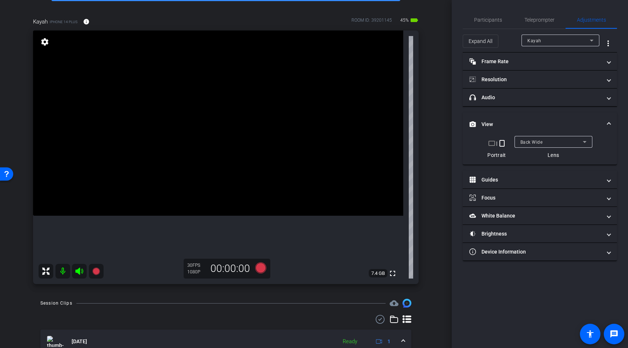
scroll to position [72, 0]
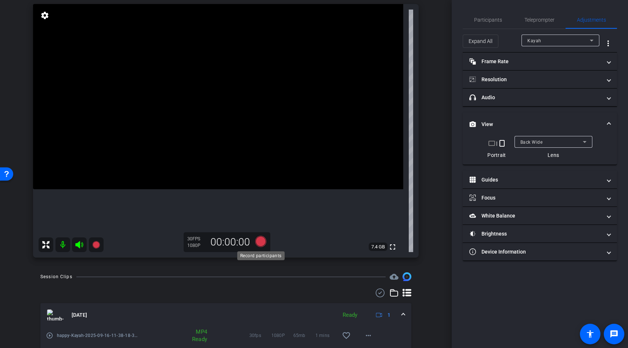
click at [262, 238] on icon at bounding box center [260, 241] width 11 height 11
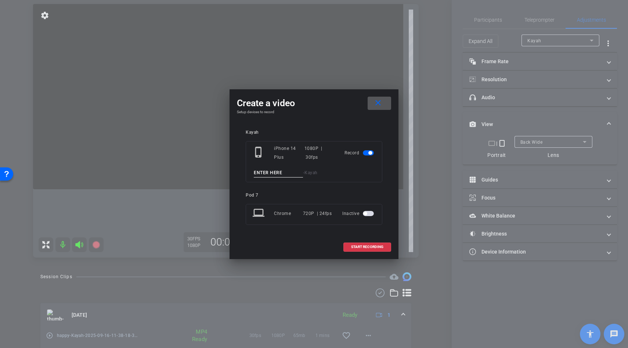
click at [264, 175] on input at bounding box center [278, 172] width 49 height 9
type input "mailbox"
click at [349, 241] on span at bounding box center [367, 247] width 47 height 18
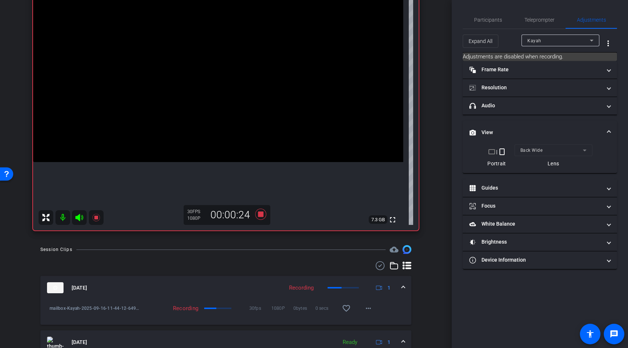
scroll to position [78, 0]
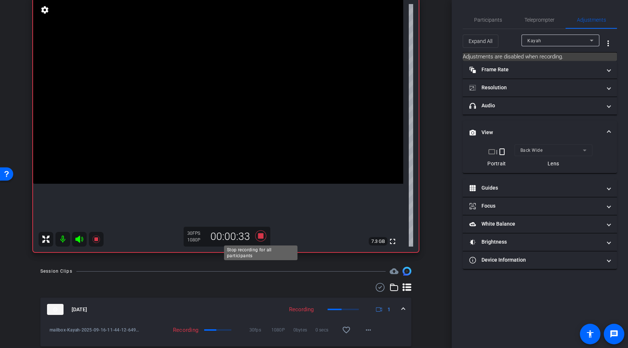
click at [261, 237] on icon at bounding box center [260, 235] width 11 height 11
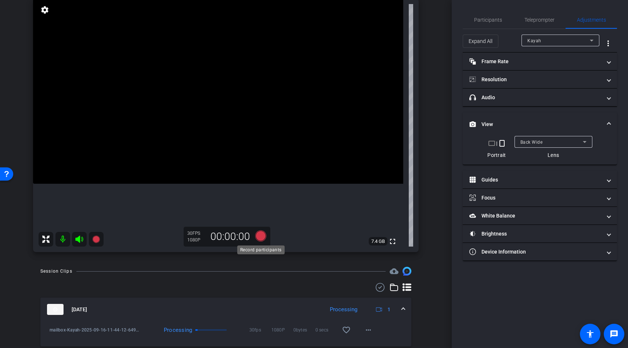
click at [261, 235] on icon at bounding box center [260, 235] width 11 height 11
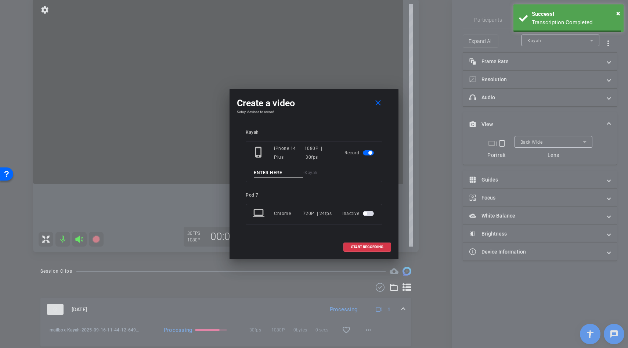
click at [271, 175] on input at bounding box center [278, 172] width 49 height 9
type input "mailbnox"
click at [363, 248] on span "START RECORDING" at bounding box center [367, 247] width 32 height 4
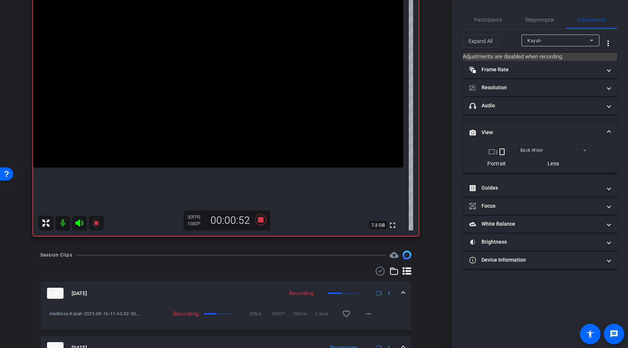
scroll to position [93, 0]
click at [261, 221] on icon at bounding box center [260, 220] width 11 height 11
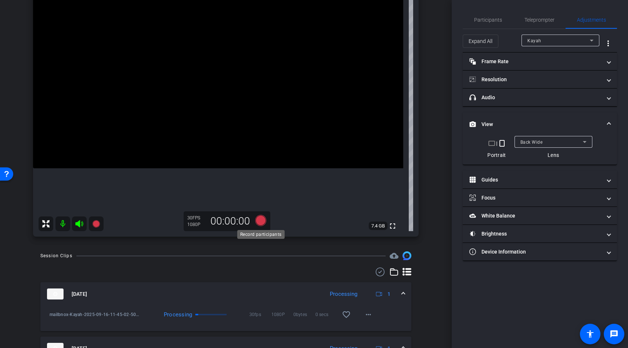
click at [258, 221] on icon at bounding box center [260, 220] width 11 height 11
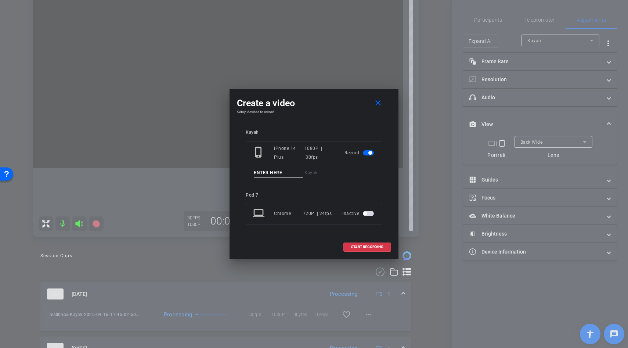
click at [264, 174] on input at bounding box center [278, 172] width 49 height 9
type input "happy mailbox"
click at [356, 243] on span at bounding box center [367, 247] width 47 height 18
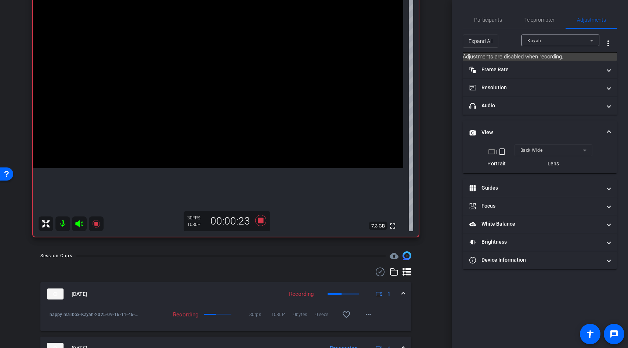
scroll to position [66, 0]
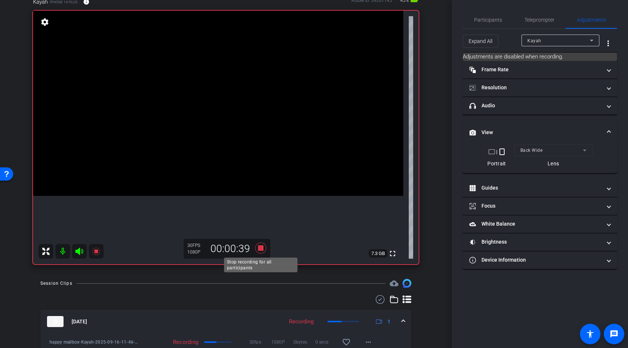
click at [262, 248] on icon at bounding box center [260, 247] width 11 height 11
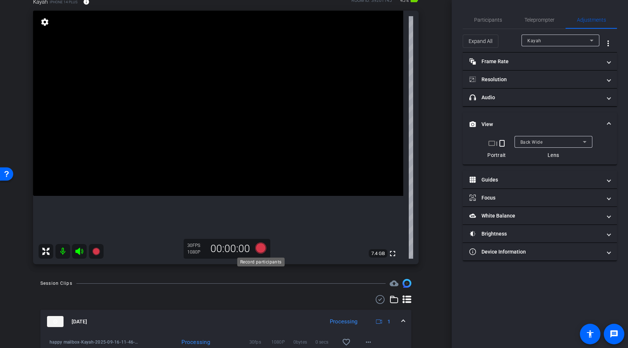
click at [260, 248] on icon at bounding box center [260, 247] width 11 height 11
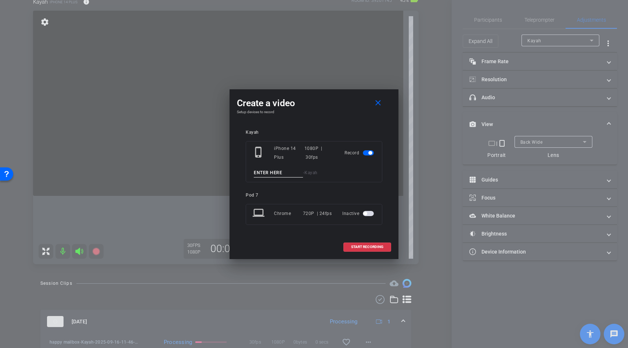
click at [269, 174] on input at bounding box center [278, 172] width 49 height 9
type input "mailbox"
click at [365, 243] on span at bounding box center [367, 247] width 47 height 18
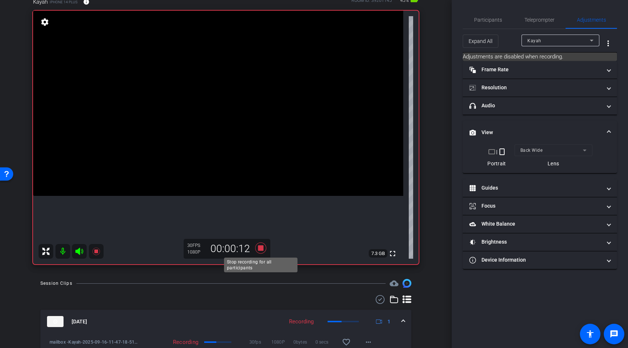
click at [260, 248] on icon at bounding box center [260, 247] width 11 height 11
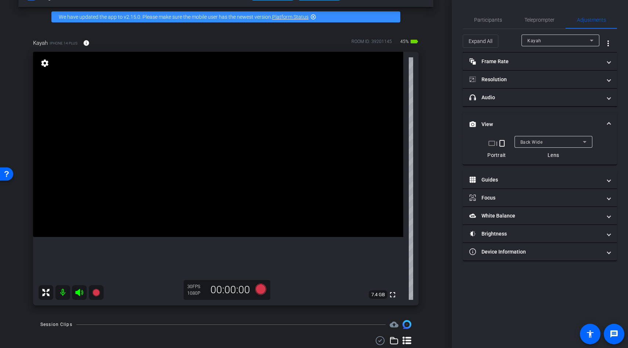
scroll to position [0, 0]
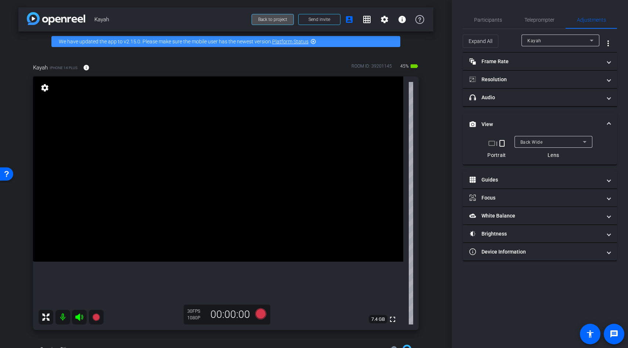
click at [272, 21] on span "Back to project" at bounding box center [272, 19] width 29 height 5
